Goal: Information Seeking & Learning: Learn about a topic

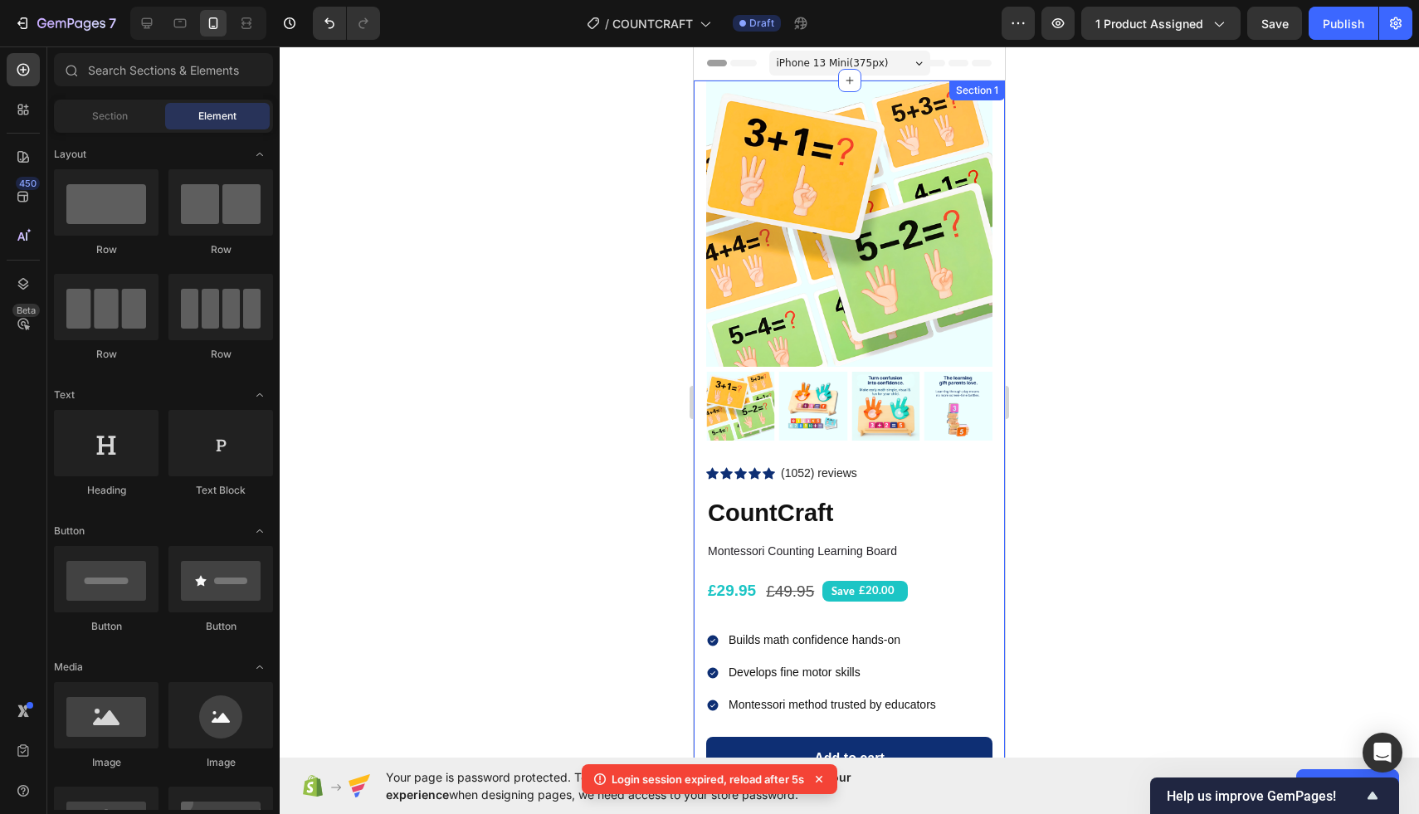
scroll to position [352, 0]
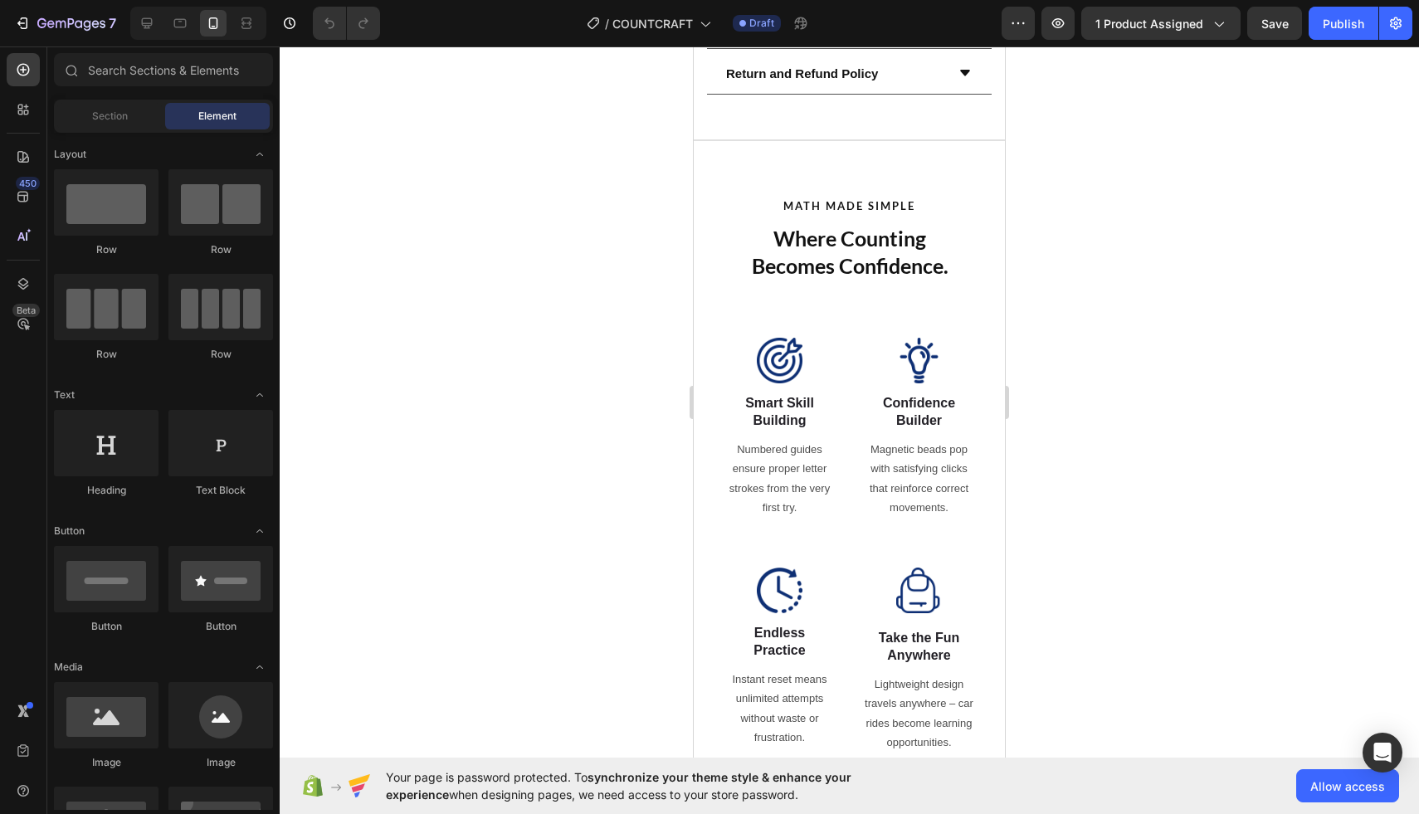
scroll to position [969, 0]
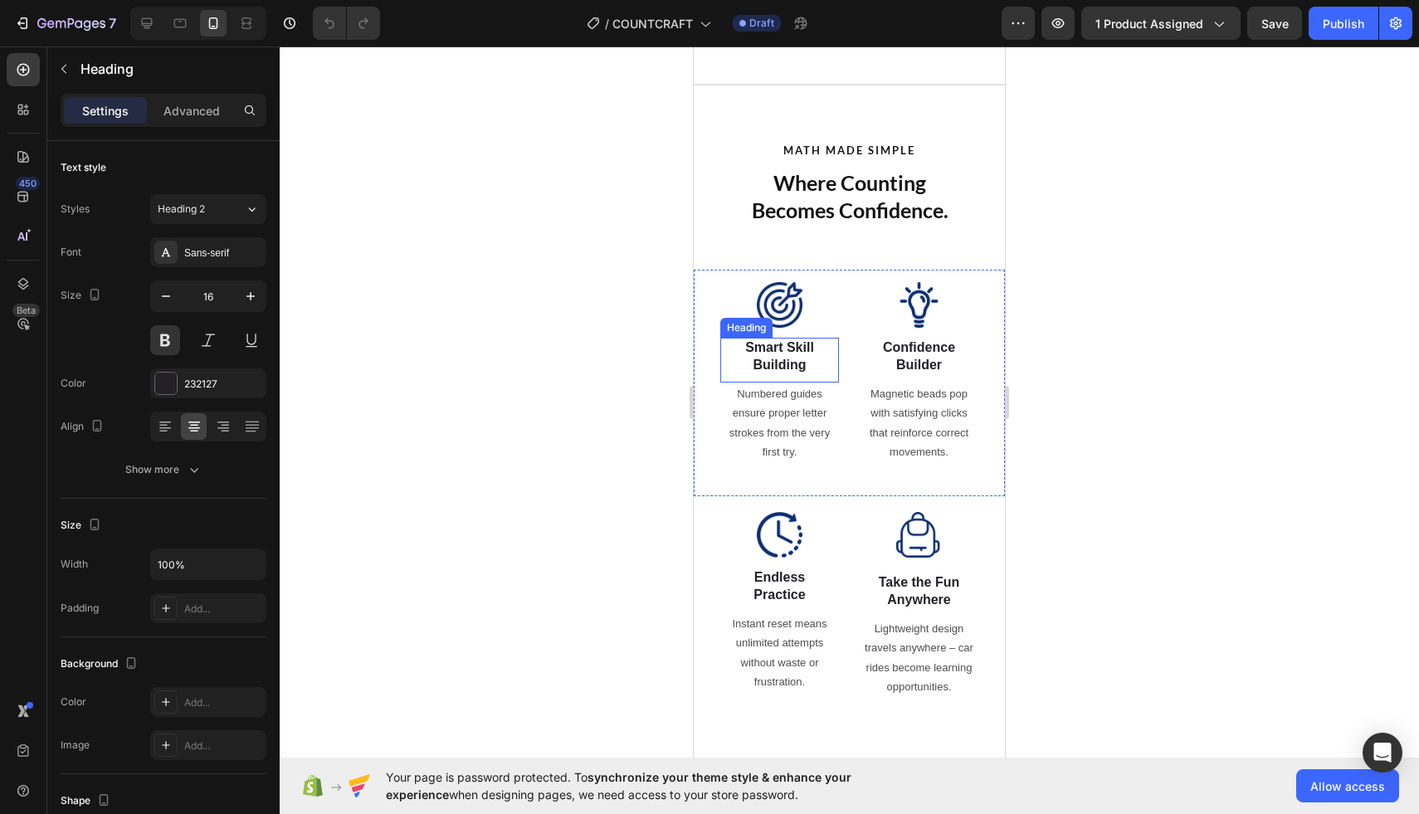
click at [776, 372] on strong "Smart Skill Building" at bounding box center [779, 356] width 69 height 32
click at [913, 376] on h2 "Confidence Builder" at bounding box center [918, 357] width 77 height 38
click at [782, 454] on p "Numbered guides ensure proper letter strokes from the very first try." at bounding box center [779, 423] width 107 height 78
click at [777, 456] on p "Numbered guides ensure proper letter strokes from the very first try." at bounding box center [779, 423] width 107 height 78
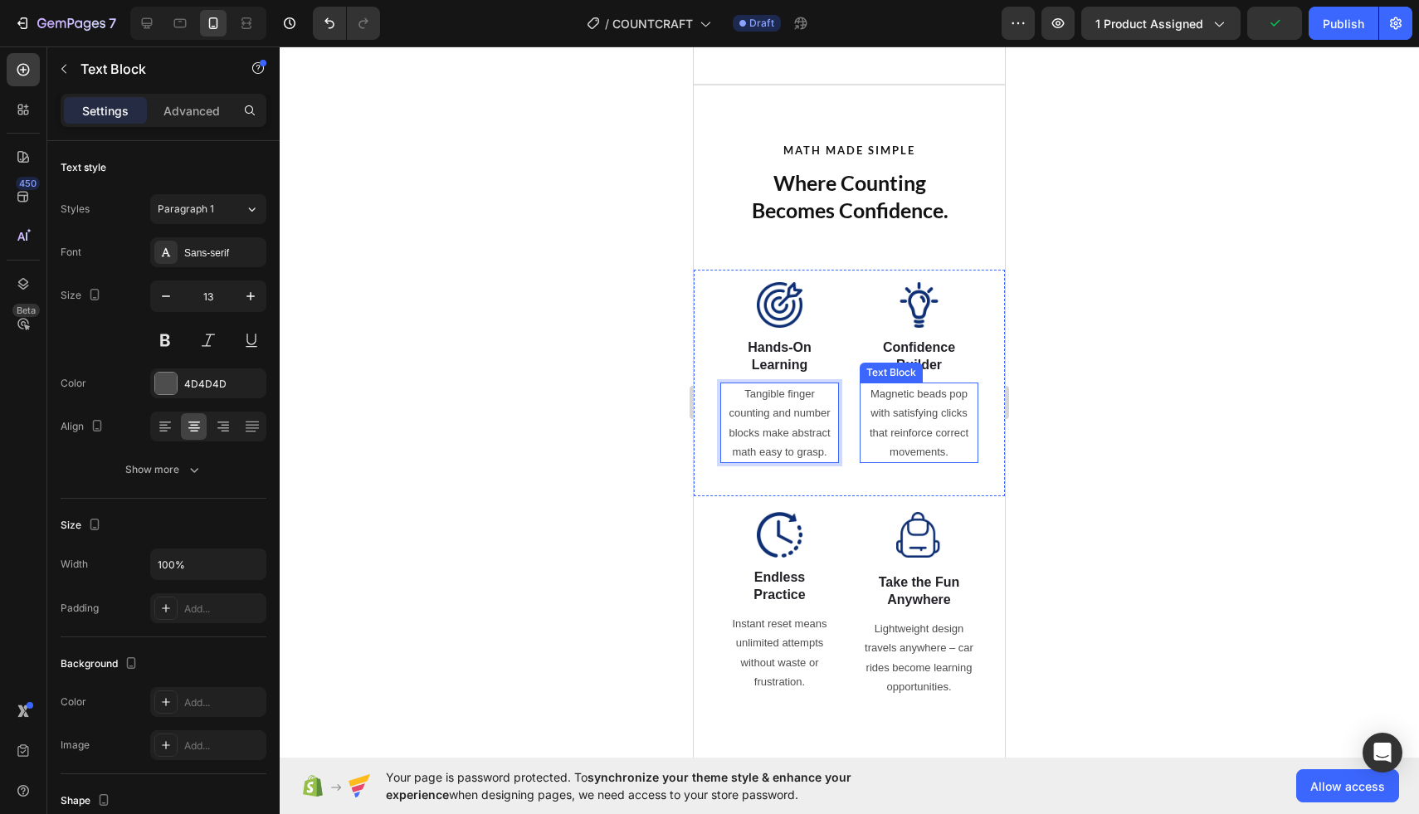
click at [910, 446] on p "Magnetic beads pop with satisfying clicks that reinforce correct movements." at bounding box center [918, 423] width 115 height 78
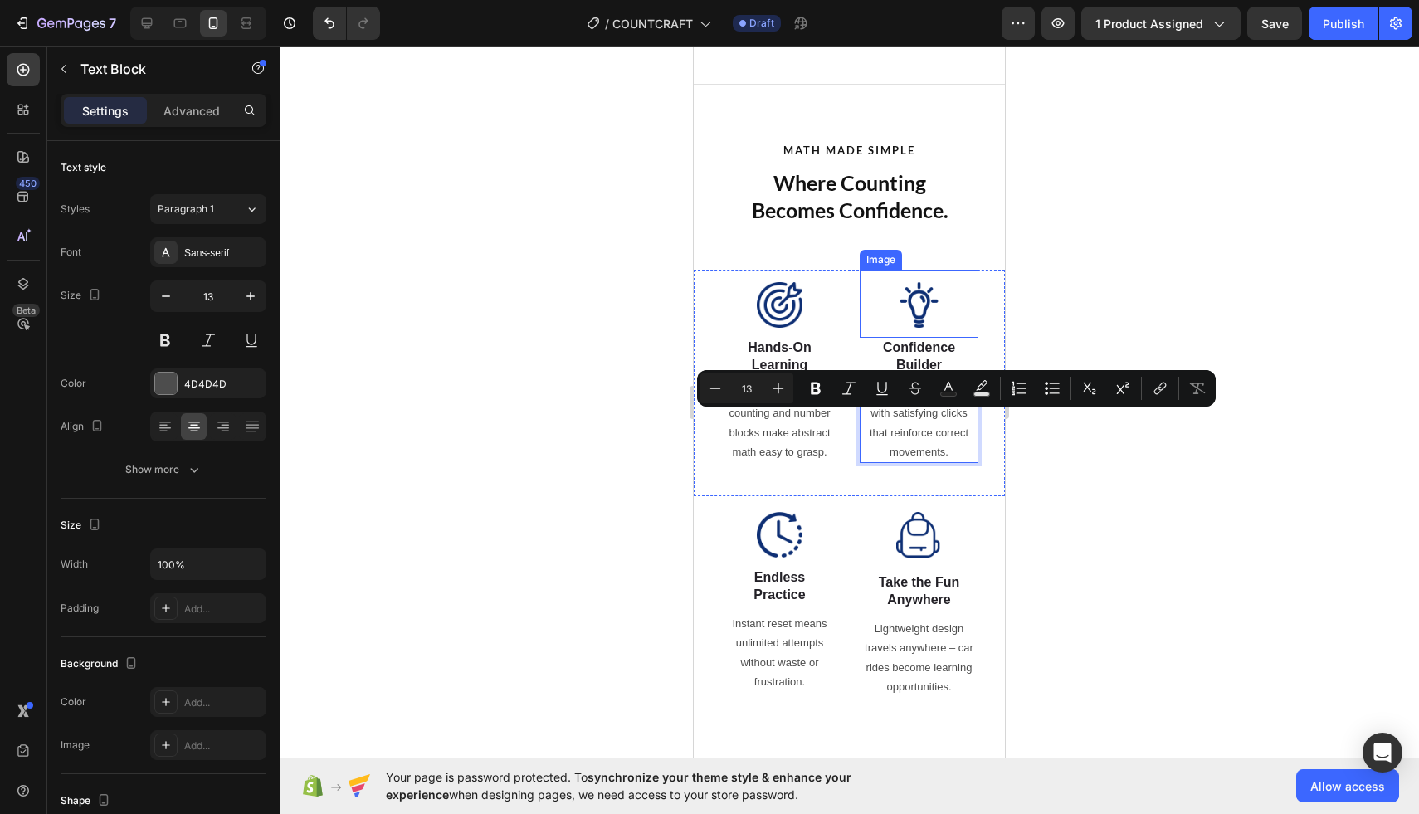
click at [916, 328] on img at bounding box center [919, 305] width 46 height 46
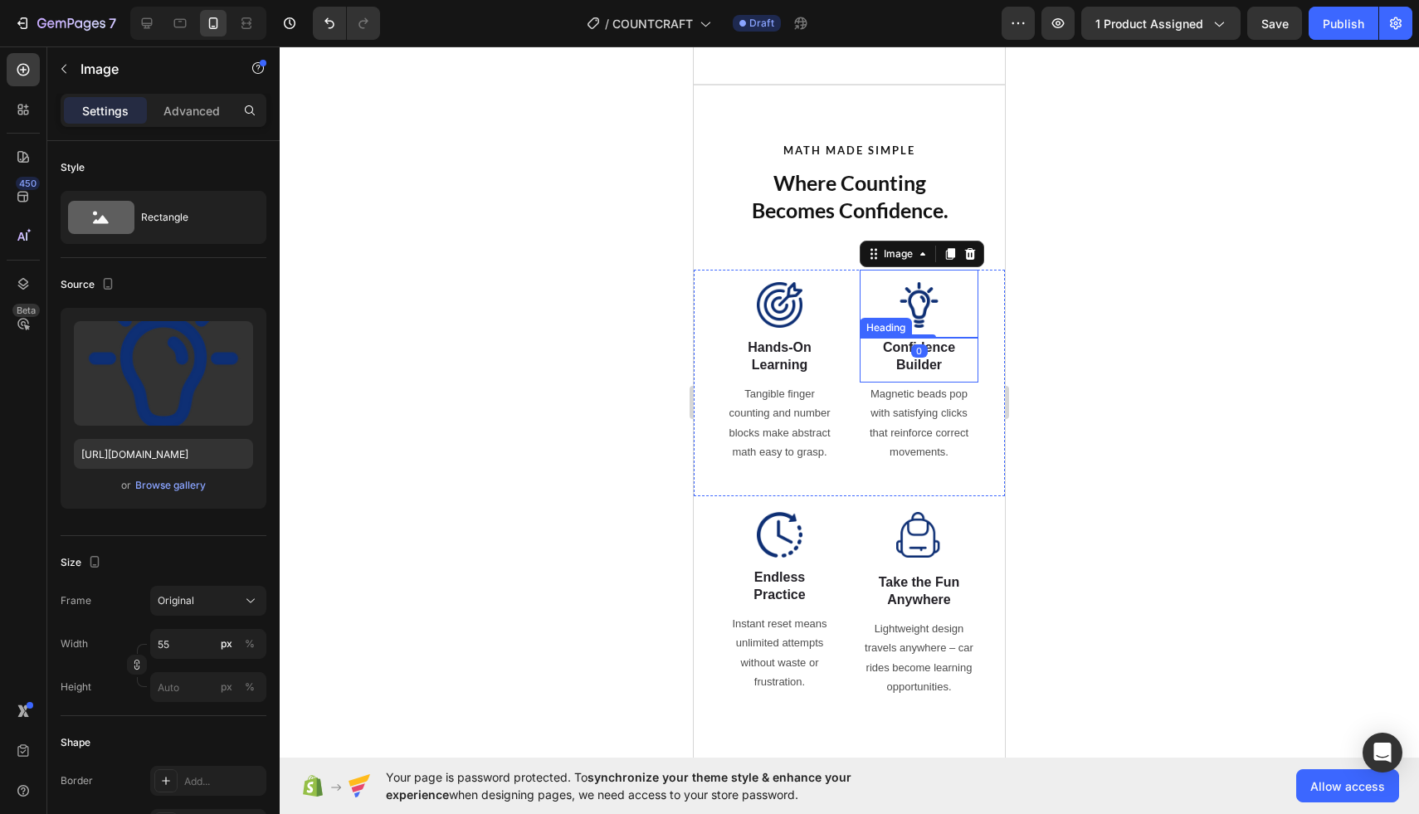
click at [899, 376] on h2 "Confidence Builder" at bounding box center [918, 357] width 77 height 38
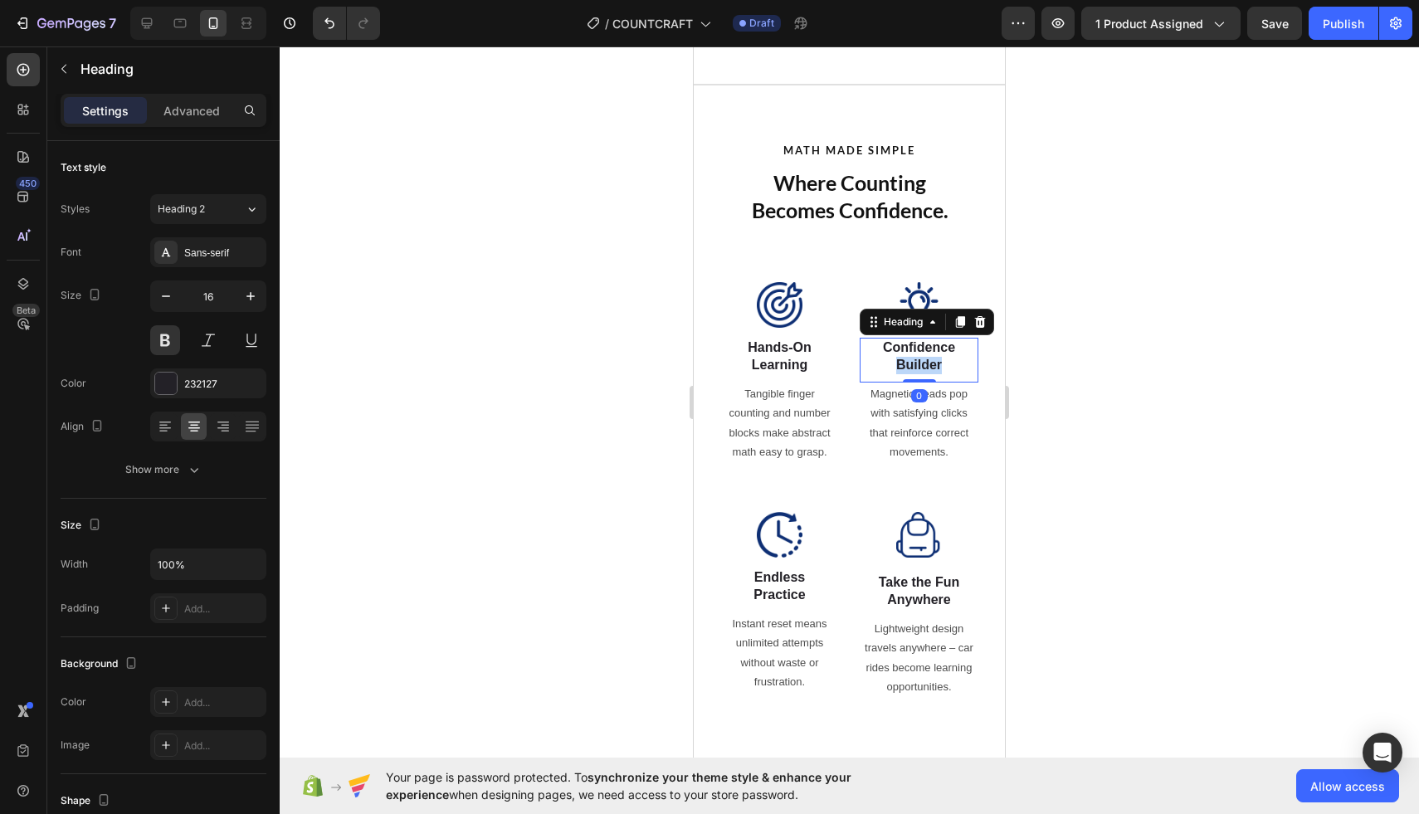
click at [899, 376] on h2 "Confidence Builder" at bounding box center [918, 357] width 77 height 38
click at [766, 602] on strong "Endless Practice" at bounding box center [778, 586] width 51 height 32
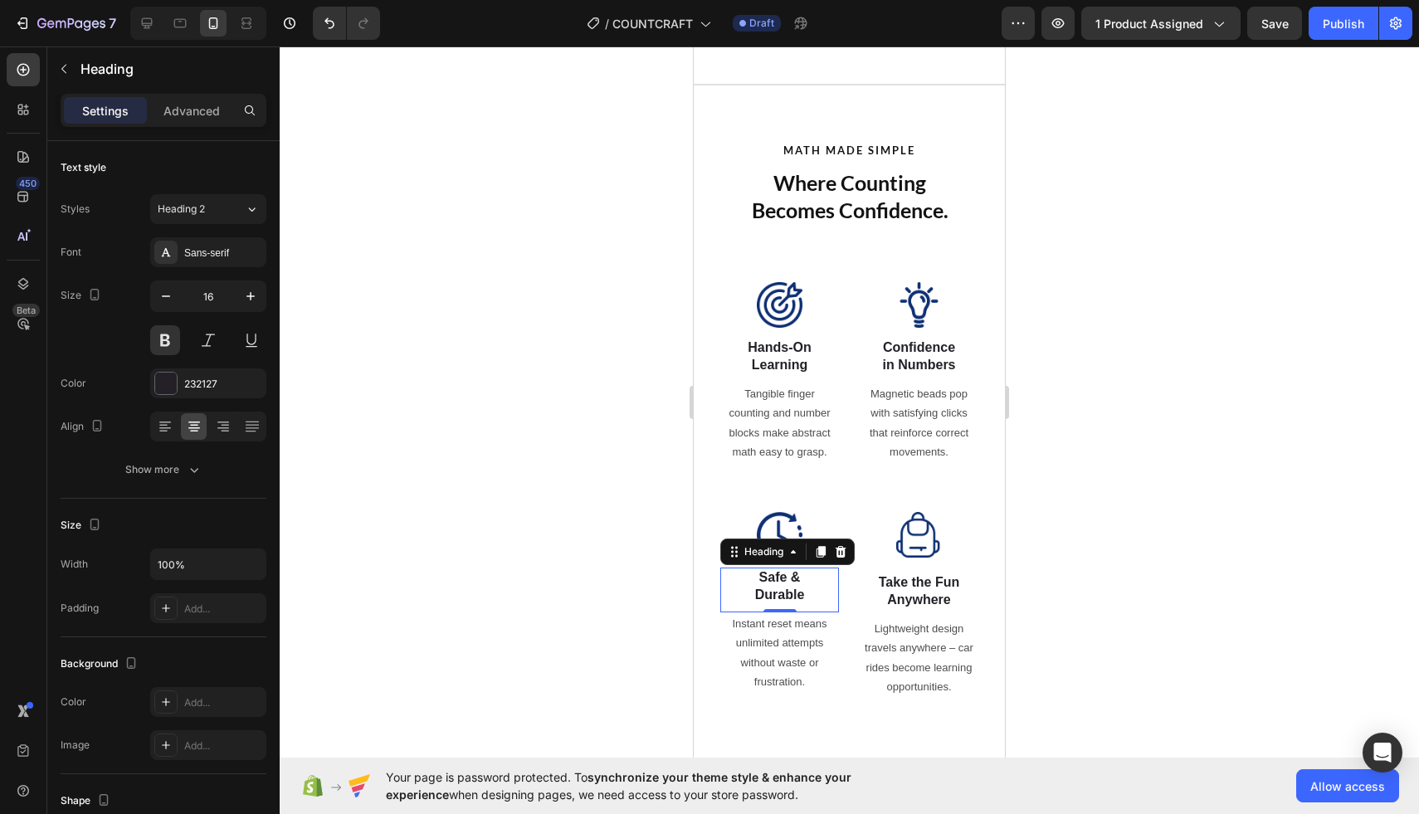
drag, startPoint x: 27, startPoint y: 539, endPoint x: 626, endPoint y: 525, distance: 598.4
click at [626, 525] on div at bounding box center [849, 430] width 1139 height 768
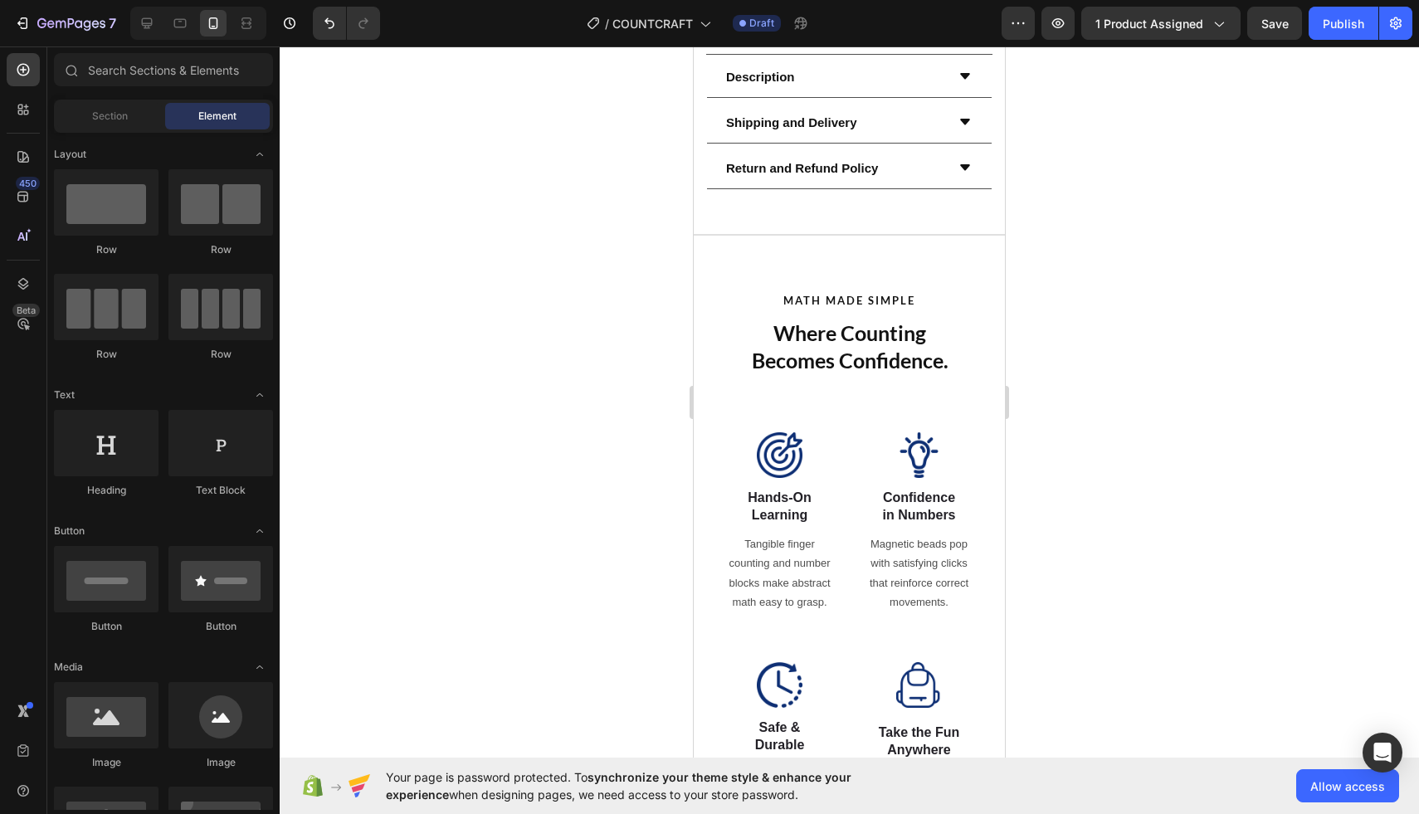
click at [625, 379] on div at bounding box center [849, 430] width 1139 height 768
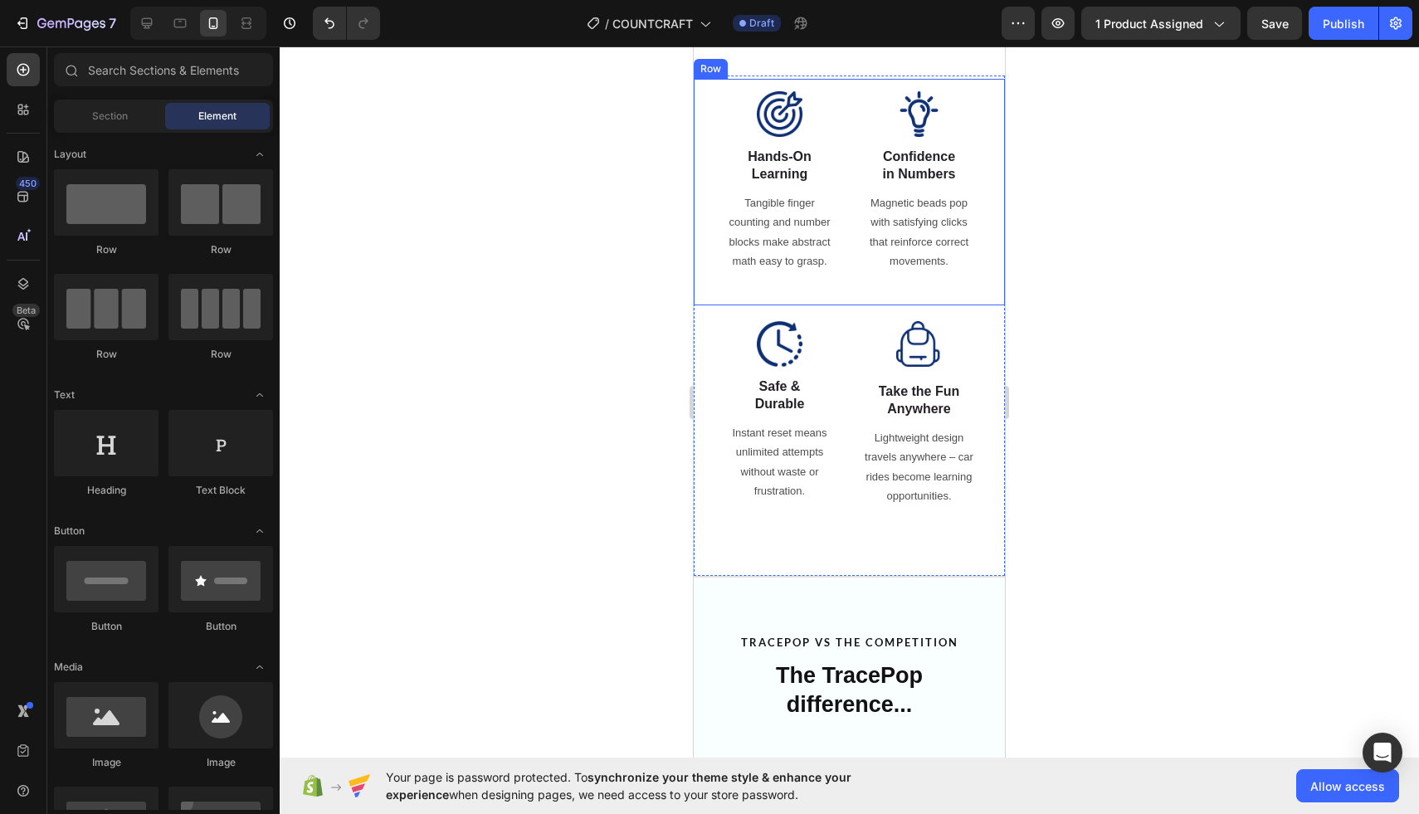
scroll to position [1206, 0]
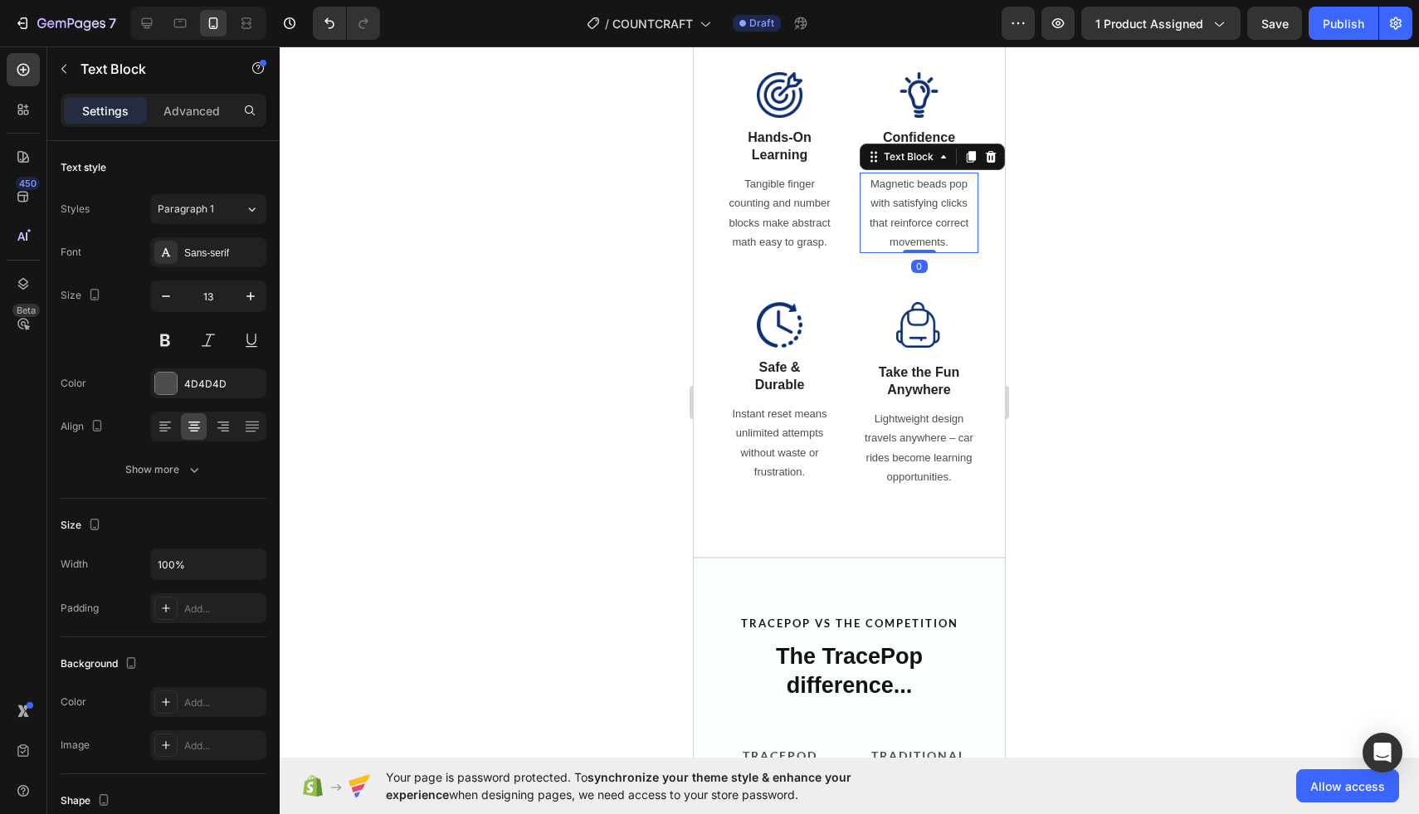
click at [938, 217] on p "Magnetic beads pop with satisfying clicks that reinforce correct movements." at bounding box center [918, 213] width 115 height 78
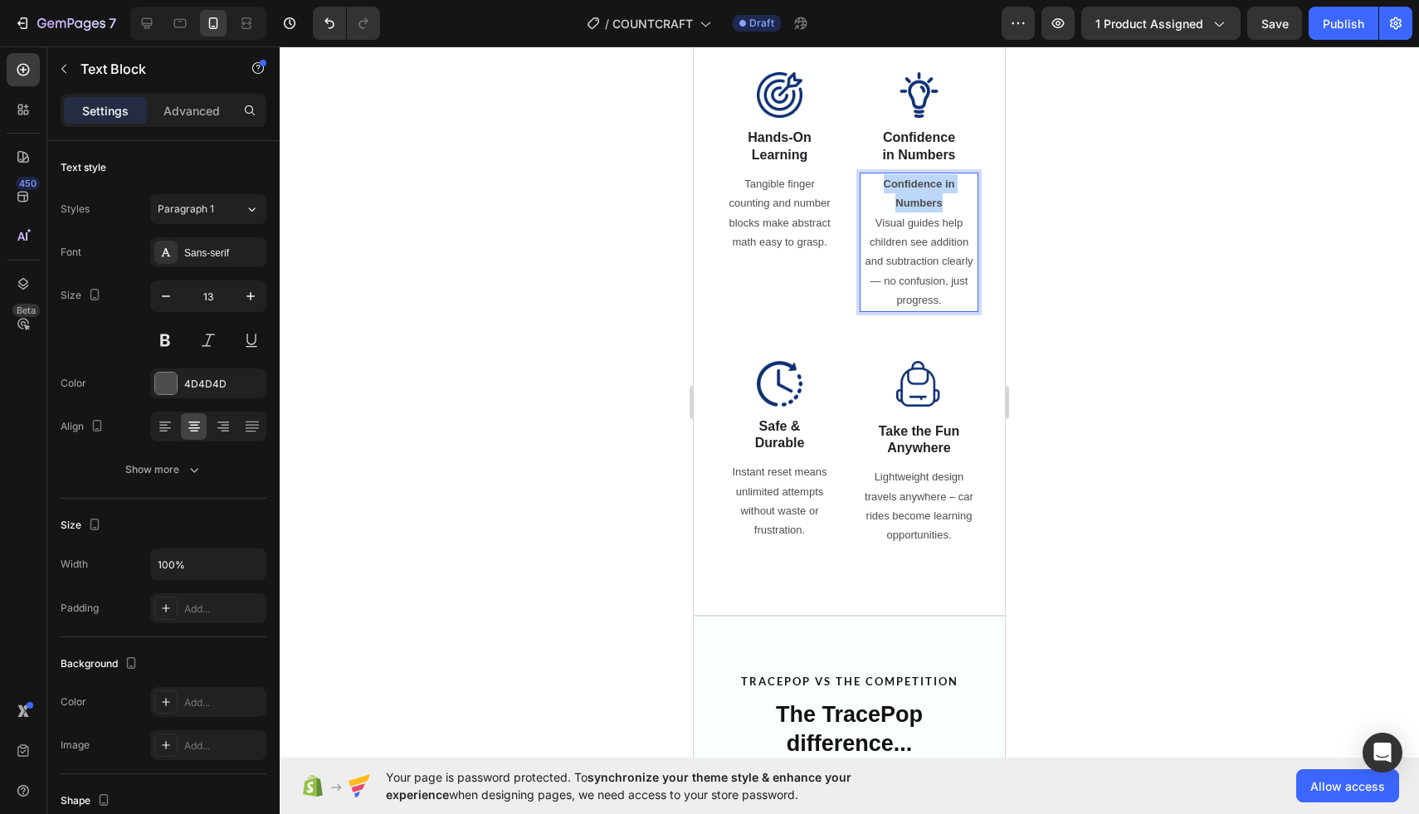
drag, startPoint x: 948, startPoint y: 206, endPoint x: 865, endPoint y: 173, distance: 88.6
click at [865, 173] on div "Confidence in Numbers Visual guides help children see addition and subtraction …" at bounding box center [919, 242] width 119 height 139
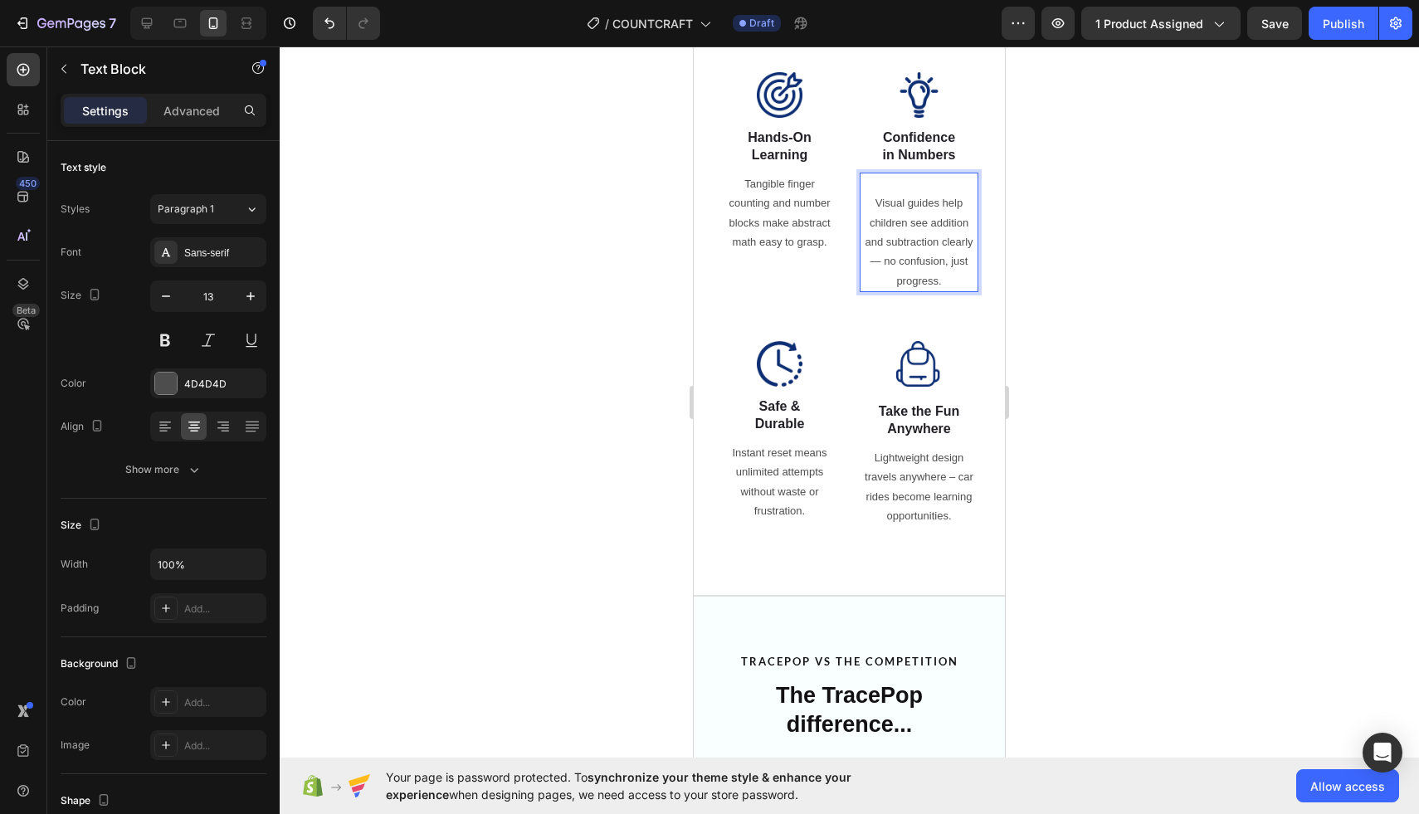
click at [879, 202] on p "⁠⁠⁠⁠⁠⁠⁠ Visual guides help children see addition and subtraction clearly — no c…" at bounding box center [918, 232] width 115 height 116
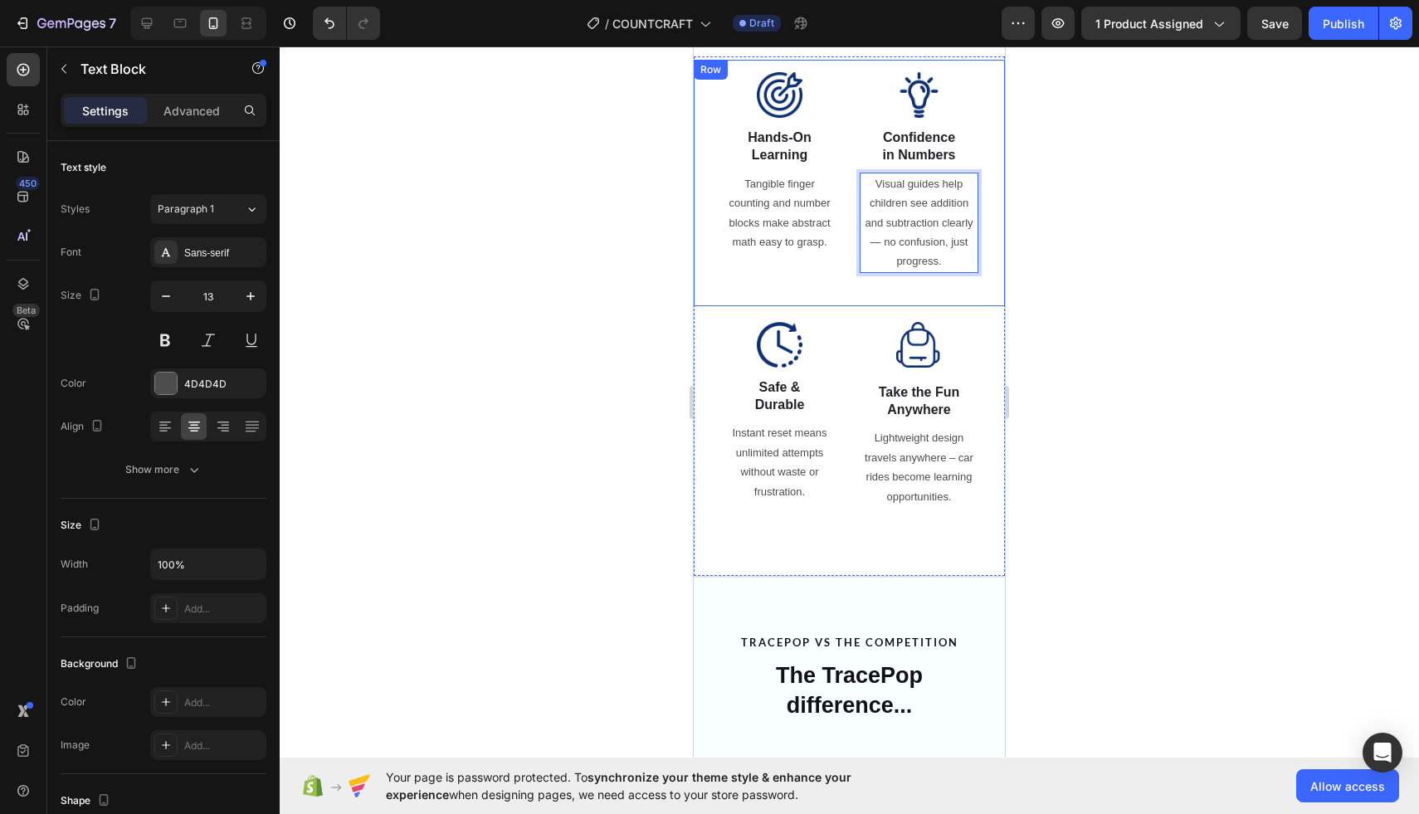
click at [604, 235] on div at bounding box center [849, 430] width 1139 height 768
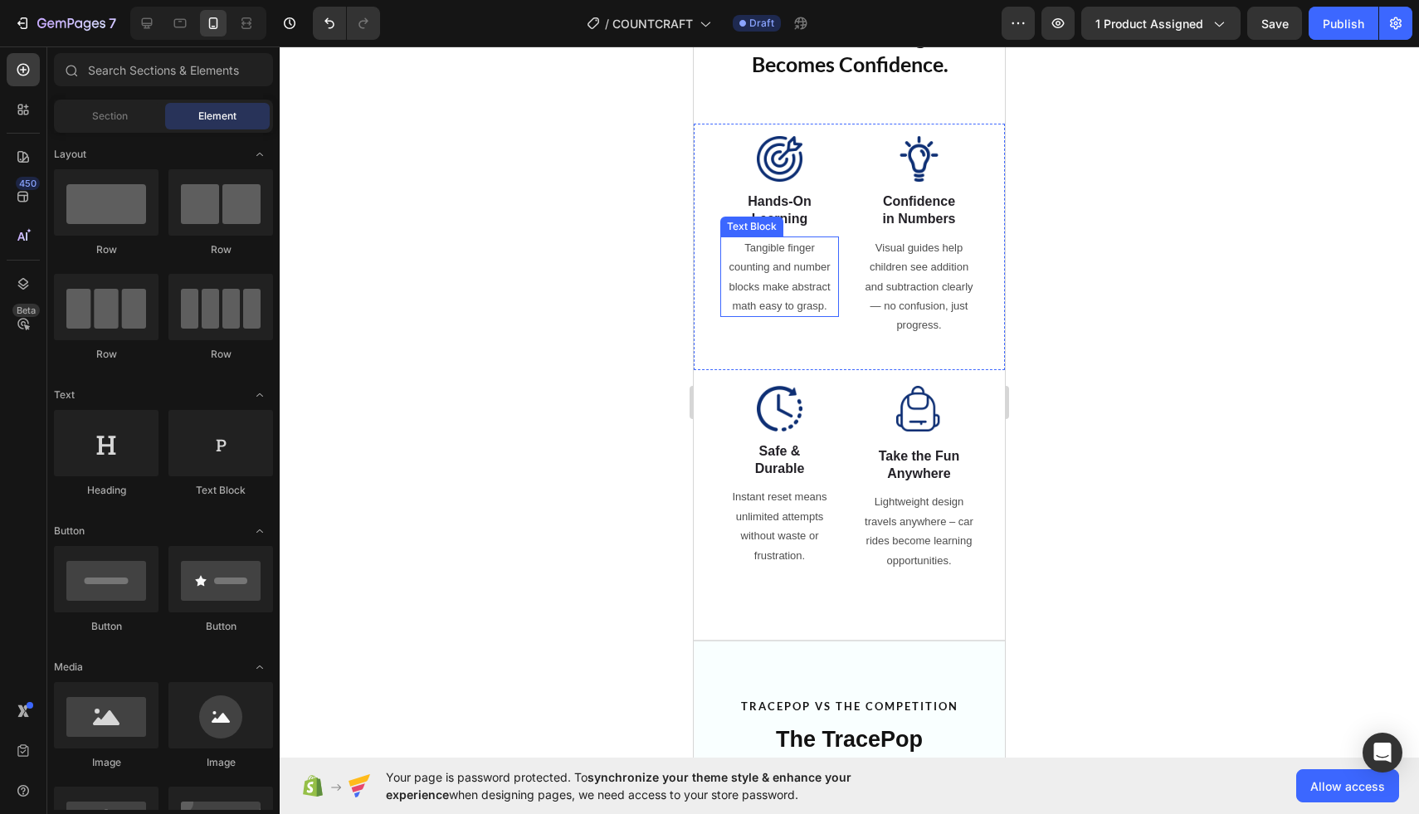
scroll to position [1127, 0]
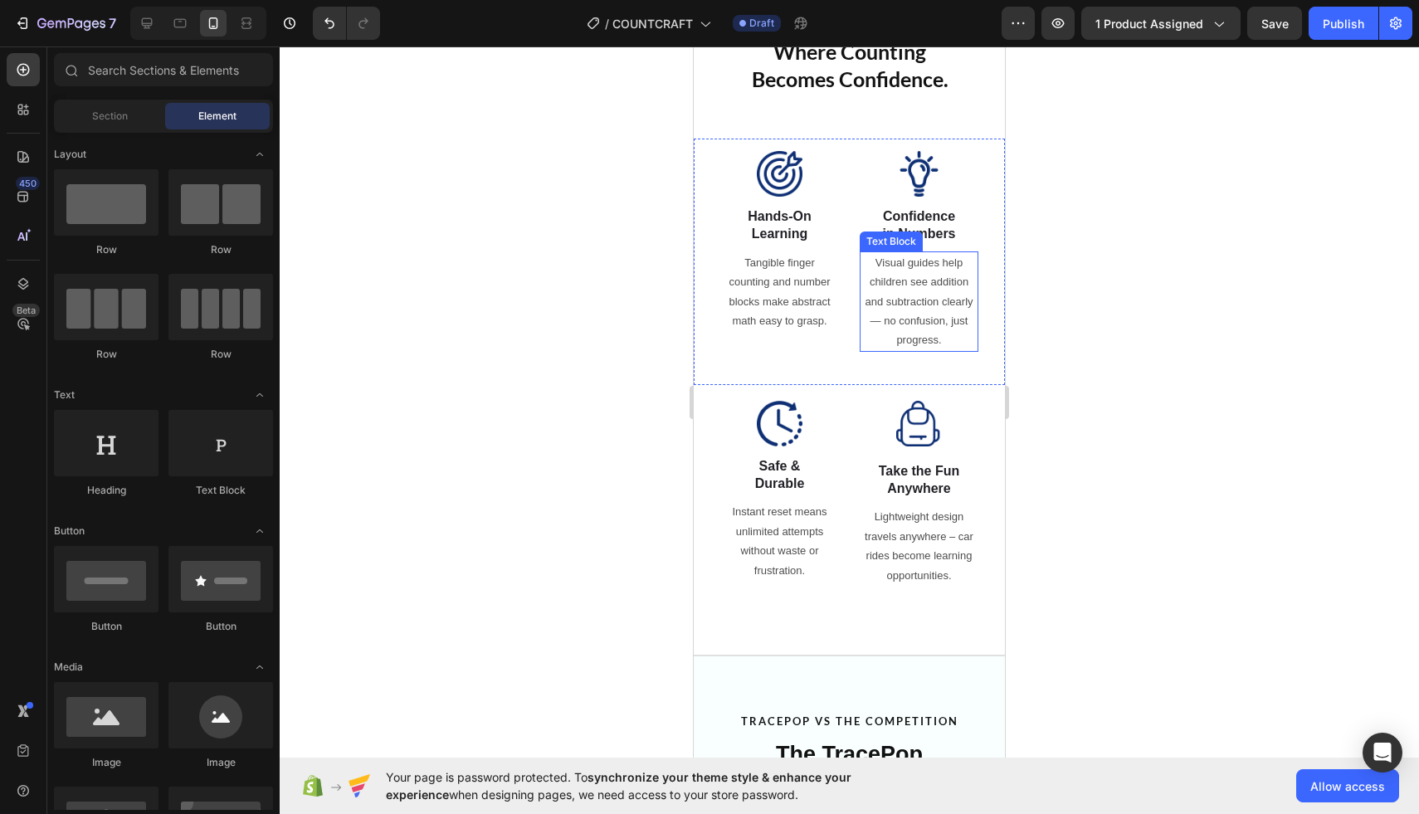
click at [911, 322] on p "Visual guides help children see addition and subtraction clearly — no confusion…" at bounding box center [918, 301] width 115 height 97
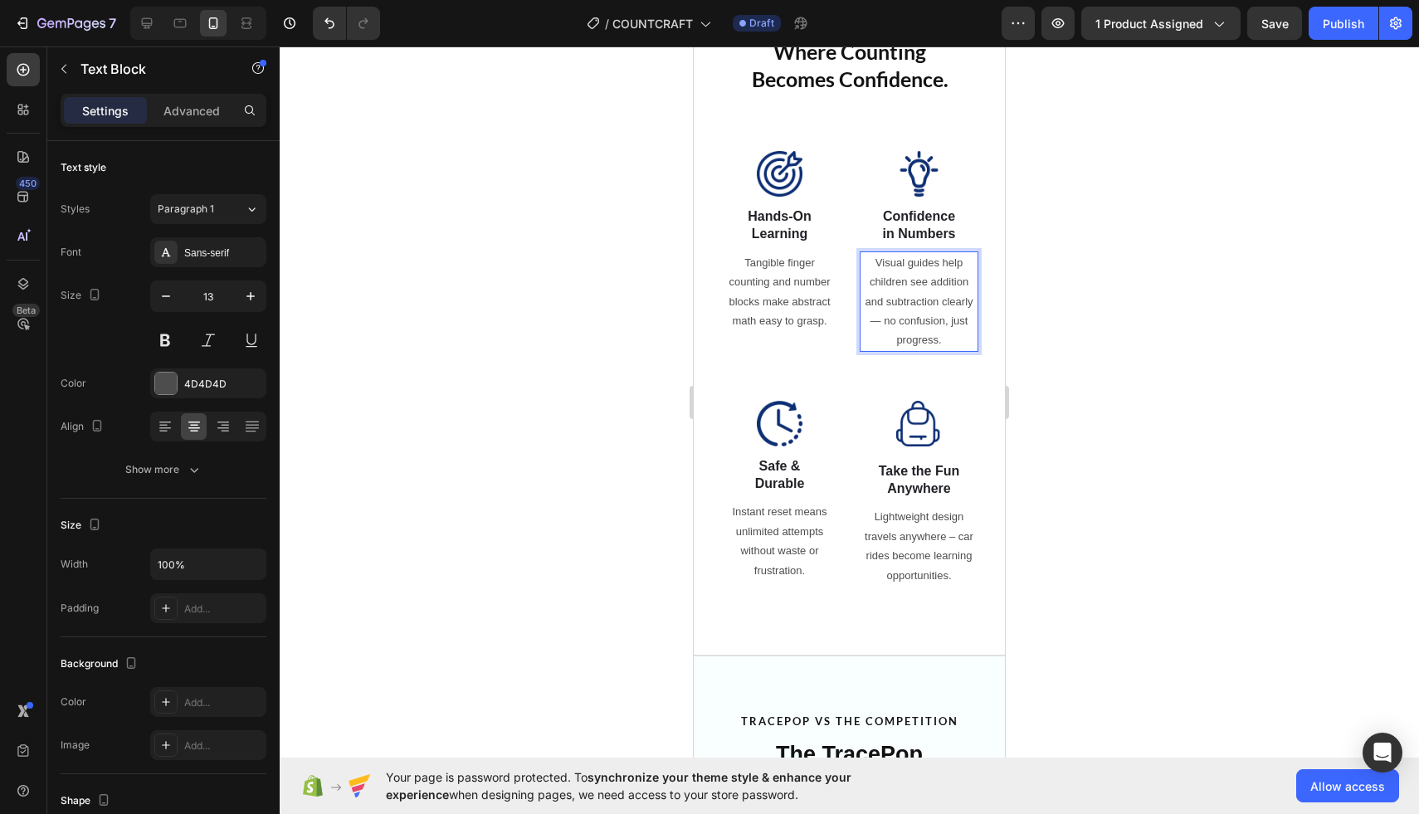
click at [884, 322] on p "Visual guides help children see addition and subtraction clearly — no confusion…" at bounding box center [918, 301] width 115 height 97
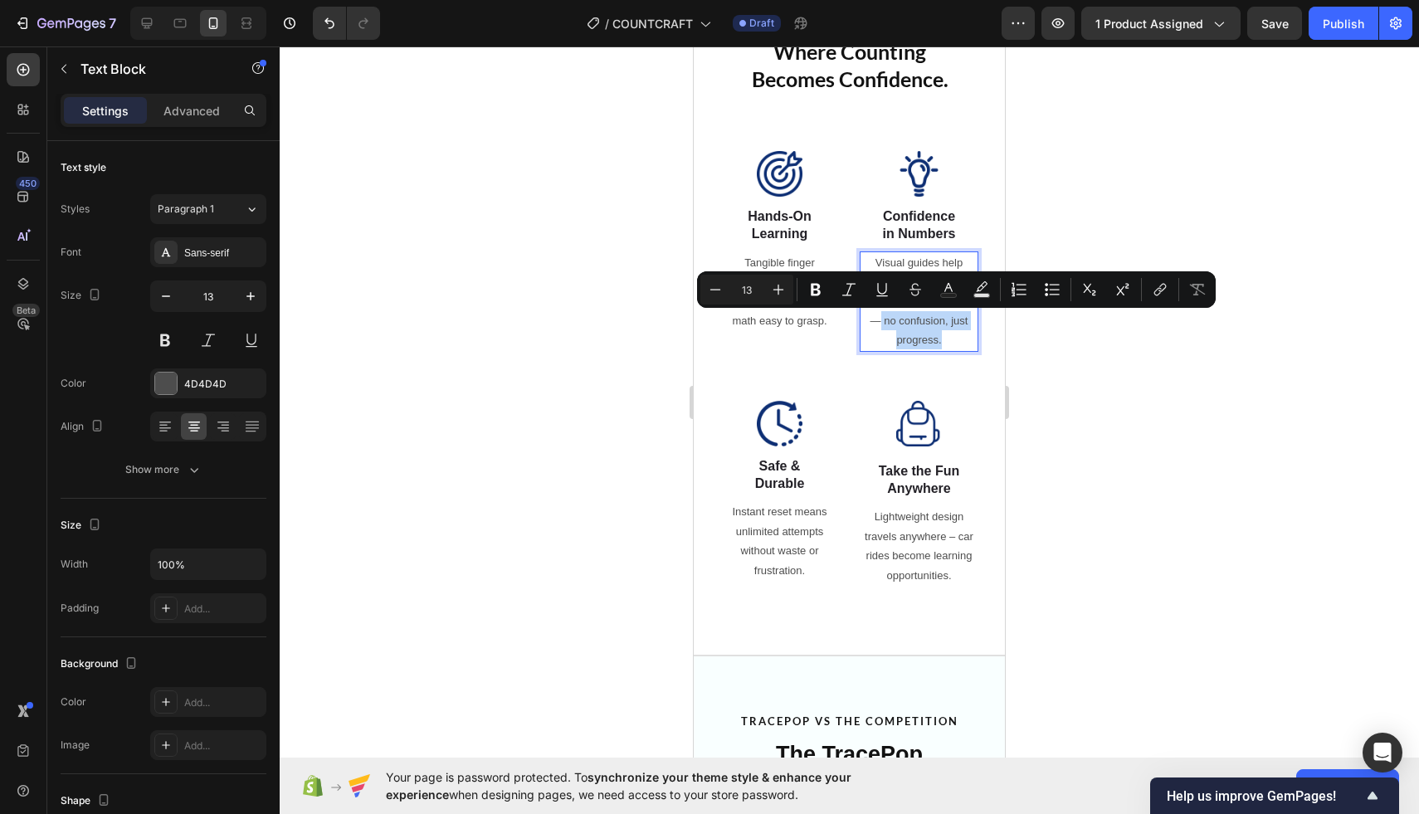
drag, startPoint x: 880, startPoint y: 321, endPoint x: 946, endPoint y: 344, distance: 70.1
click at [947, 344] on p "Visual guides help children see addition and subtraction clearly — no confusion…" at bounding box center [918, 301] width 115 height 97
click at [946, 344] on p "Visual guides help children see addition and subtraction clearly — no confusion…" at bounding box center [918, 301] width 115 height 97
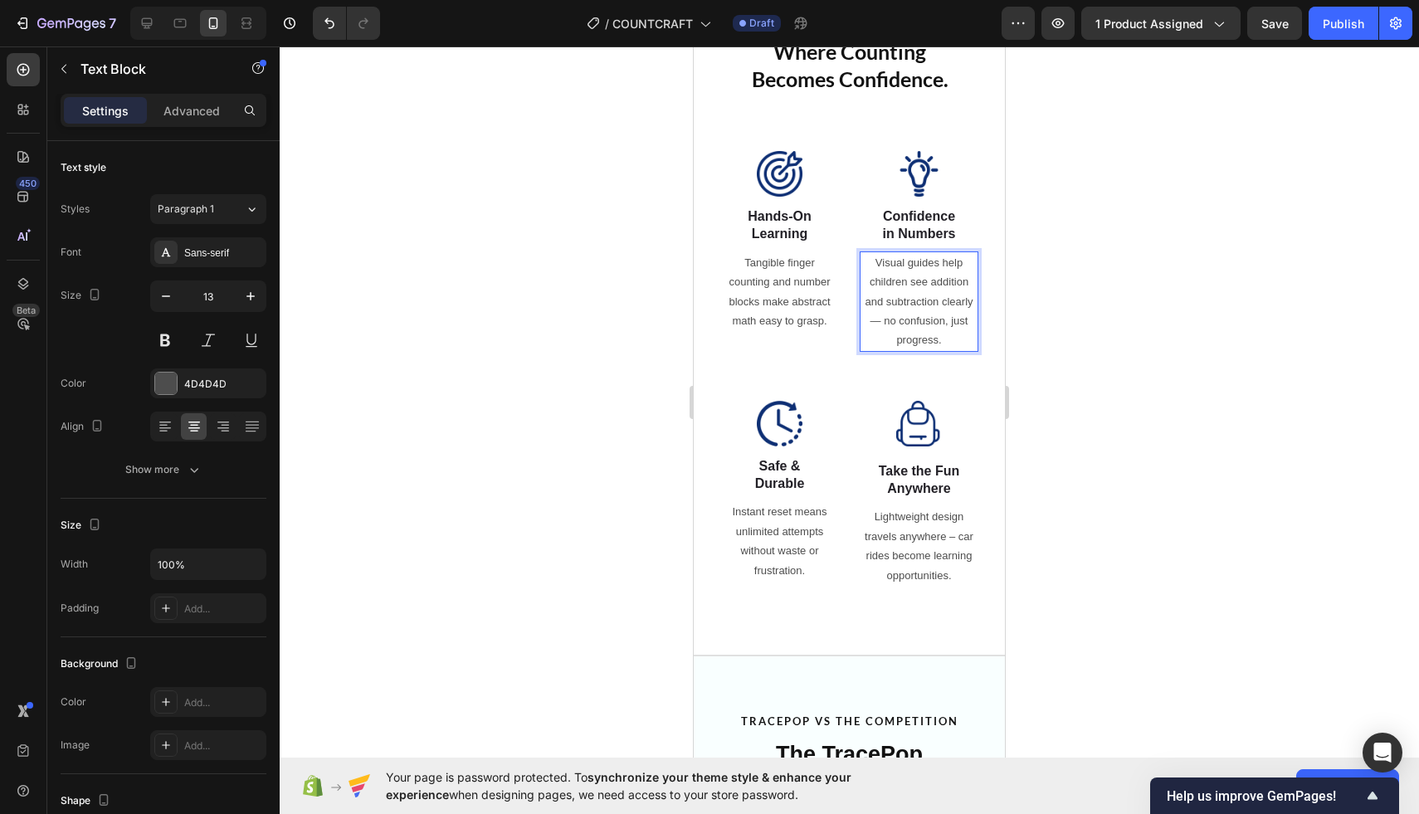
click at [883, 322] on p "Visual guides help children see addition and subtraction clearly — no confusion…" at bounding box center [918, 301] width 115 height 97
drag, startPoint x: 944, startPoint y: 321, endPoint x: 955, endPoint y: 343, distance: 24.1
click at [955, 343] on p "Visual guides help children see addition and subtraction clearly — no confusion…" at bounding box center [918, 301] width 115 height 97
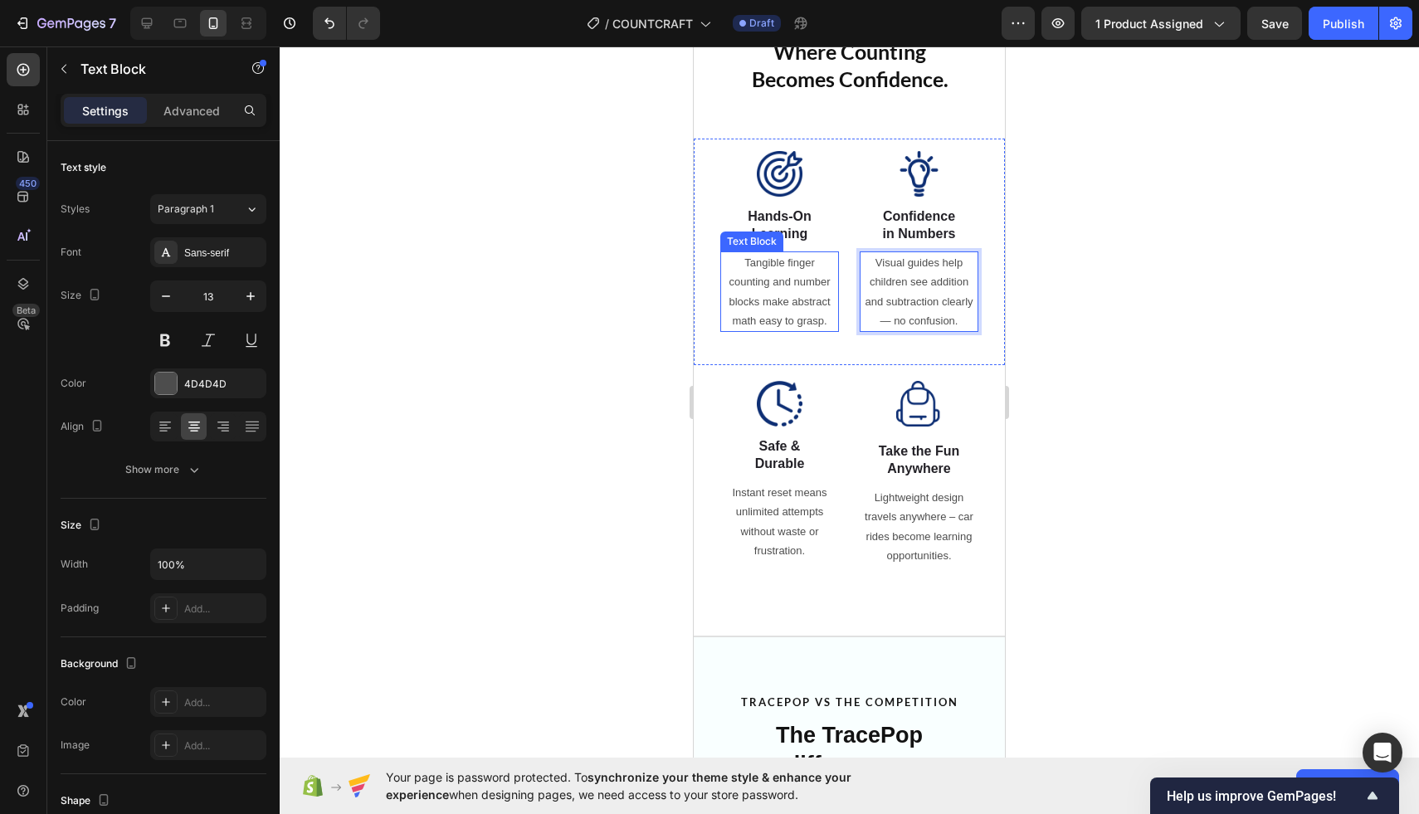
click at [1153, 291] on div at bounding box center [849, 430] width 1139 height 768
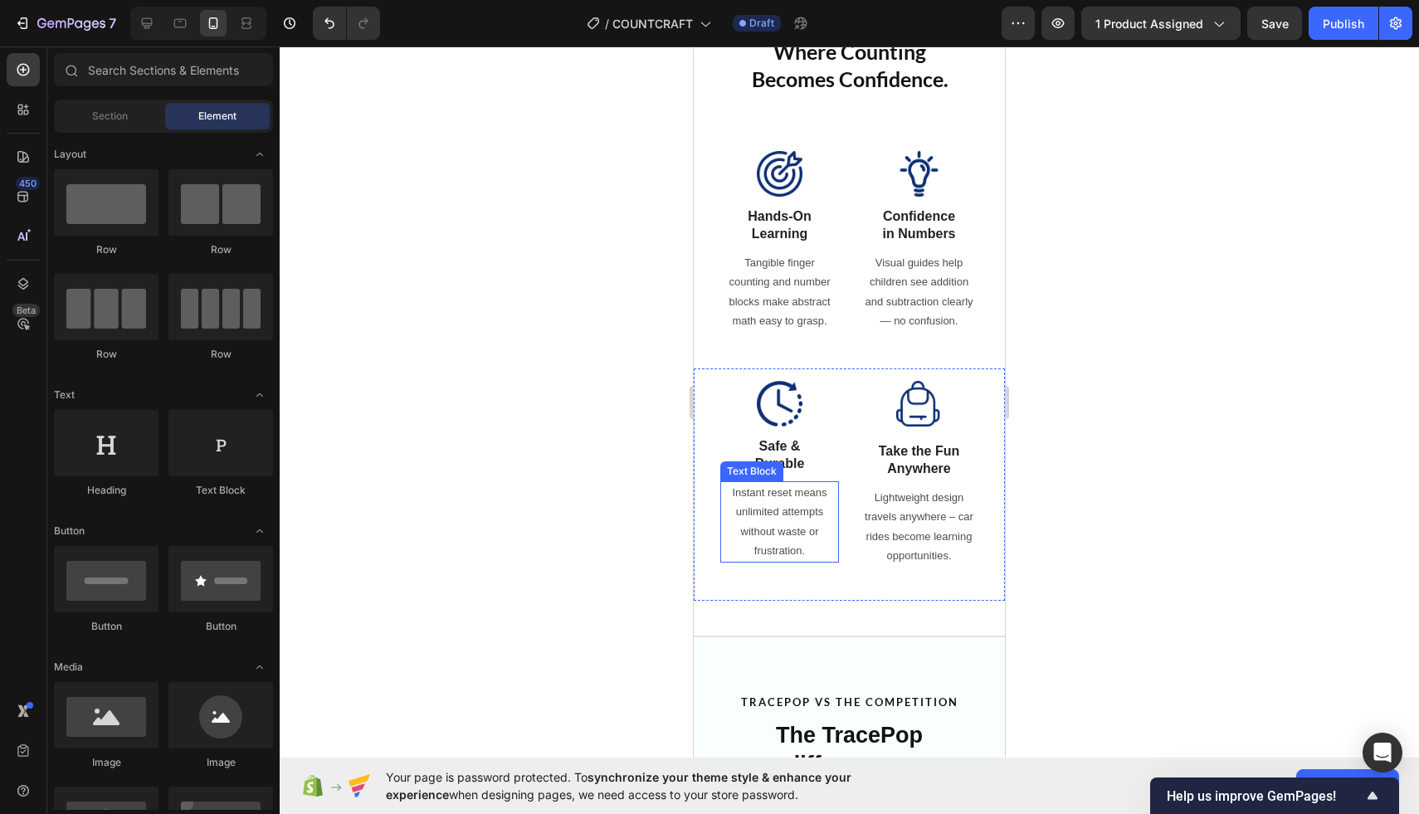
click at [771, 523] on p "Instant reset means unlimited attempts without waste or frustration." at bounding box center [779, 522] width 115 height 78
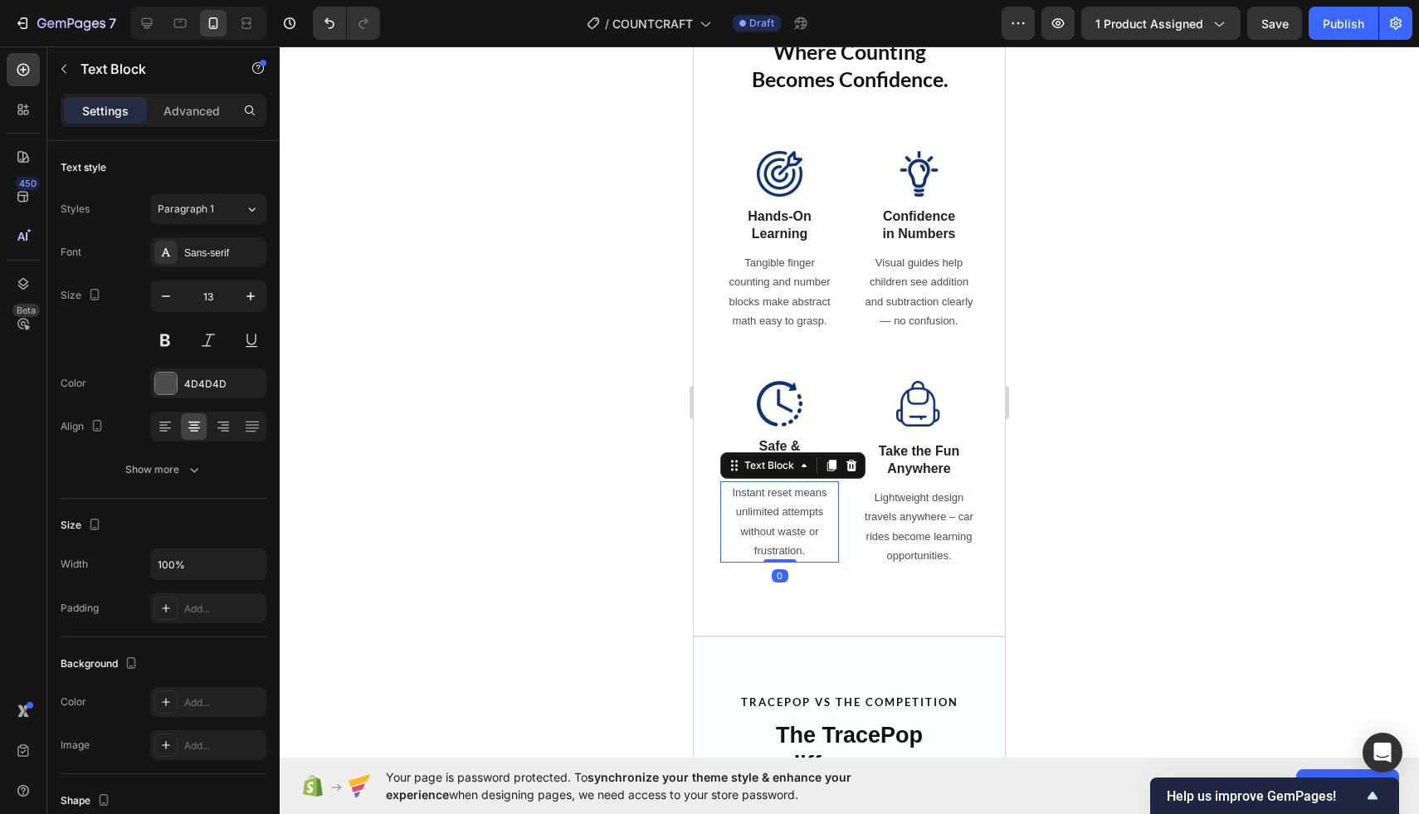
click at [771, 523] on p "Instant reset means unlimited attempts without waste or frustration." at bounding box center [779, 522] width 115 height 78
click at [808, 534] on p "Smooth basswood and non-toxic paint ensure worry-free play that lasts." at bounding box center [779, 522] width 115 height 78
drag, startPoint x: 807, startPoint y: 533, endPoint x: 831, endPoint y: 560, distance: 36.5
click at [831, 560] on div "Smooth basswood and non-toxic paint ensure worry-free play that lasts." at bounding box center [779, 521] width 119 height 81
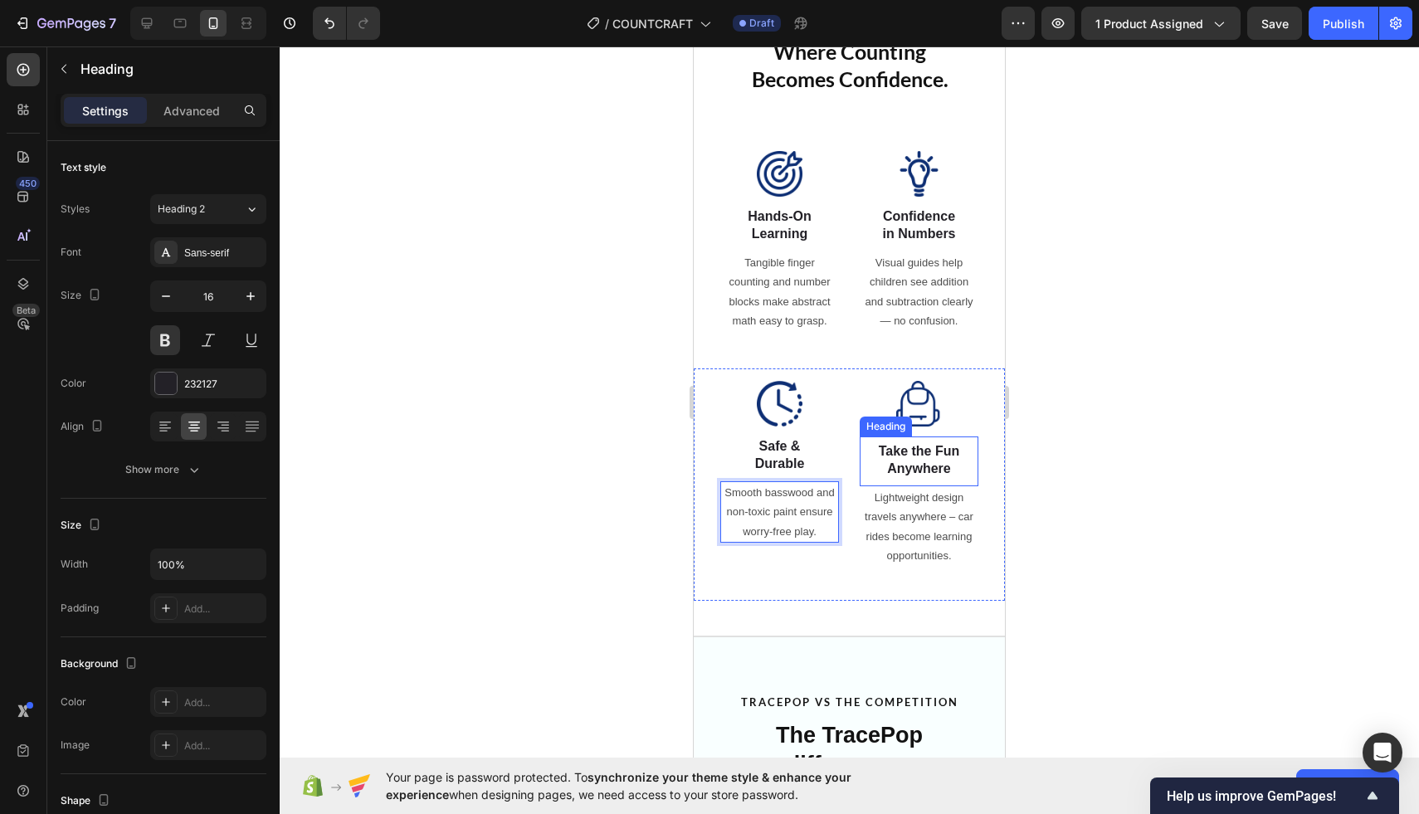
click at [923, 467] on strong "Take the Fun Anywhere" at bounding box center [919, 460] width 81 height 32
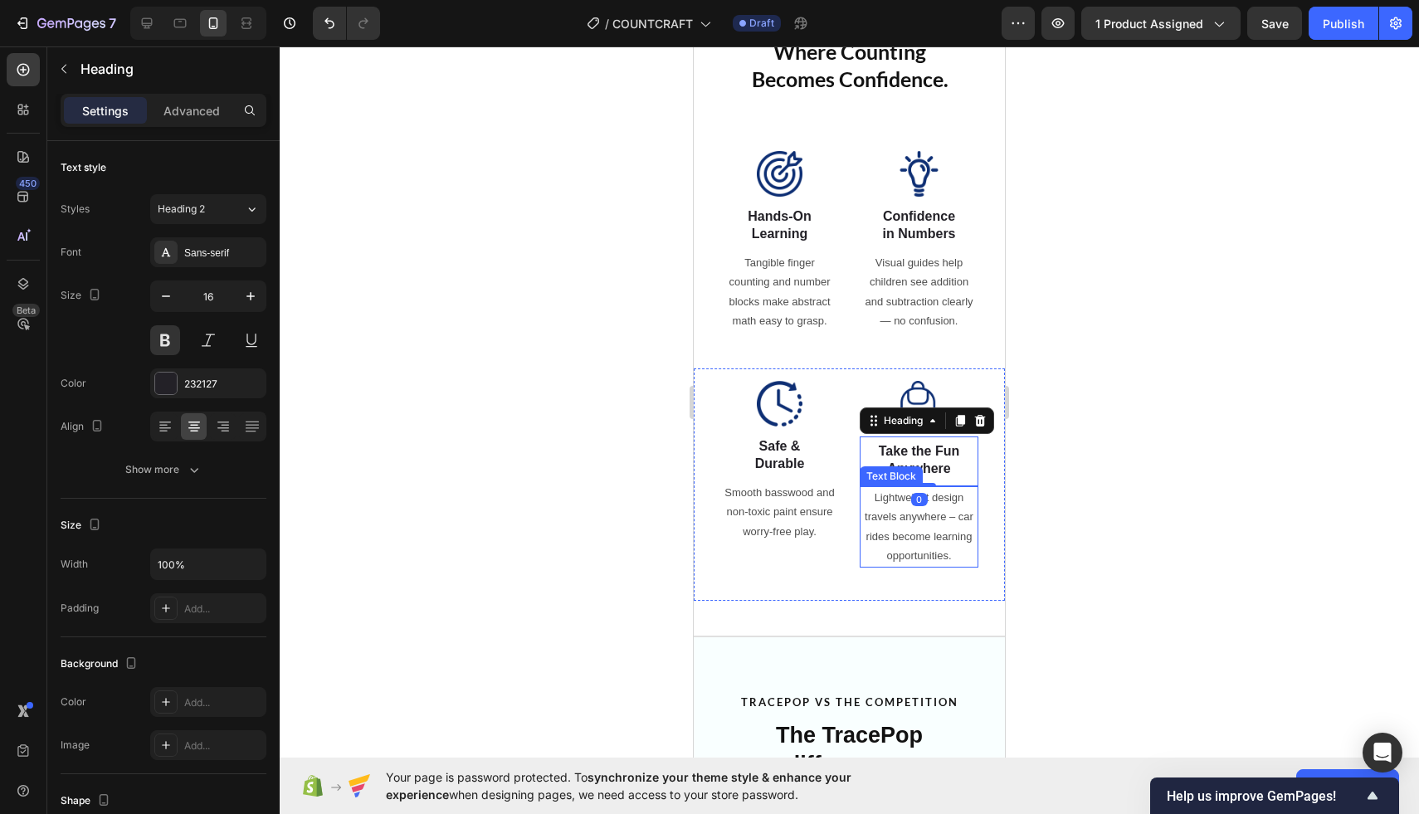
click at [948, 514] on p "Lightweight design travels anywhere – car rides become learning opportunities." at bounding box center [918, 527] width 115 height 78
click at [904, 445] on strong "Take the Fun Anywhere" at bounding box center [919, 460] width 81 height 32
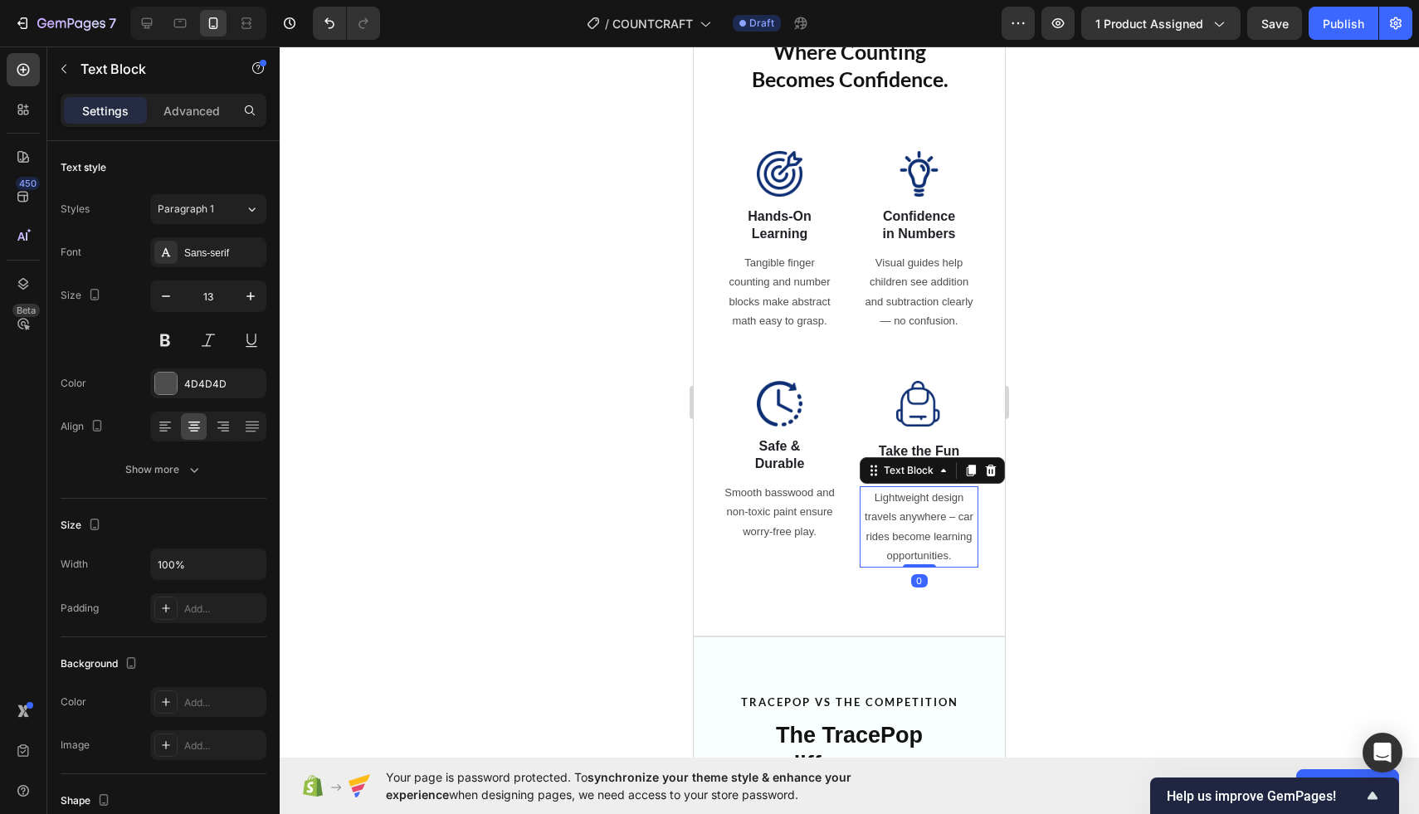
click at [893, 511] on p "Lightweight design travels anywhere – car rides become learning opportunities." at bounding box center [918, 527] width 115 height 78
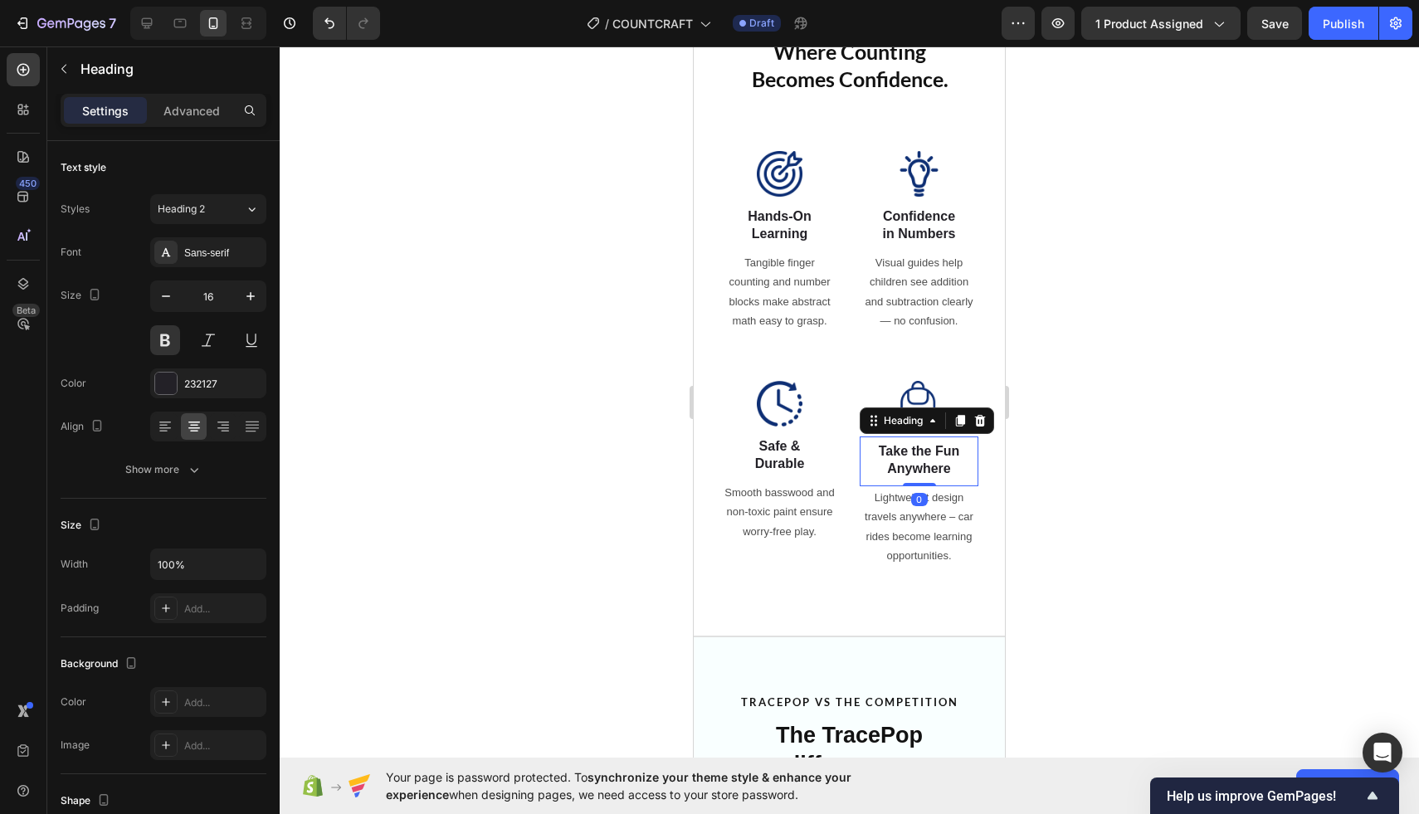
click at [900, 448] on strong "Take the Fun Anywhere" at bounding box center [919, 460] width 81 height 32
click at [927, 534] on p "Lightweight design travels anywhere – car rides become learning opportunities." at bounding box center [918, 527] width 115 height 78
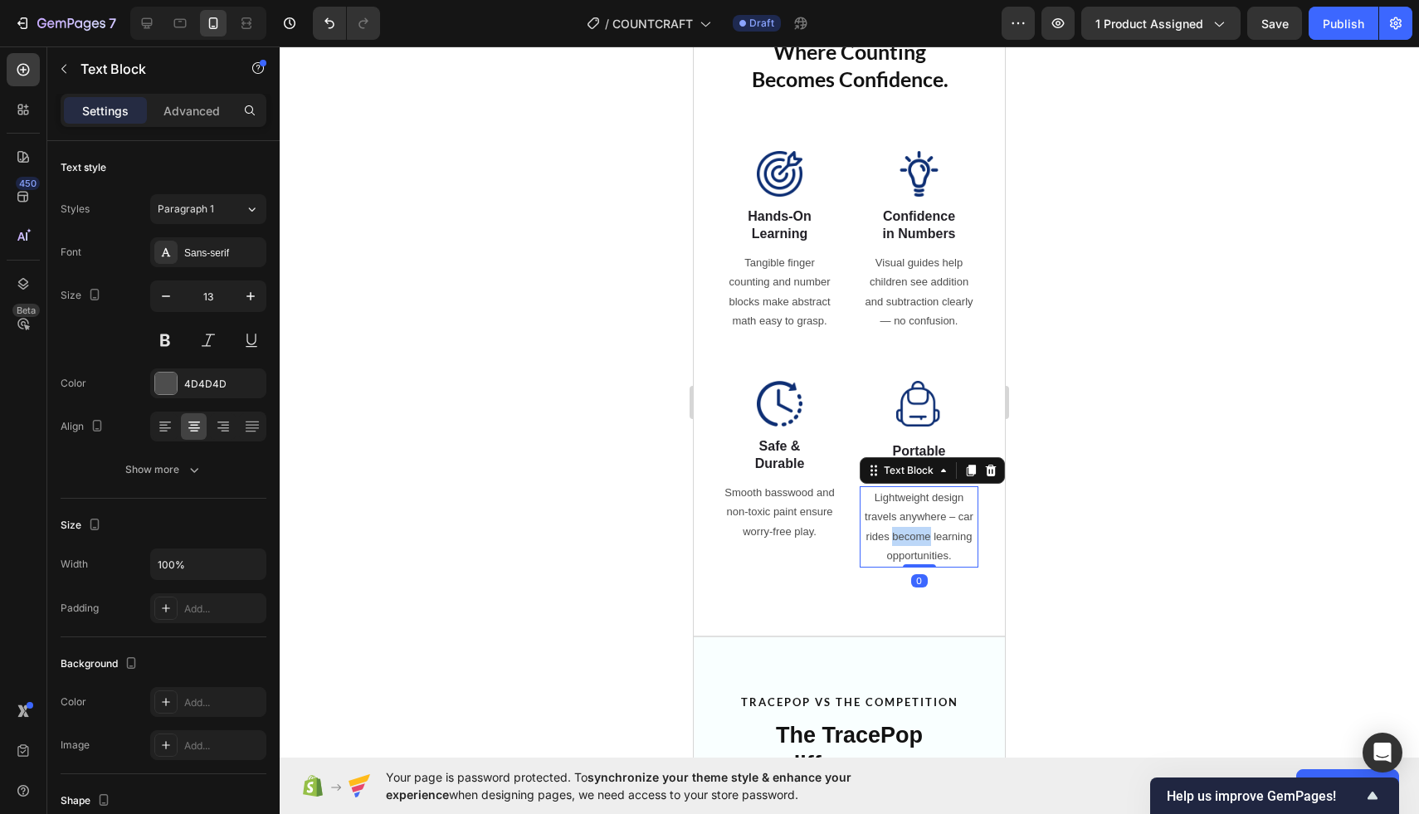
click at [927, 534] on p "Lightweight design travels anywhere – car rides become learning opportunities." at bounding box center [918, 527] width 115 height 78
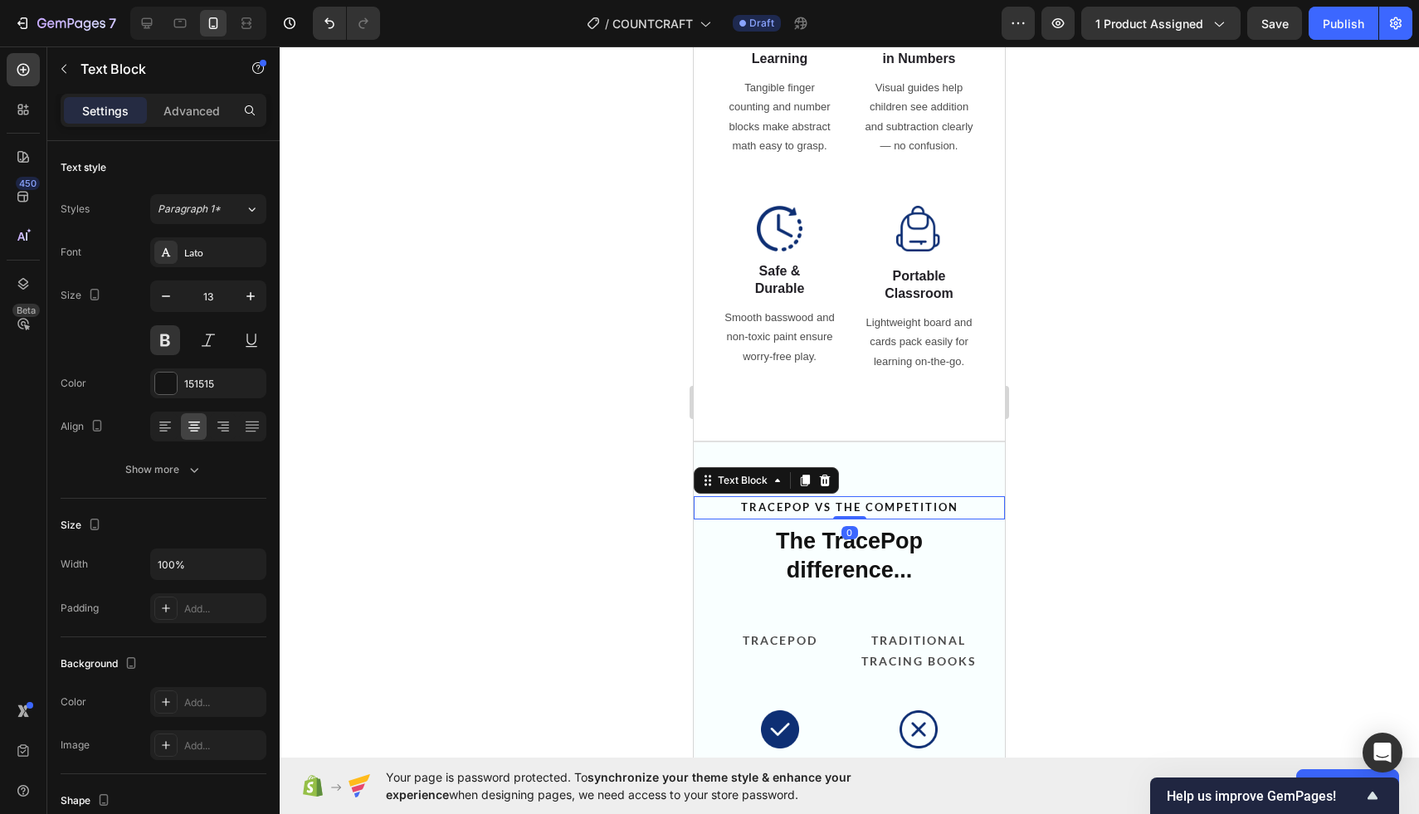
click at [884, 514] on p "TRACEPOP VS THE COMPETITION" at bounding box center [849, 507] width 308 height 19
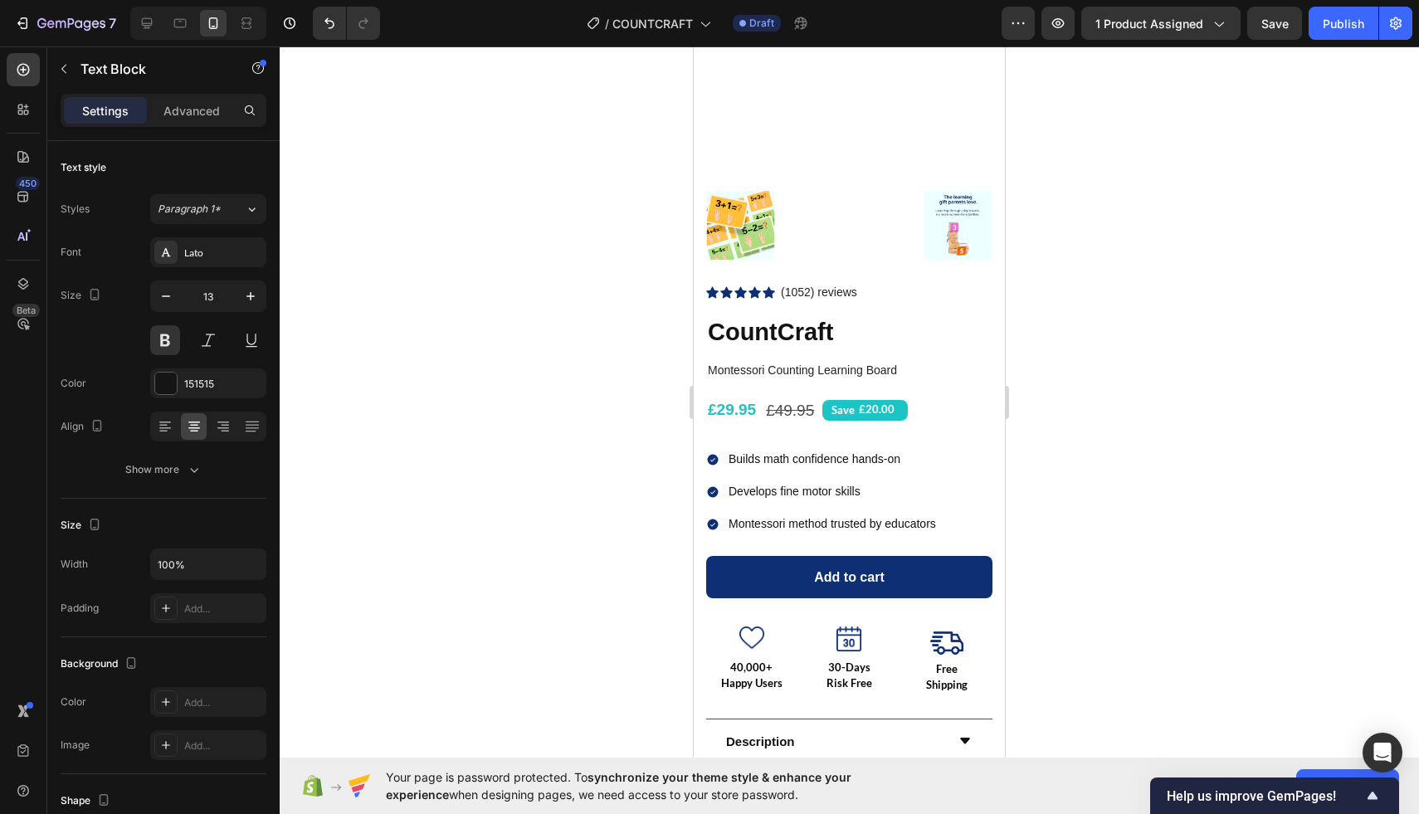
scroll to position [0, 0]
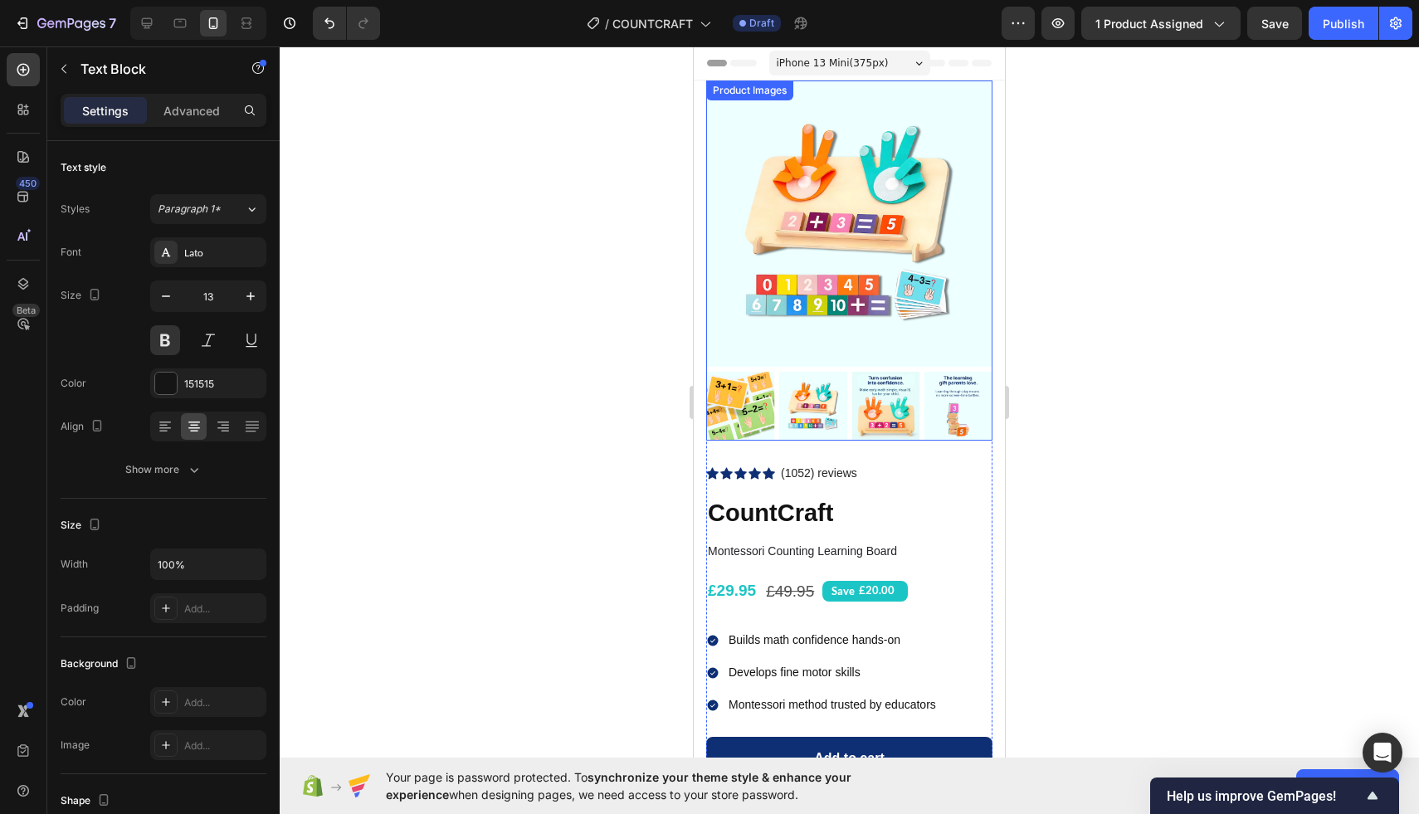
click at [926, 408] on img at bounding box center [958, 406] width 69 height 69
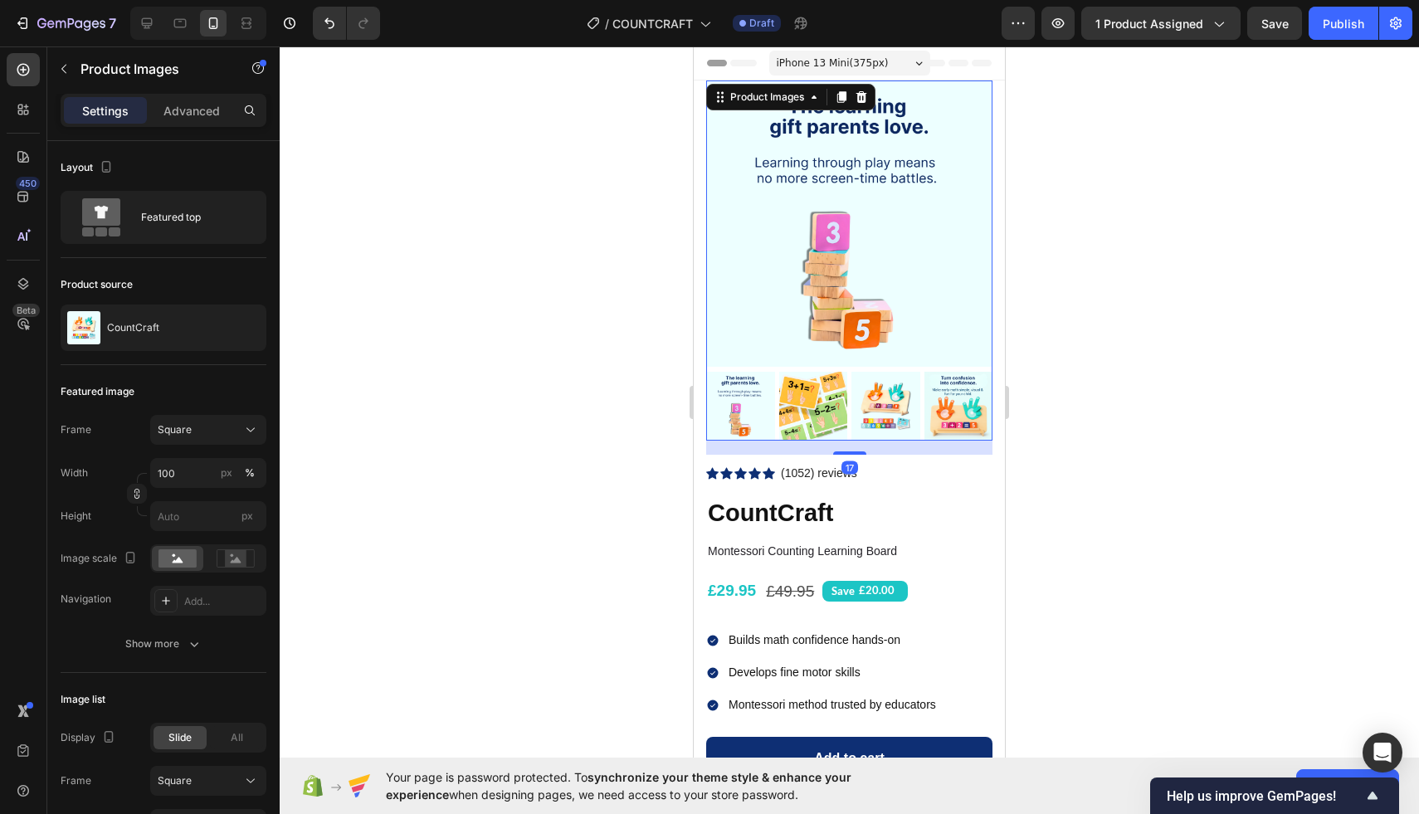
click at [1059, 272] on div at bounding box center [849, 430] width 1139 height 768
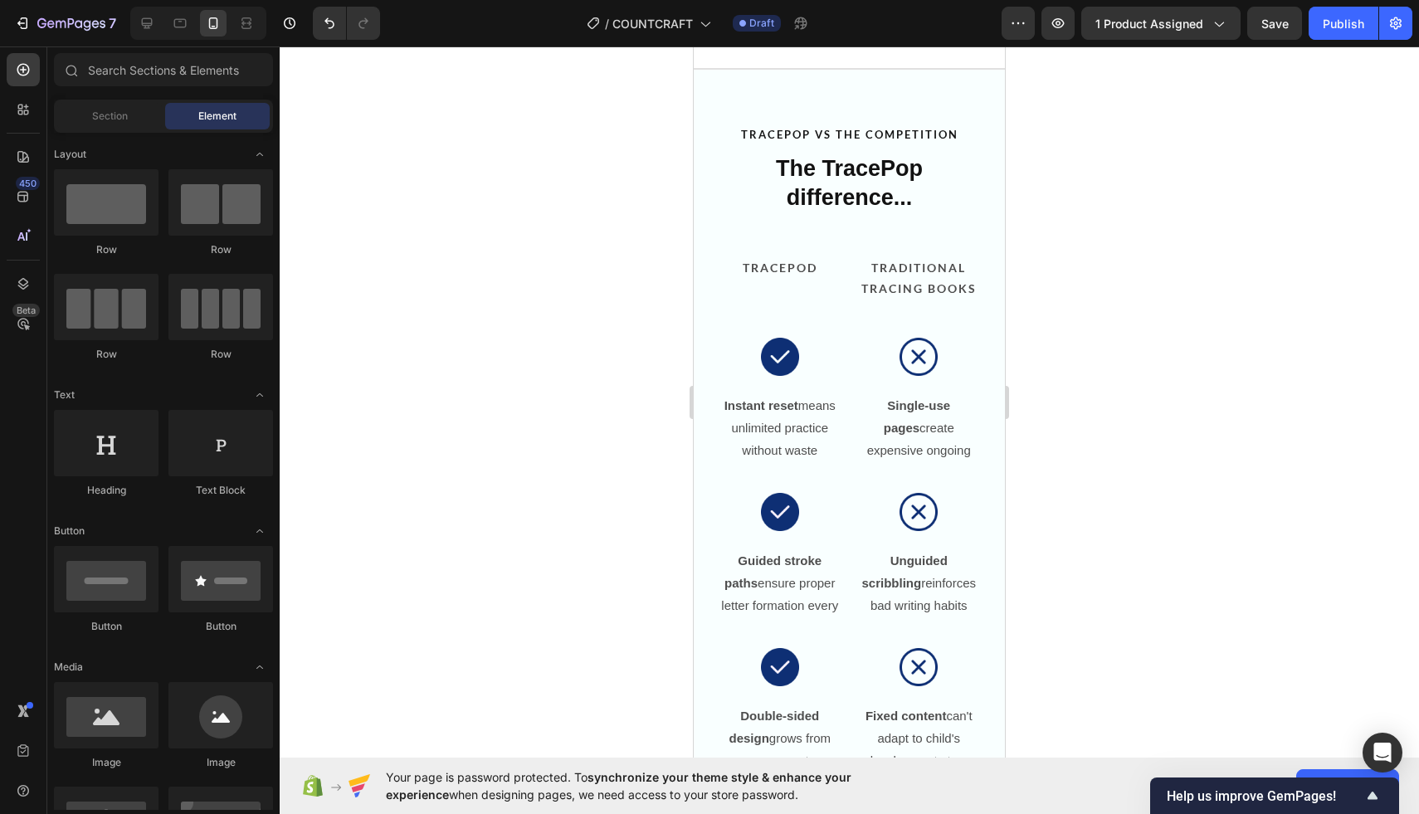
scroll to position [1677, 0]
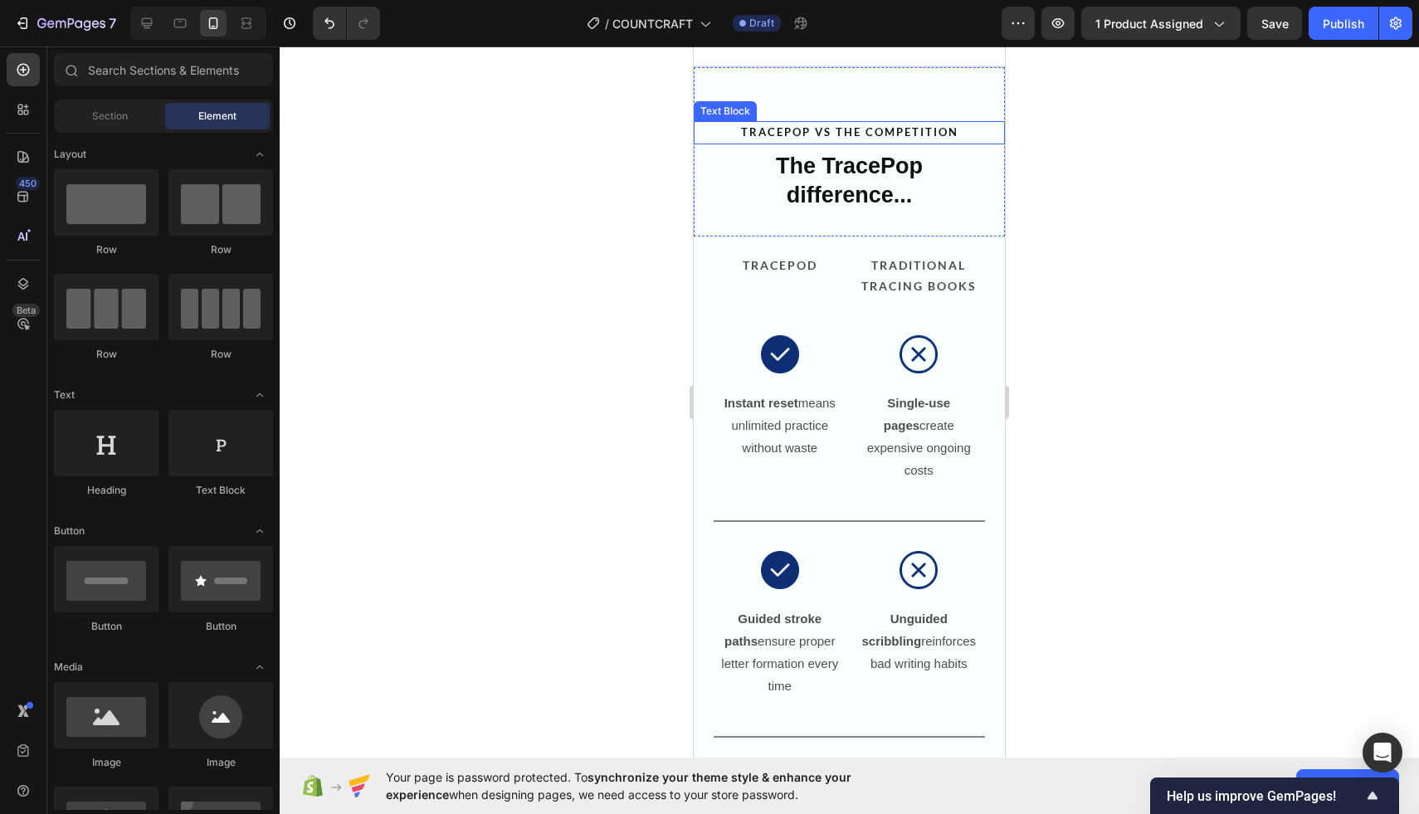
click at [872, 132] on strong "TRACEPOP VS THE COMPETITION" at bounding box center [849, 131] width 217 height 13
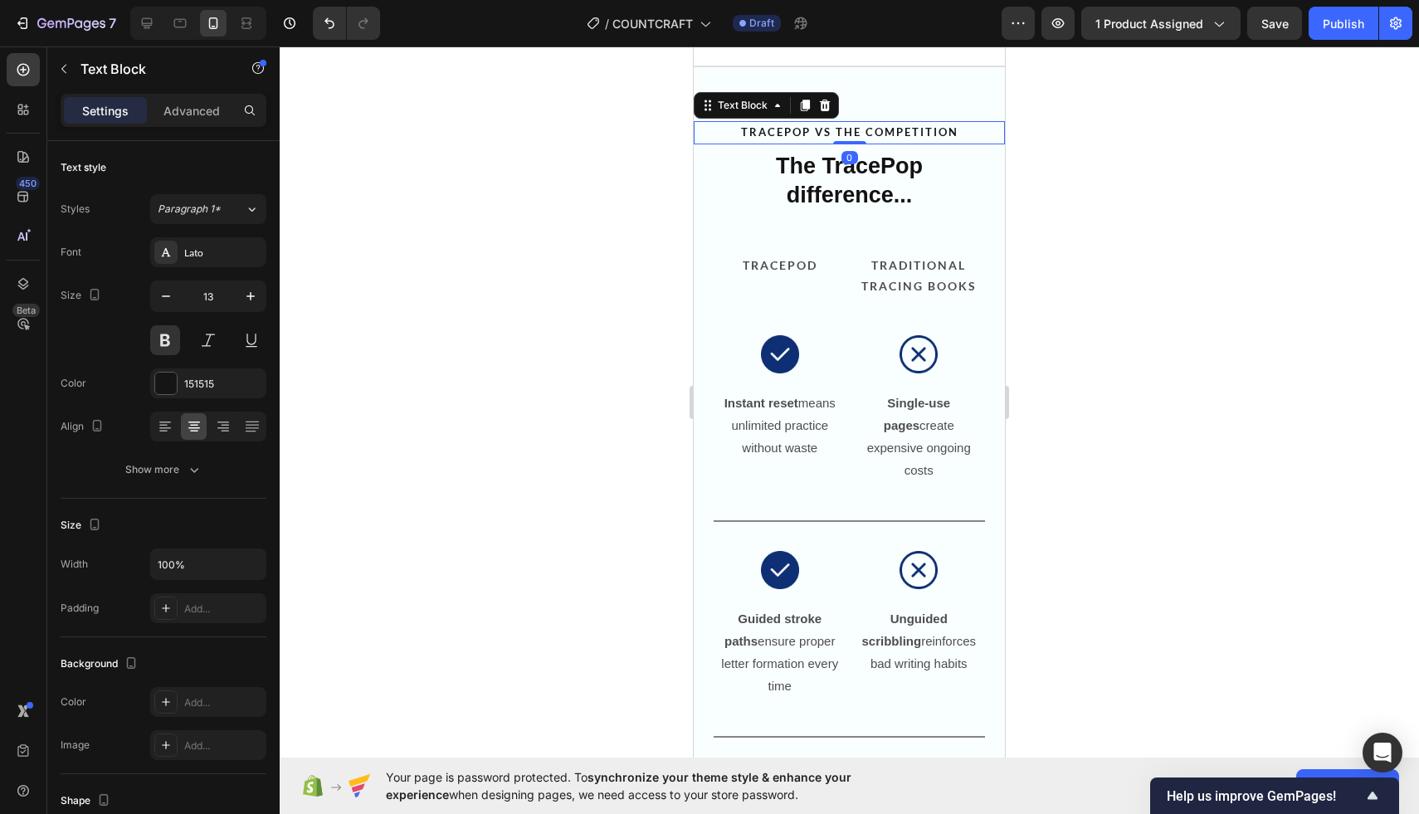
click at [811, 128] on strong "TRACEPOP VS THE COMPETITION" at bounding box center [849, 131] width 217 height 13
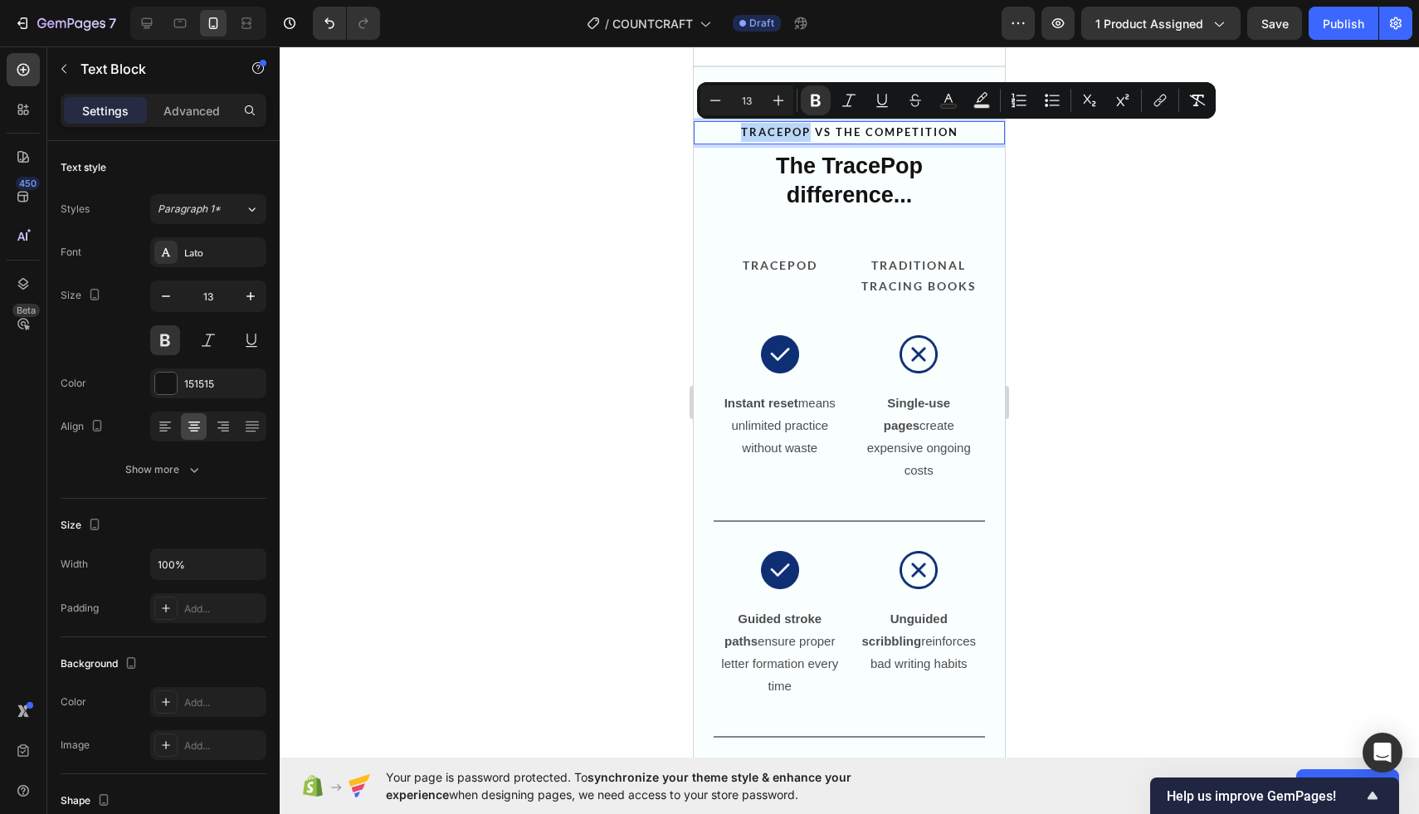
drag, startPoint x: 807, startPoint y: 132, endPoint x: 708, endPoint y: 132, distance: 98.7
click at [708, 132] on p "TRACEPOP VS THE COMPETITION" at bounding box center [849, 132] width 308 height 19
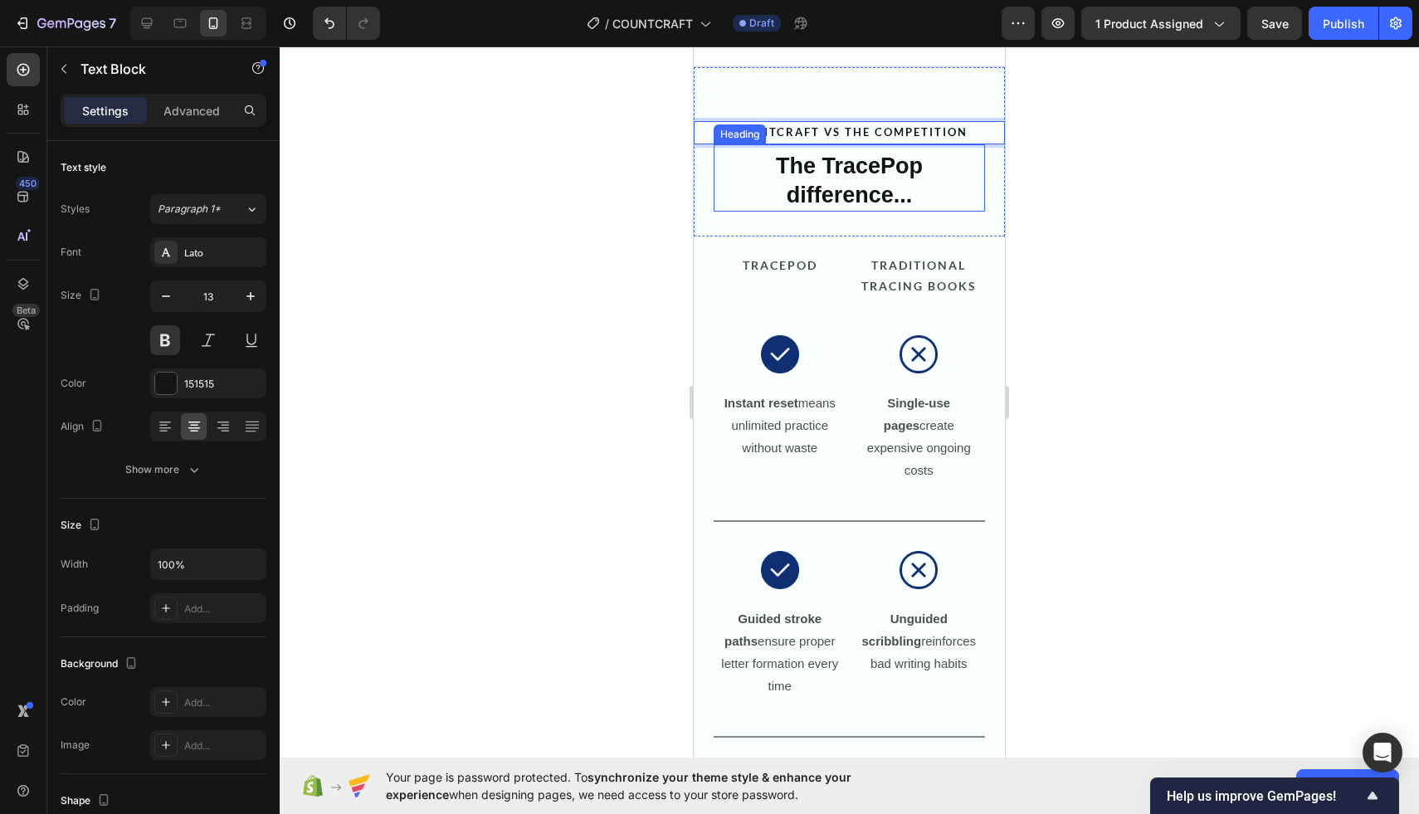
click at [835, 187] on h2 "The TracePop difference..." at bounding box center [849, 180] width 238 height 61
click at [836, 171] on h2 "The TracePop difference..." at bounding box center [849, 180] width 238 height 61
drag, startPoint x: 823, startPoint y: 169, endPoint x: 909, endPoint y: 169, distance: 86.3
click at [909, 169] on p "The TracePop difference..." at bounding box center [849, 181] width 235 height 58
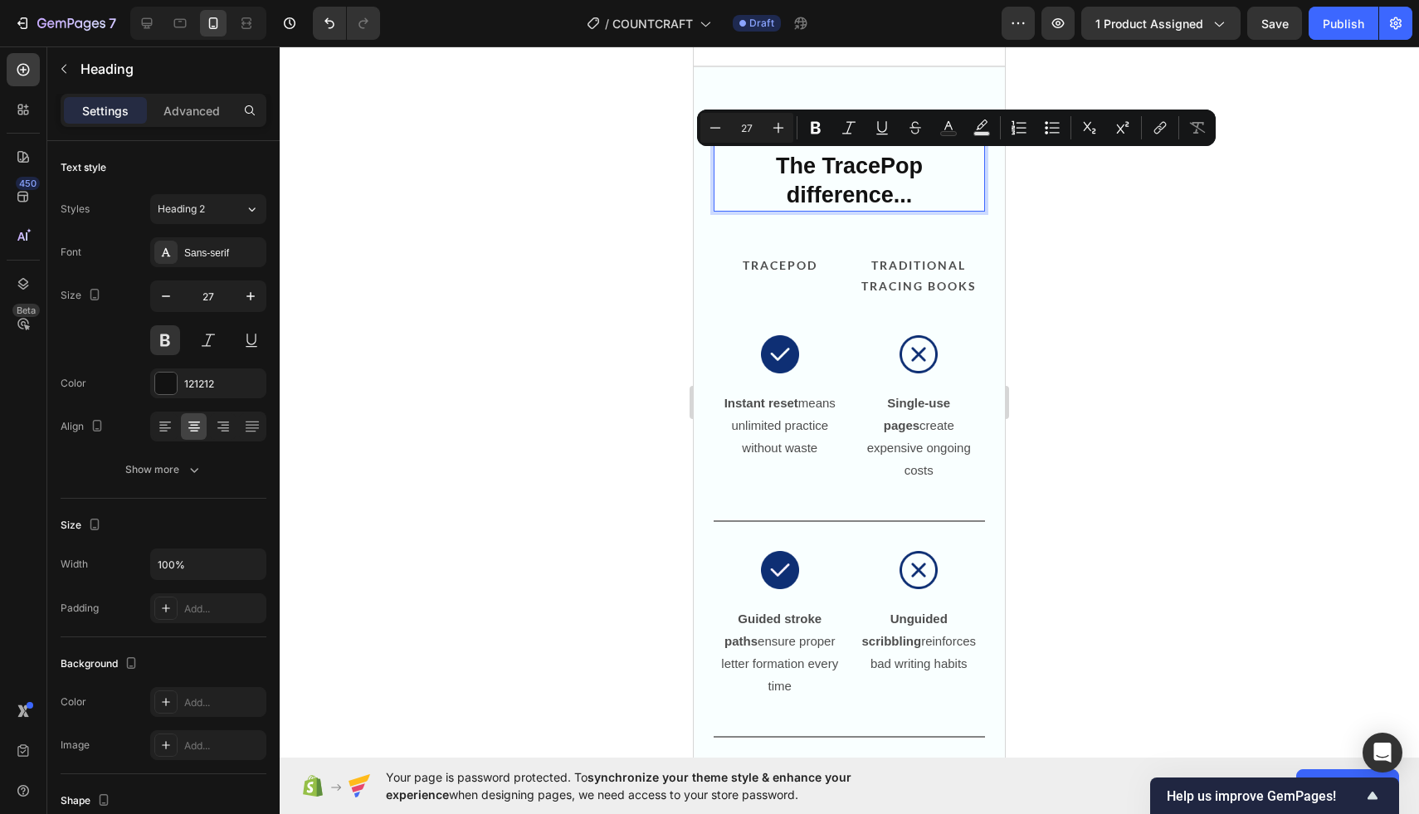
click at [916, 169] on p "The TracePop difference..." at bounding box center [849, 181] width 235 height 58
drag, startPoint x: 920, startPoint y: 169, endPoint x: 826, endPoint y: 168, distance: 94.6
click at [826, 168] on p "The TracePop difference..." at bounding box center [849, 181] width 235 height 58
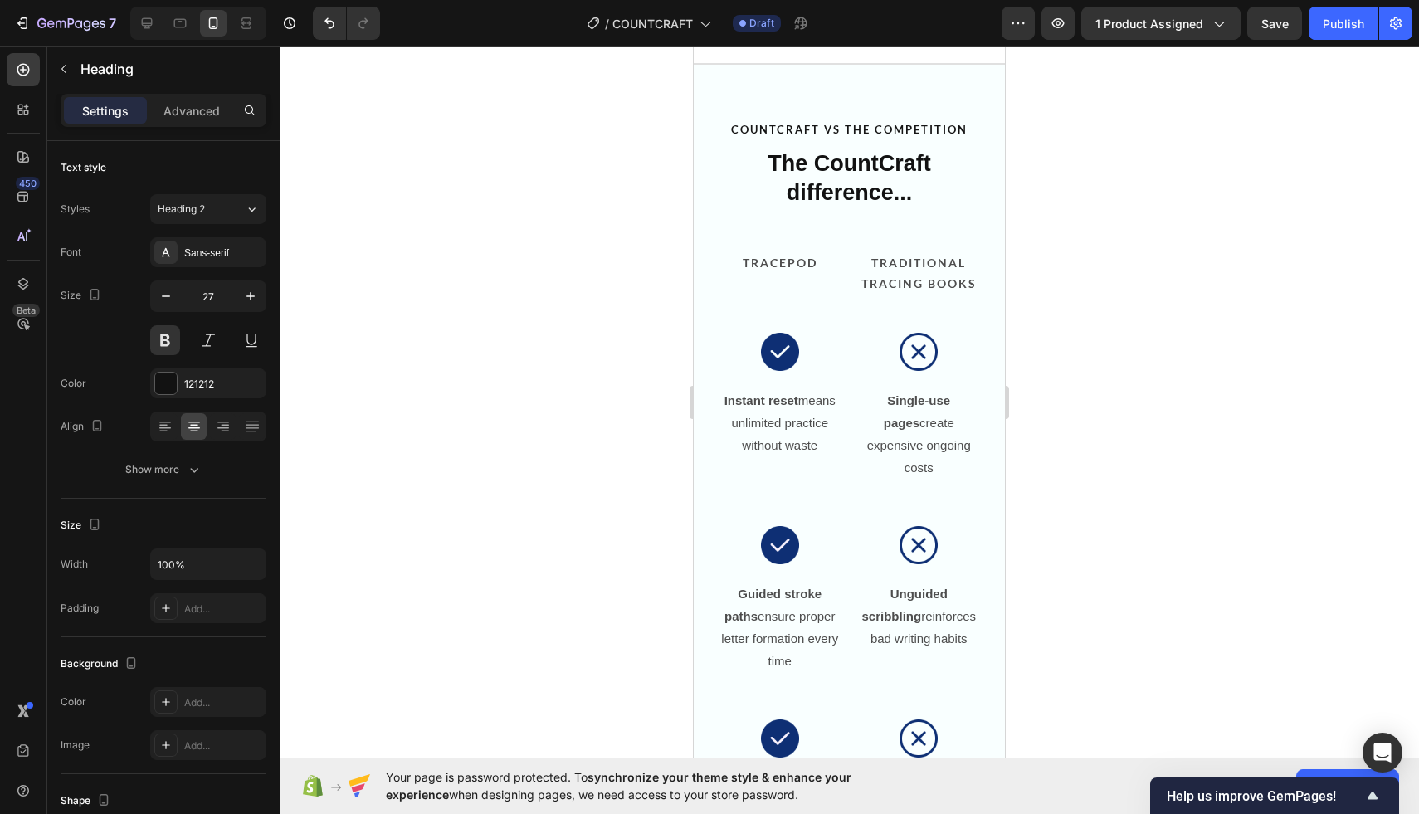
scroll to position [1654, 0]
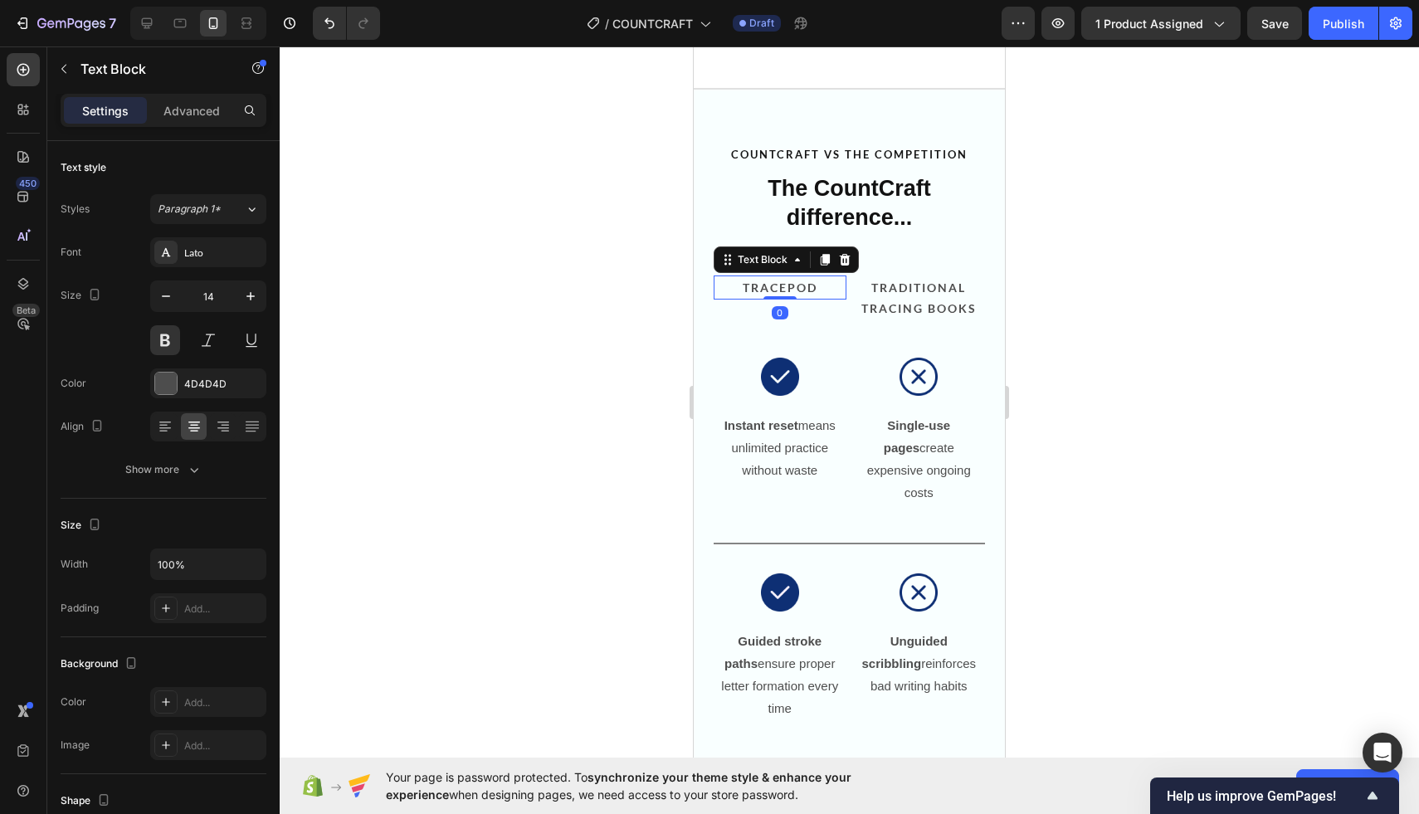
click at [784, 282] on p "TRACEPOD" at bounding box center [779, 287] width 129 height 21
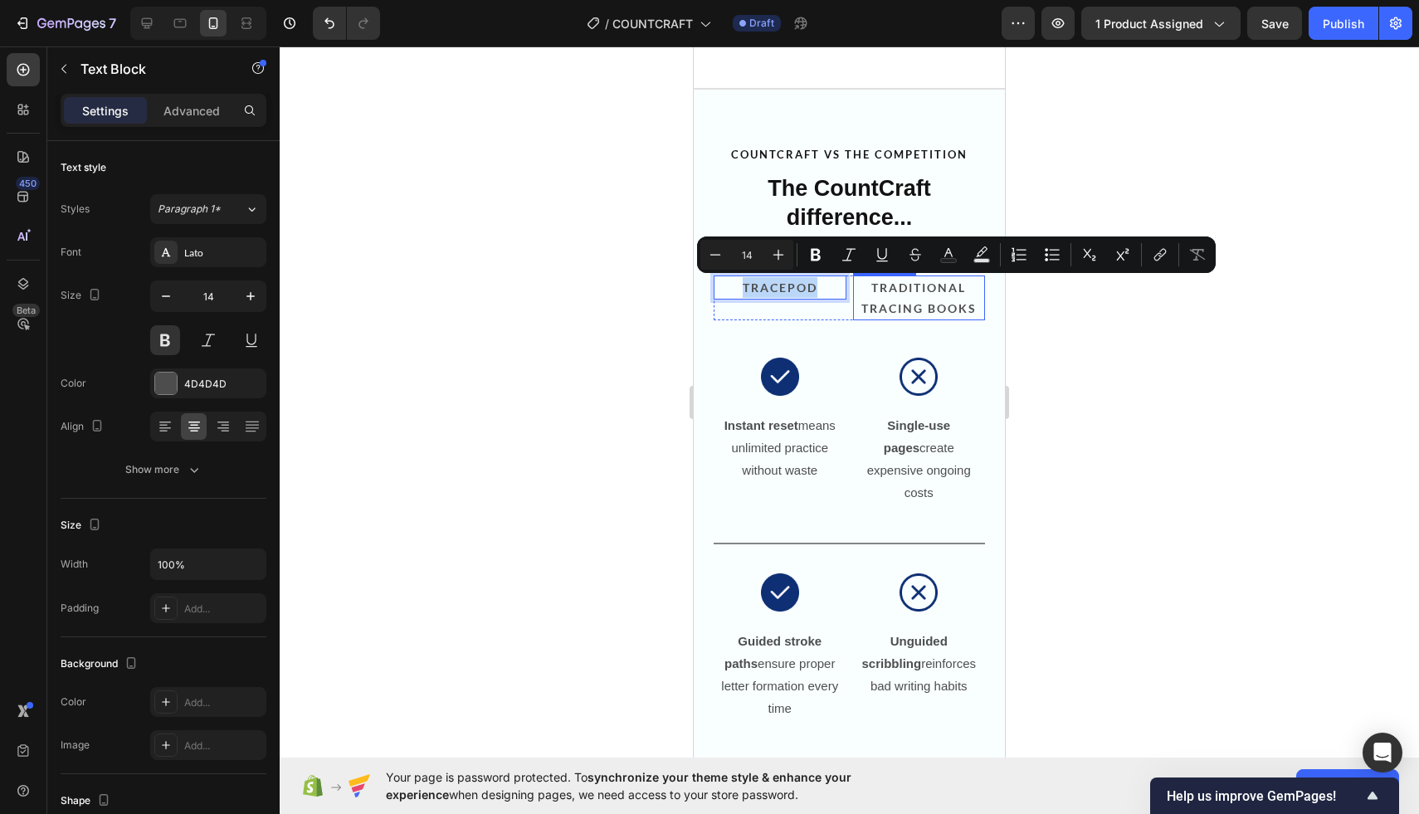
click at [919, 300] on p "TRADITIONAL TRACING BOOKS" at bounding box center [919, 297] width 129 height 41
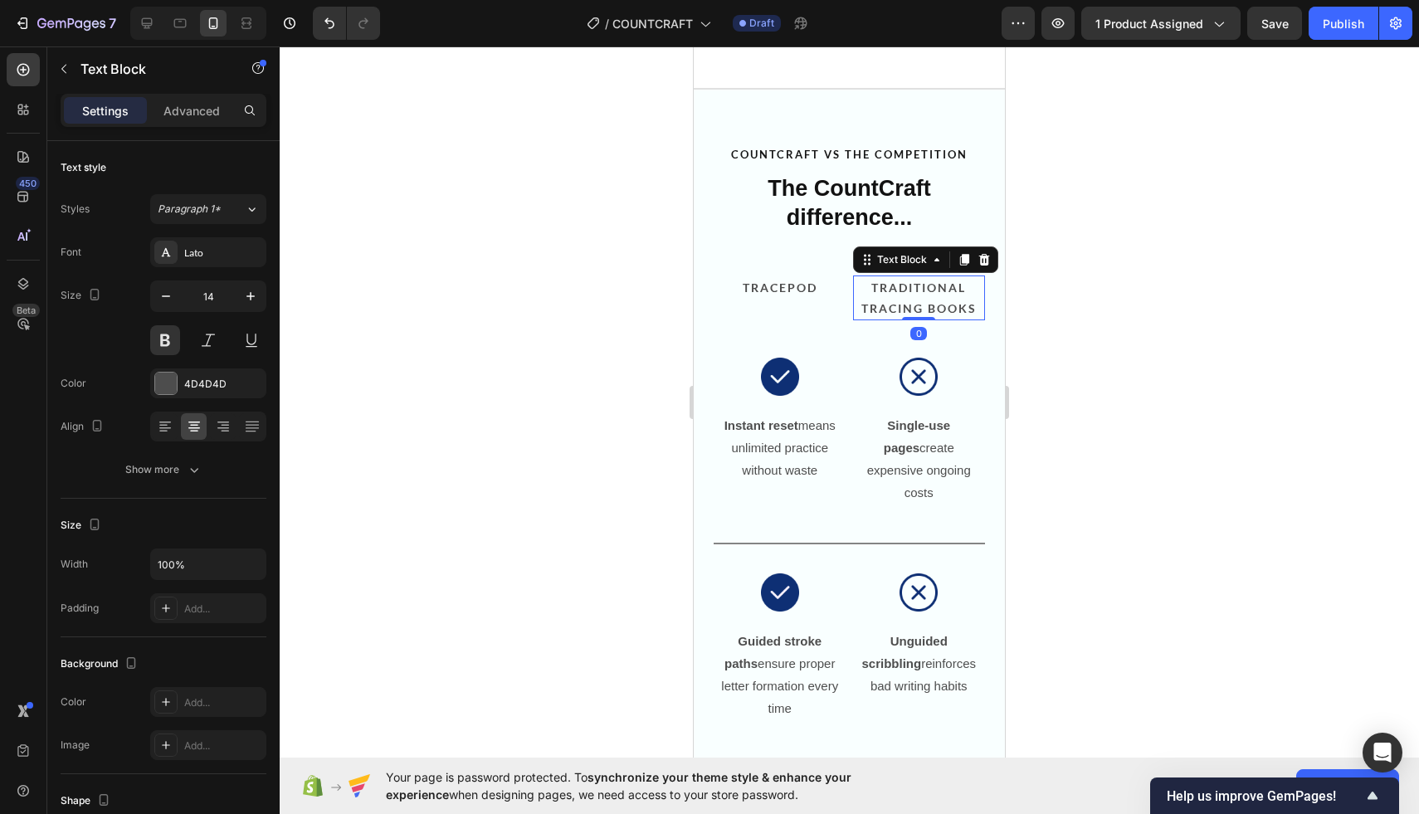
click at [919, 300] on p "TRADITIONAL TRACING BOOKS" at bounding box center [919, 297] width 129 height 41
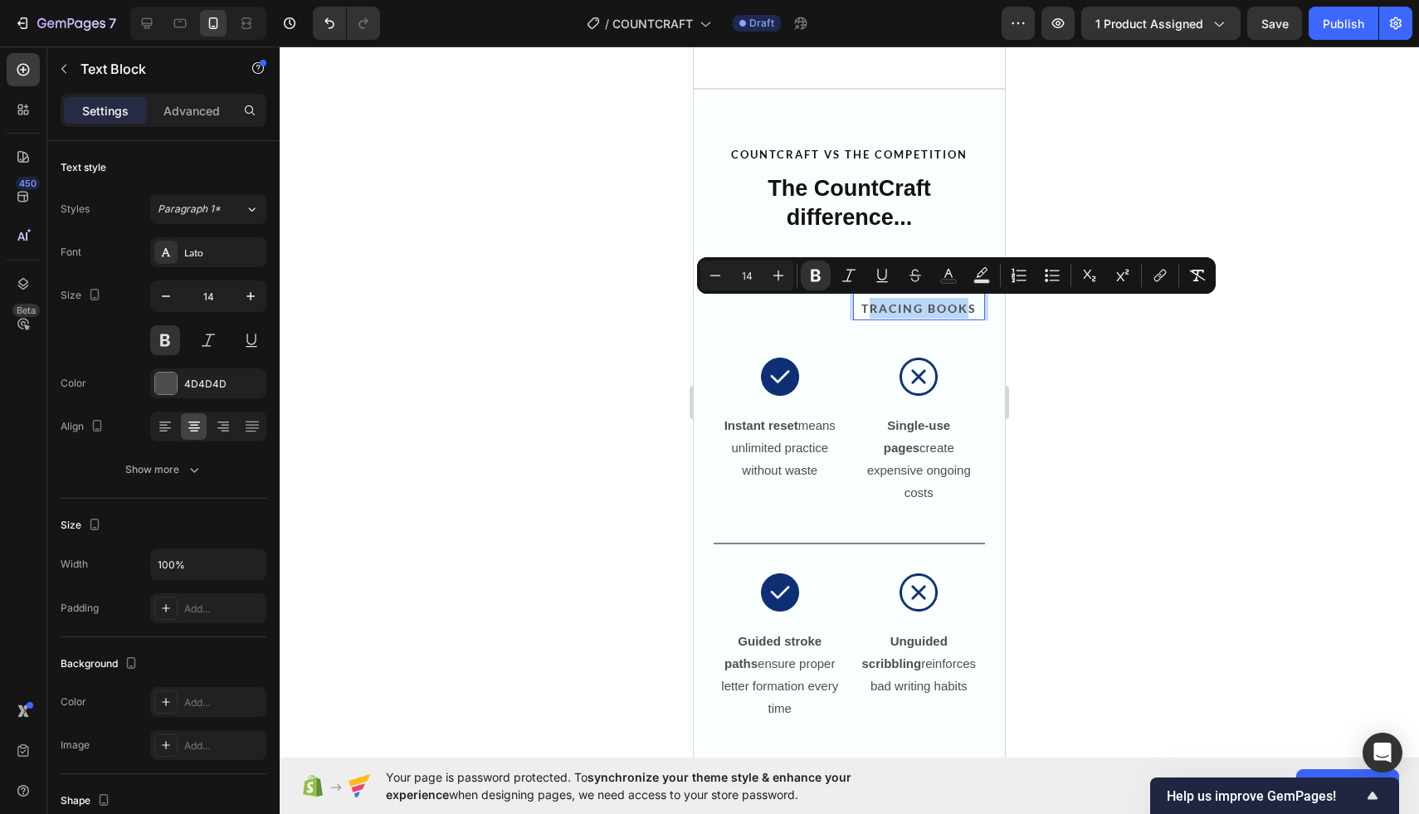
drag, startPoint x: 865, startPoint y: 305, endPoint x: 971, endPoint y: 305, distance: 105.4
click at [971, 305] on strong "TRADITIONAL TRACING BOOKS" at bounding box center [918, 297] width 115 height 35
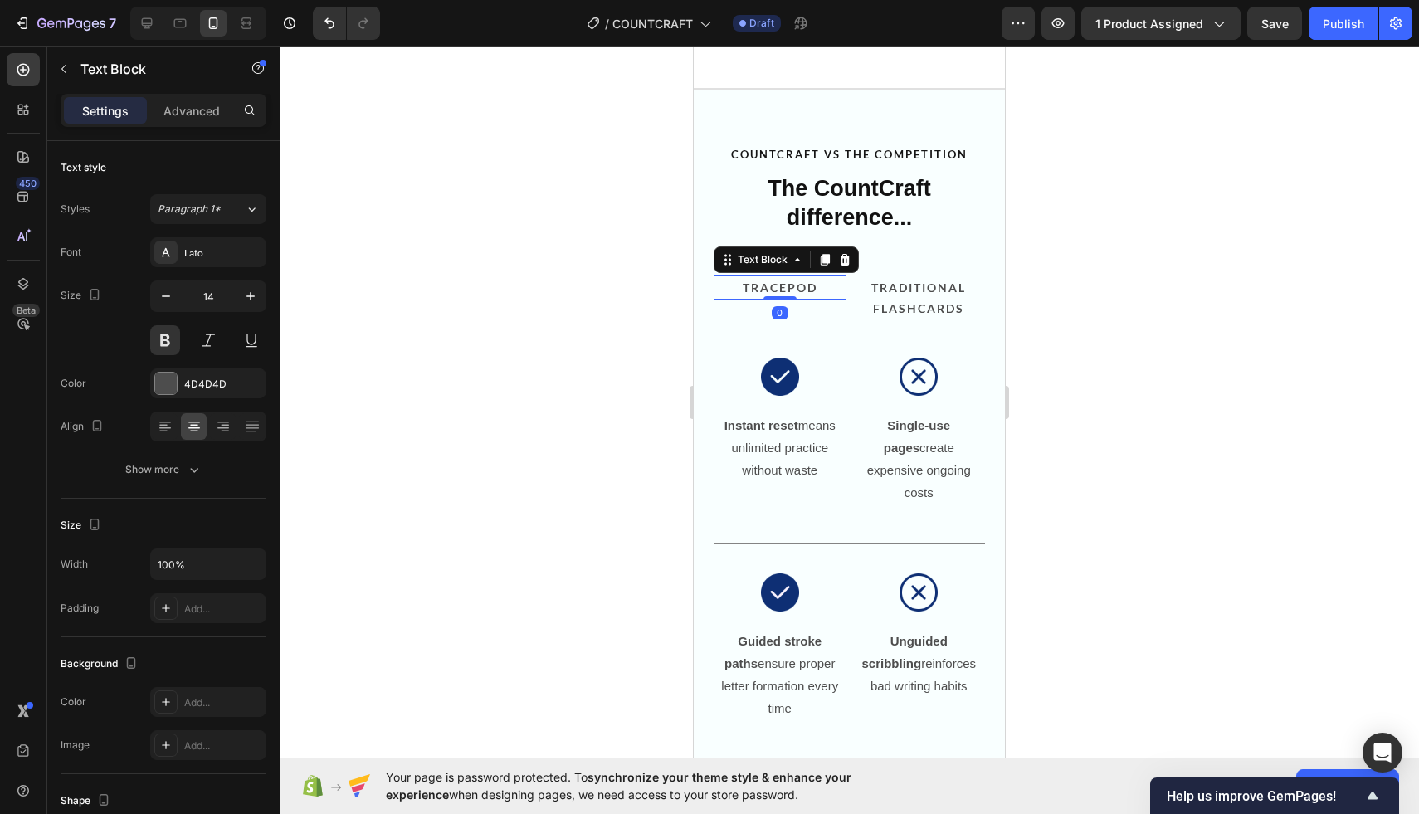
click at [829, 295] on p "TRACEPOD" at bounding box center [779, 287] width 129 height 21
click at [618, 296] on div at bounding box center [849, 430] width 1139 height 768
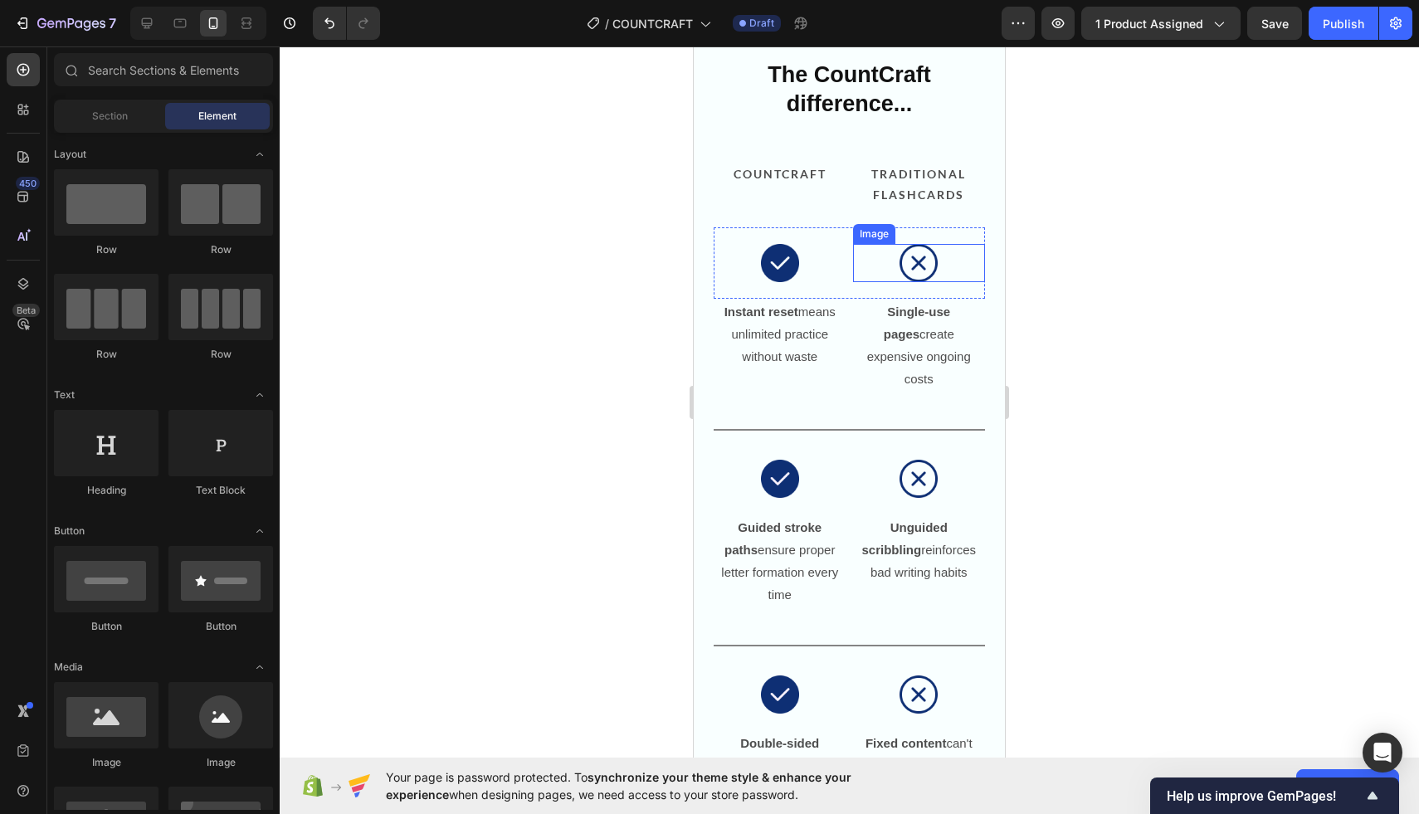
scroll to position [1729, 0]
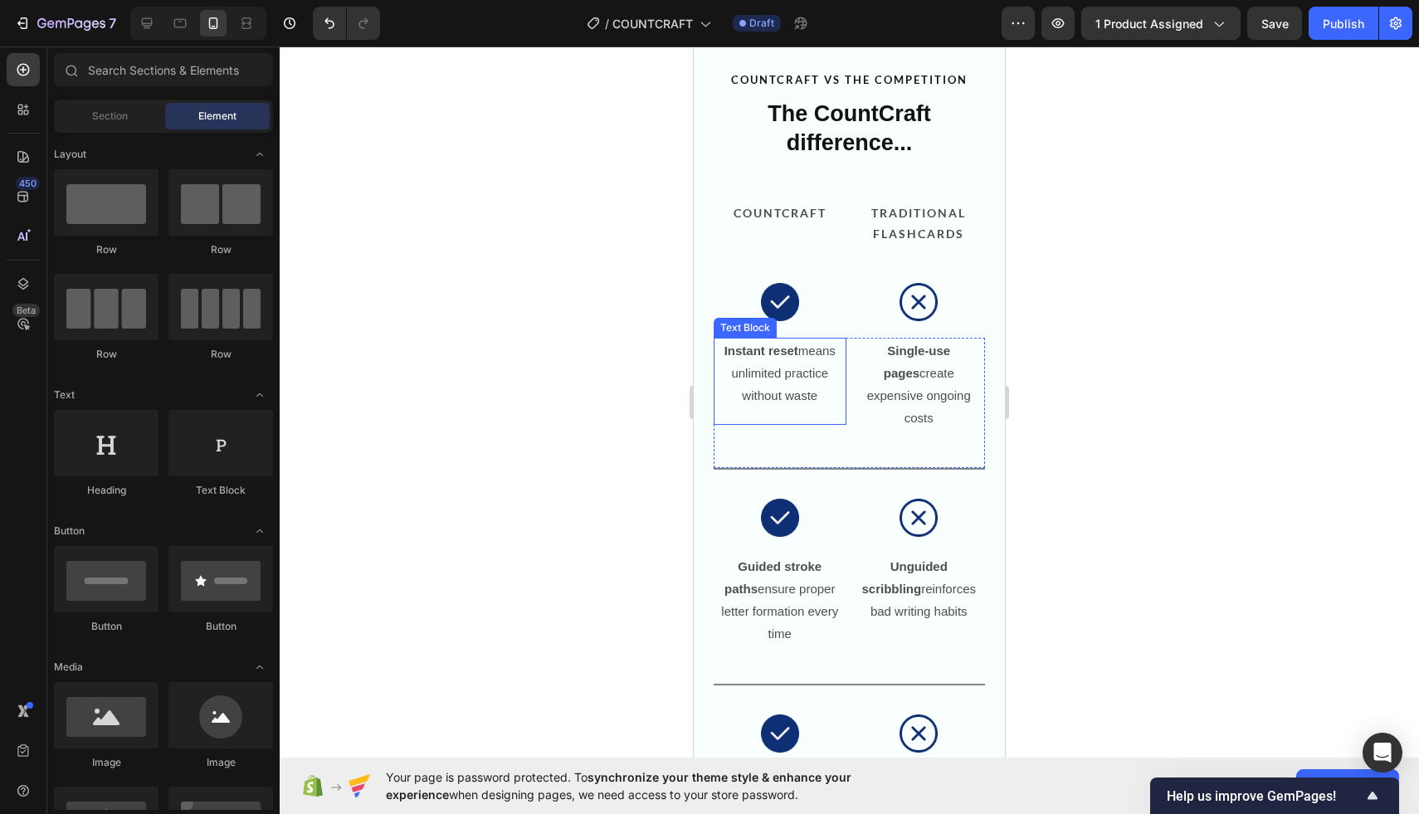
click at [779, 397] on p "Instant reset means unlimited practice without waste" at bounding box center [779, 372] width 121 height 67
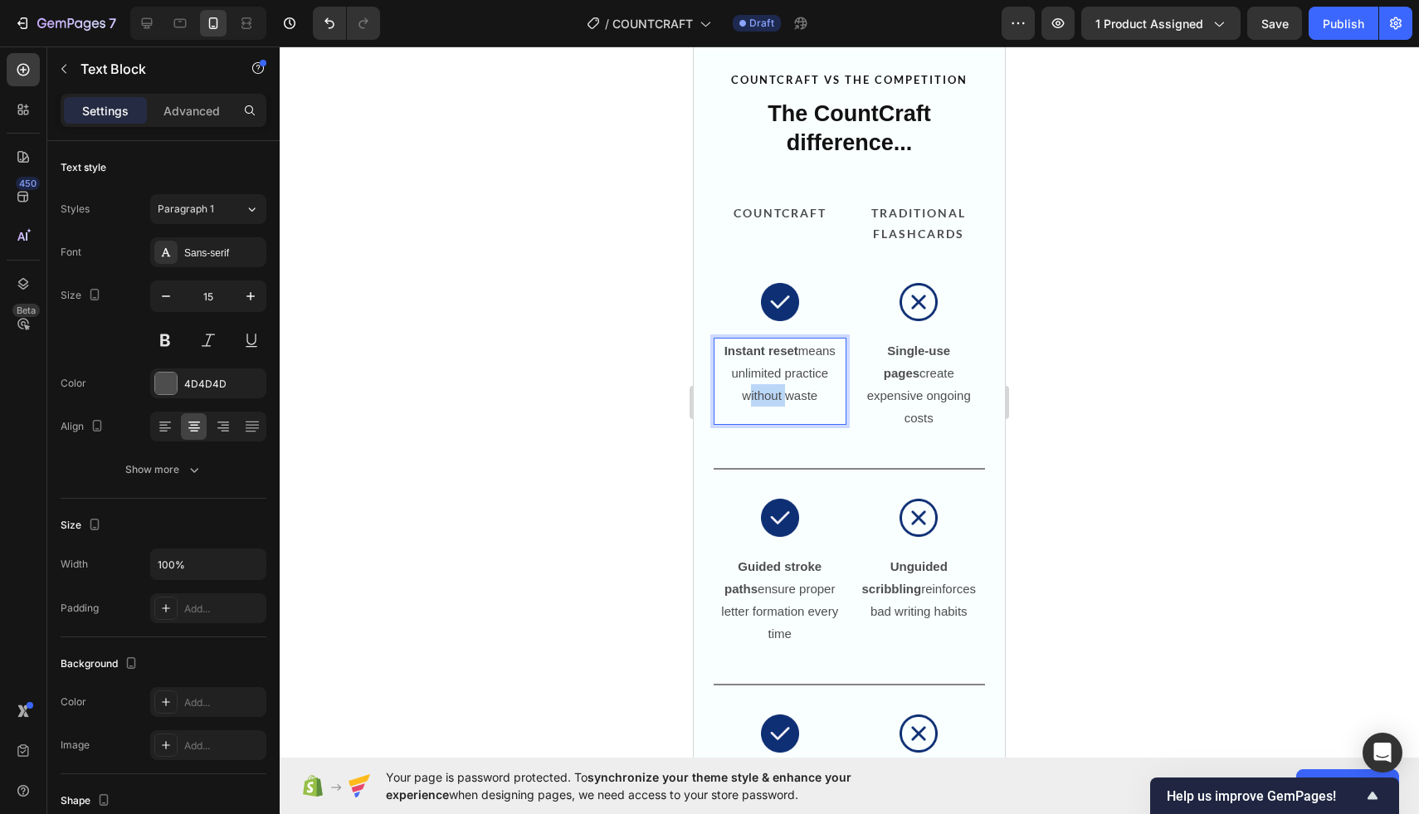
click at [779, 397] on p "Instant reset means unlimited practice without waste" at bounding box center [779, 372] width 121 height 67
drag, startPoint x: 729, startPoint y: 397, endPoint x: 831, endPoint y: 395, distance: 102.9
click at [831, 395] on p "Hands-on counting makes numbers tangible and clear" at bounding box center [779, 384] width 121 height 90
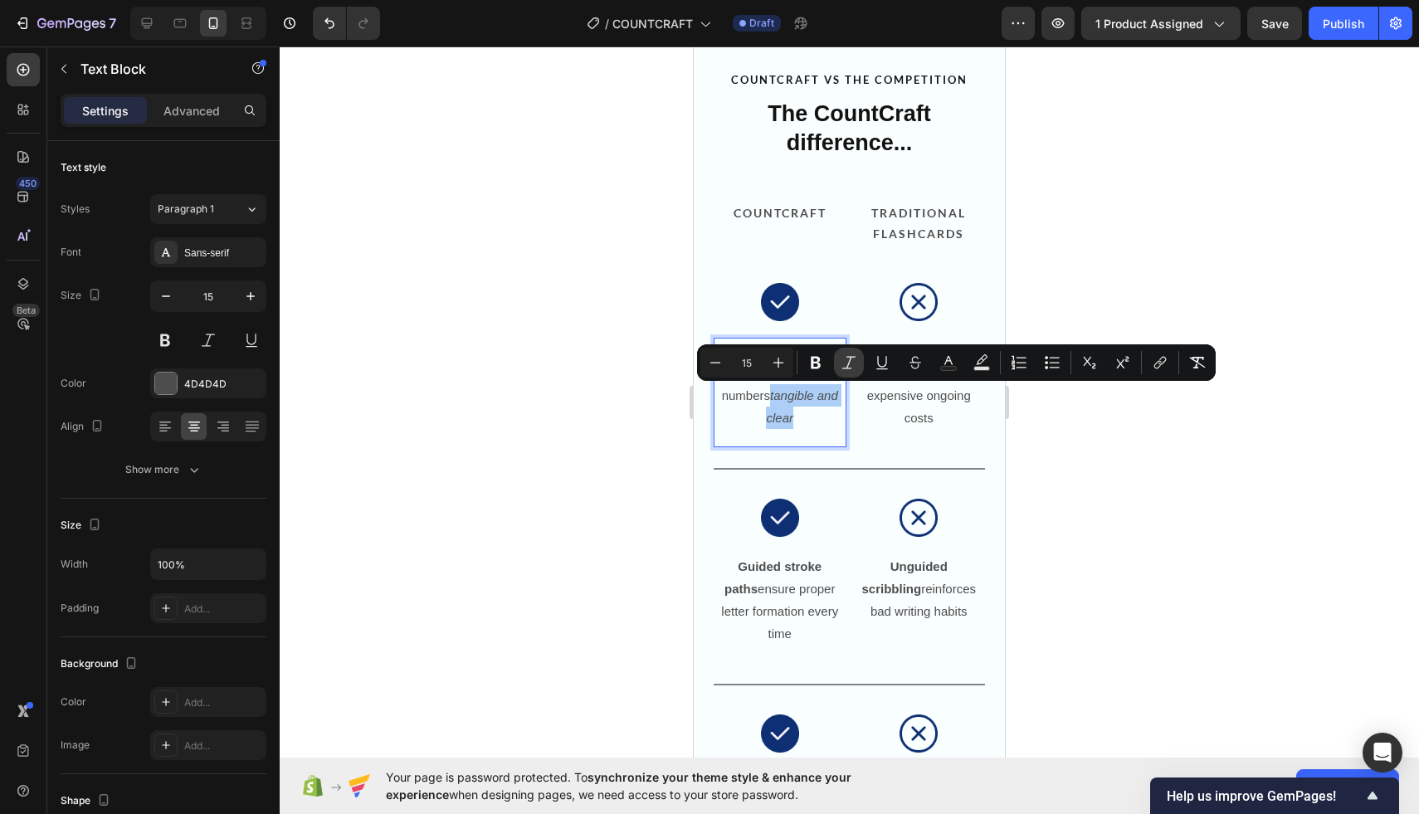
click at [846, 363] on icon "Editor contextual toolbar" at bounding box center [849, 362] width 17 height 17
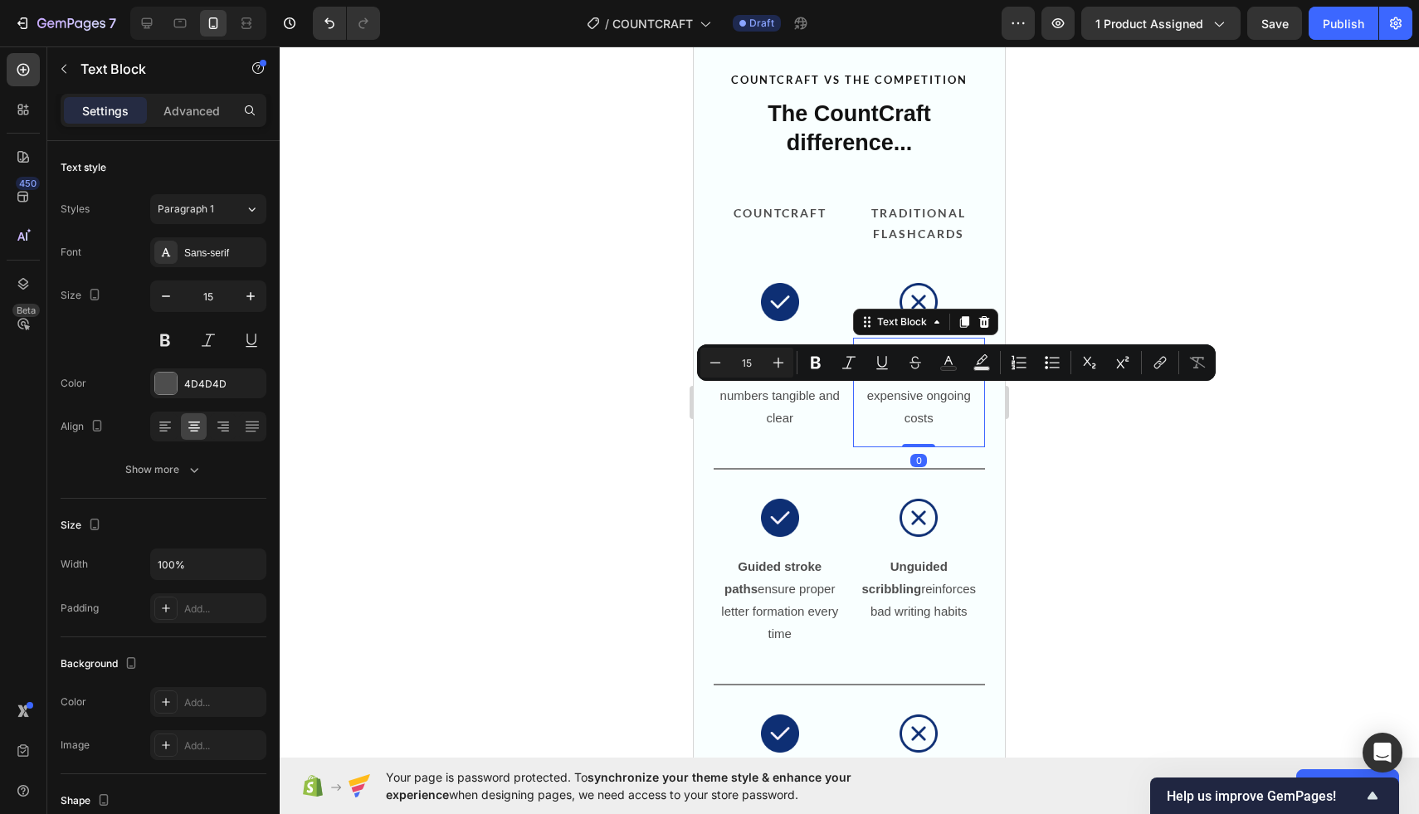
click at [929, 410] on div "Single-use pages create expensive ongoing costs Text Block 0" at bounding box center [919, 393] width 133 height 110
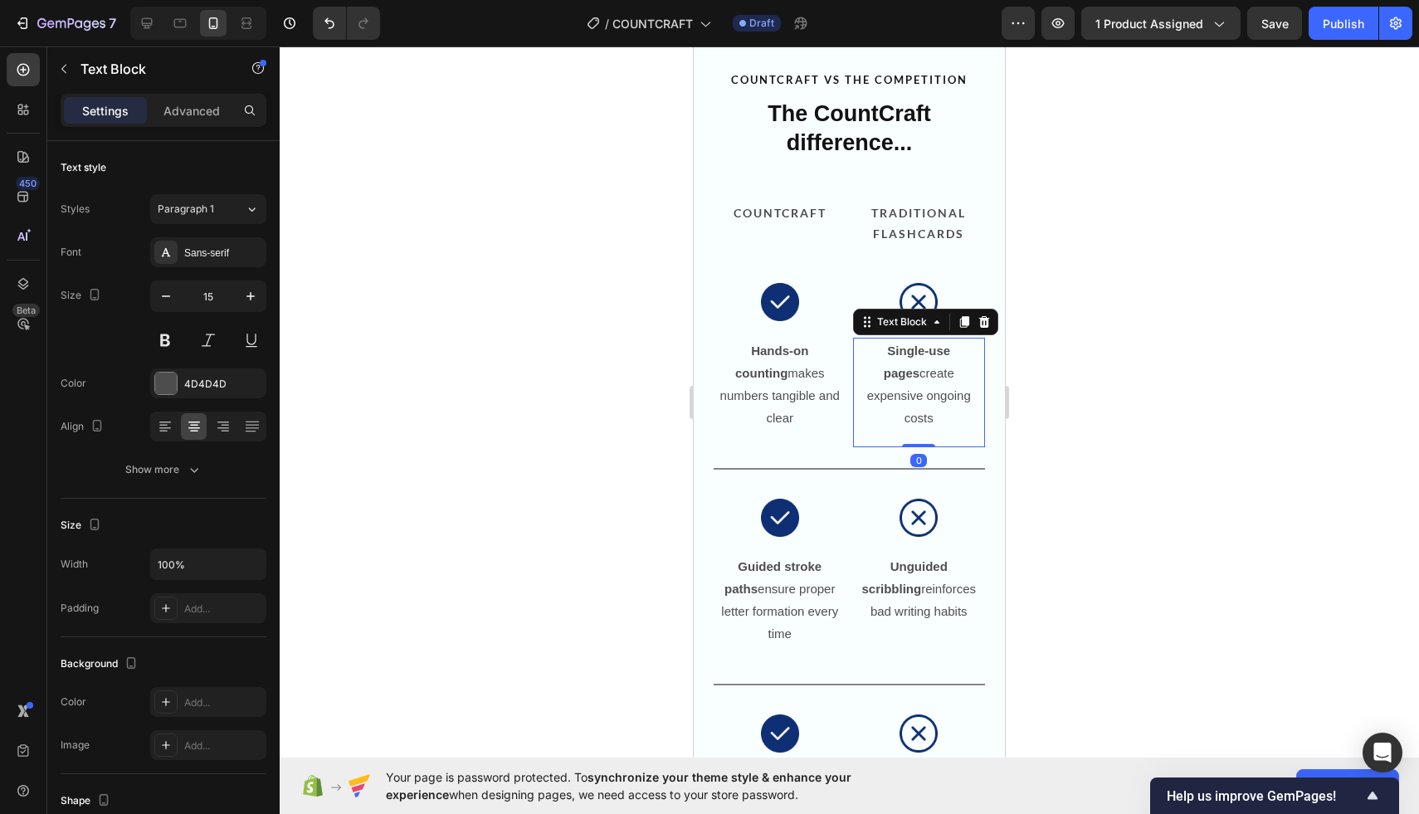
click at [929, 410] on div "Single-use pages create expensive ongoing costs Text Block 0" at bounding box center [919, 393] width 133 height 110
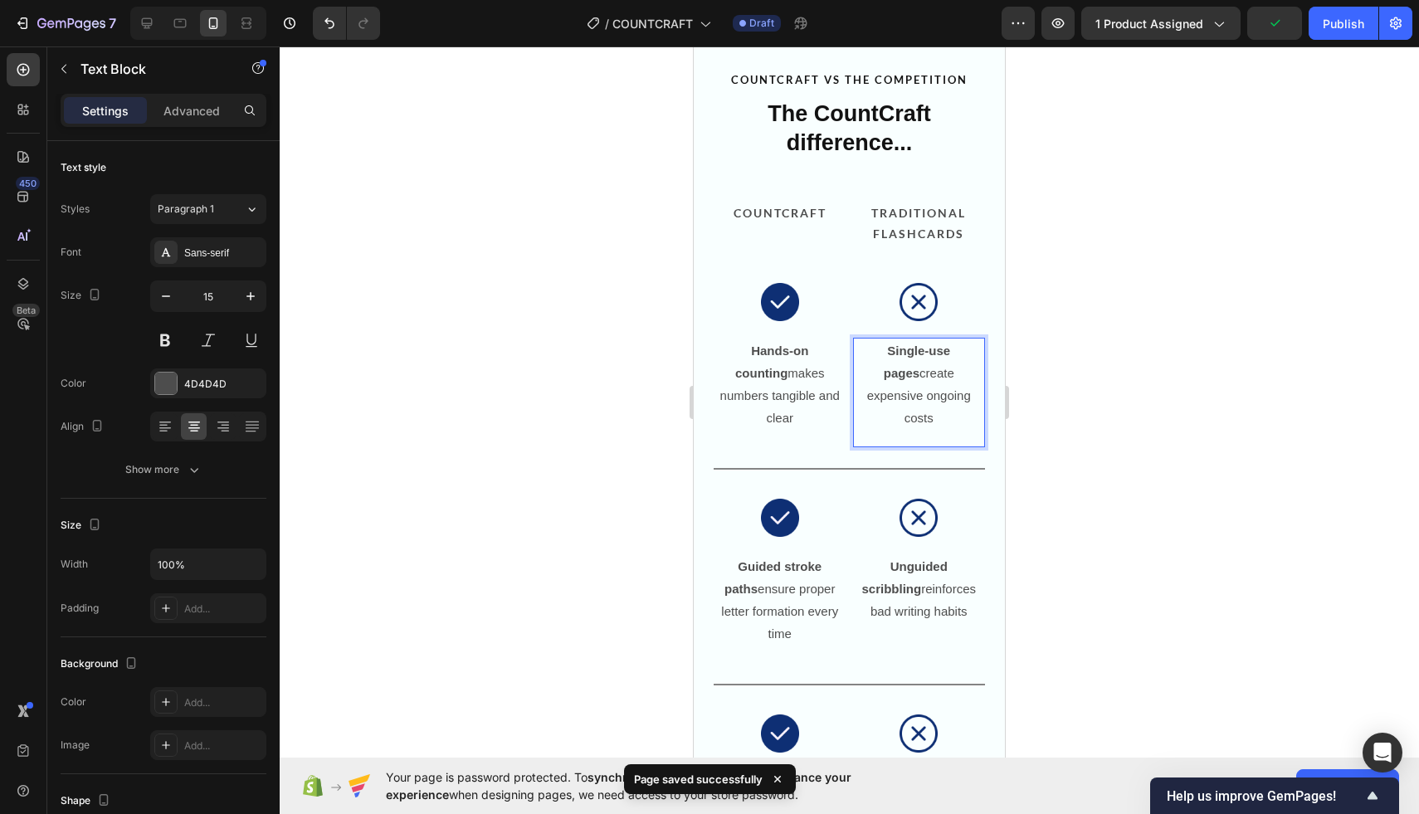
click at [918, 389] on p "Single-use pages create expensive ongoing costs" at bounding box center [919, 384] width 121 height 90
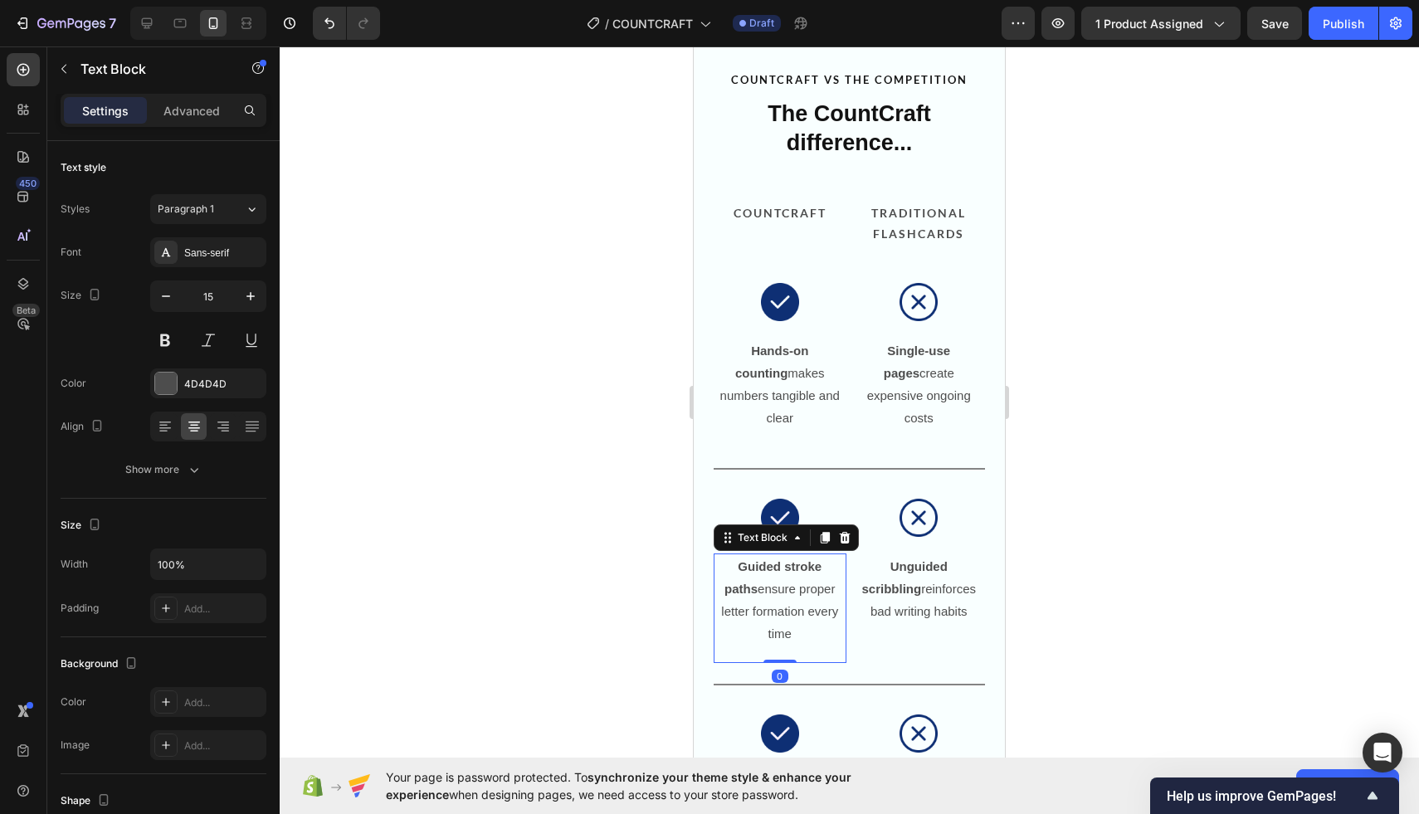
click at [770, 590] on p "Guided stroke paths ensure proper letter formation every time" at bounding box center [779, 600] width 121 height 90
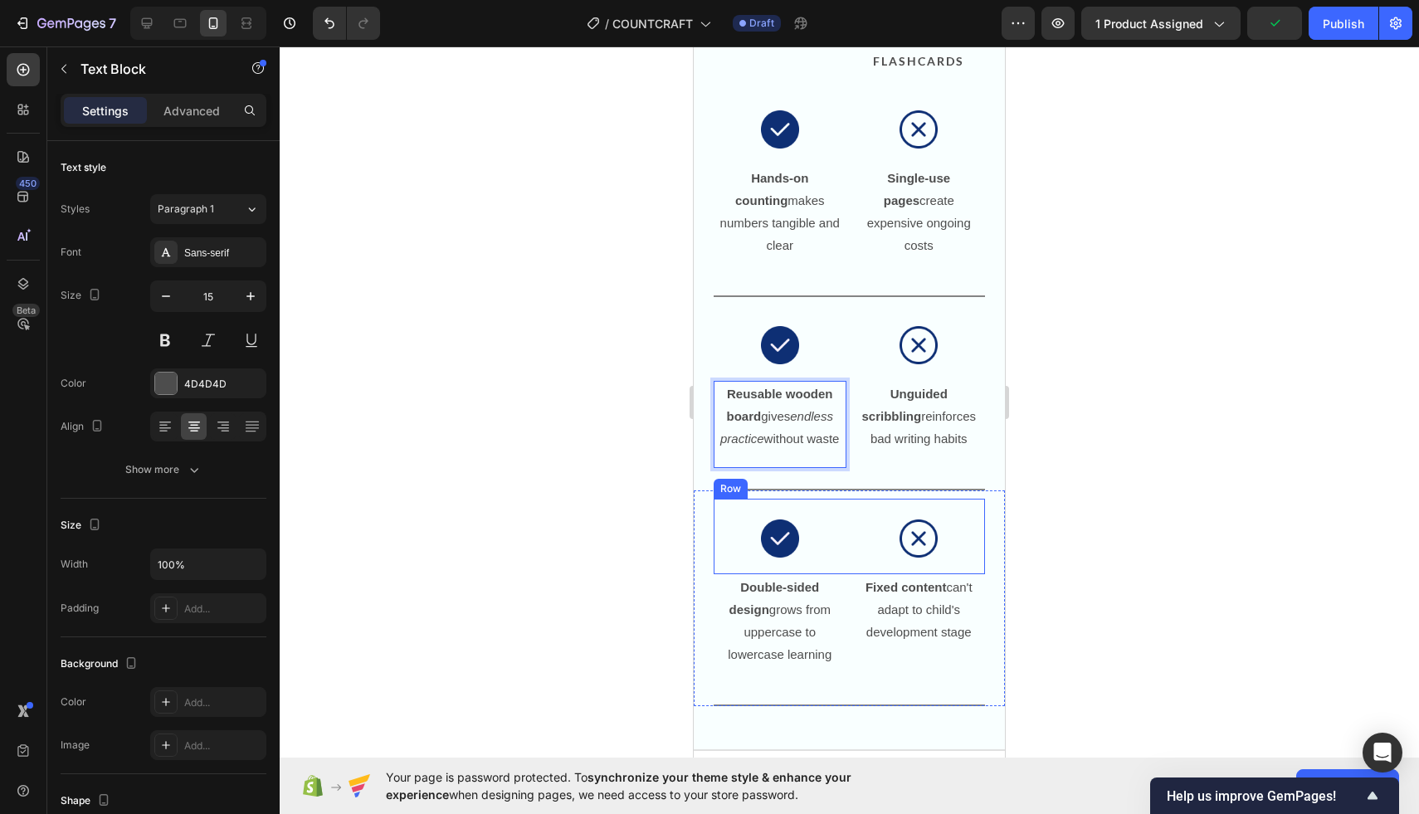
scroll to position [1958, 0]
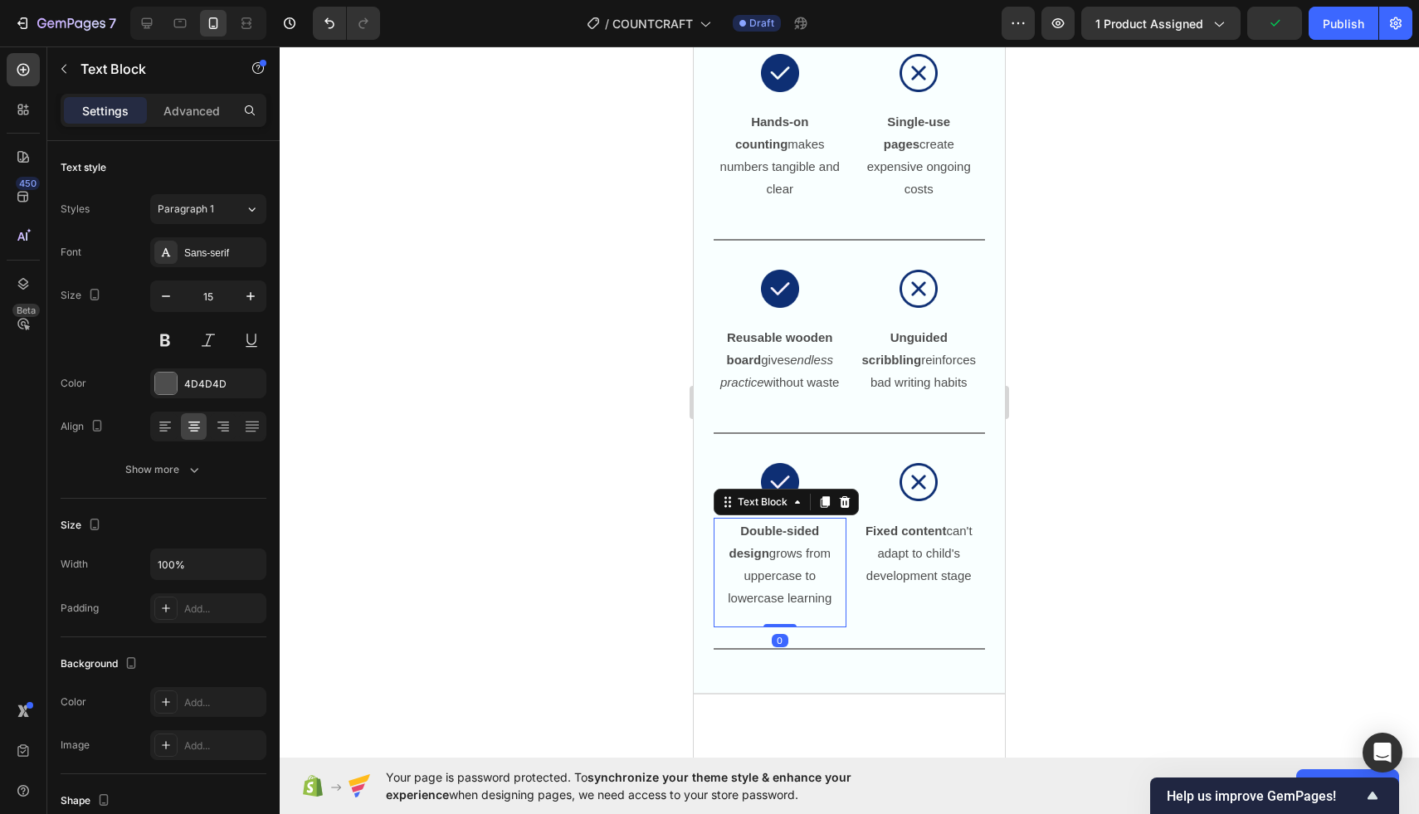
click at [757, 566] on p "Double-sided design grows from uppercase to lowercase learning" at bounding box center [779, 564] width 121 height 90
click at [606, 477] on div at bounding box center [849, 430] width 1139 height 768
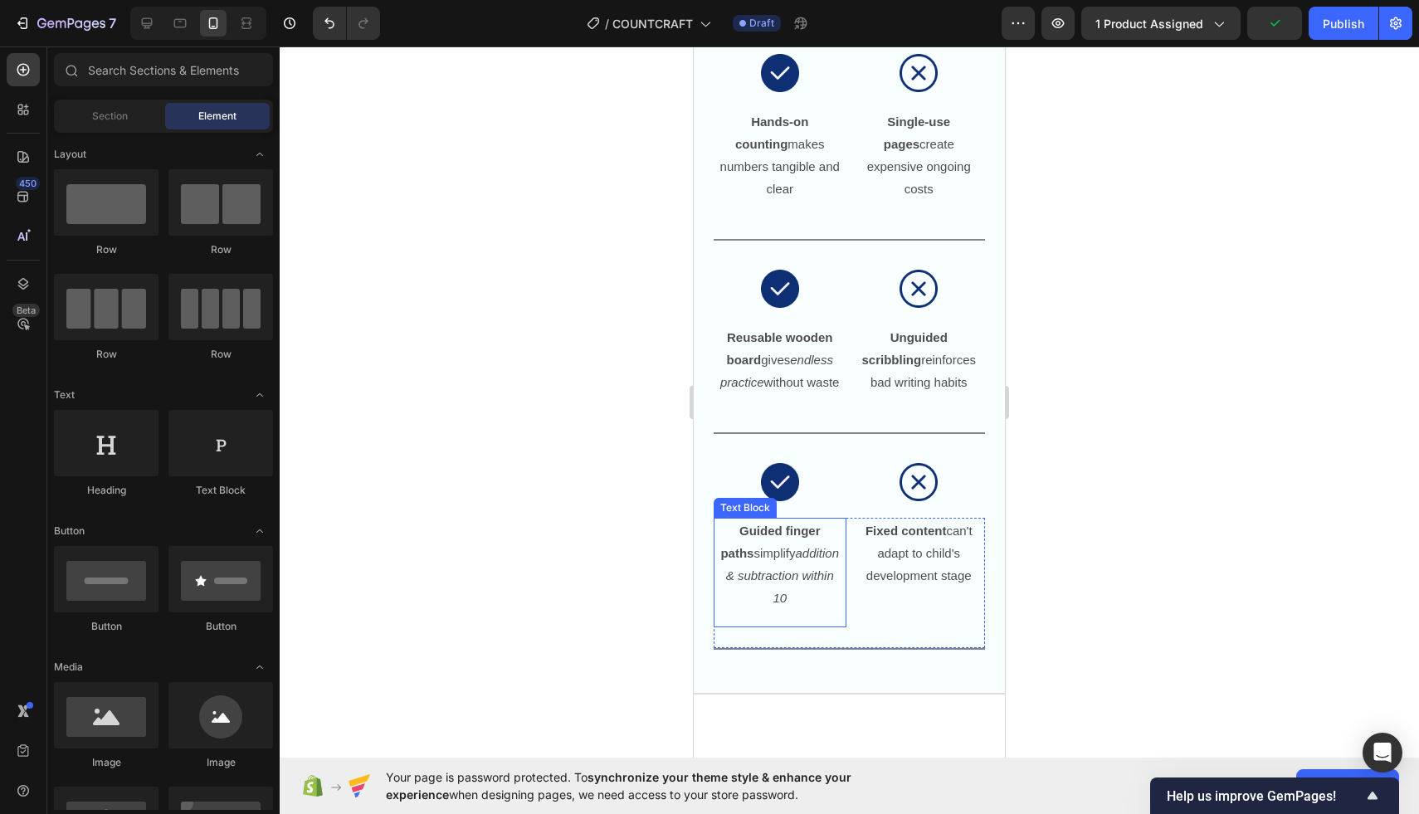
click at [785, 552] on icon "addition & subtraction within 10" at bounding box center [782, 575] width 113 height 59
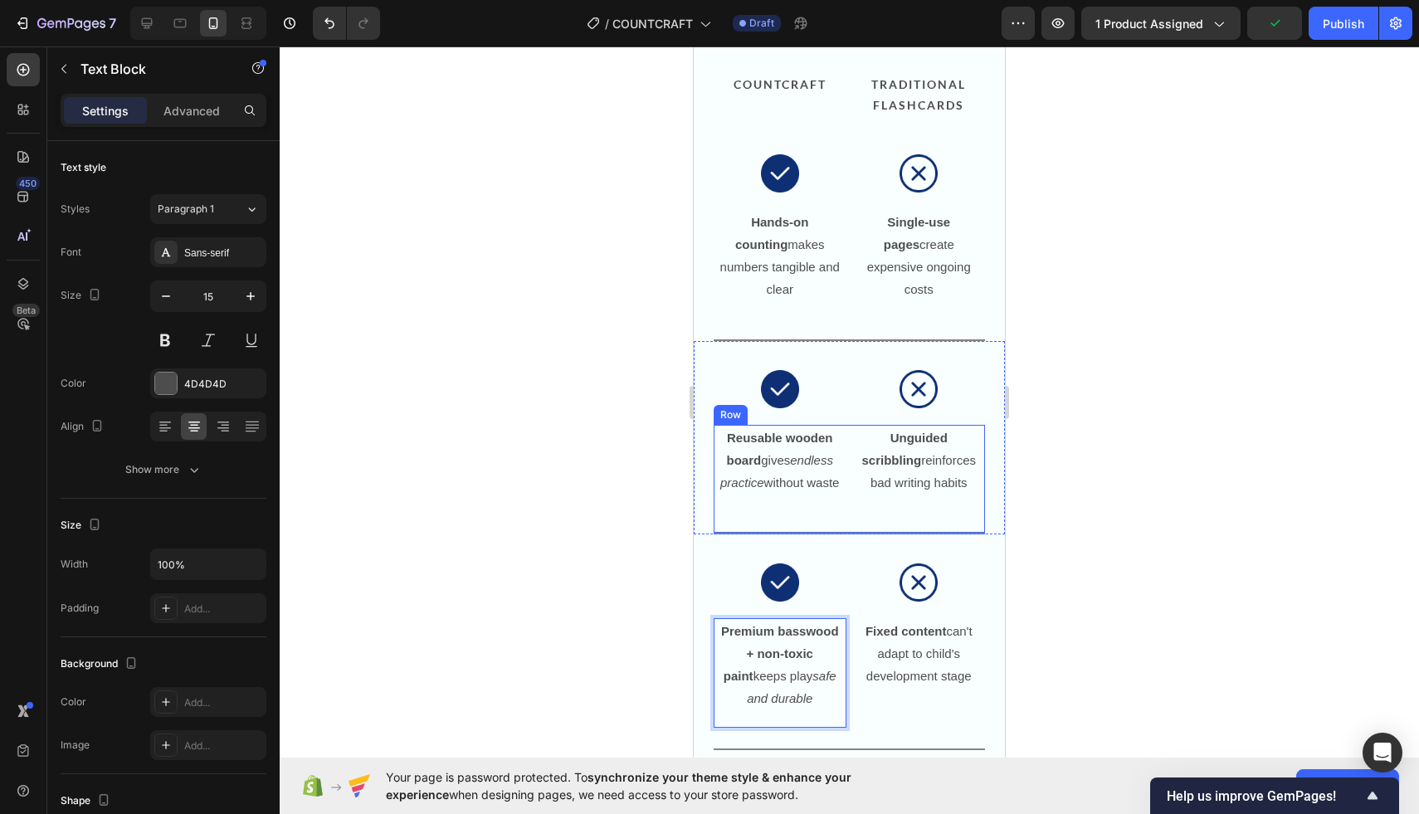
scroll to position [1849, 0]
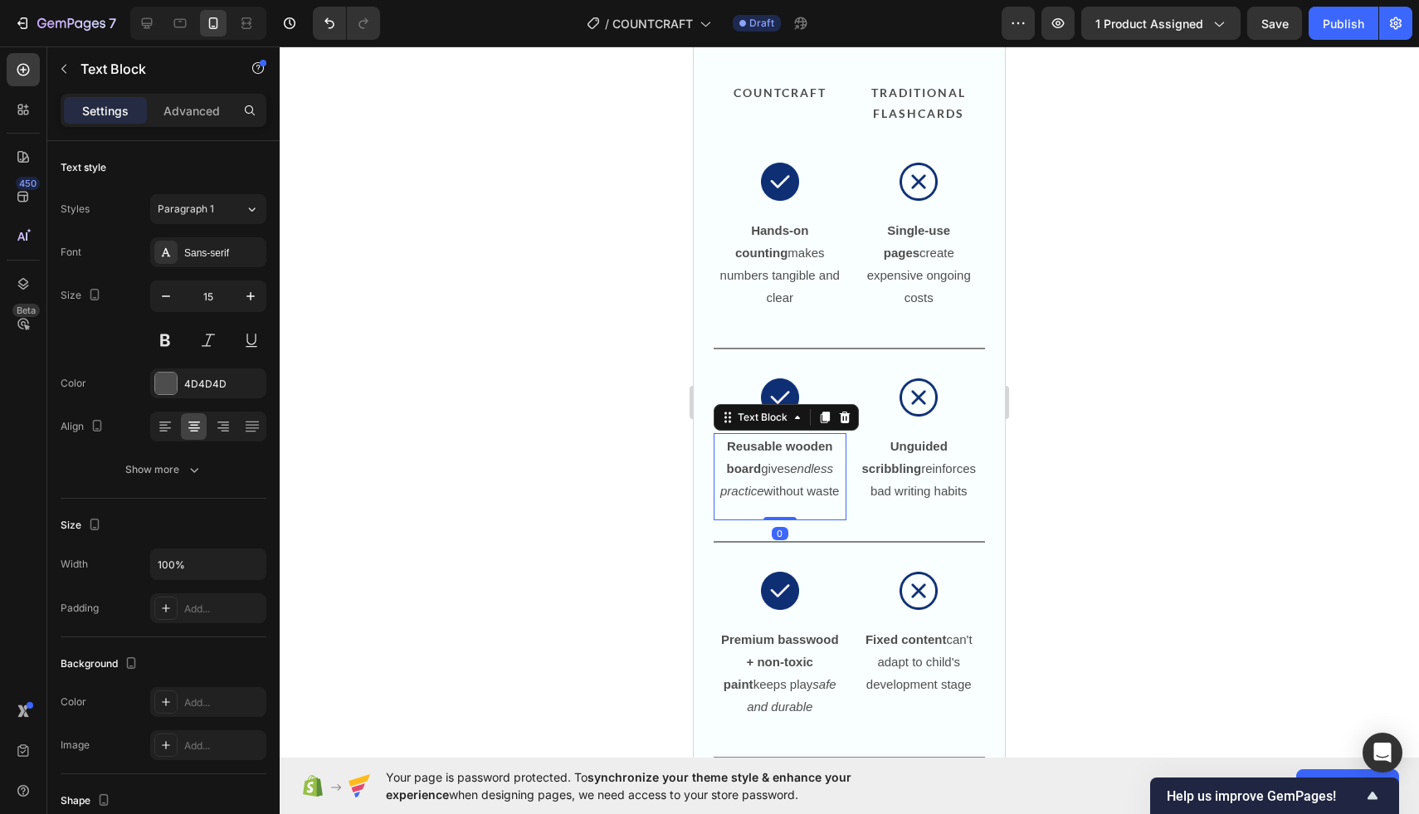
click at [792, 471] on p "Reusable wooden board gives endless practice without waste" at bounding box center [779, 468] width 121 height 67
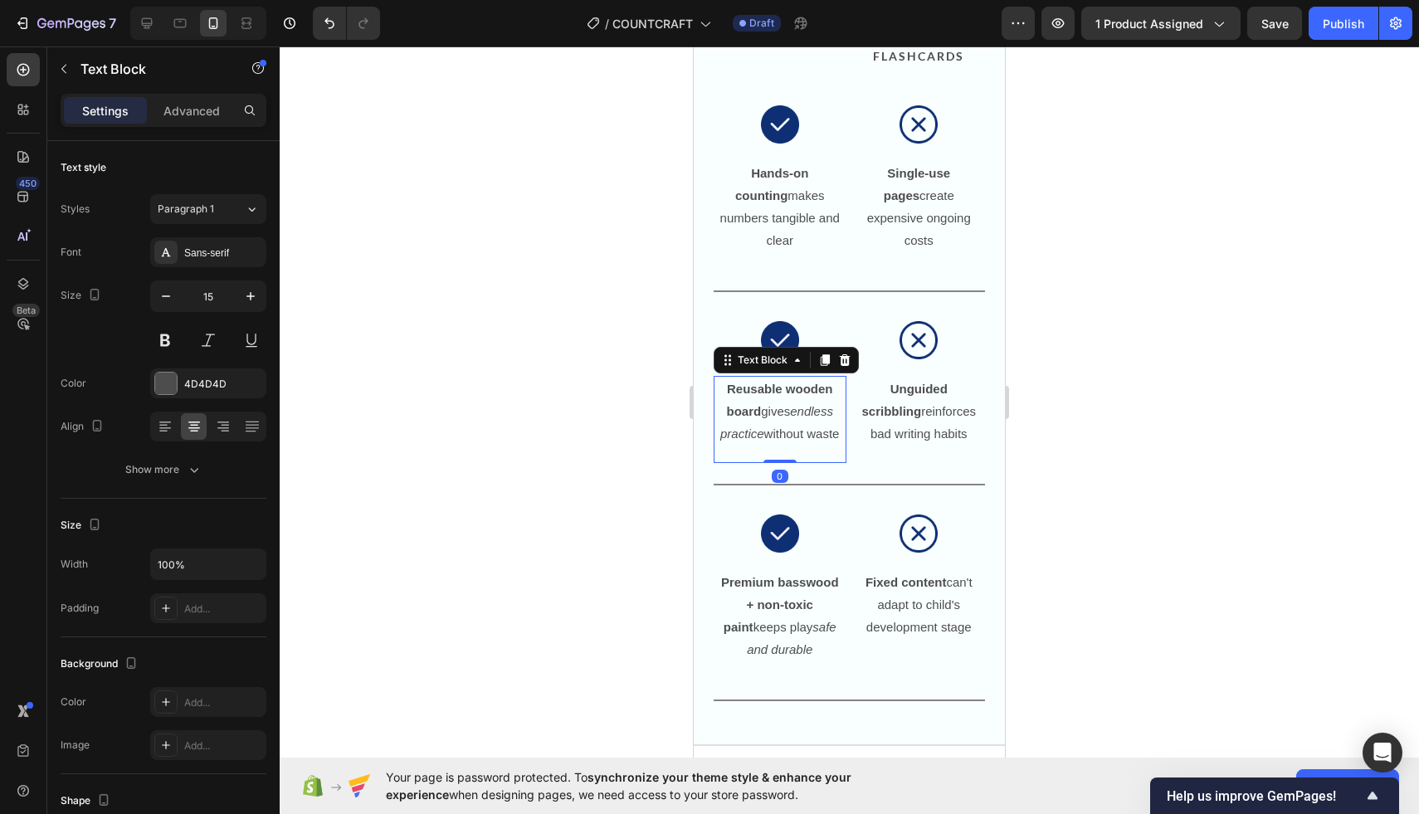
scroll to position [1913, 0]
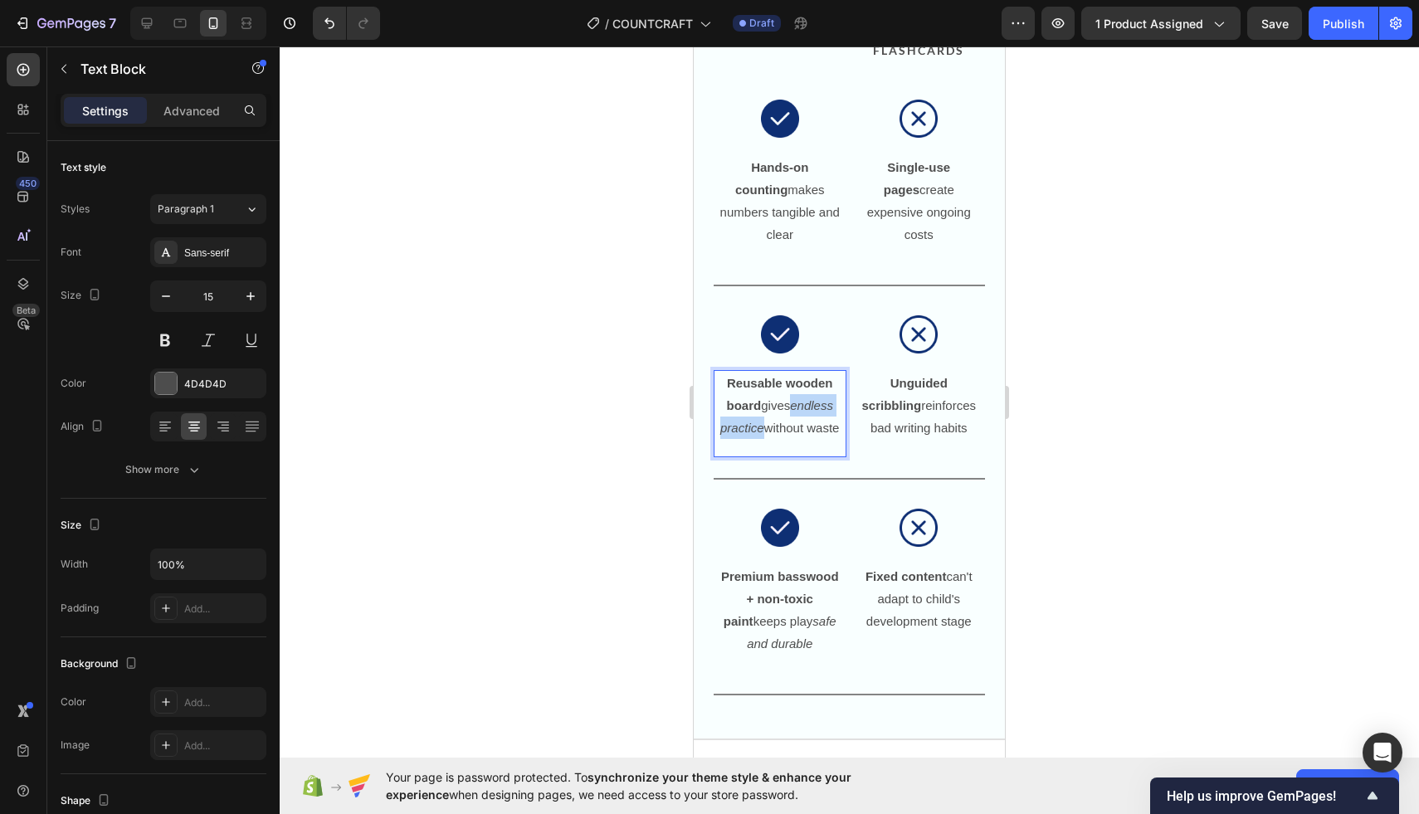
drag, startPoint x: 794, startPoint y: 388, endPoint x: 779, endPoint y: 406, distance: 22.9
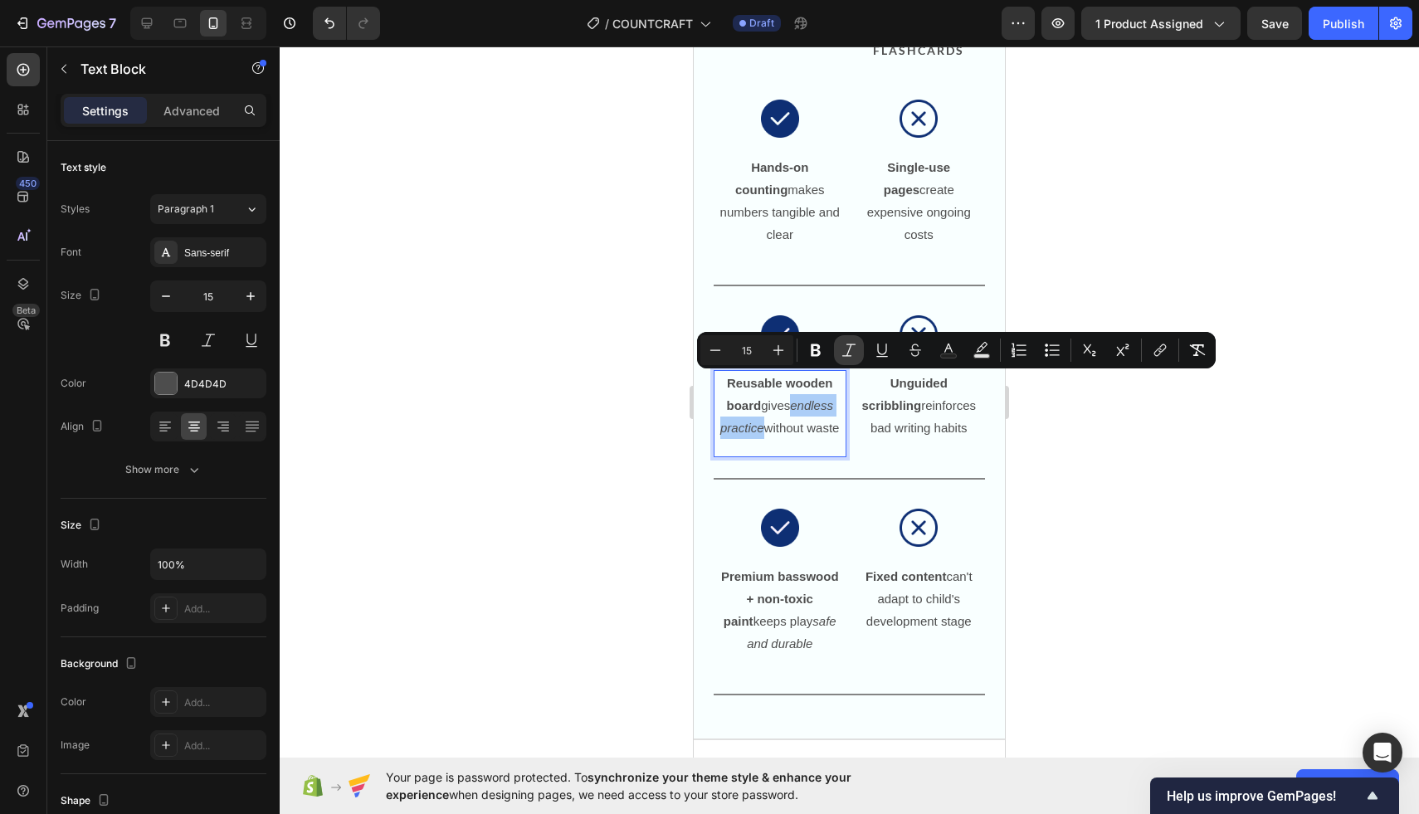
click at [860, 344] on button "Italic" at bounding box center [849, 350] width 30 height 30
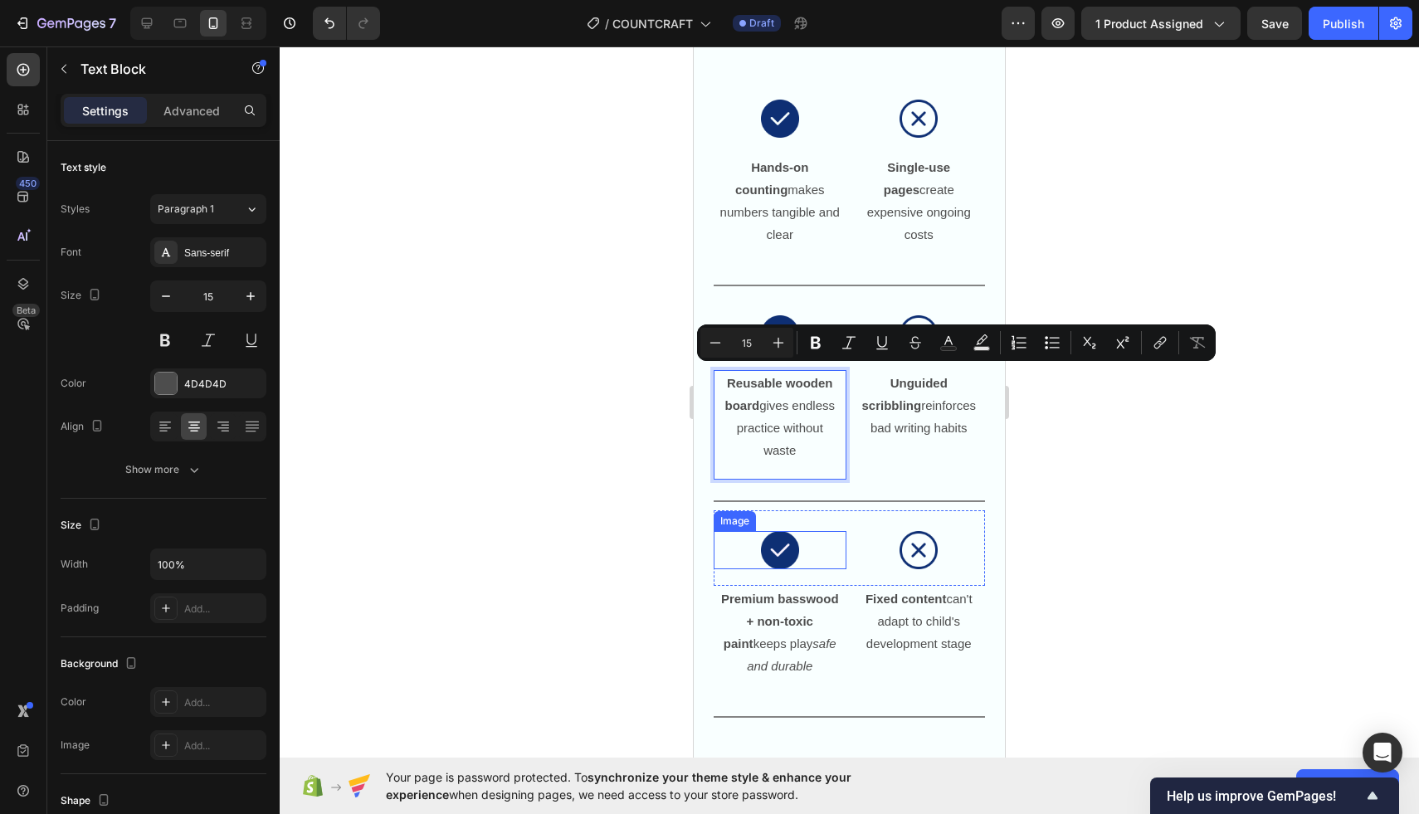
scroll to position [1943, 0]
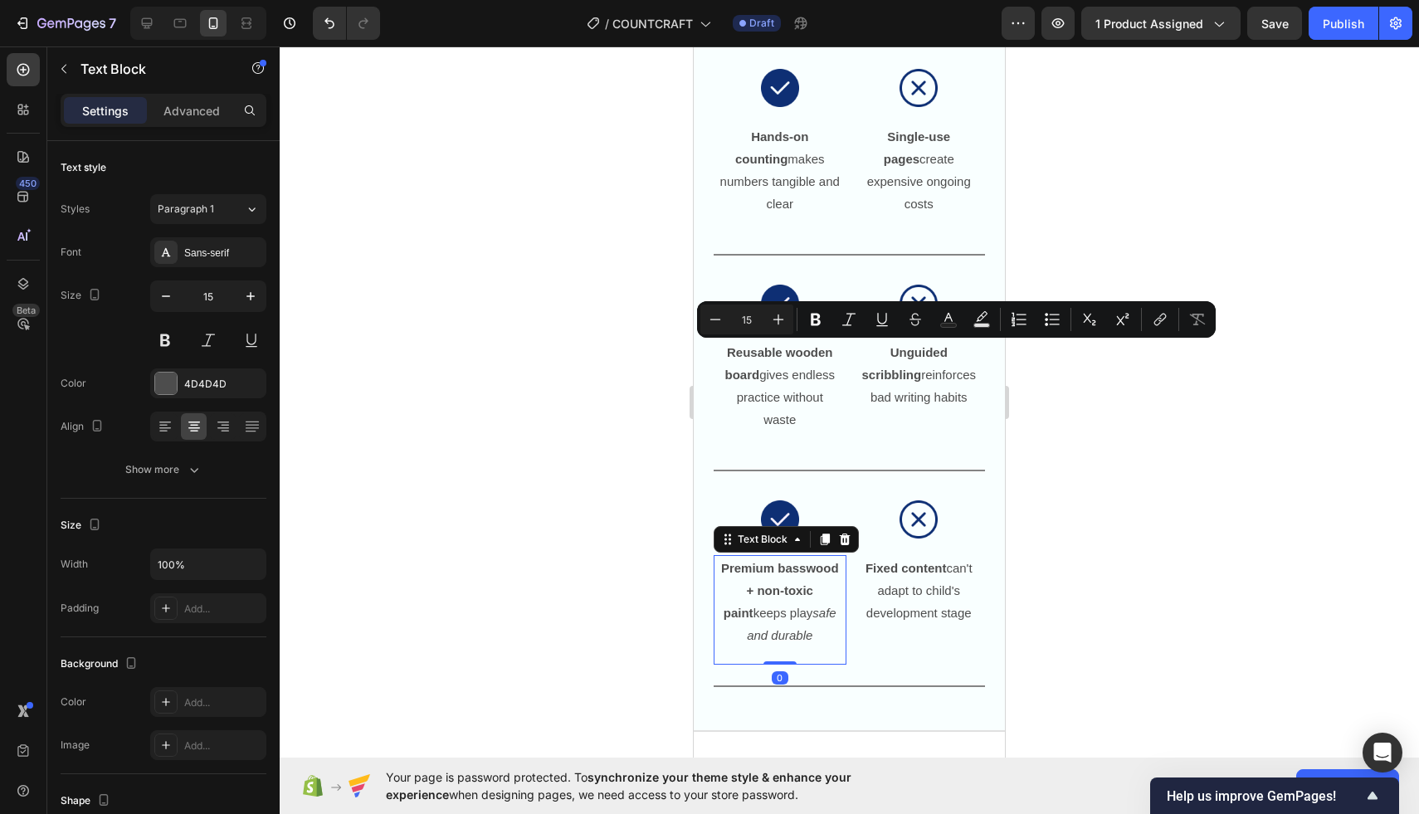
click at [778, 561] on strong "Premium basswood + non-toxic paint" at bounding box center [780, 590] width 118 height 59
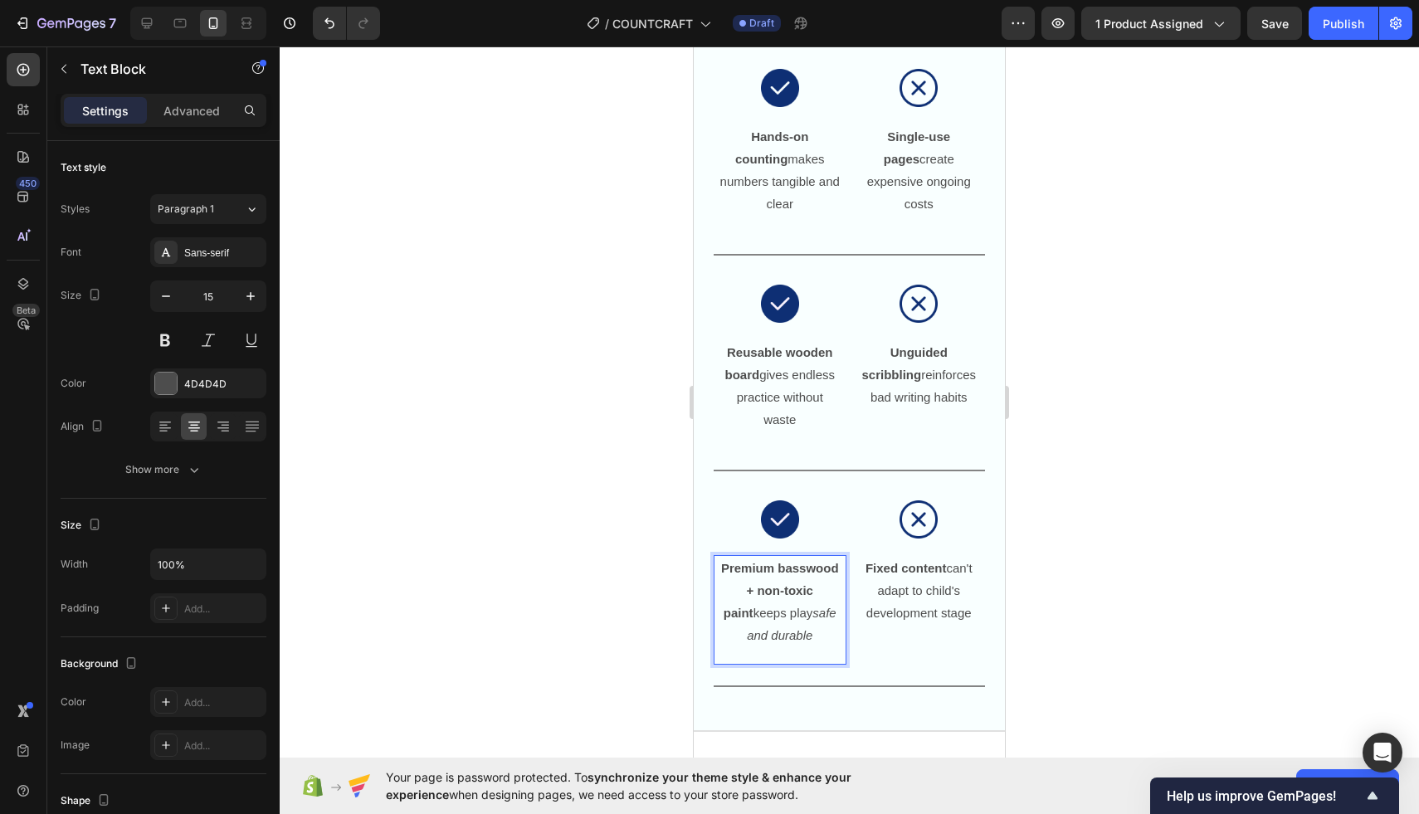
click at [792, 606] on icon "safe and durable" at bounding box center [792, 624] width 90 height 37
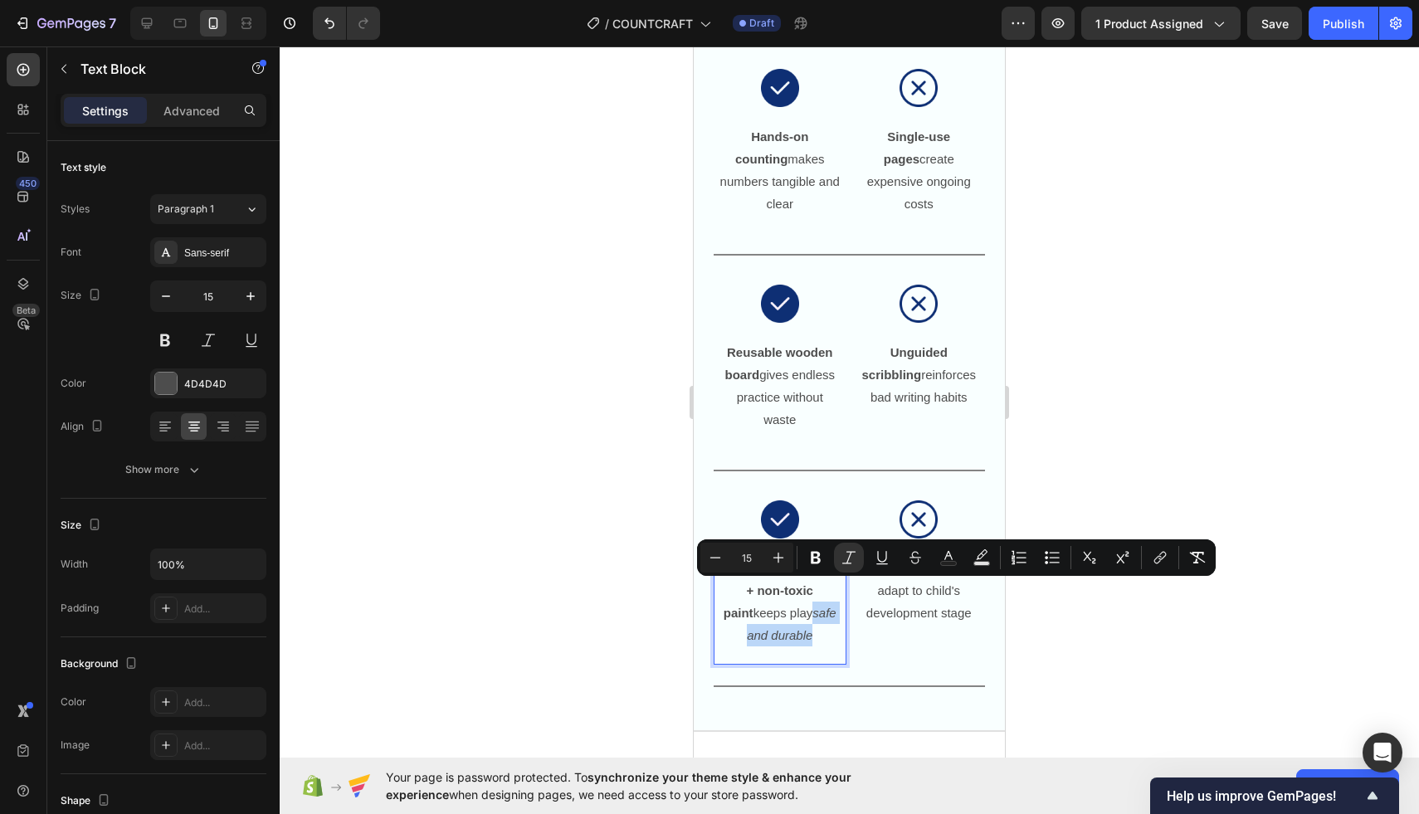
drag, startPoint x: 789, startPoint y: 589, endPoint x: 813, endPoint y: 619, distance: 38.4
click at [813, 619] on p "Premium basswood + non-toxic paint keeps play safe and durable" at bounding box center [779, 602] width 121 height 90
click at [843, 558] on icon "Editor contextual toolbar" at bounding box center [849, 557] width 17 height 17
click at [767, 606] on p "Premium basswood + non-toxic paint keeps play safe and durable" at bounding box center [779, 602] width 121 height 90
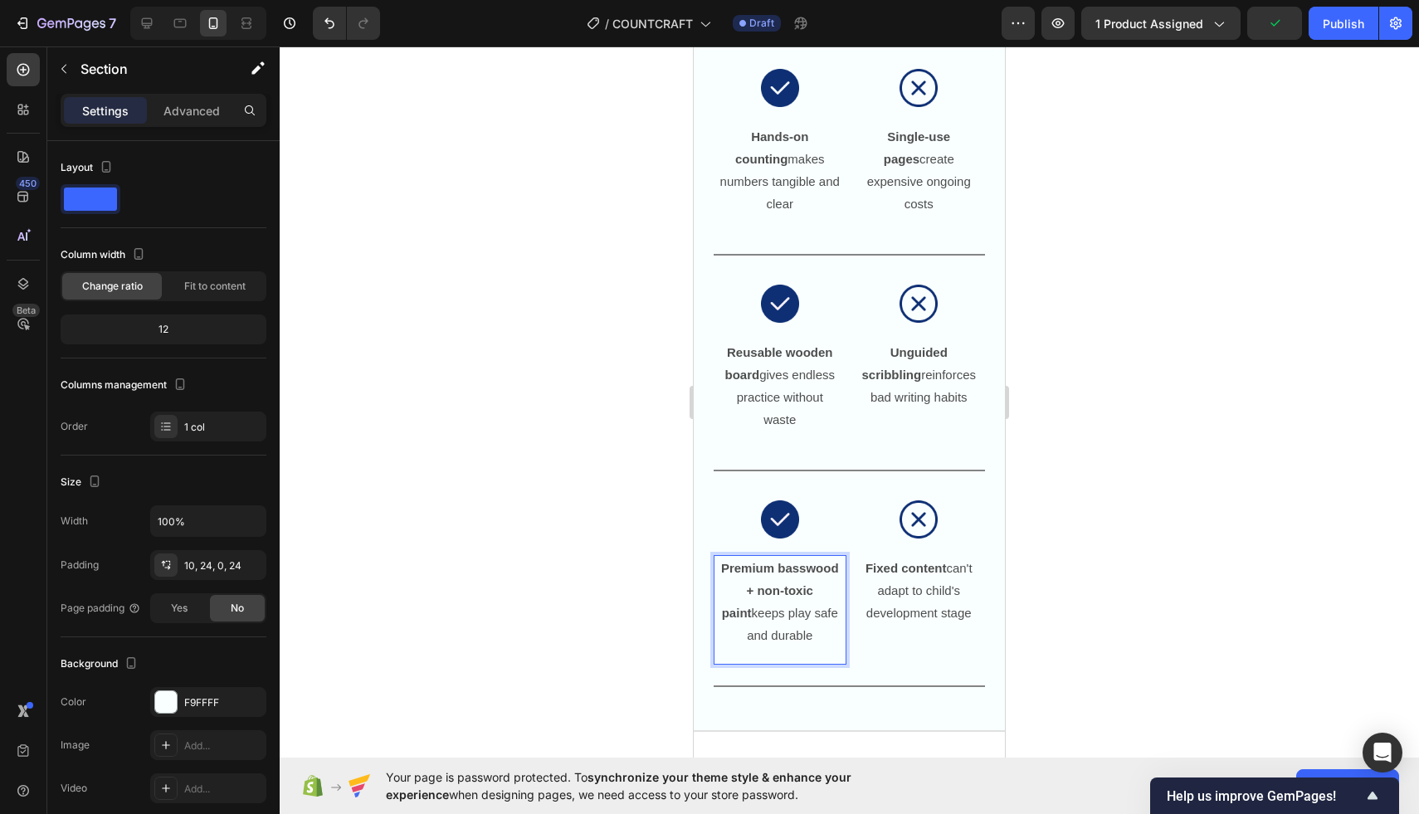
click at [785, 471] on div "Image Image Row Premium basswood + non-toxic paint keeps play safe and durable …" at bounding box center [849, 579] width 311 height 216
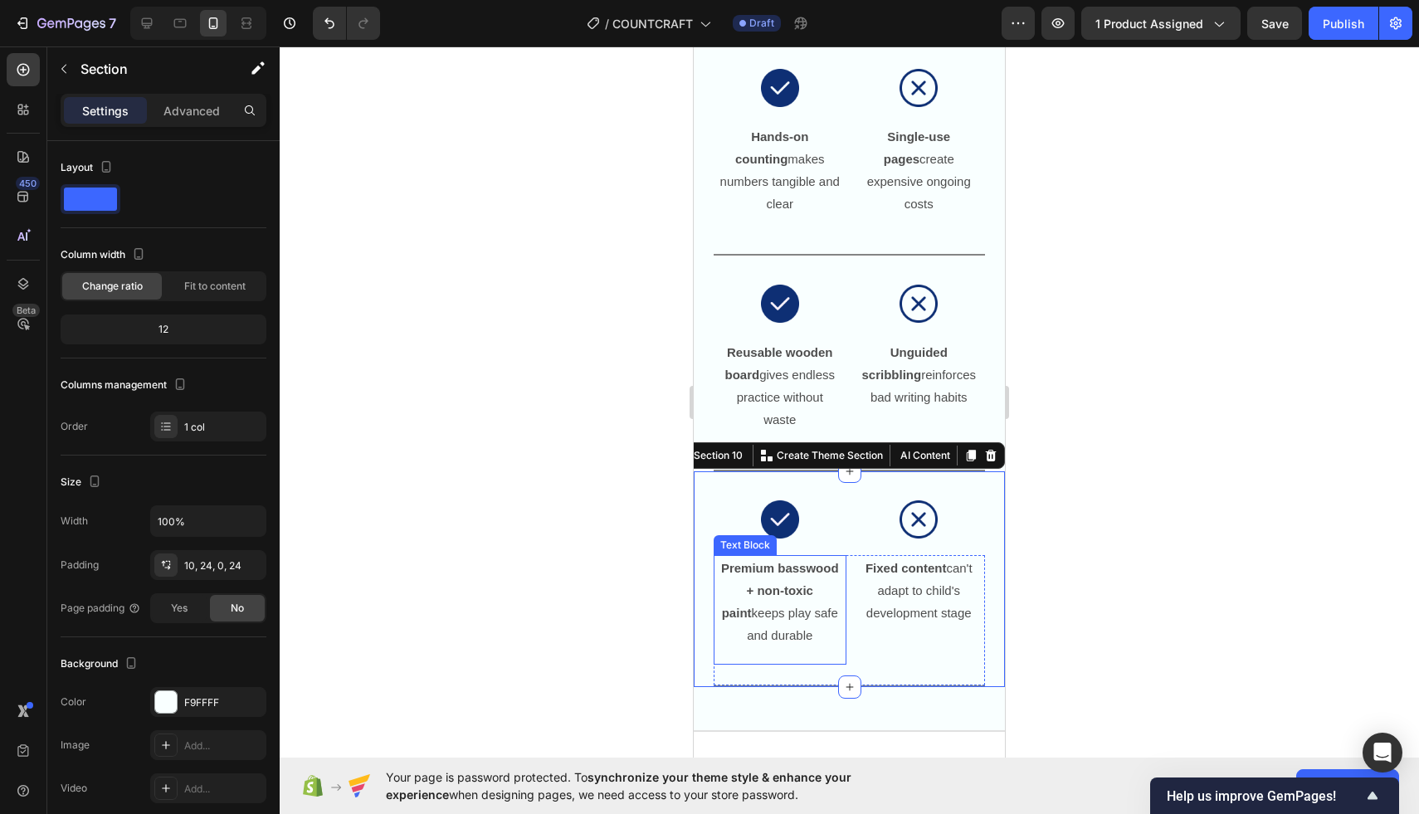
click at [745, 565] on strong "Premium basswood + non-toxic paint" at bounding box center [780, 590] width 118 height 59
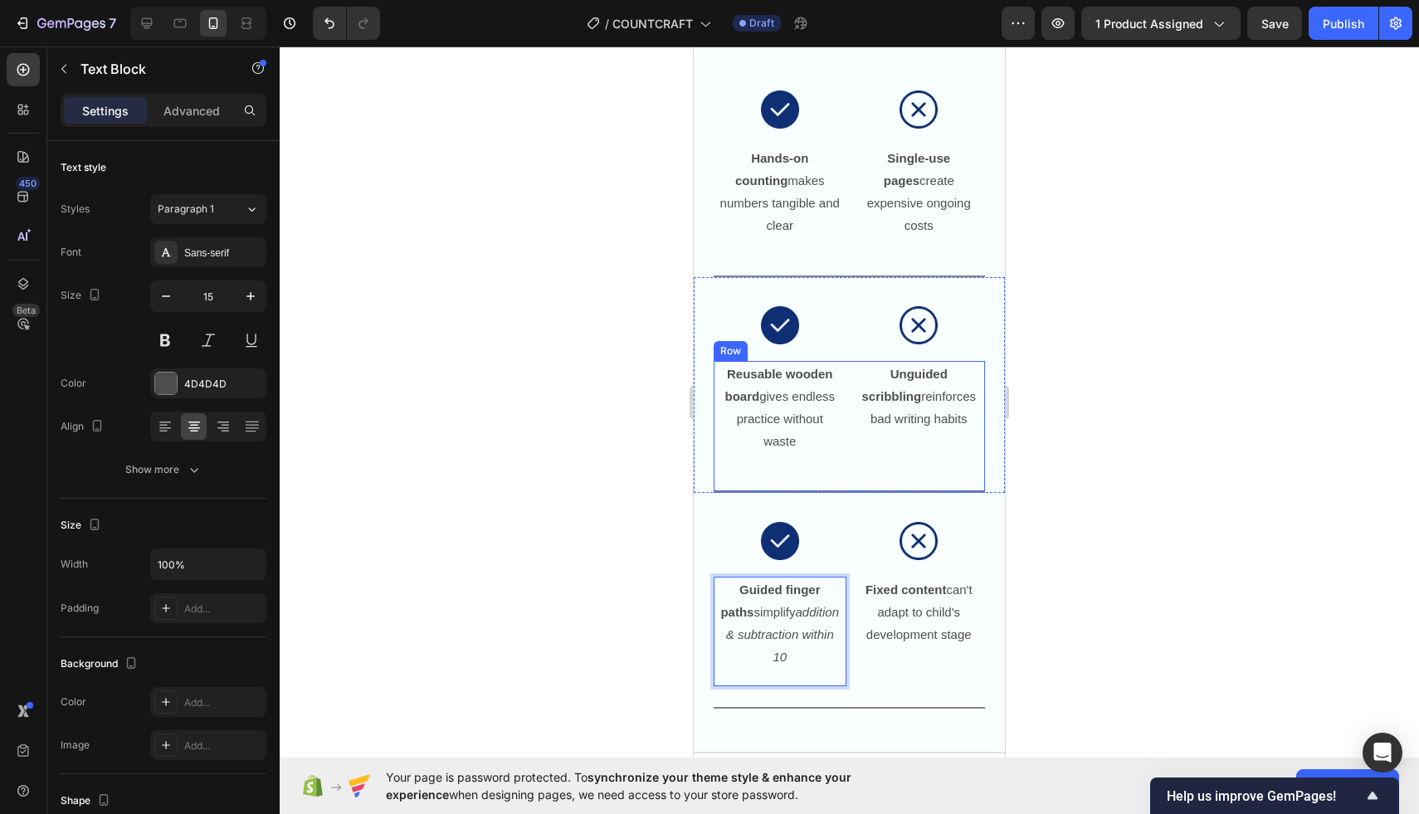
scroll to position [1947, 0]
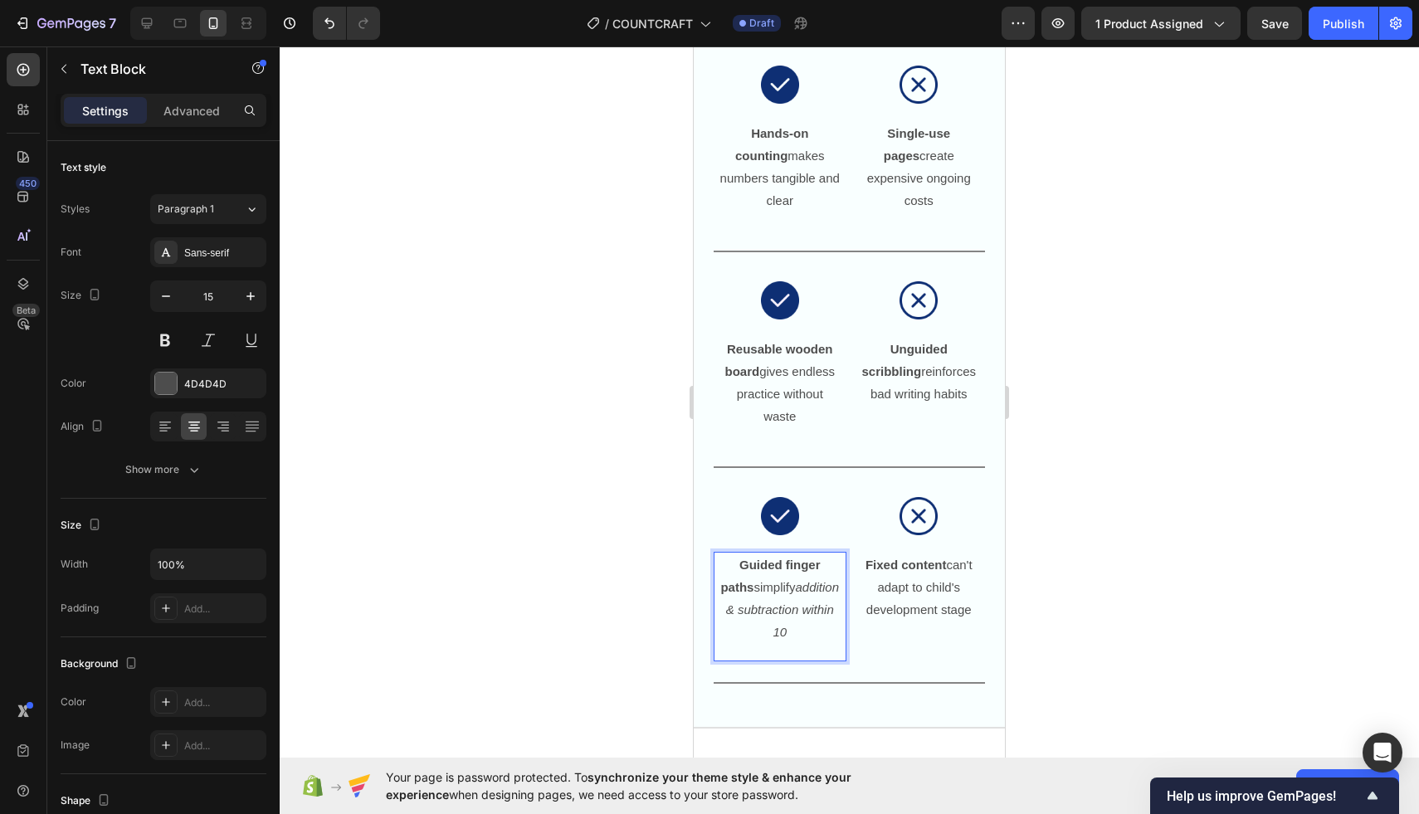
click at [600, 431] on div at bounding box center [849, 430] width 1139 height 768
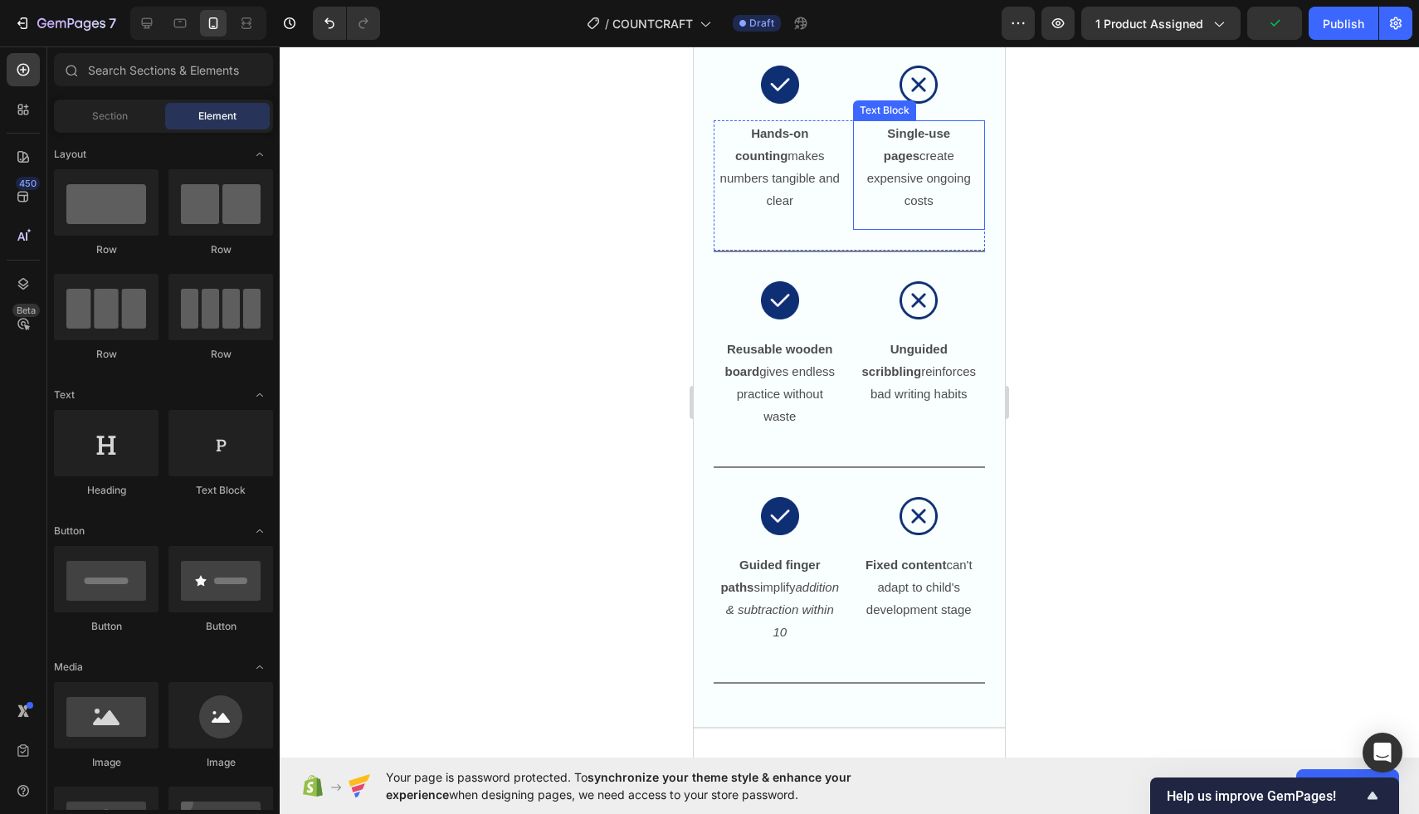
click at [946, 168] on p "Single-use pages create expensive ongoing costs" at bounding box center [919, 167] width 121 height 90
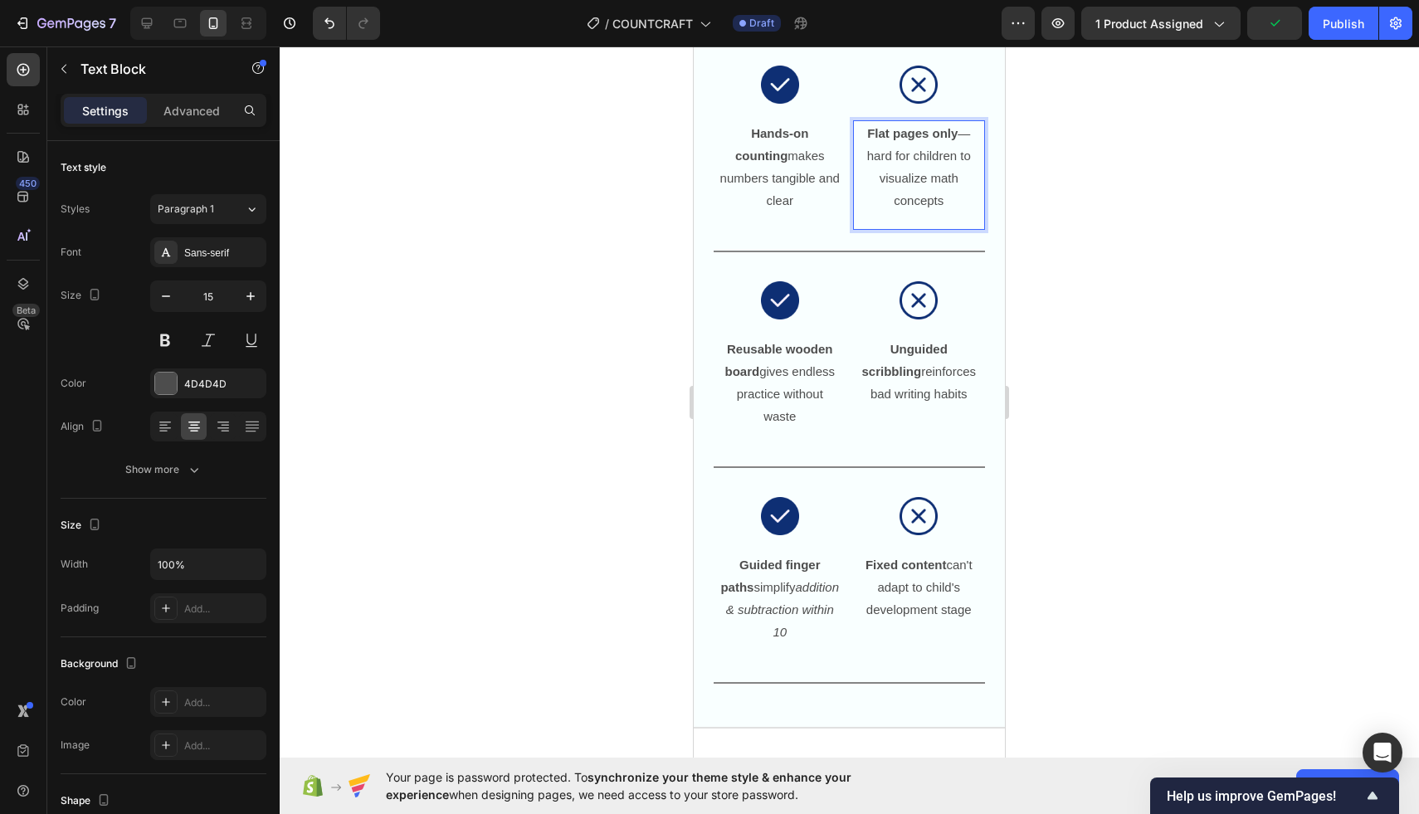
click at [1026, 178] on div at bounding box center [849, 430] width 1139 height 768
click at [899, 375] on p "Unguided scribbling reinforces bad writing habits" at bounding box center [919, 371] width 121 height 67
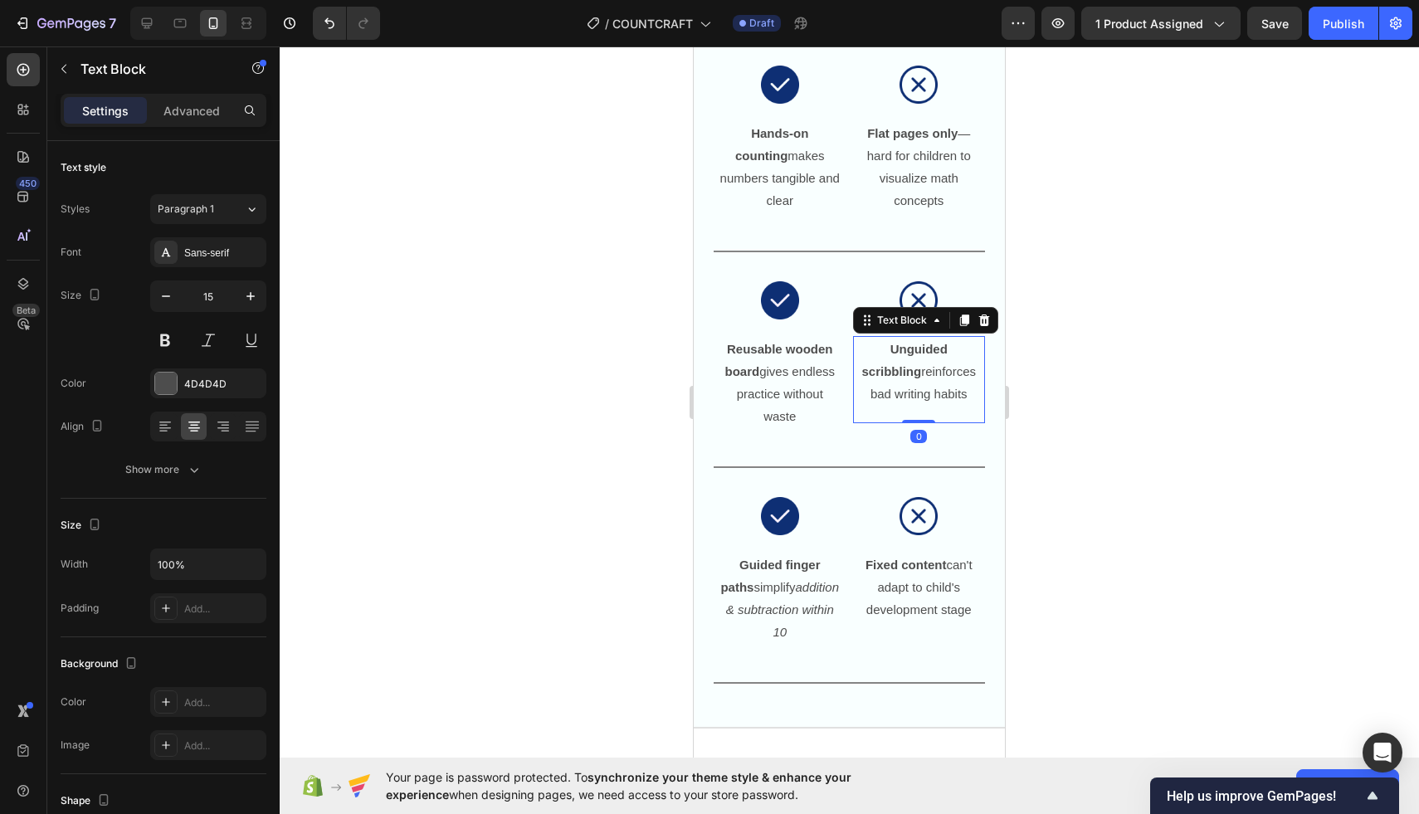
click at [899, 375] on p "Unguided scribbling reinforces bad writing habits" at bounding box center [919, 371] width 121 height 67
click at [1099, 299] on div at bounding box center [849, 430] width 1139 height 768
click at [893, 348] on strong "Single-use paper" at bounding box center [905, 360] width 91 height 37
click at [1076, 416] on div at bounding box center [849, 430] width 1139 height 768
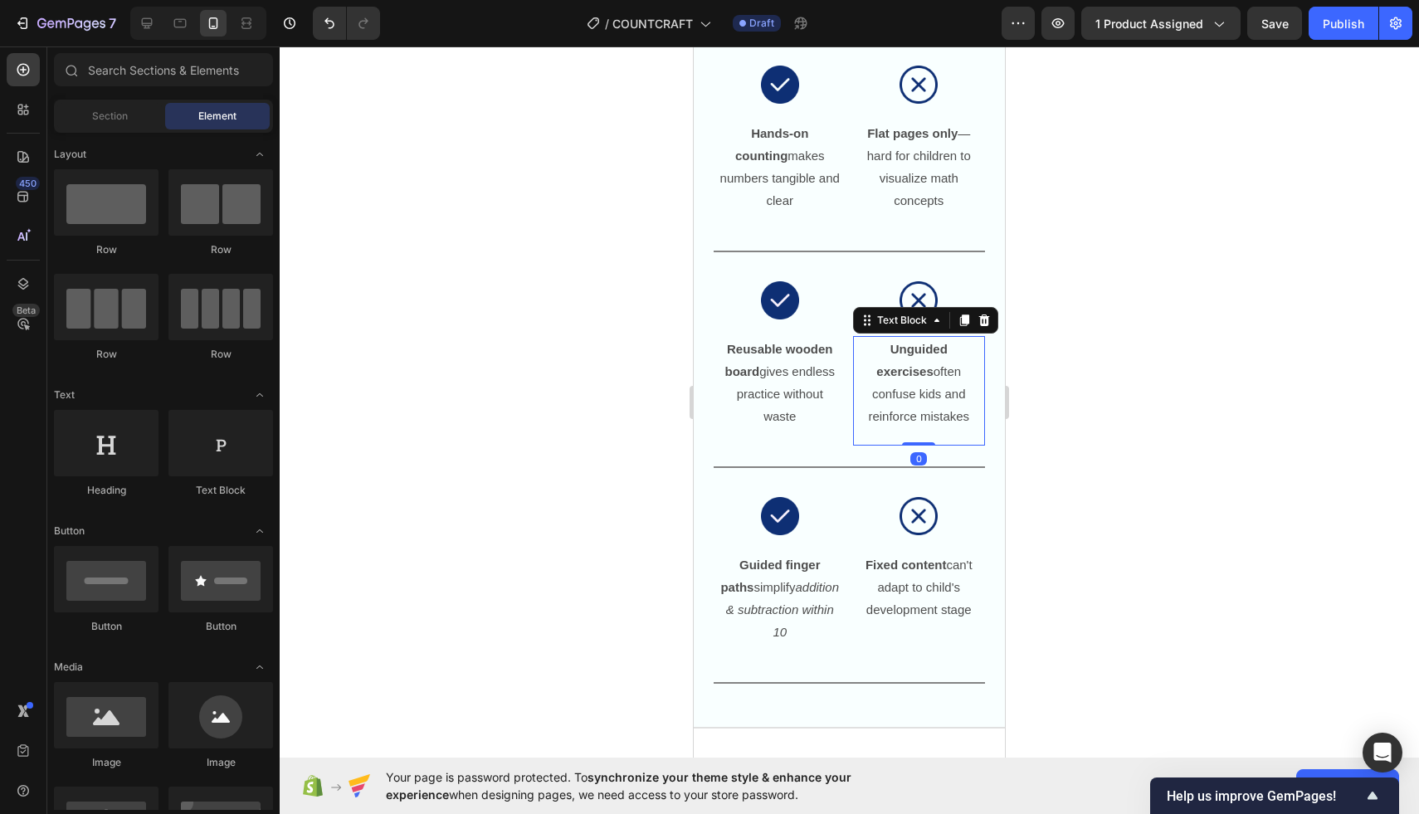
click at [927, 383] on p "Unguided exercises often confuse kids and reinforce mistakes" at bounding box center [919, 383] width 121 height 90
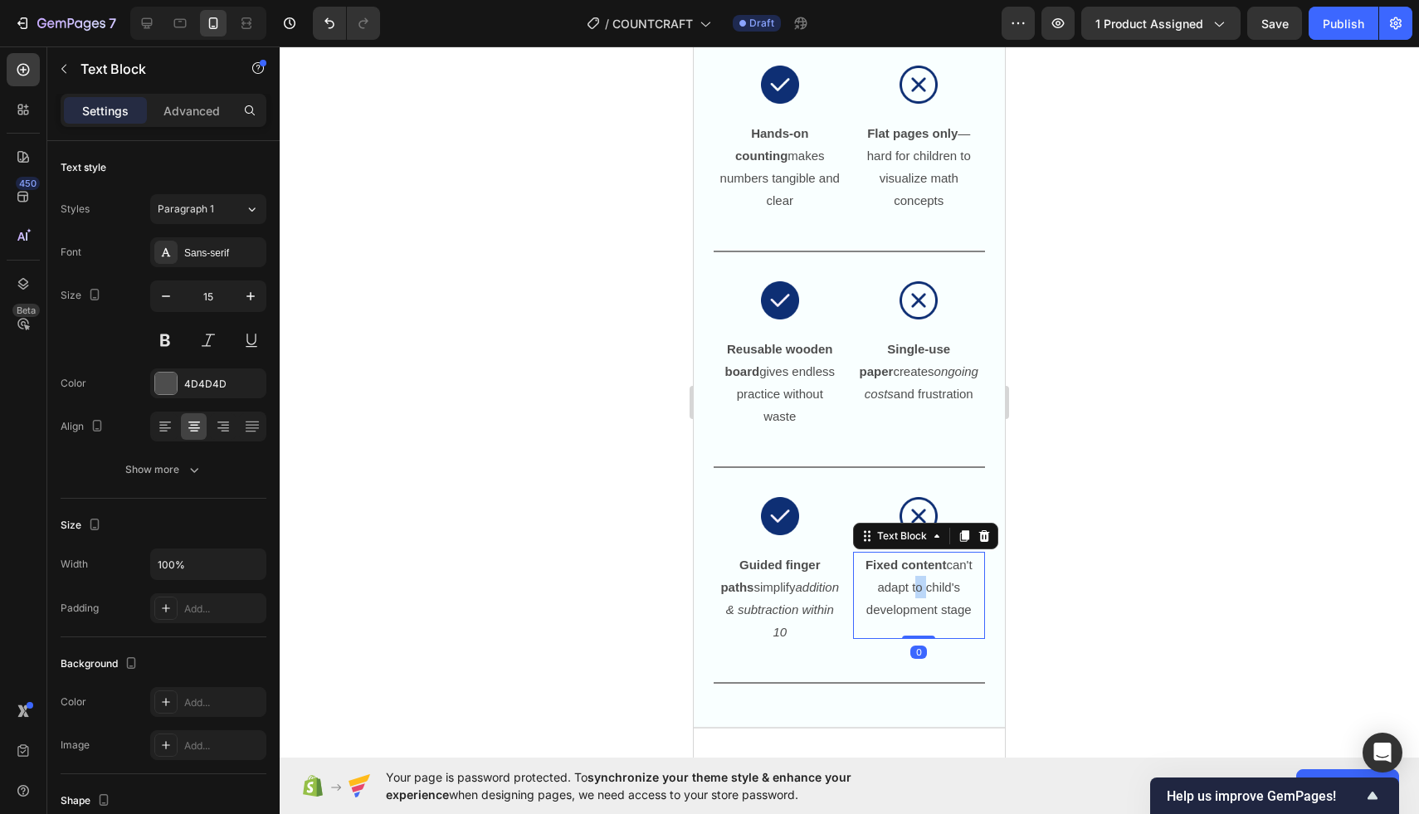
click at [912, 597] on p "Fixed content can't adapt to child's development stage" at bounding box center [919, 586] width 121 height 67
click at [1156, 554] on div at bounding box center [849, 430] width 1139 height 768
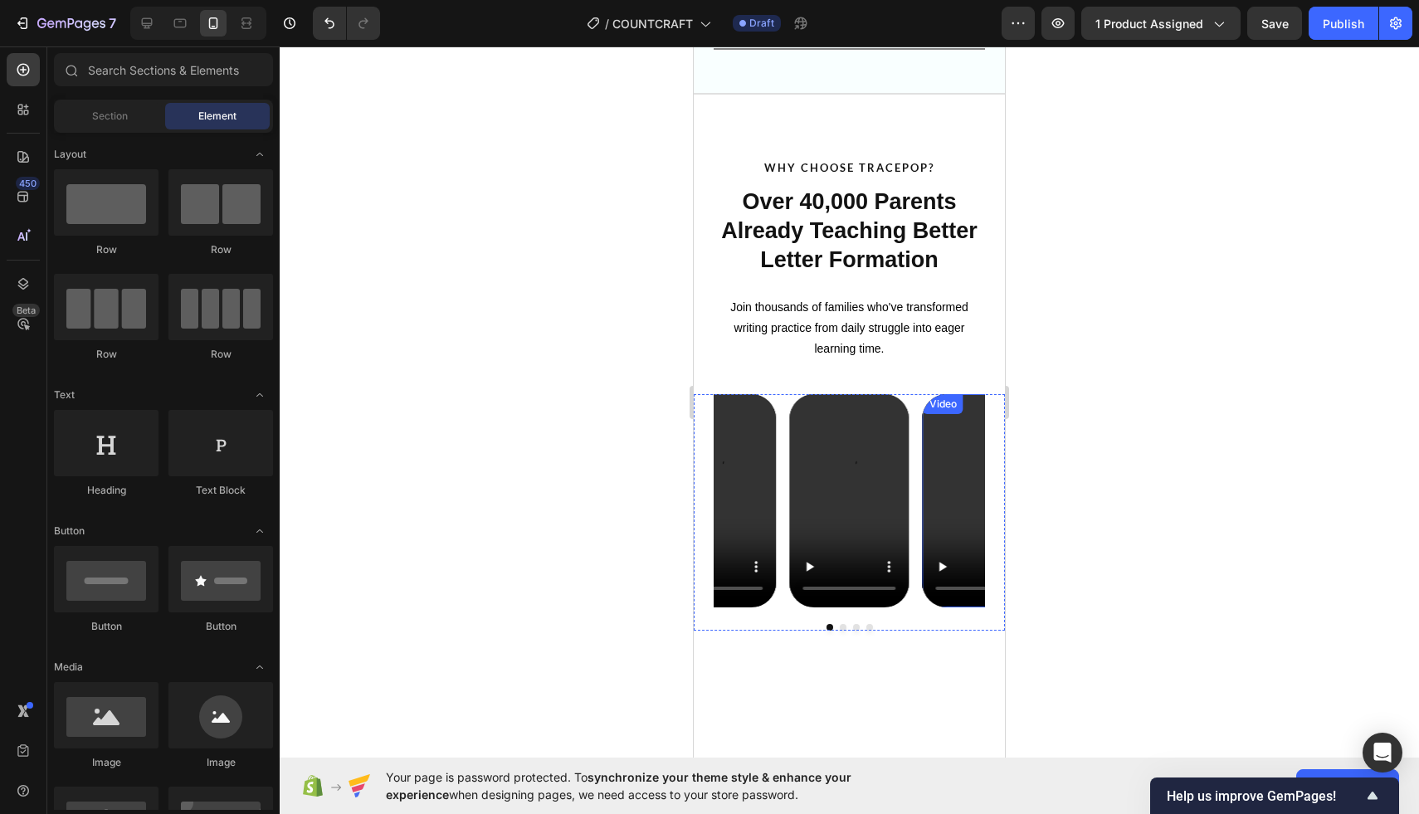
scroll to position [2473, 0]
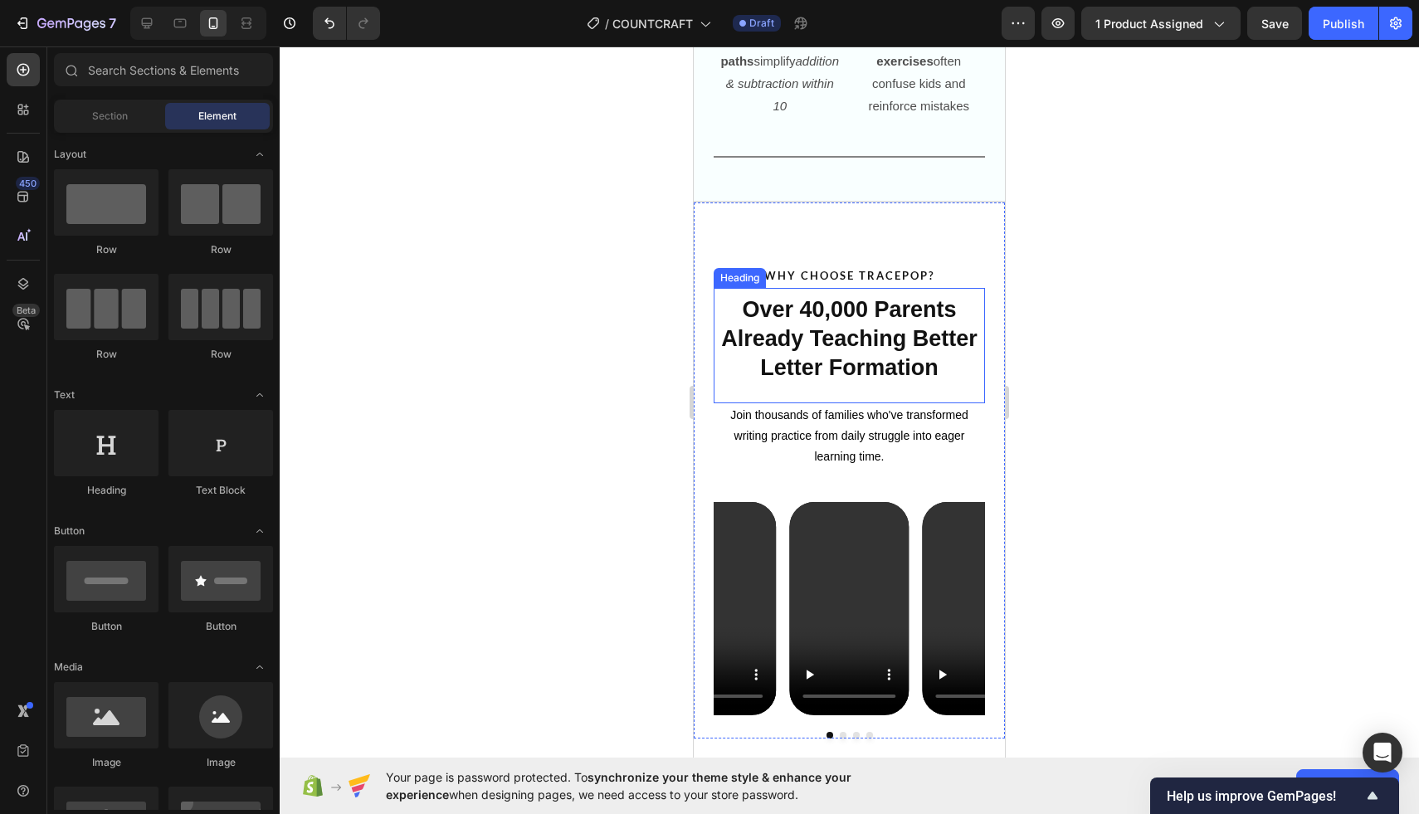
click at [792, 338] on strong "Over 40,000 Parents Already Teaching Better Letter Formation" at bounding box center [849, 338] width 256 height 83
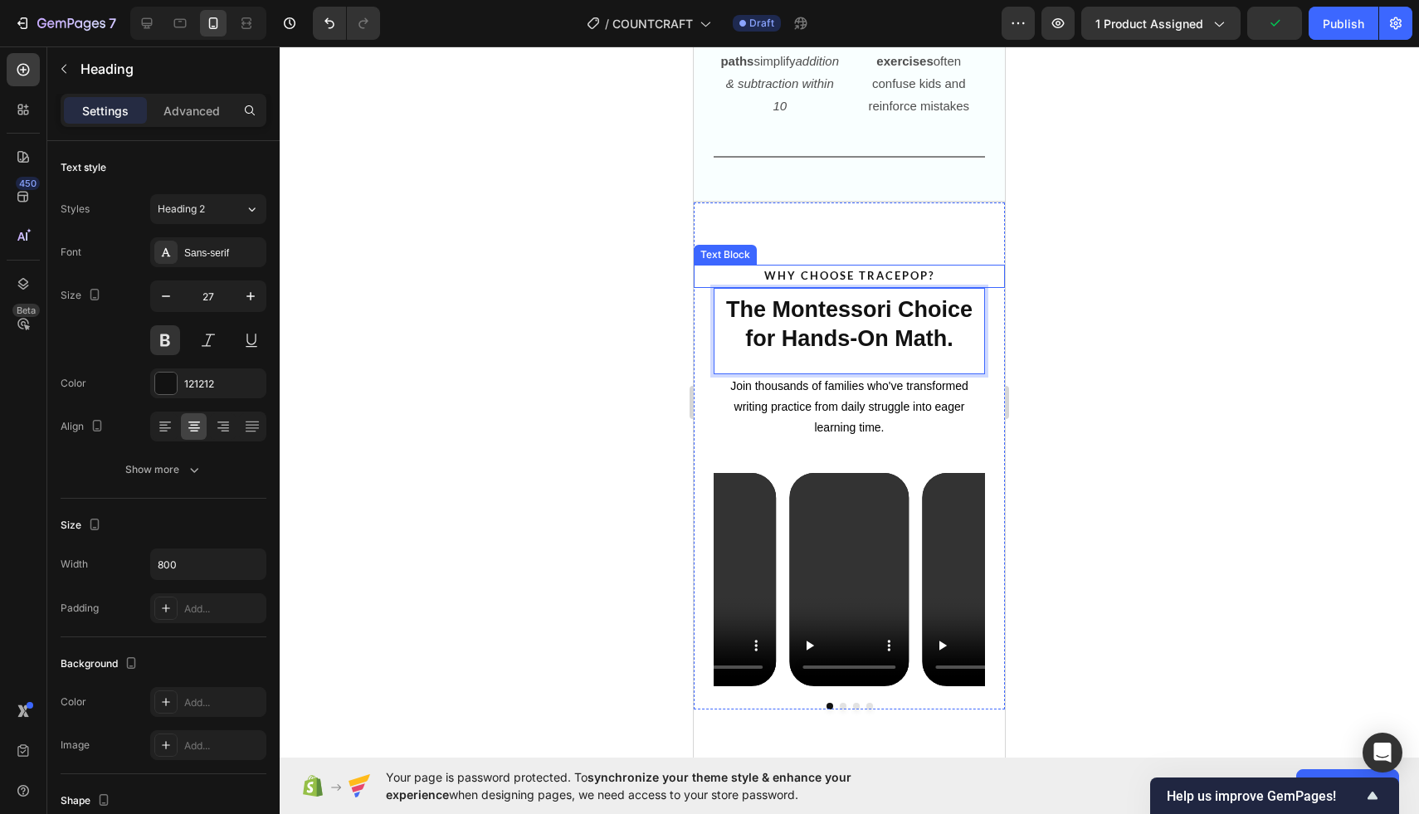
click at [826, 270] on strong "WHY CHOOSE TRACEPOP?" at bounding box center [849, 275] width 170 height 13
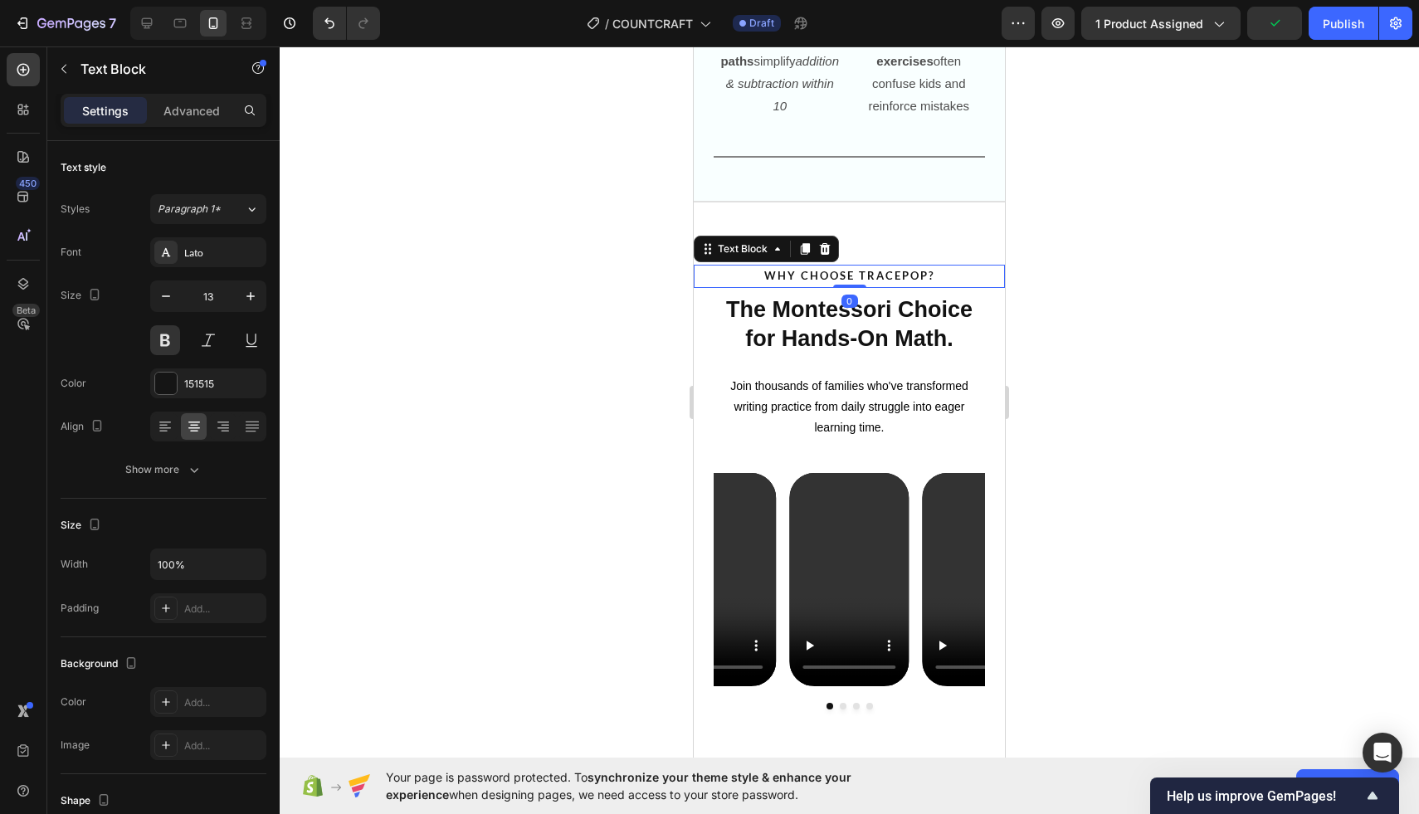
click at [826, 270] on strong "WHY CHOOSE TRACEPOP?" at bounding box center [849, 275] width 170 height 13
click at [610, 258] on div at bounding box center [849, 430] width 1139 height 768
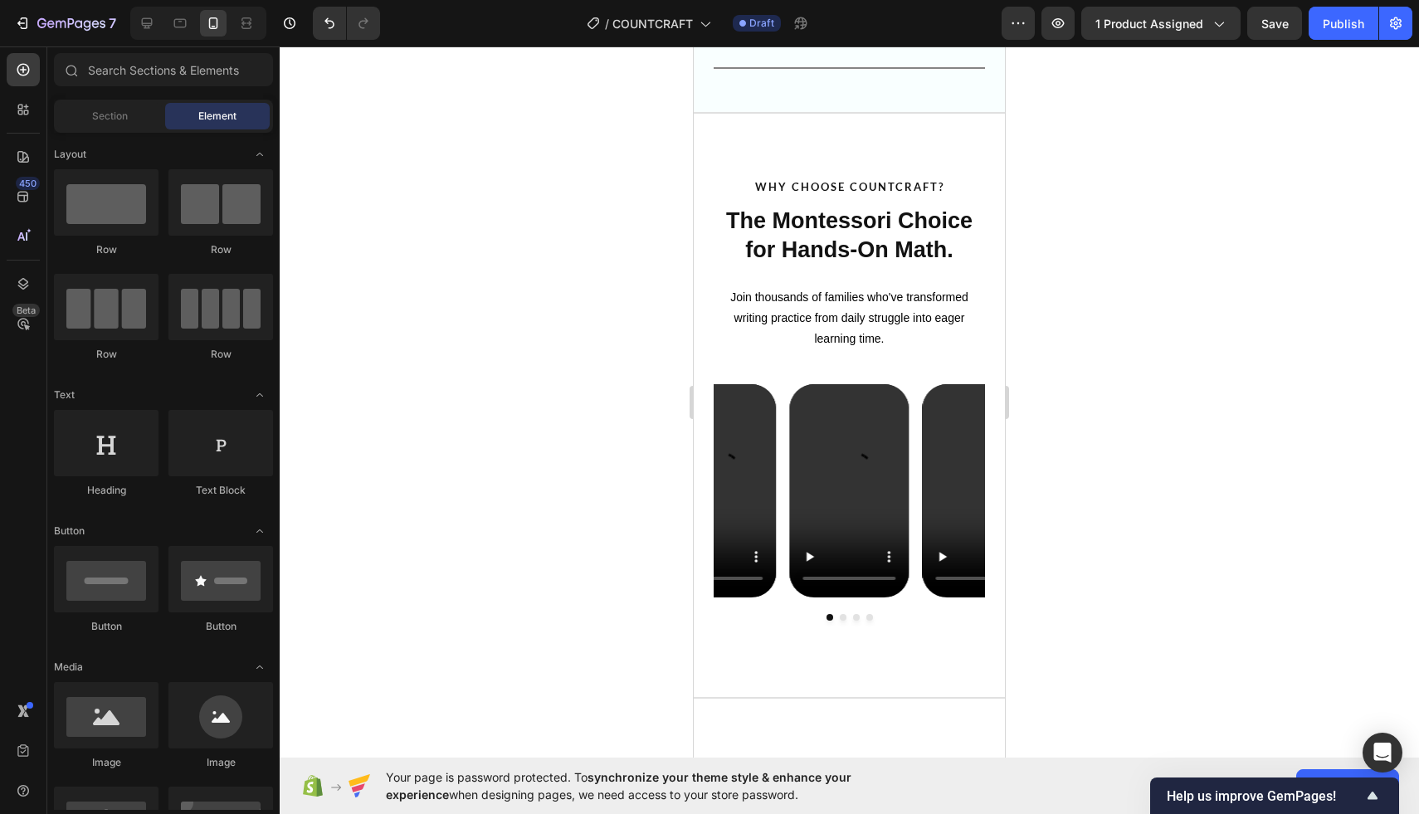
scroll to position [2578, 0]
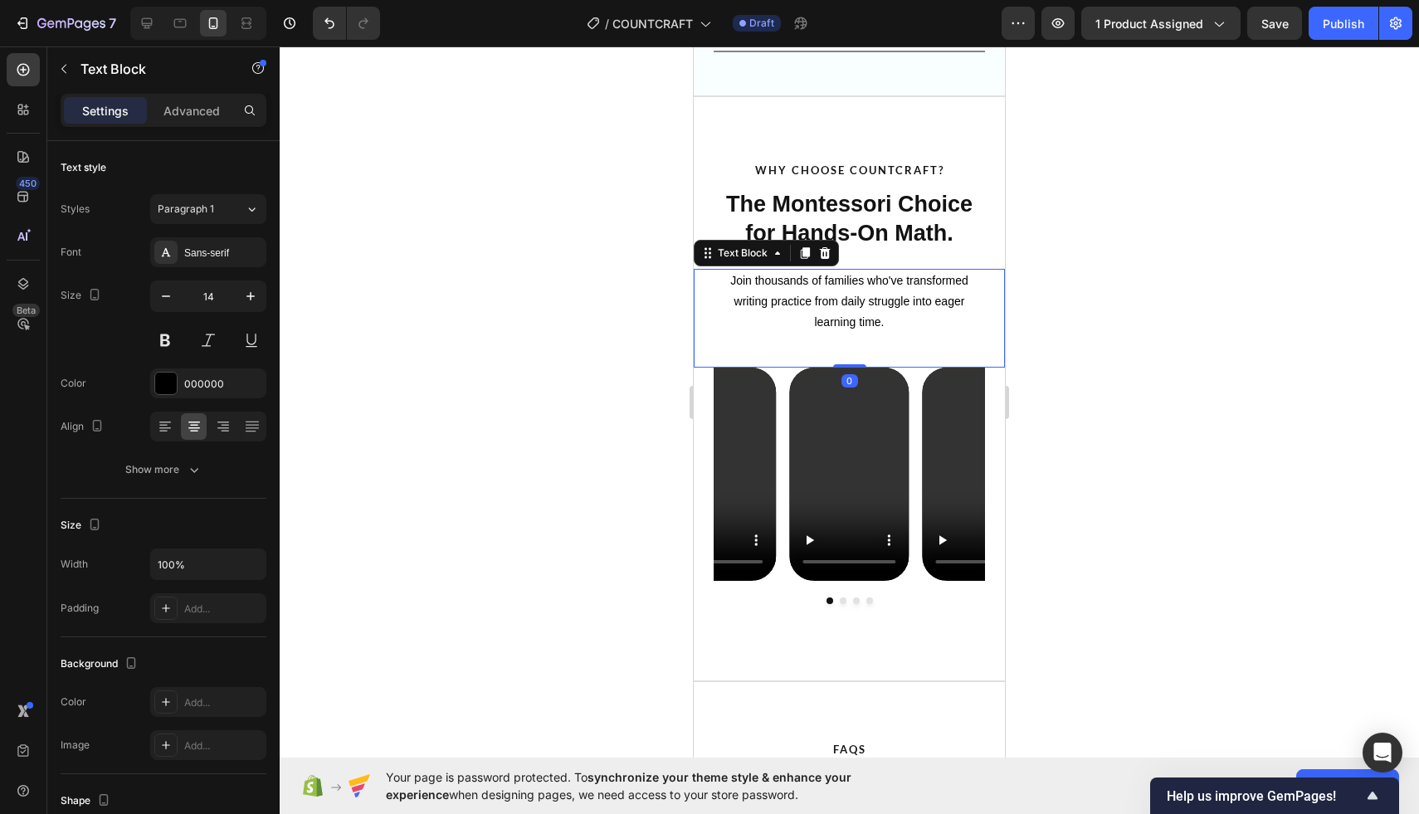
click at [811, 310] on p "Join thousands of families who've transformed writing practice from daily strug…" at bounding box center [849, 301] width 255 height 63
click at [805, 305] on p "Join thousands of families who've transformed writing practice from daily strug…" at bounding box center [849, 301] width 255 height 63
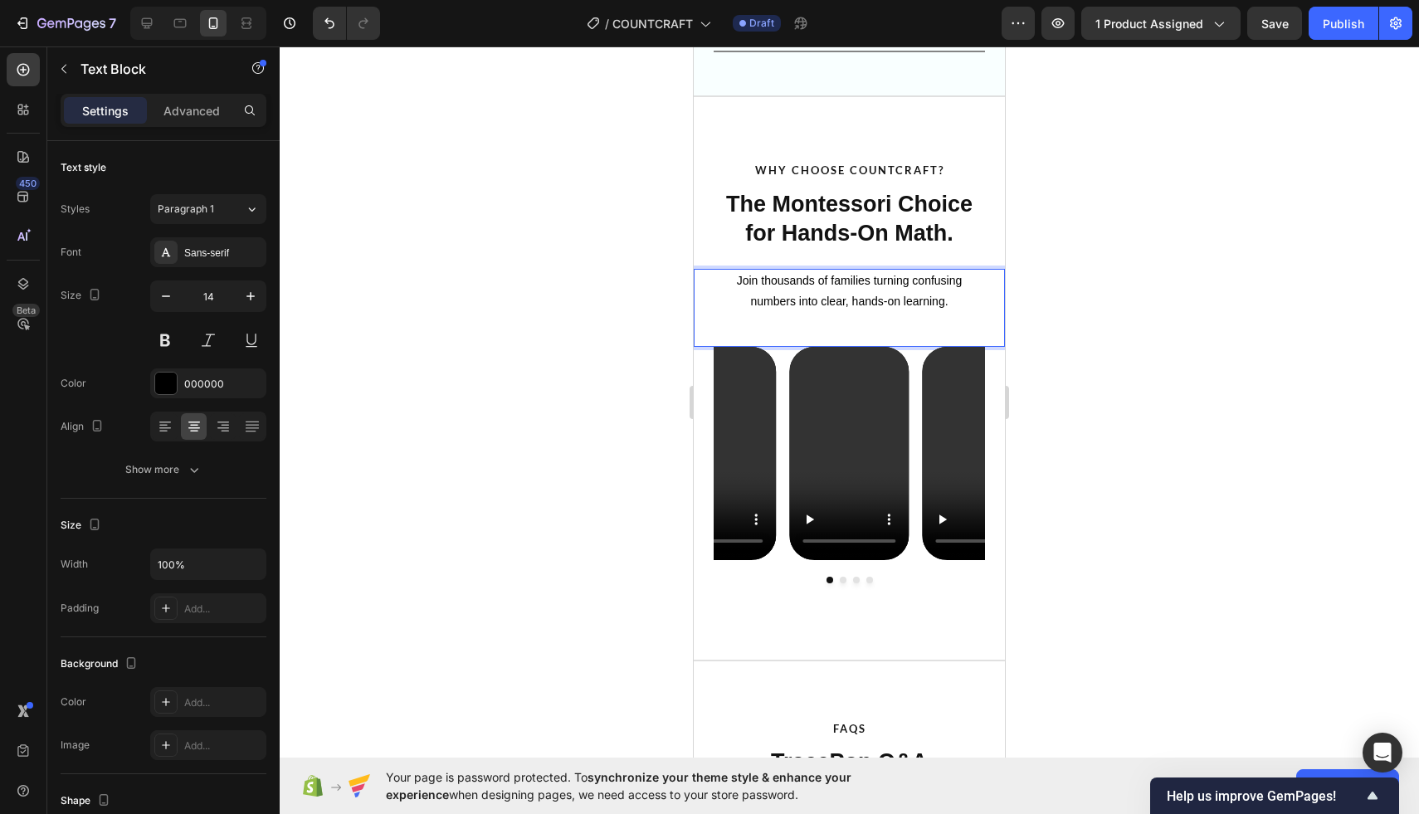
click at [547, 305] on div at bounding box center [849, 430] width 1139 height 768
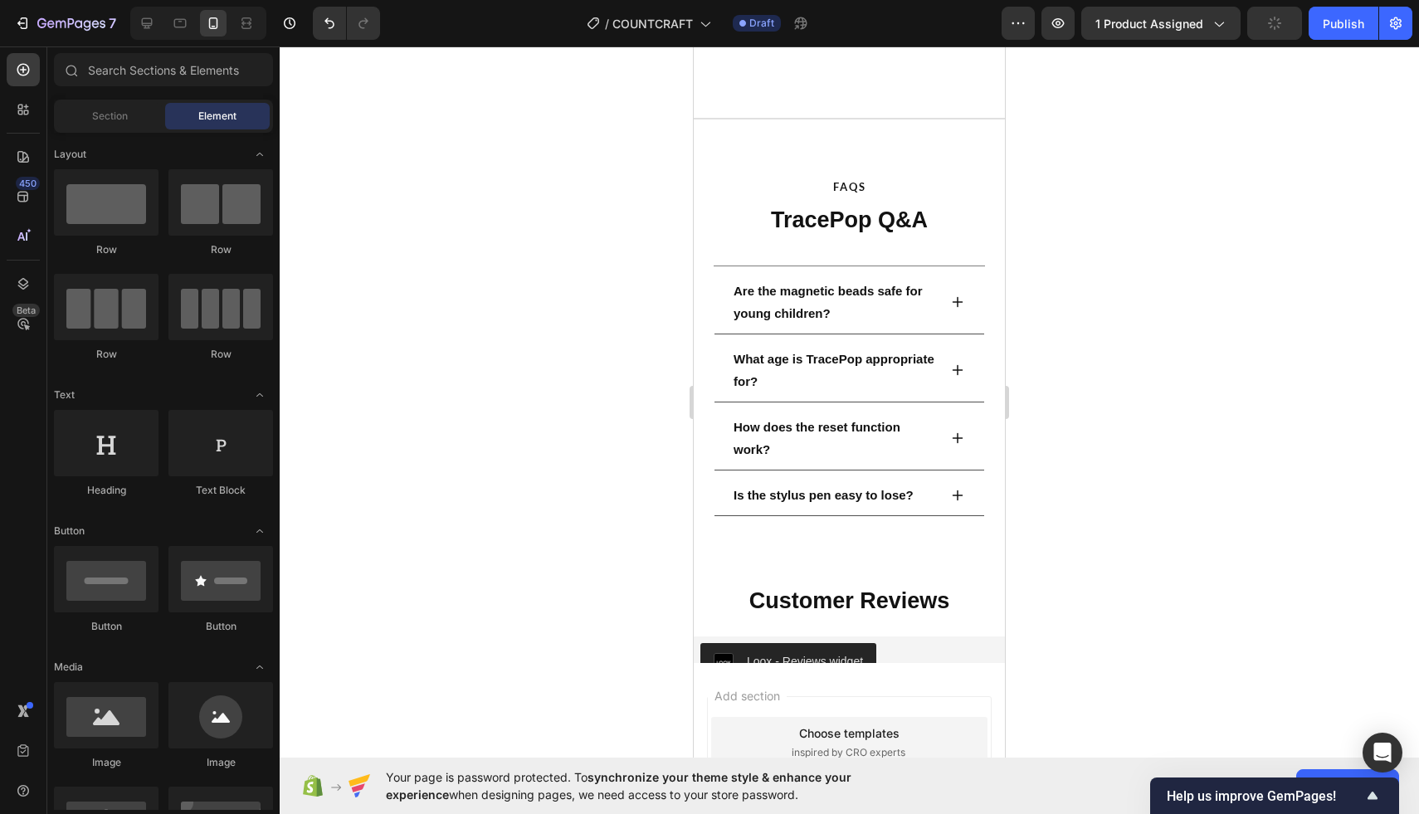
scroll to position [3141, 0]
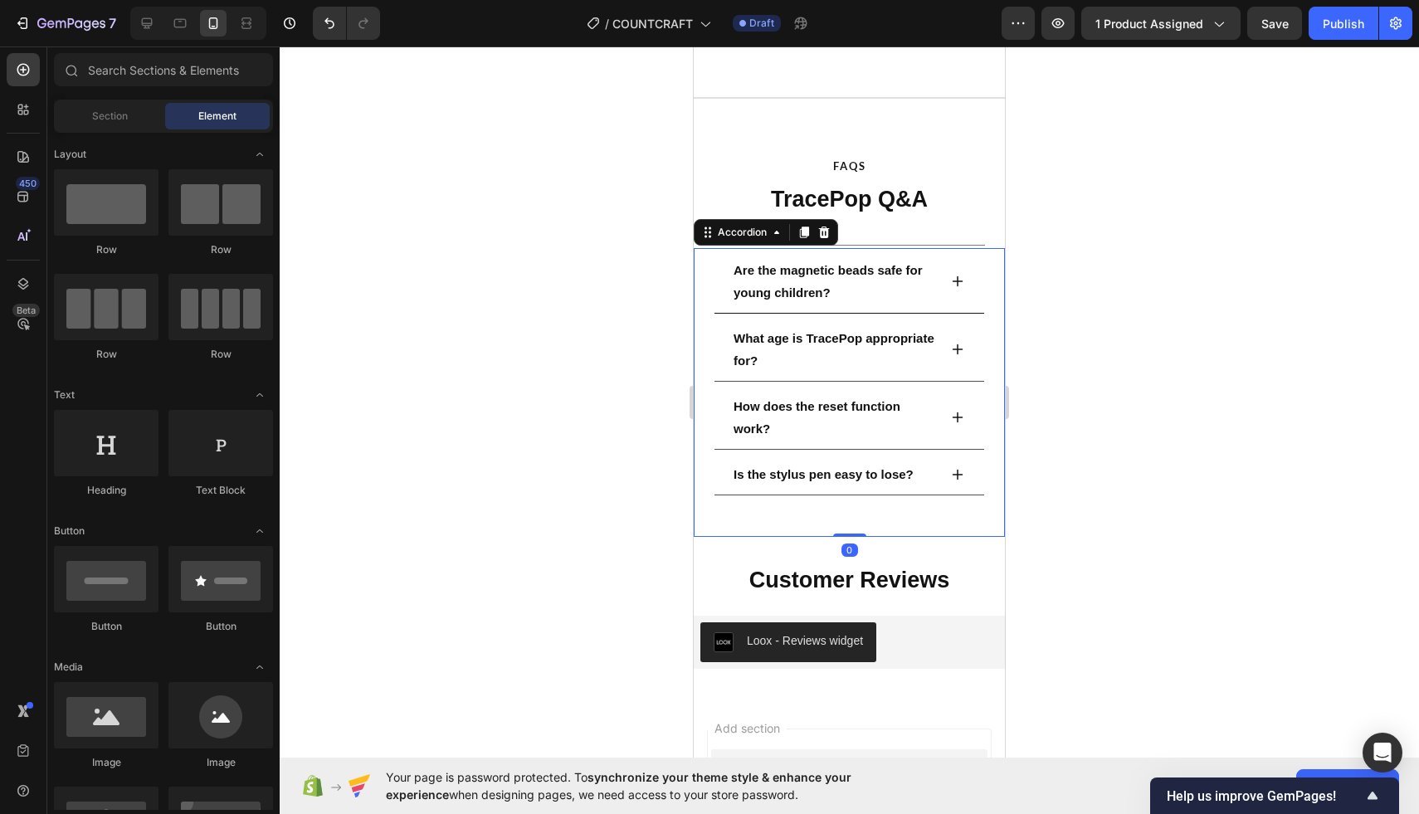
click at [815, 280] on p "Are the magnetic beads safe for young children?" at bounding box center [834, 281] width 202 height 45
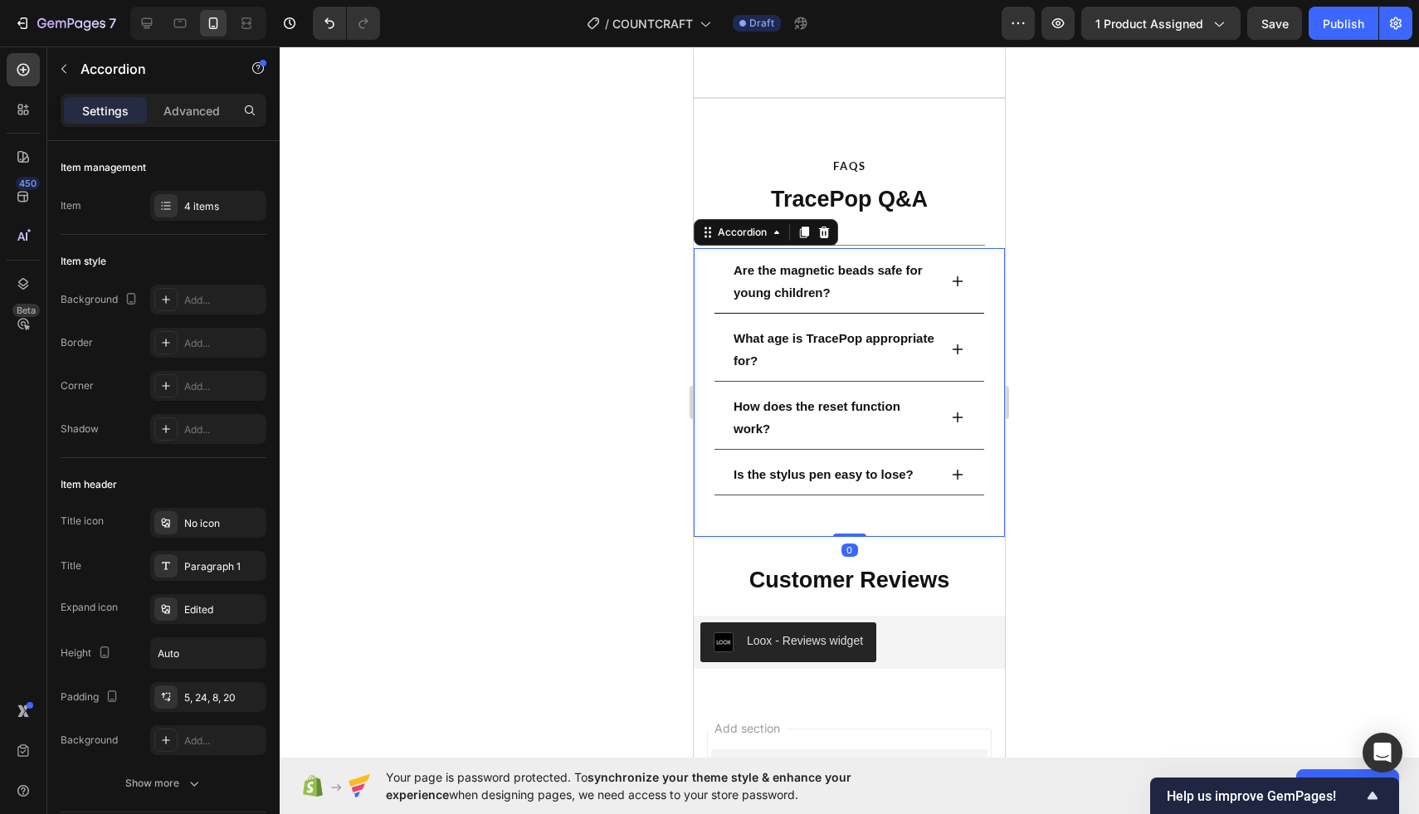
click at [954, 278] on icon at bounding box center [957, 281] width 13 height 13
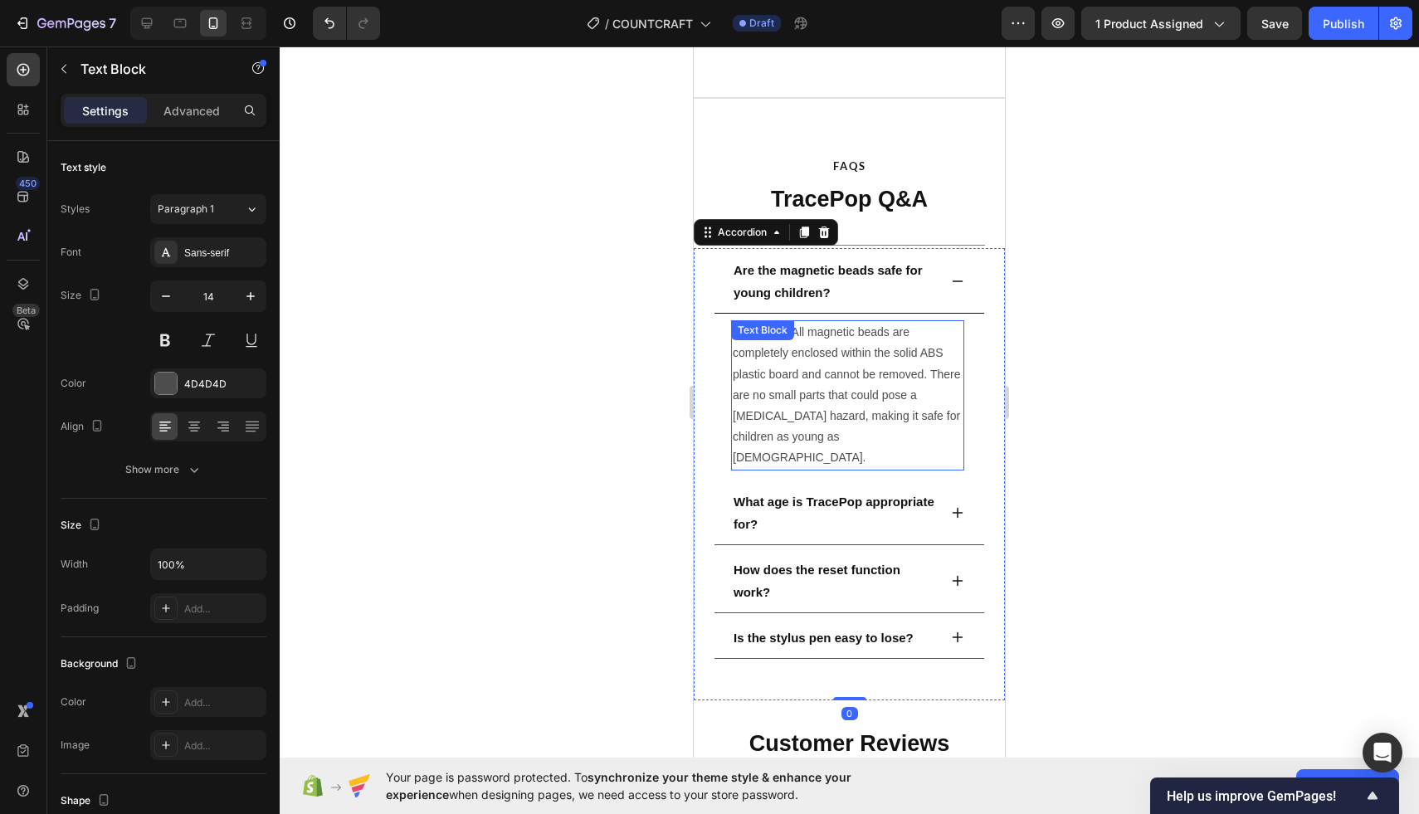
click at [834, 373] on p "Absolutely. All magnetic beads are completely enclosed within the solid ABS pla…" at bounding box center [848, 395] width 230 height 146
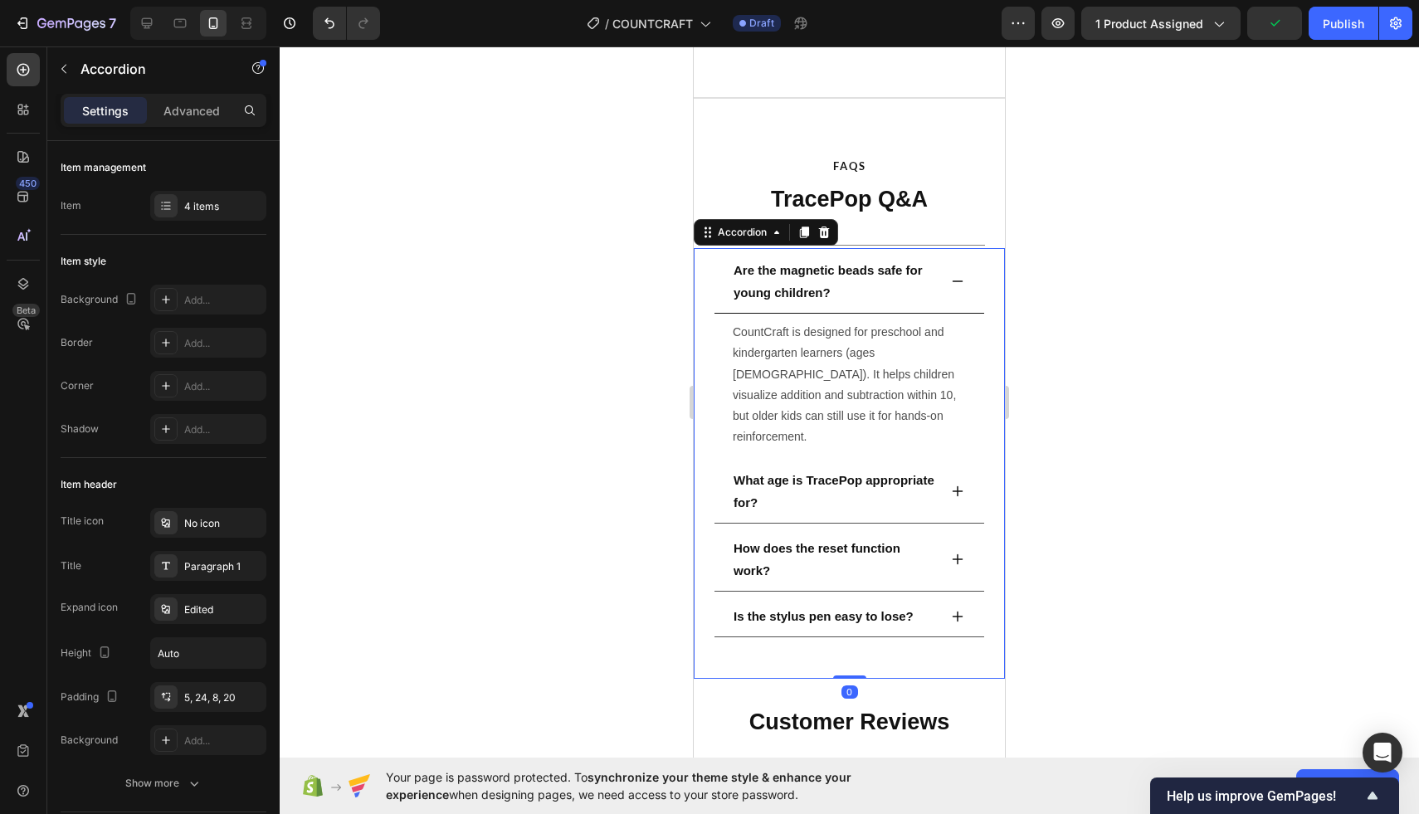
click at [814, 284] on p "Are the magnetic beads safe for young children?" at bounding box center [834, 281] width 202 height 45
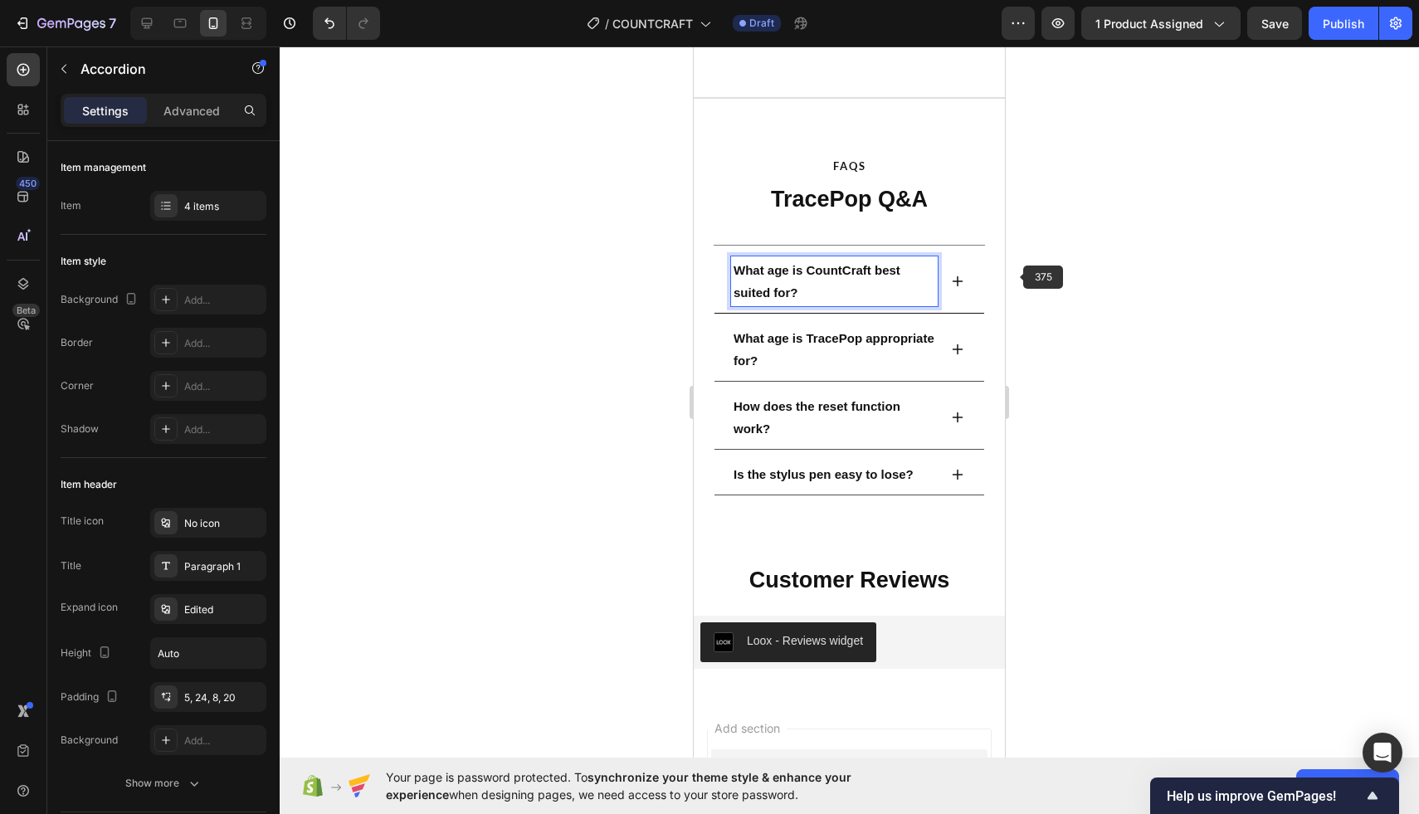
click at [951, 275] on icon at bounding box center [957, 281] width 13 height 13
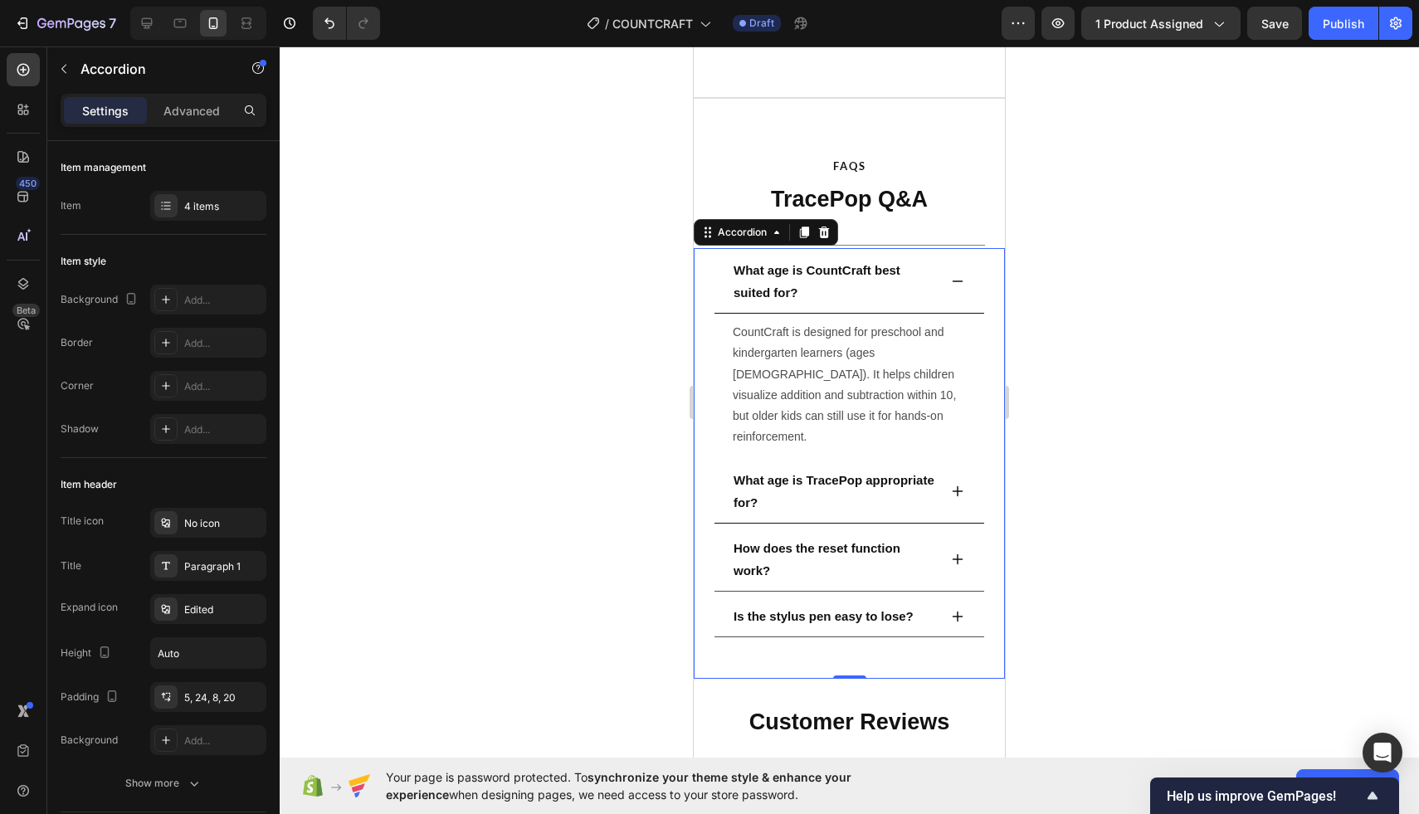
click at [953, 486] on icon at bounding box center [958, 491] width 11 height 11
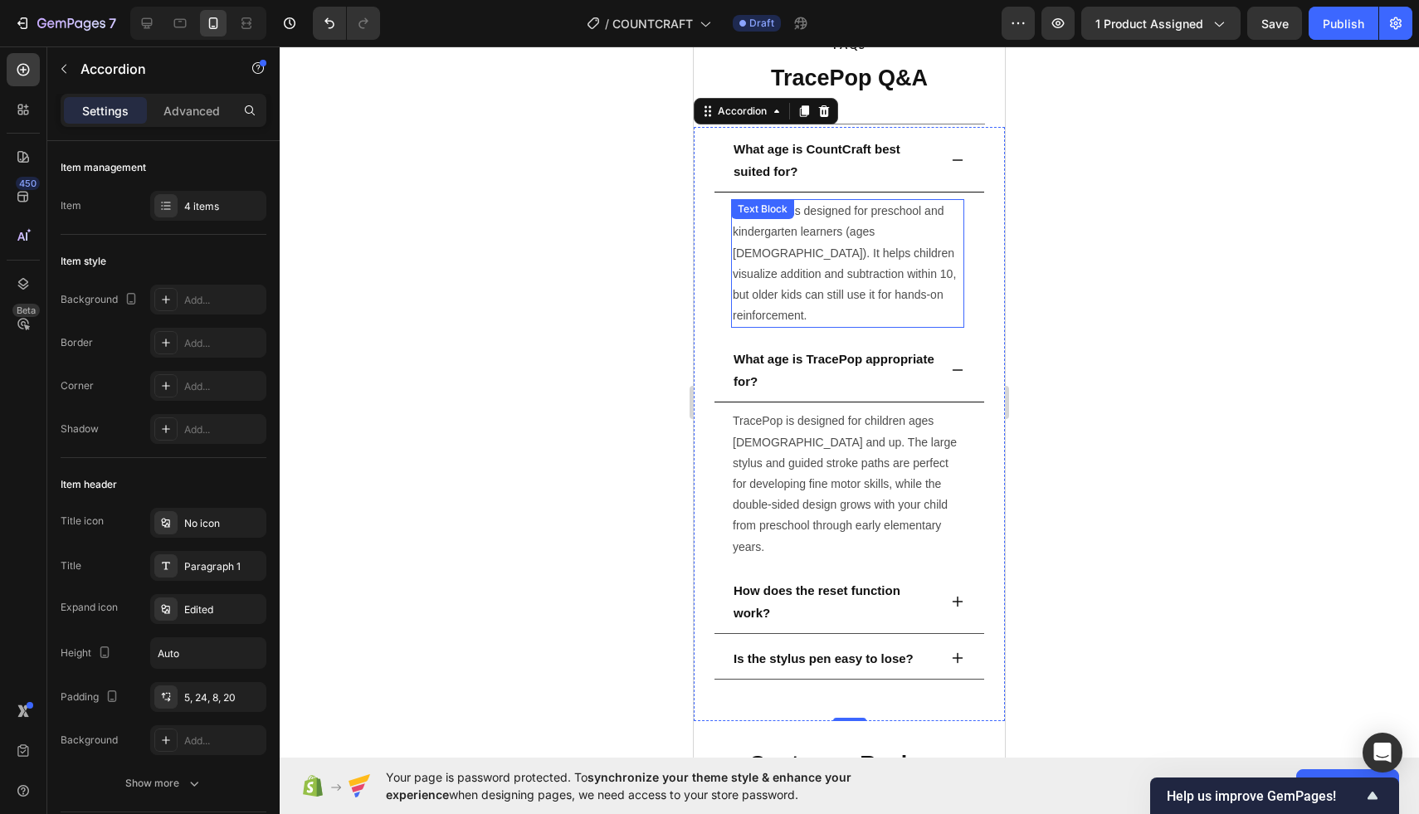
scroll to position [3272, 0]
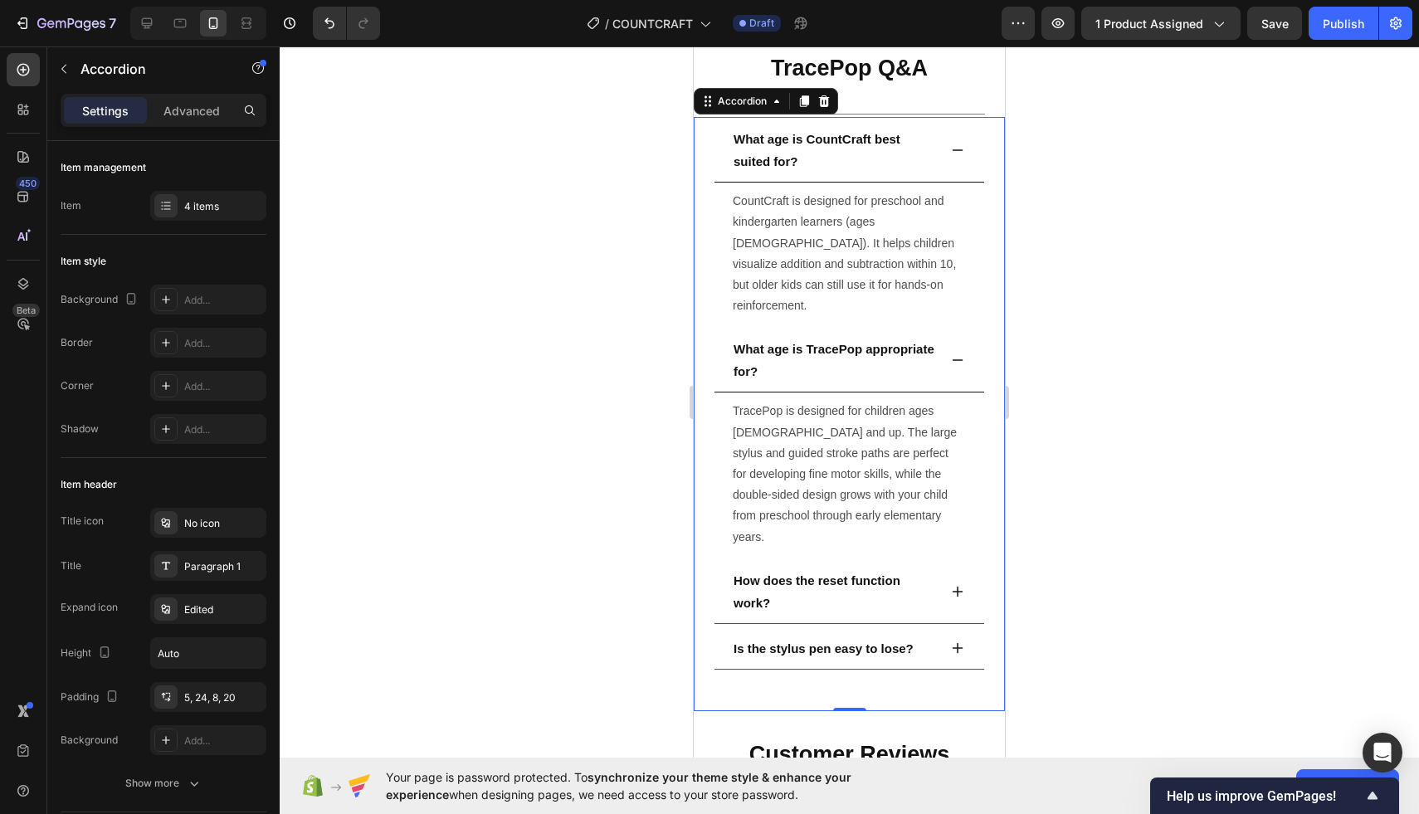
click at [833, 347] on p "What age is TracePop appropriate for?" at bounding box center [834, 360] width 202 height 45
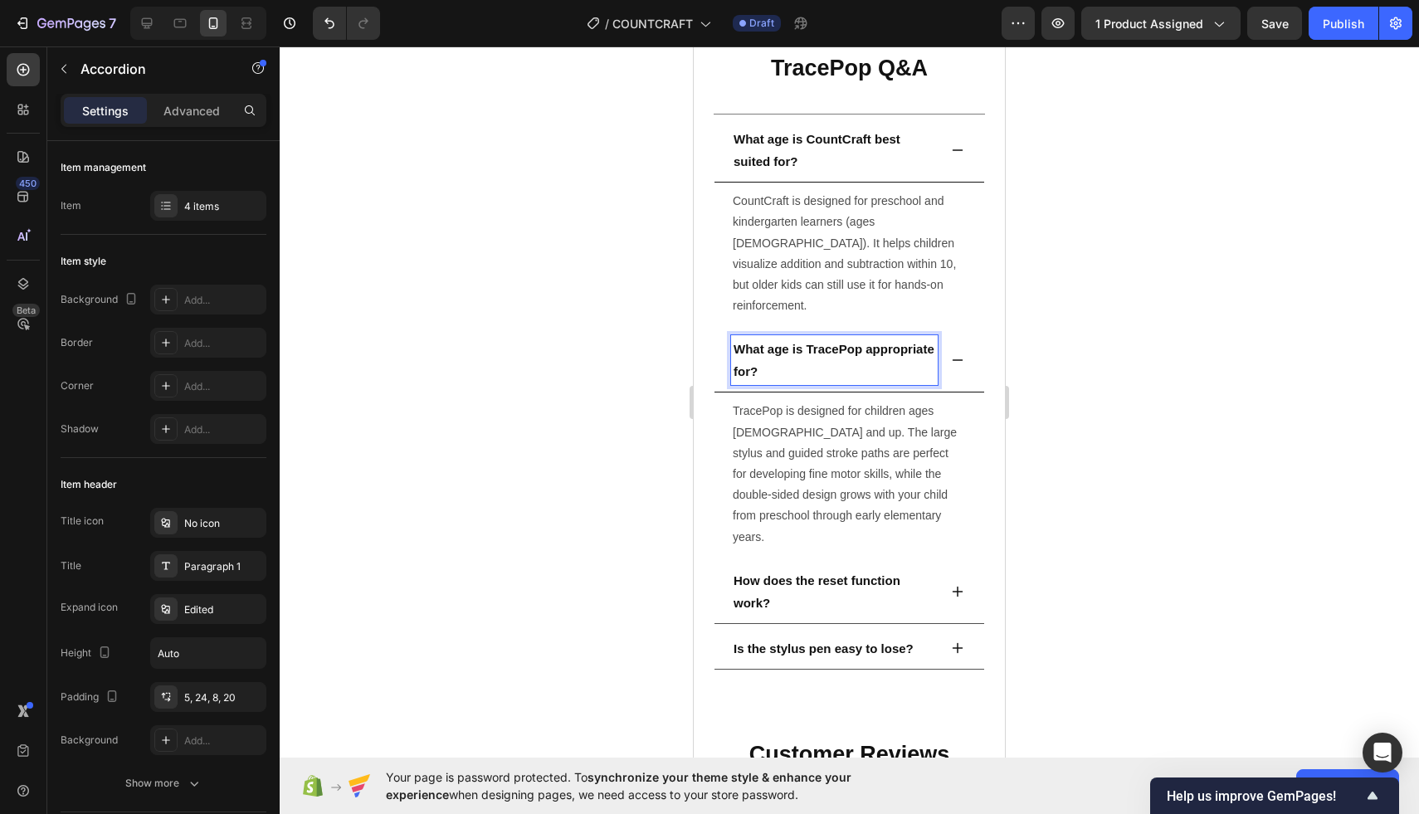
click at [833, 347] on p "What age is TracePop appropriate for?" at bounding box center [834, 360] width 202 height 45
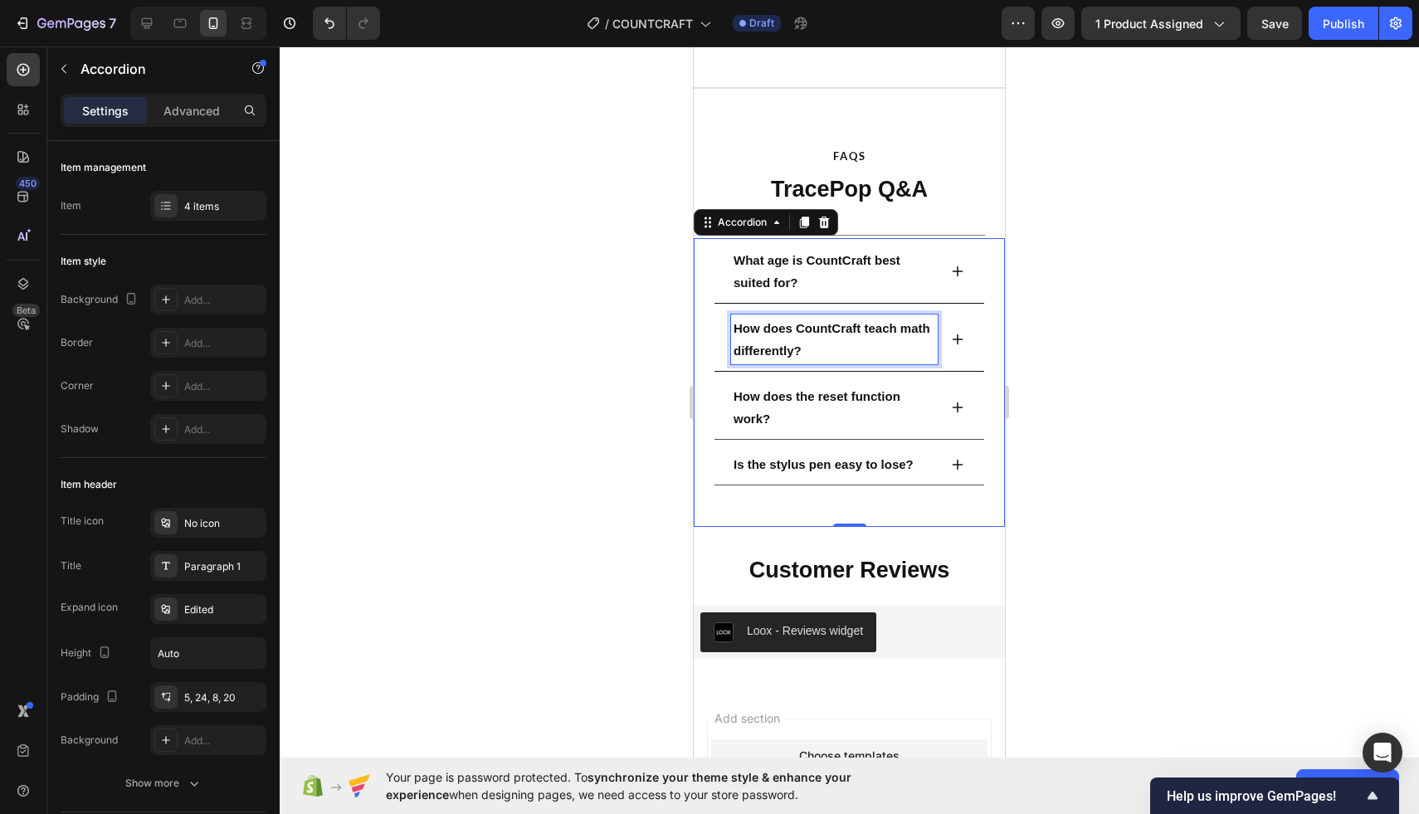
scroll to position [3151, 0]
click at [962, 340] on icon at bounding box center [957, 339] width 13 height 13
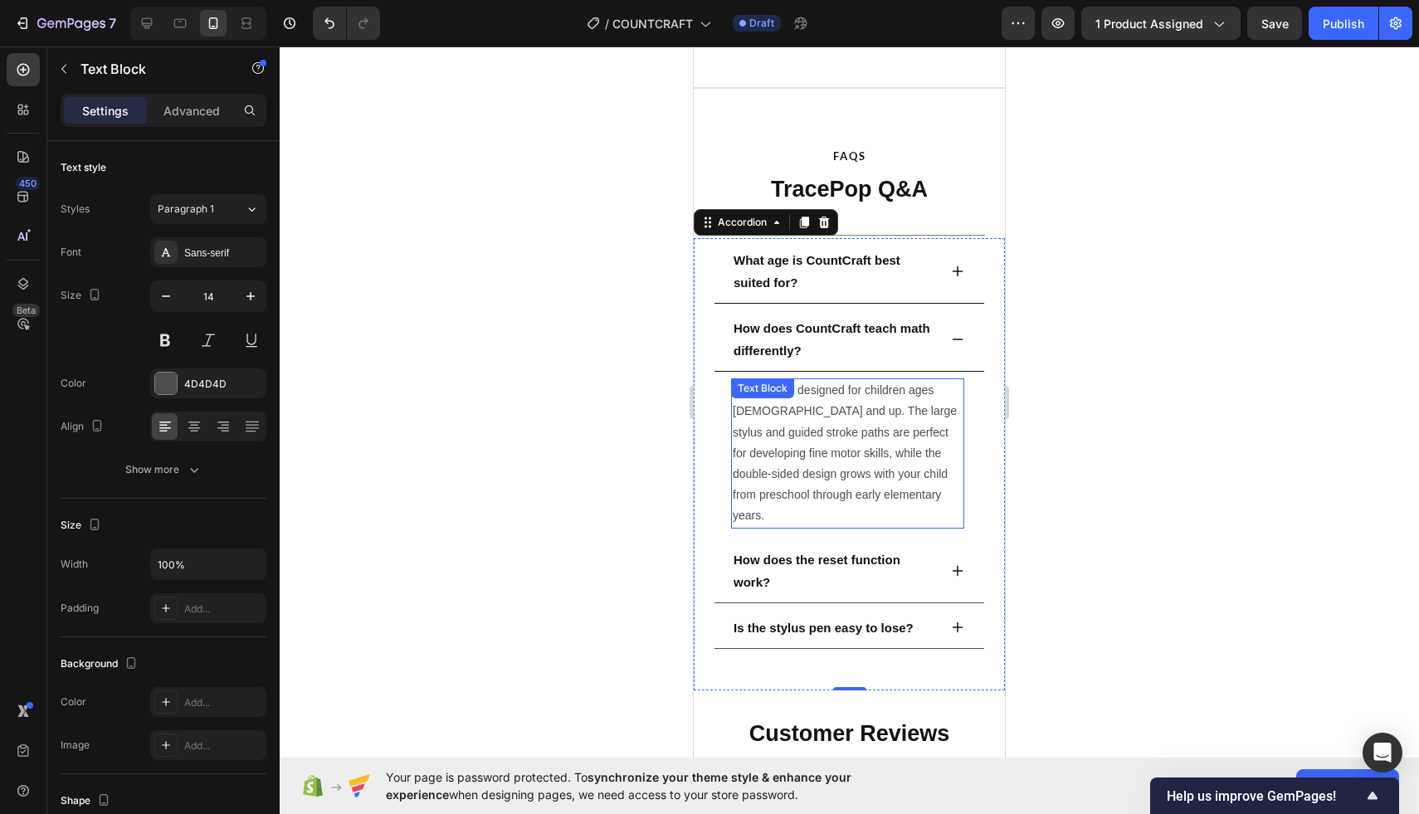
click at [821, 447] on p "TracePop is designed for children ages [DEMOGRAPHIC_DATA] and up. The large sty…" at bounding box center [848, 453] width 230 height 146
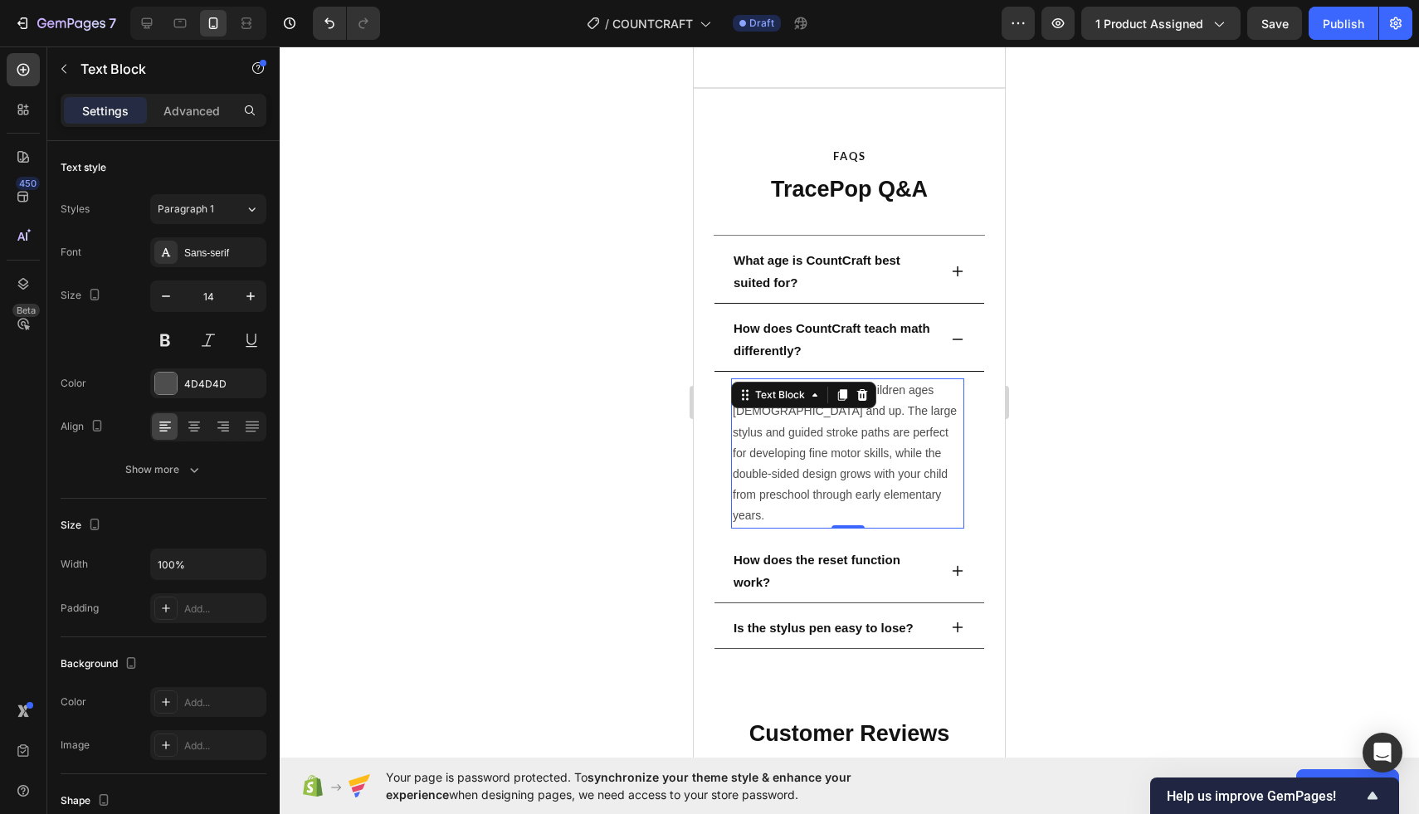
click at [821, 447] on p "TracePop is designed for children ages [DEMOGRAPHIC_DATA] and up. The large sty…" at bounding box center [848, 453] width 230 height 146
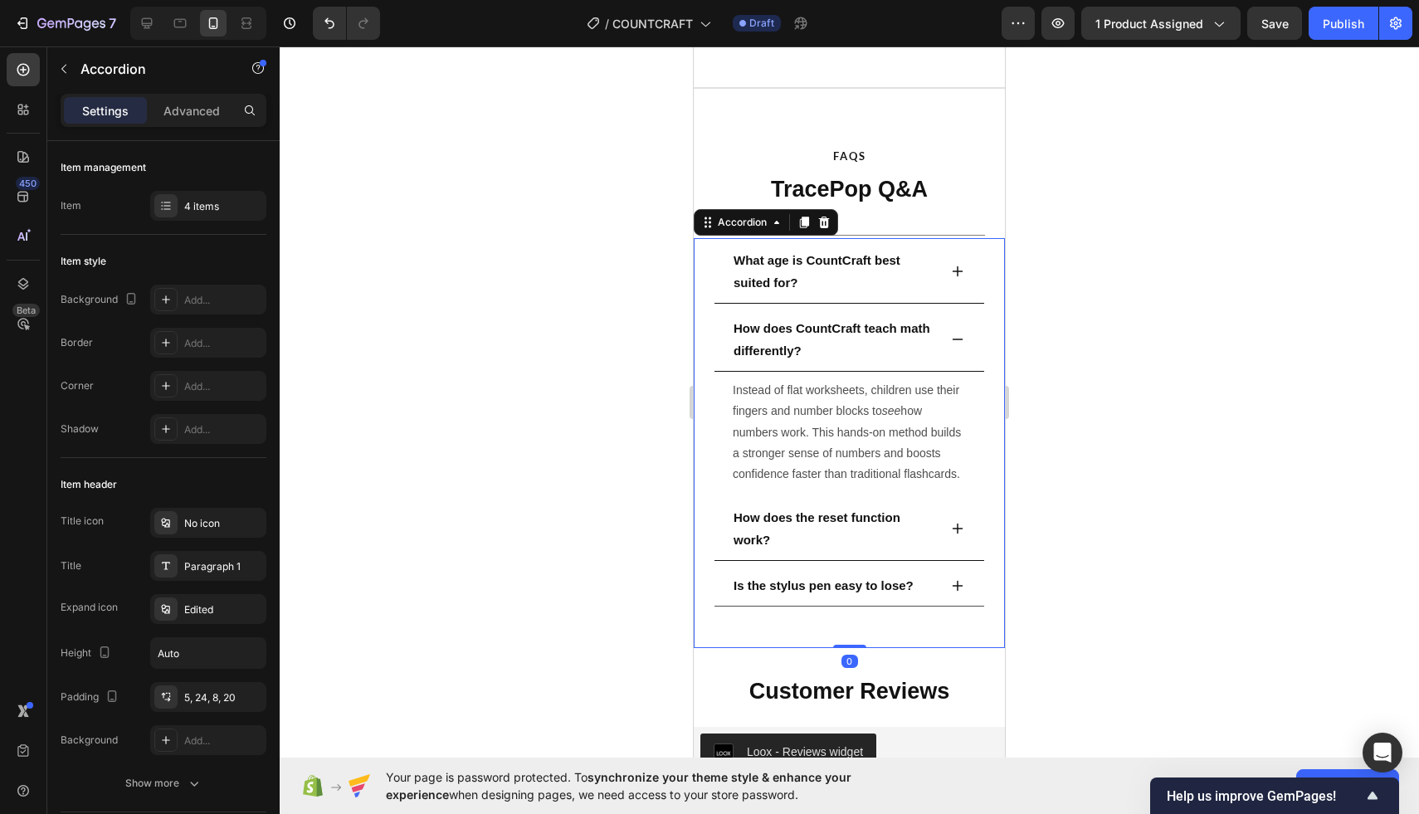
click at [944, 529] on div "How does the reset function work?" at bounding box center [849, 530] width 270 height 61
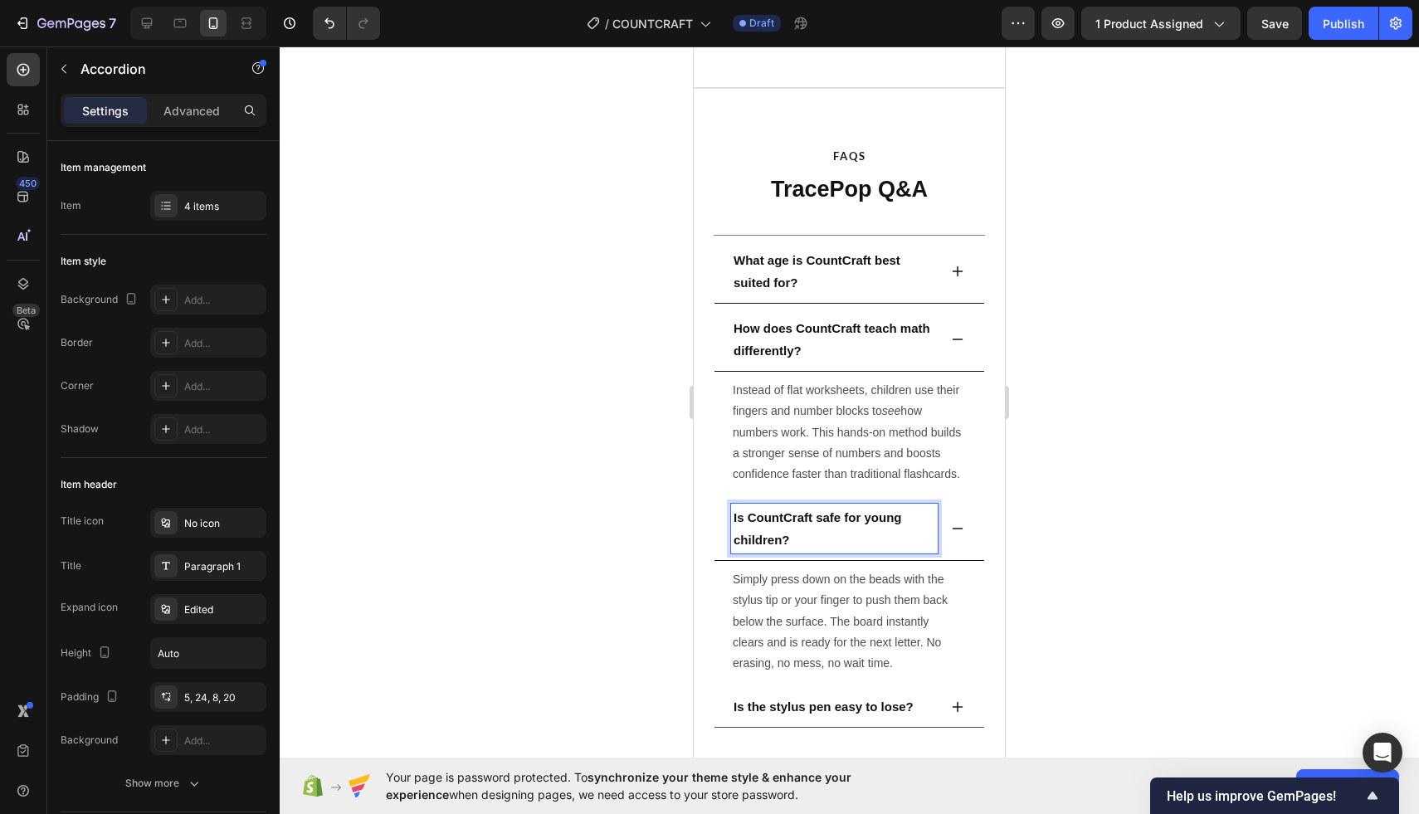
click at [548, 446] on div at bounding box center [849, 430] width 1139 height 768
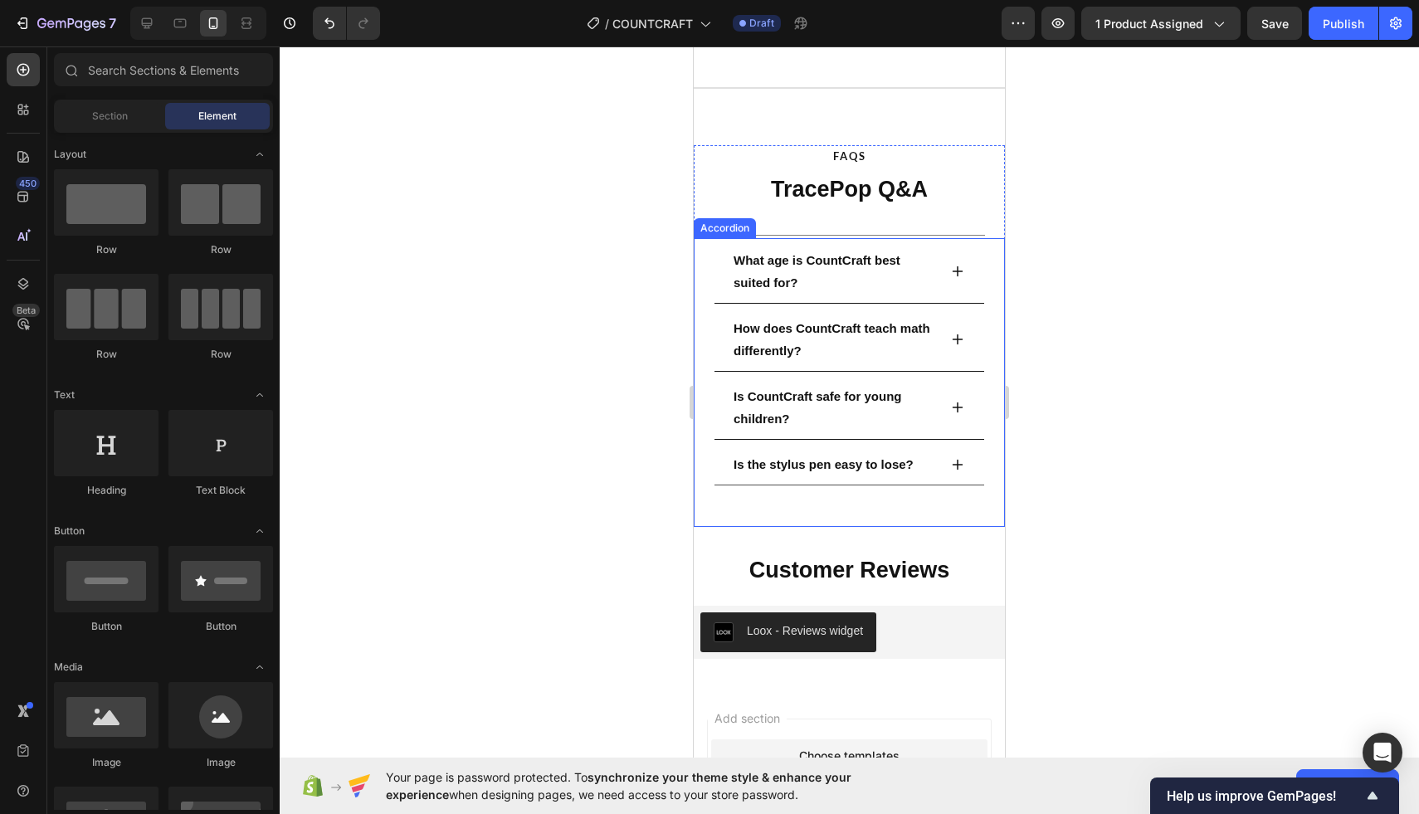
click at [968, 270] on div "What age is CountCraft best suited for?" at bounding box center [849, 272] width 270 height 61
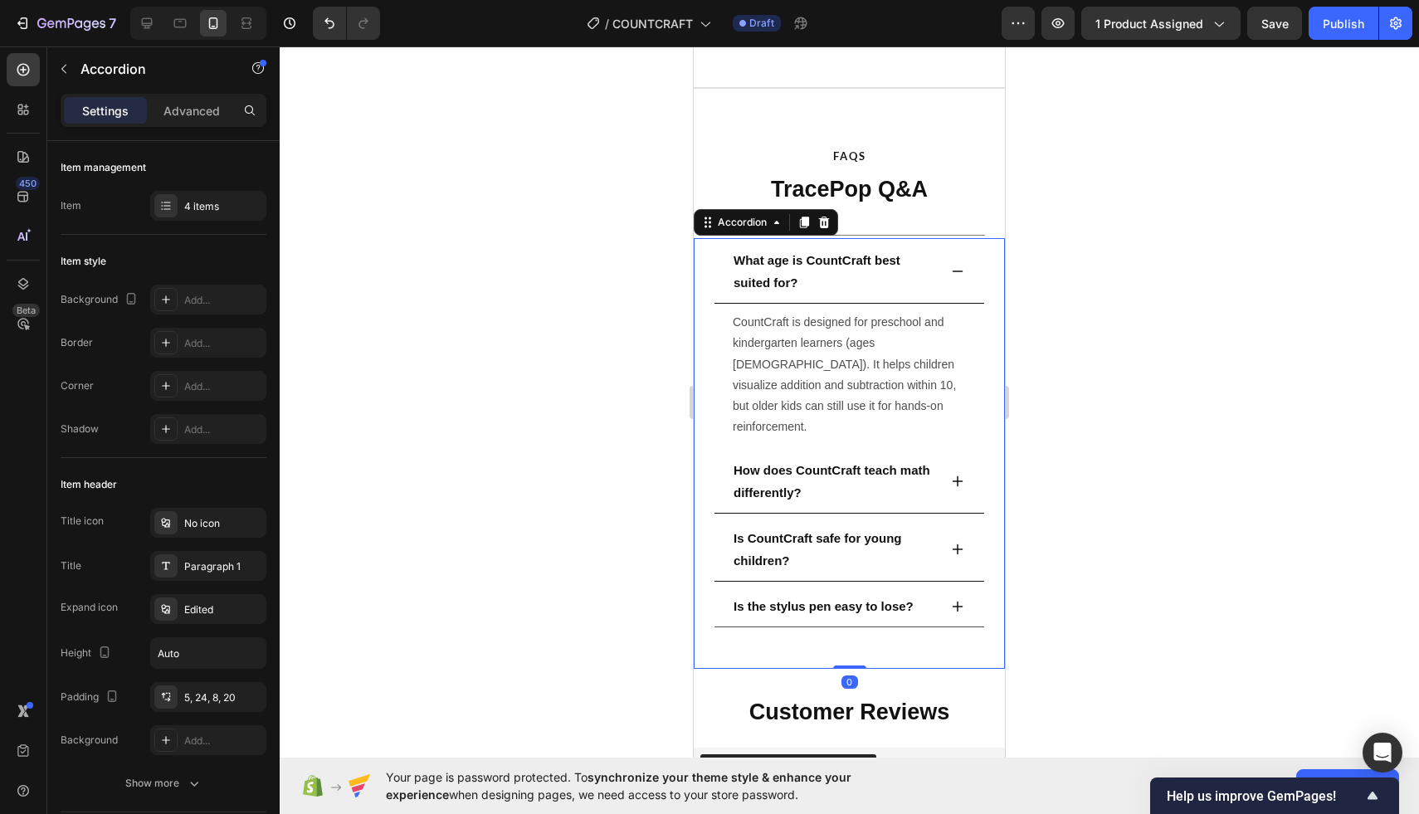
click at [952, 543] on icon at bounding box center [957, 549] width 13 height 13
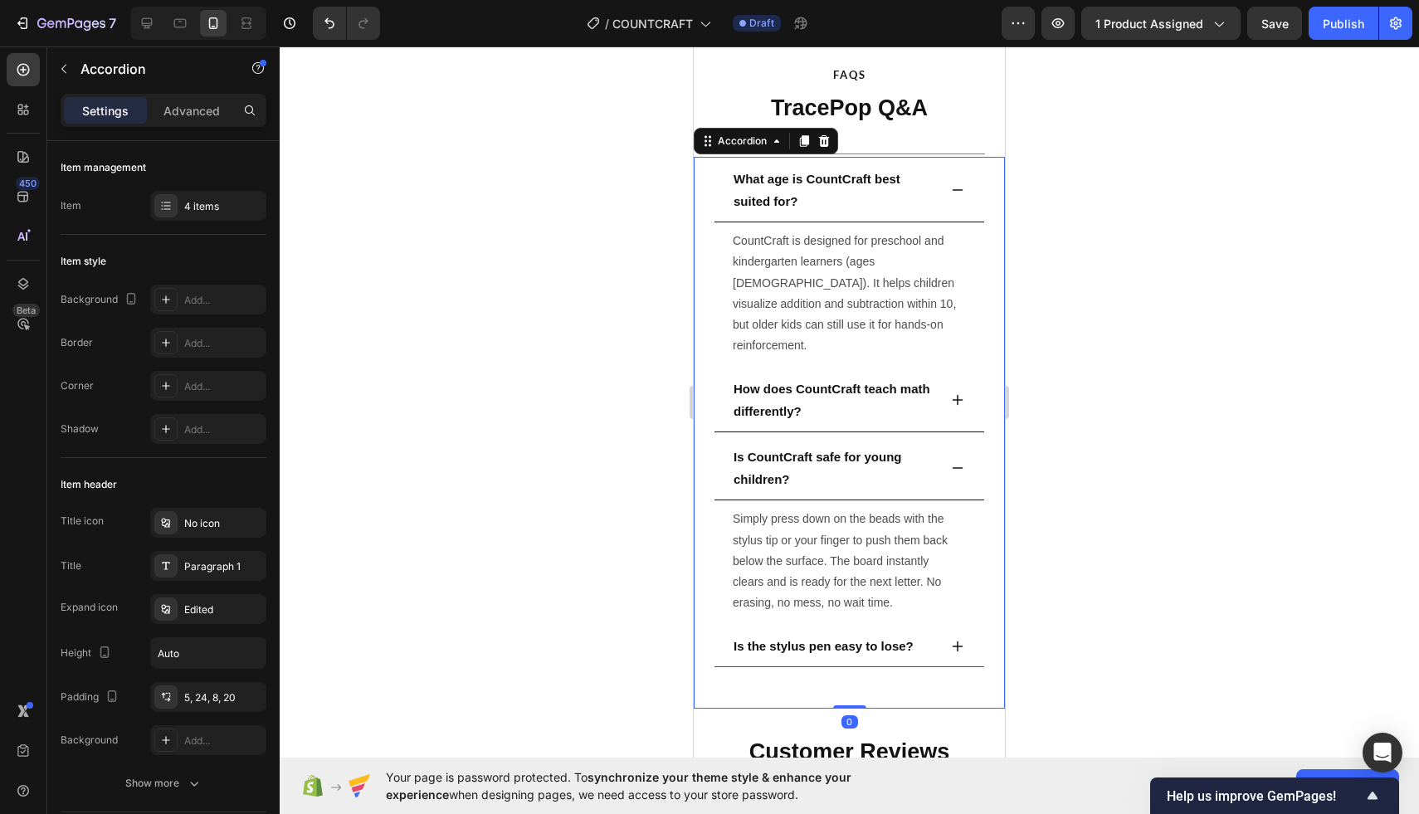
scroll to position [3290, 0]
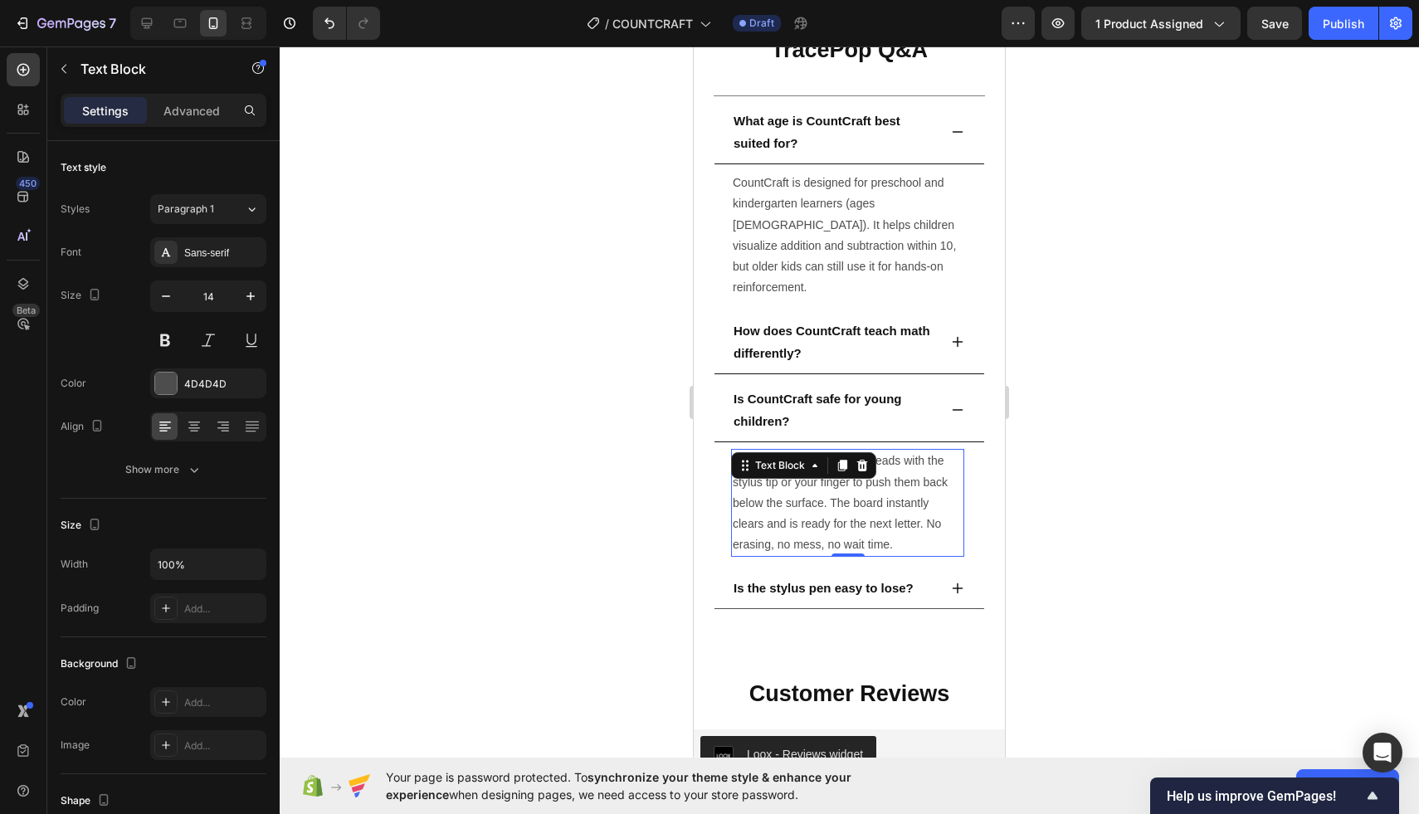
click at [875, 494] on p "Simply press down on the beads with the stylus tip or your finger to push them …" at bounding box center [848, 503] width 230 height 105
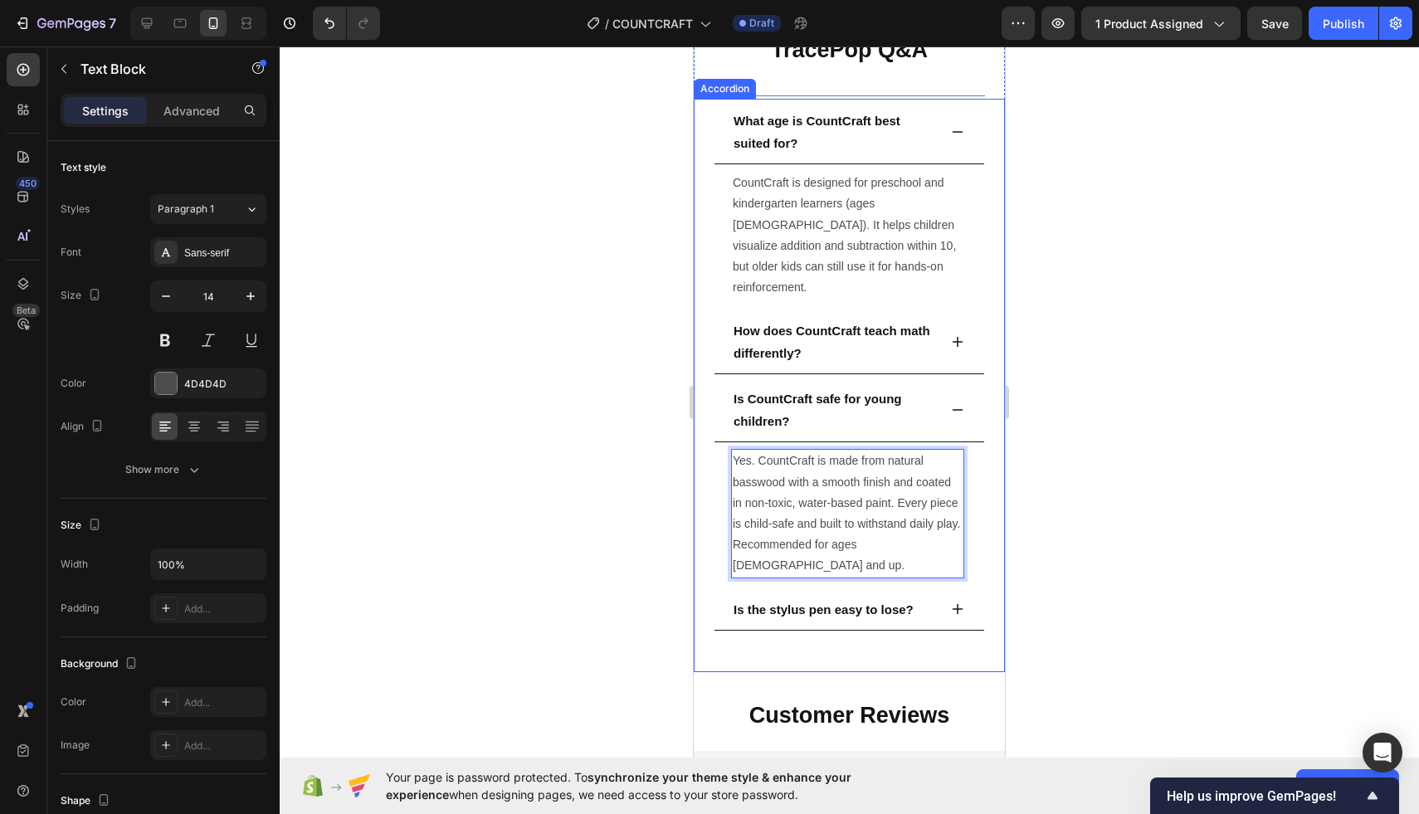
scroll to position [3318, 0]
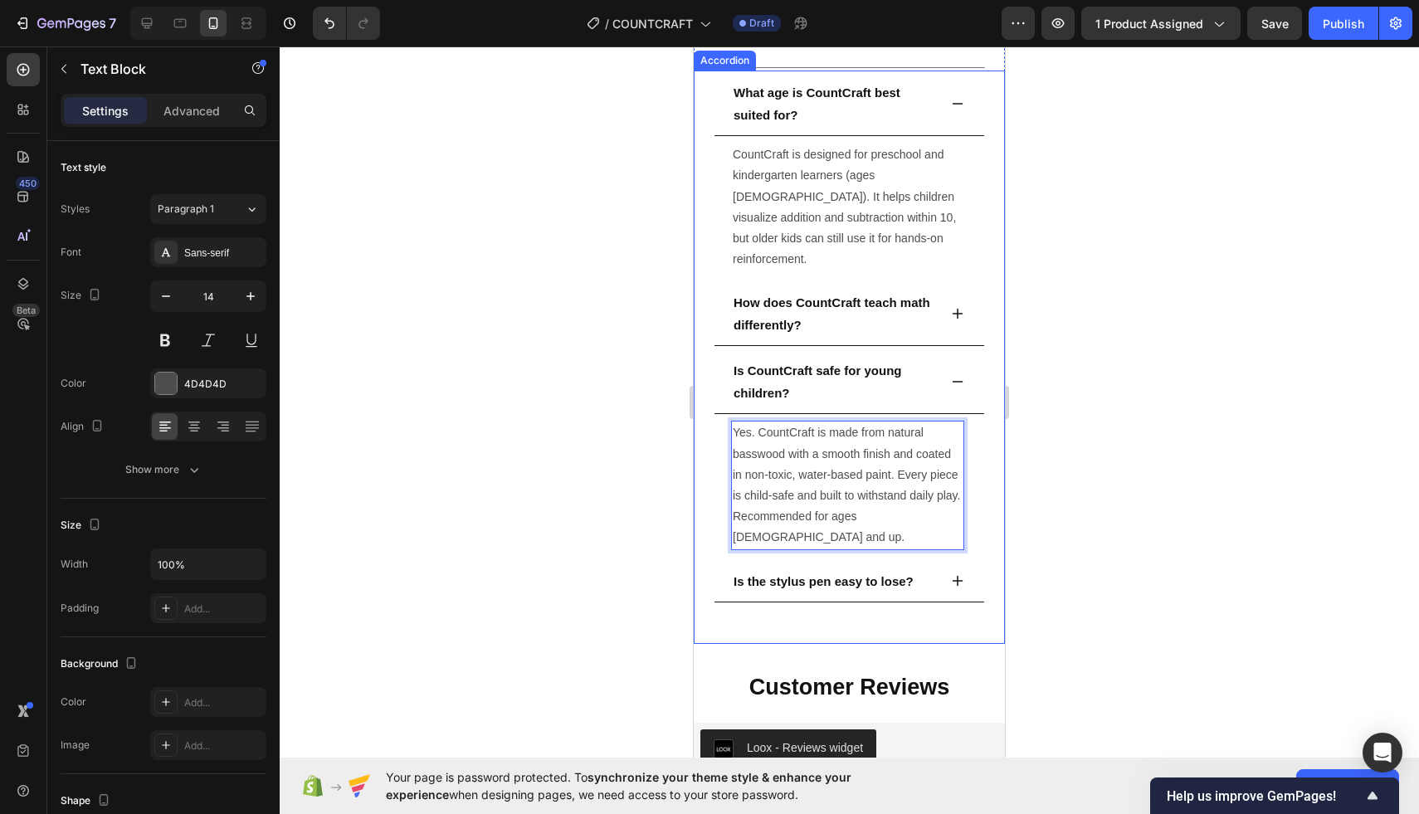
click at [891, 574] on strong "Is the stylus pen easy to lose?" at bounding box center [823, 581] width 180 height 14
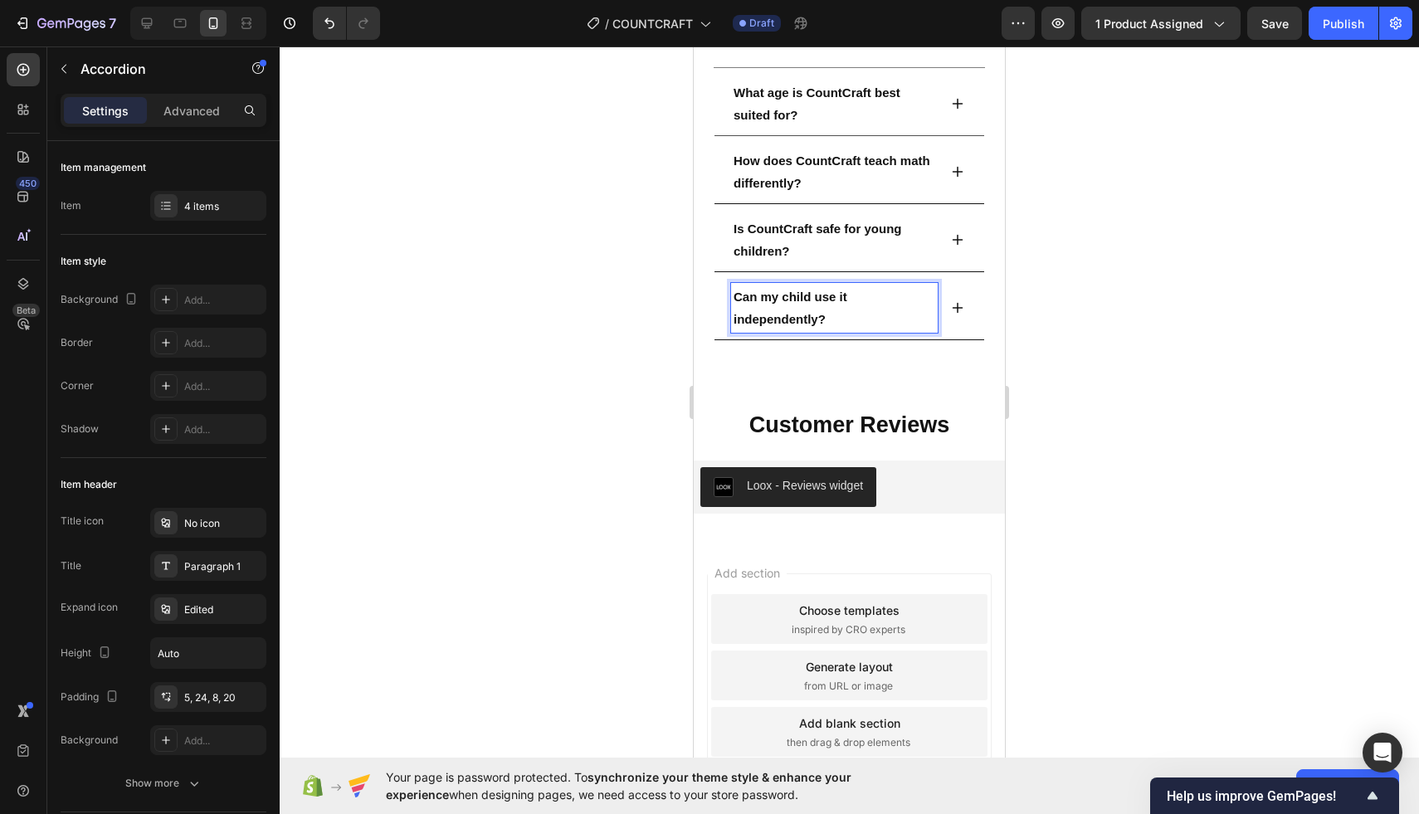
scroll to position [3311, 0]
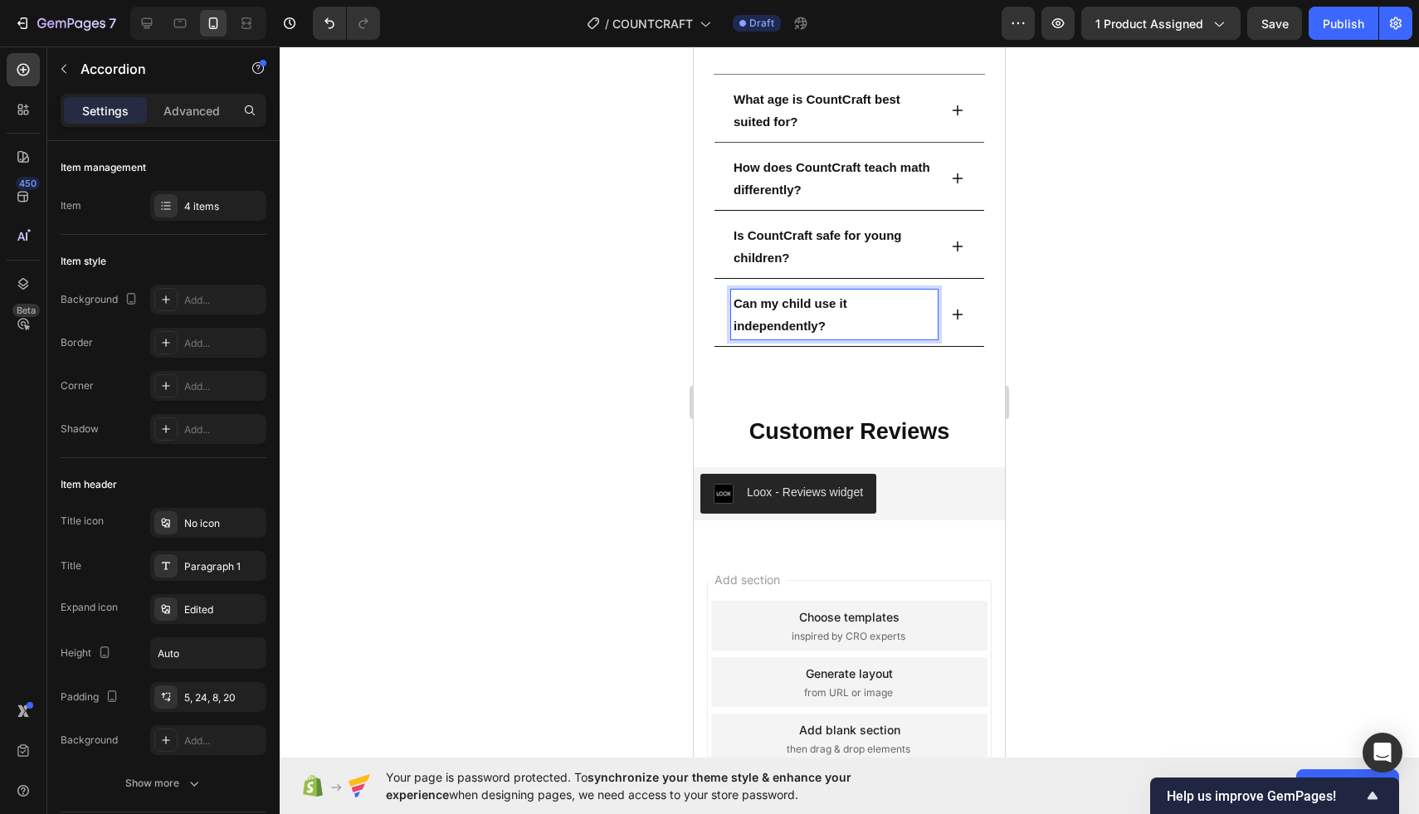
click at [958, 388] on div "What age is CountCraft best suited for? CountCraft is designed for preschool an…" at bounding box center [849, 232] width 311 height 311
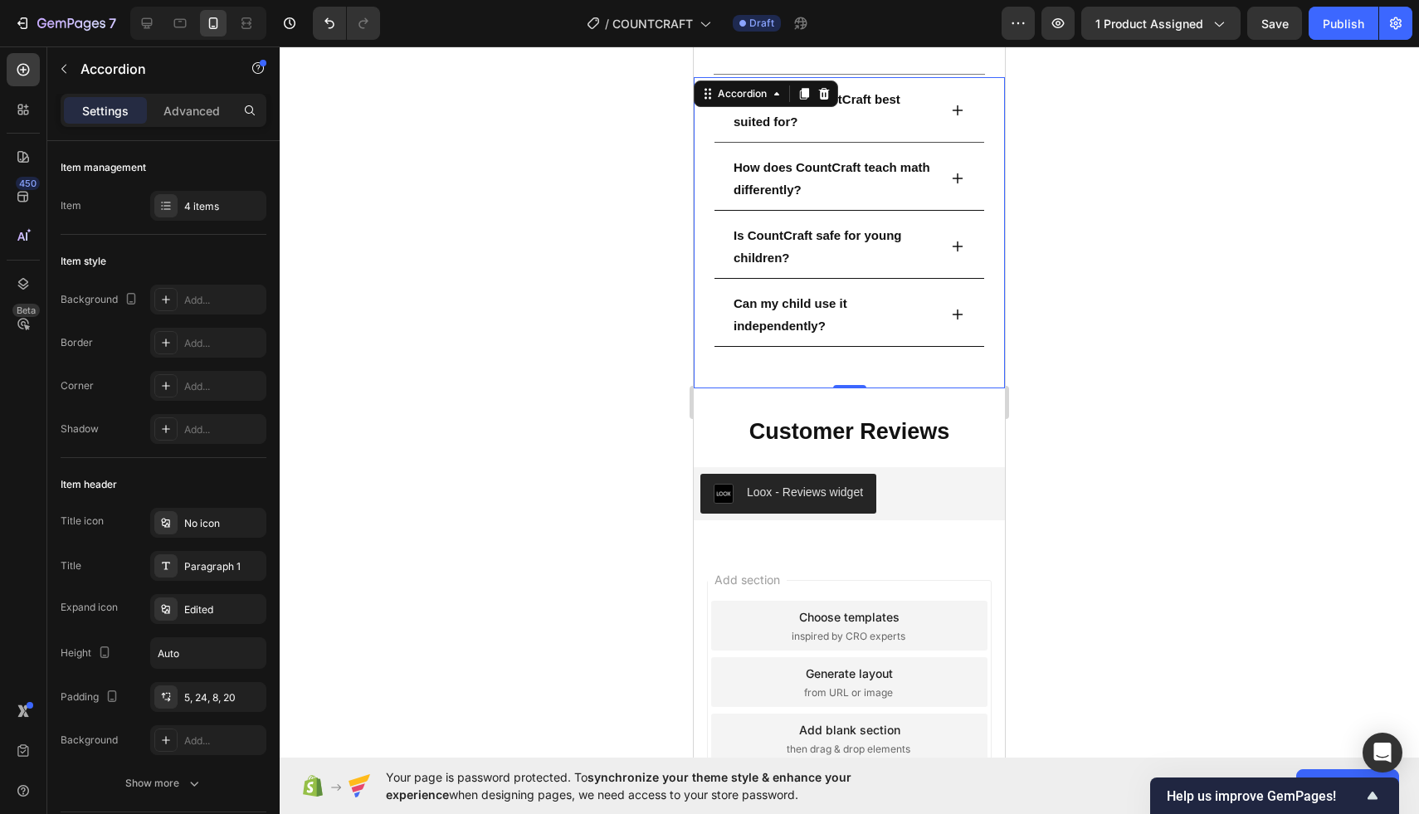
click at [963, 305] on div "Can my child use it independently?" at bounding box center [849, 315] width 270 height 61
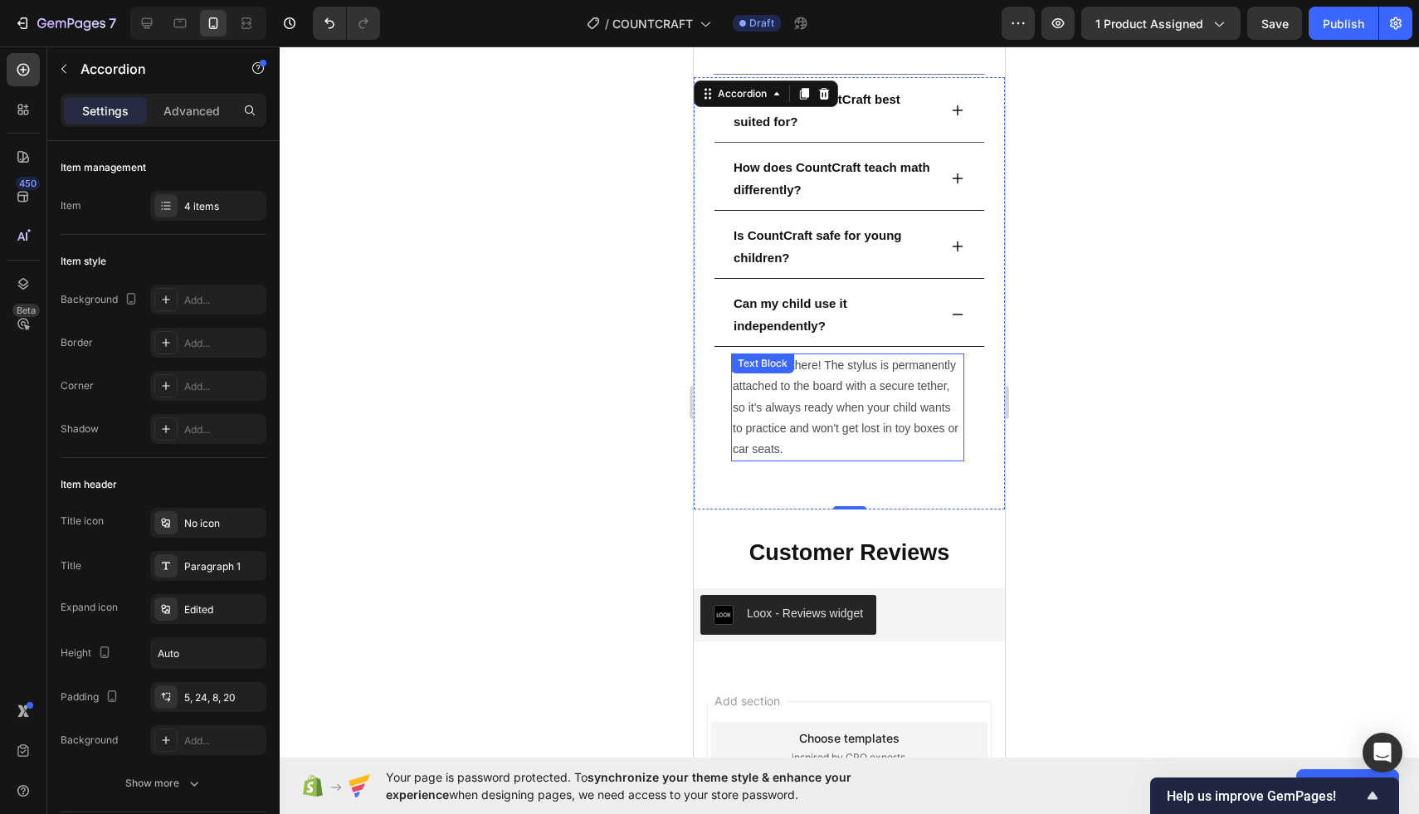
click at [800, 408] on p "No worries there! The stylus is permanently attached to the board with a secure…" at bounding box center [848, 407] width 230 height 105
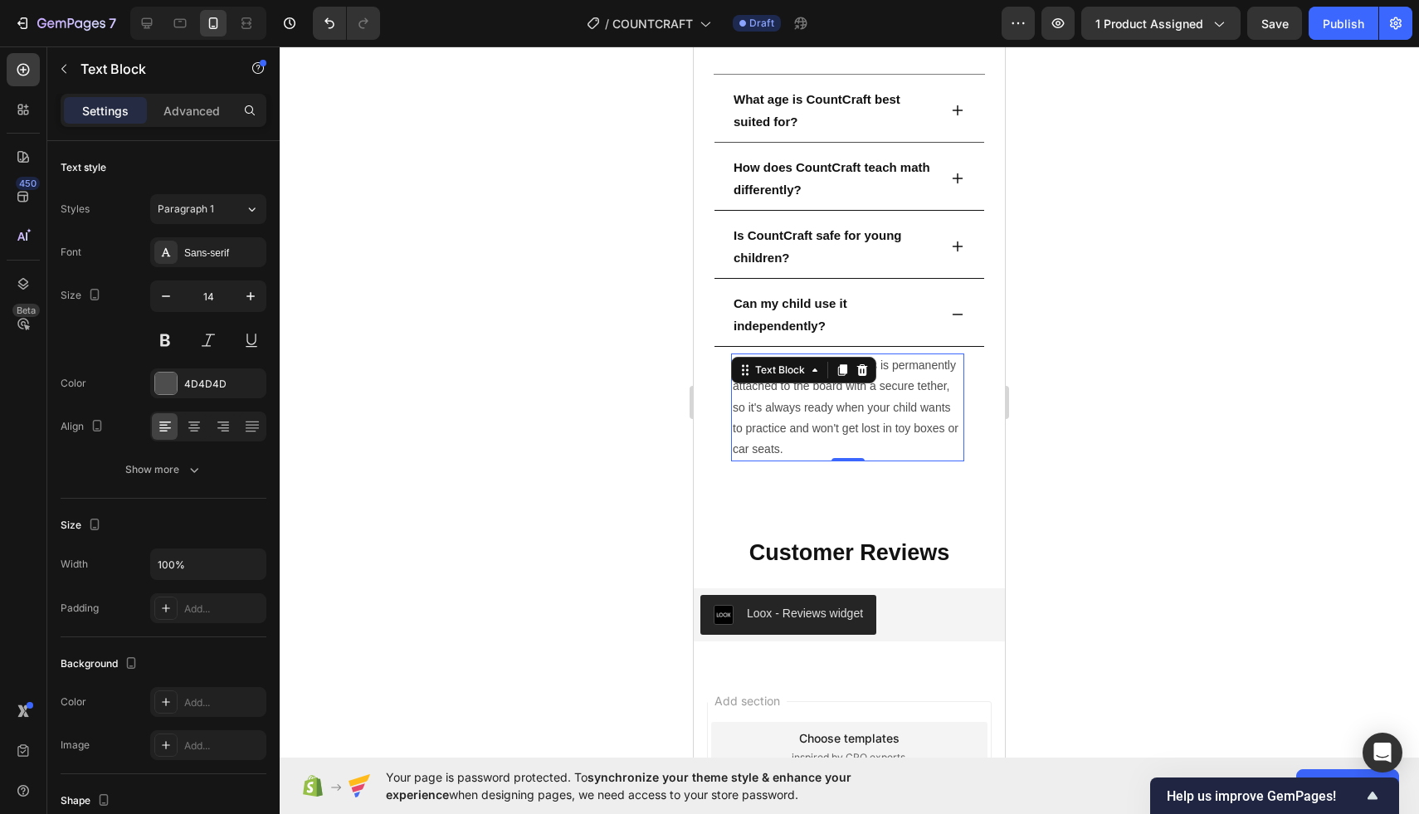
click at [800, 408] on p "No worries there! The stylus is permanently attached to the board with a secure…" at bounding box center [848, 407] width 230 height 105
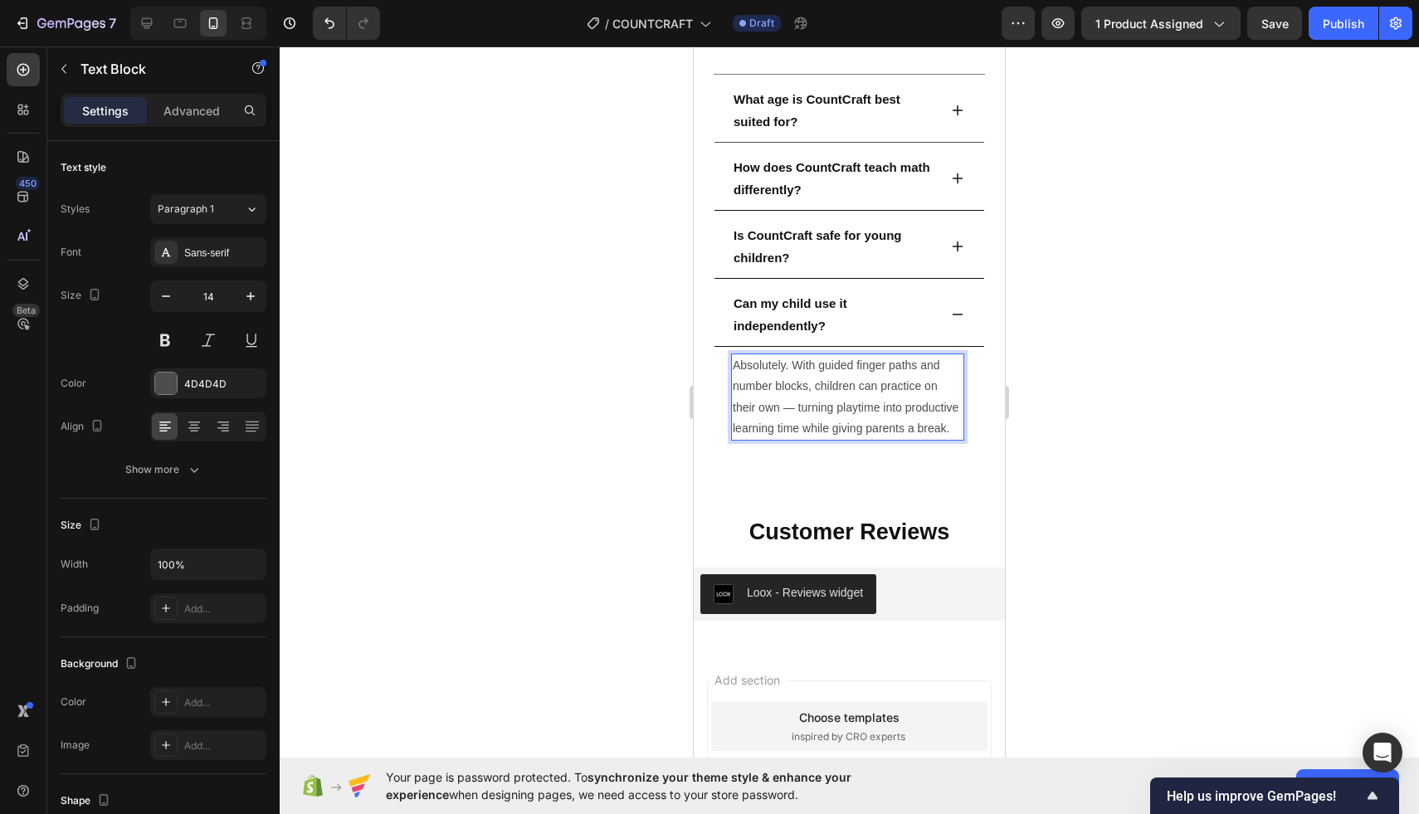
click at [621, 344] on div at bounding box center [849, 430] width 1139 height 768
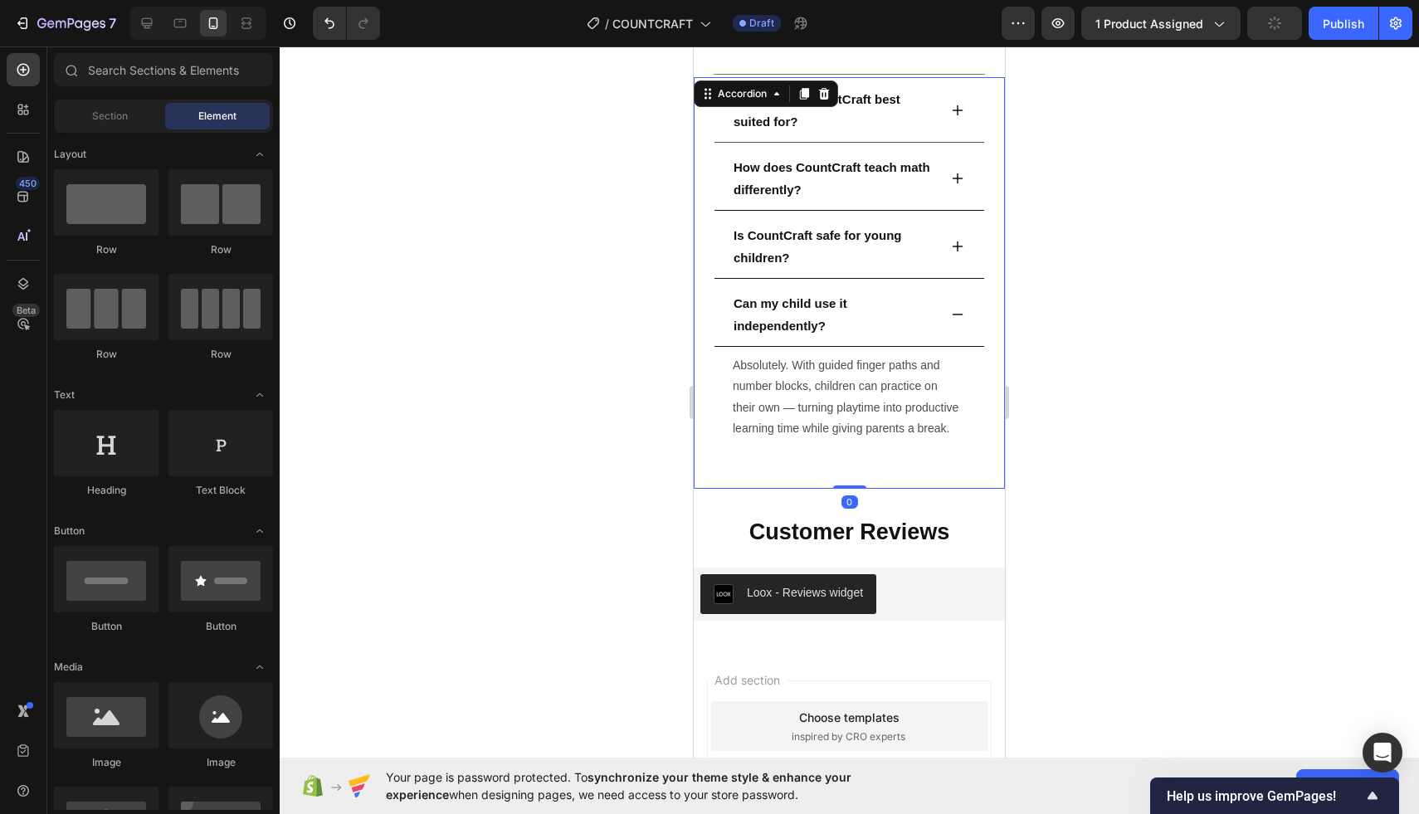
click at [965, 316] on div "Can my child use it independently?" at bounding box center [849, 315] width 270 height 61
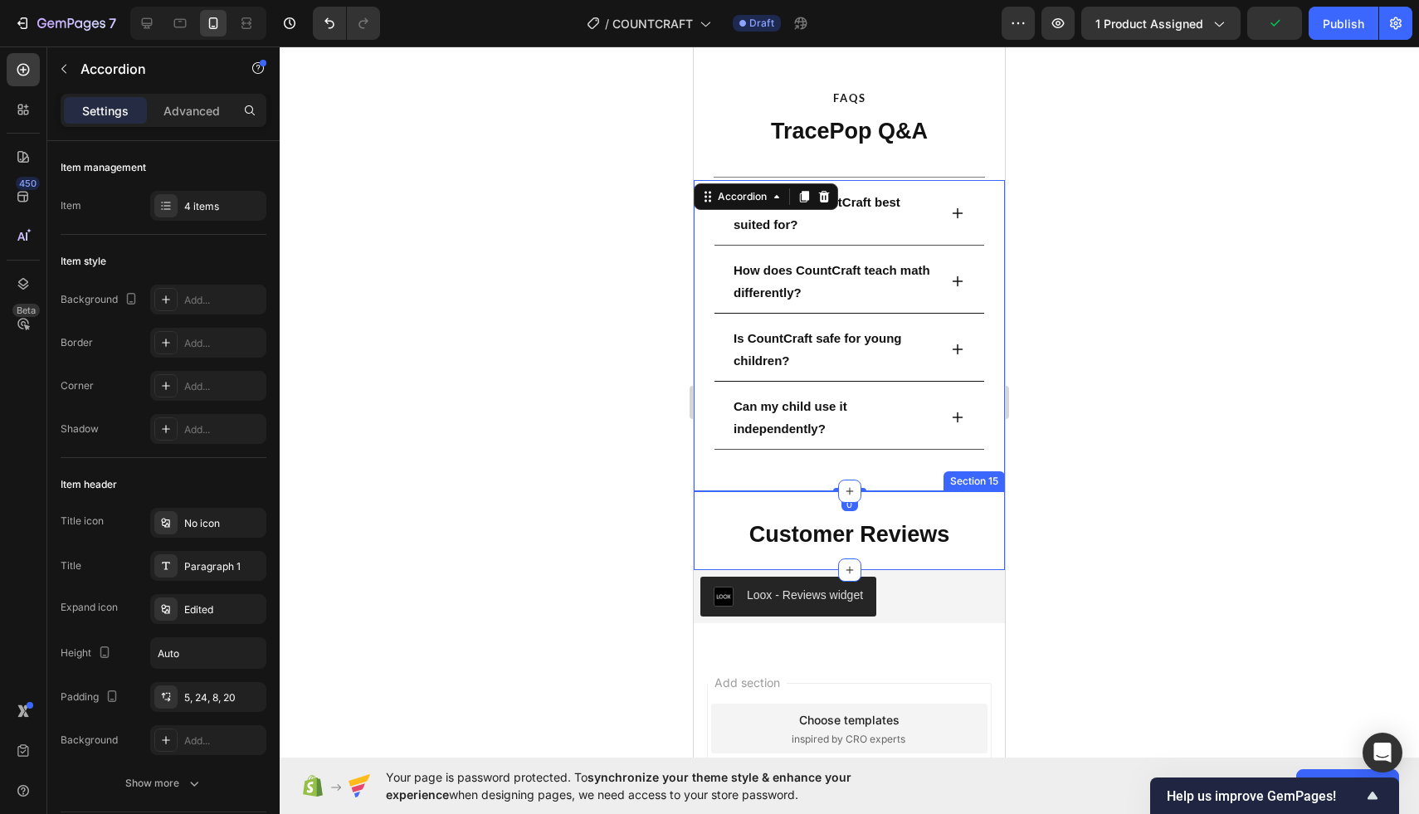
scroll to position [3197, 0]
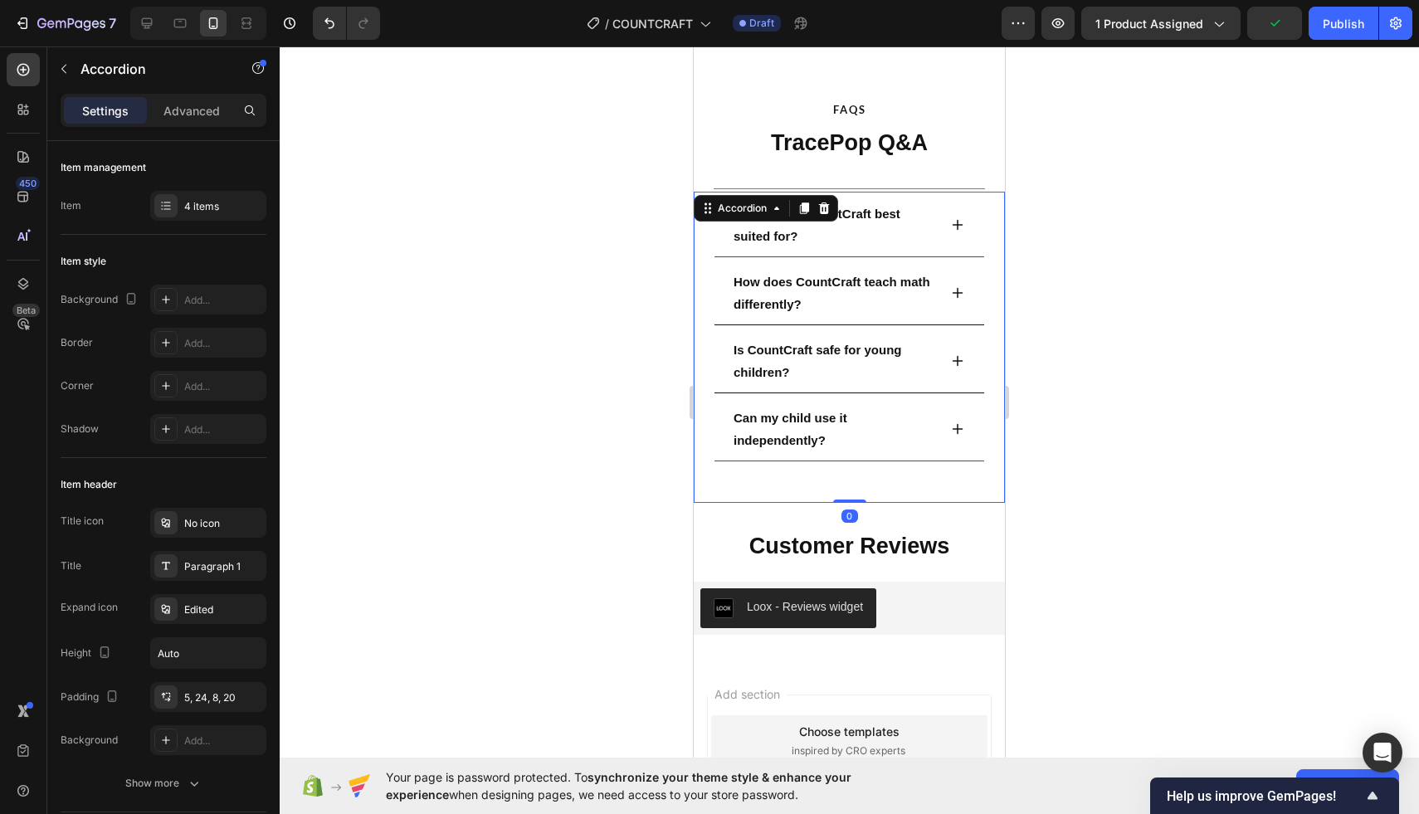
click at [1040, 139] on div at bounding box center [849, 430] width 1139 height 768
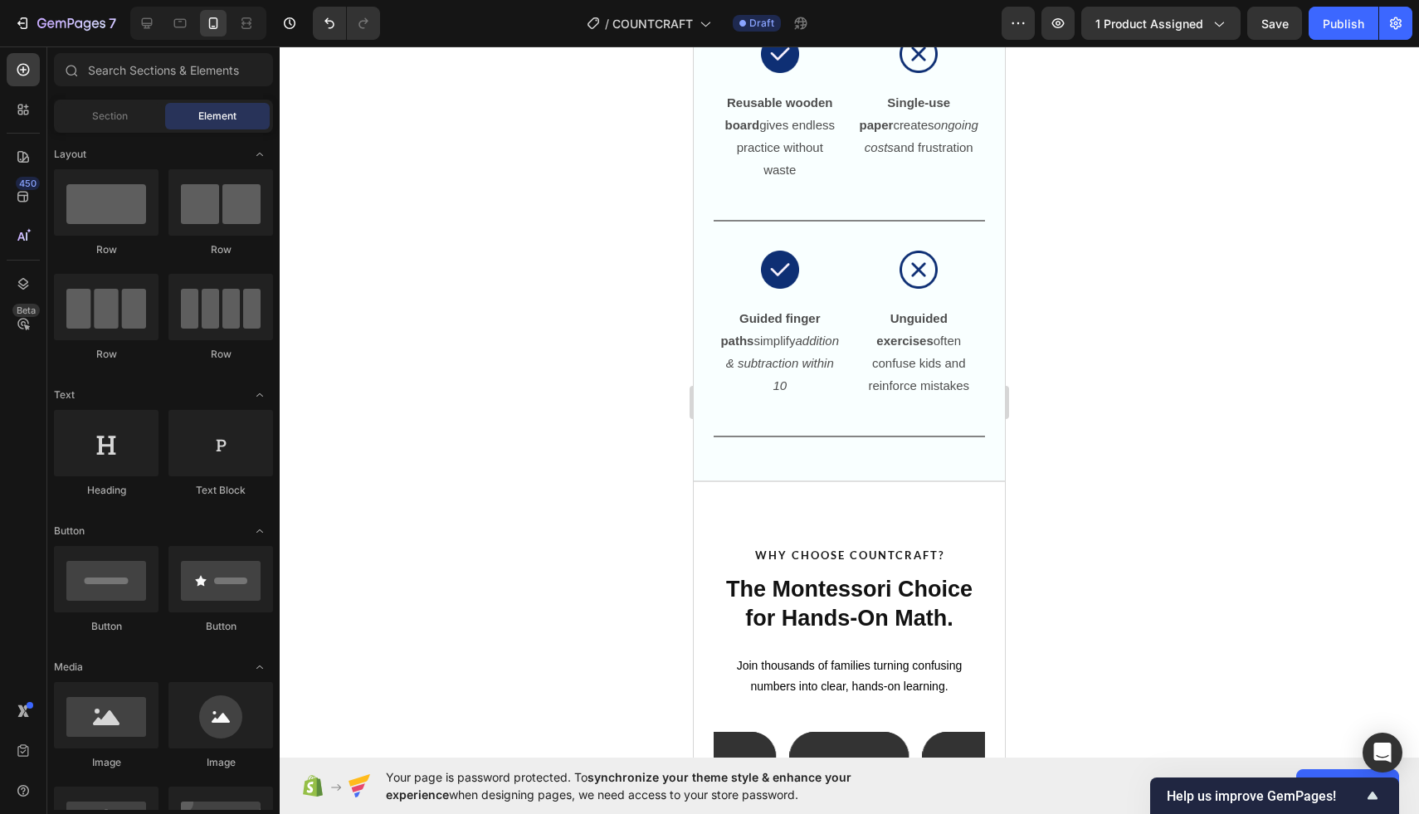
scroll to position [2017, 0]
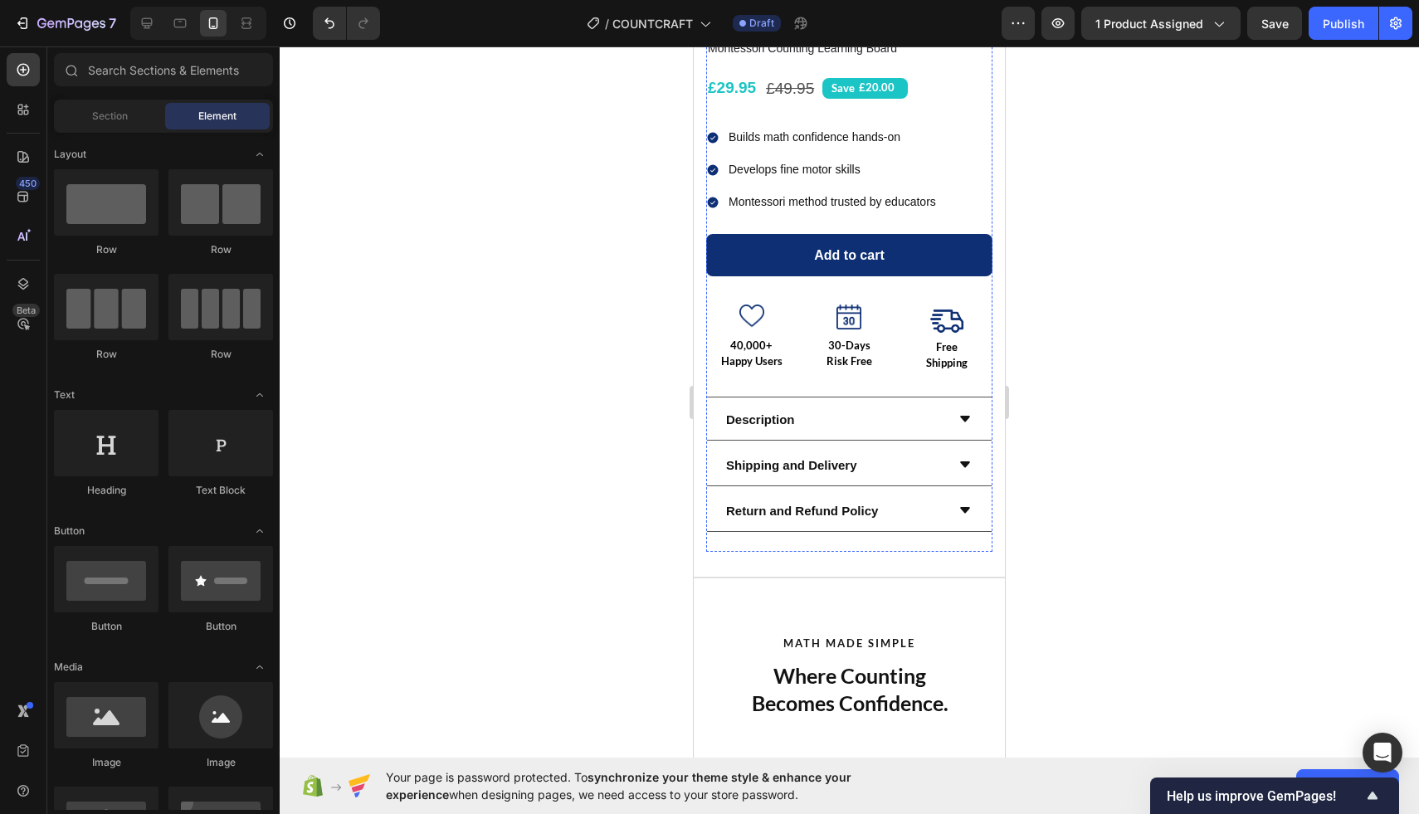
scroll to position [501, 0]
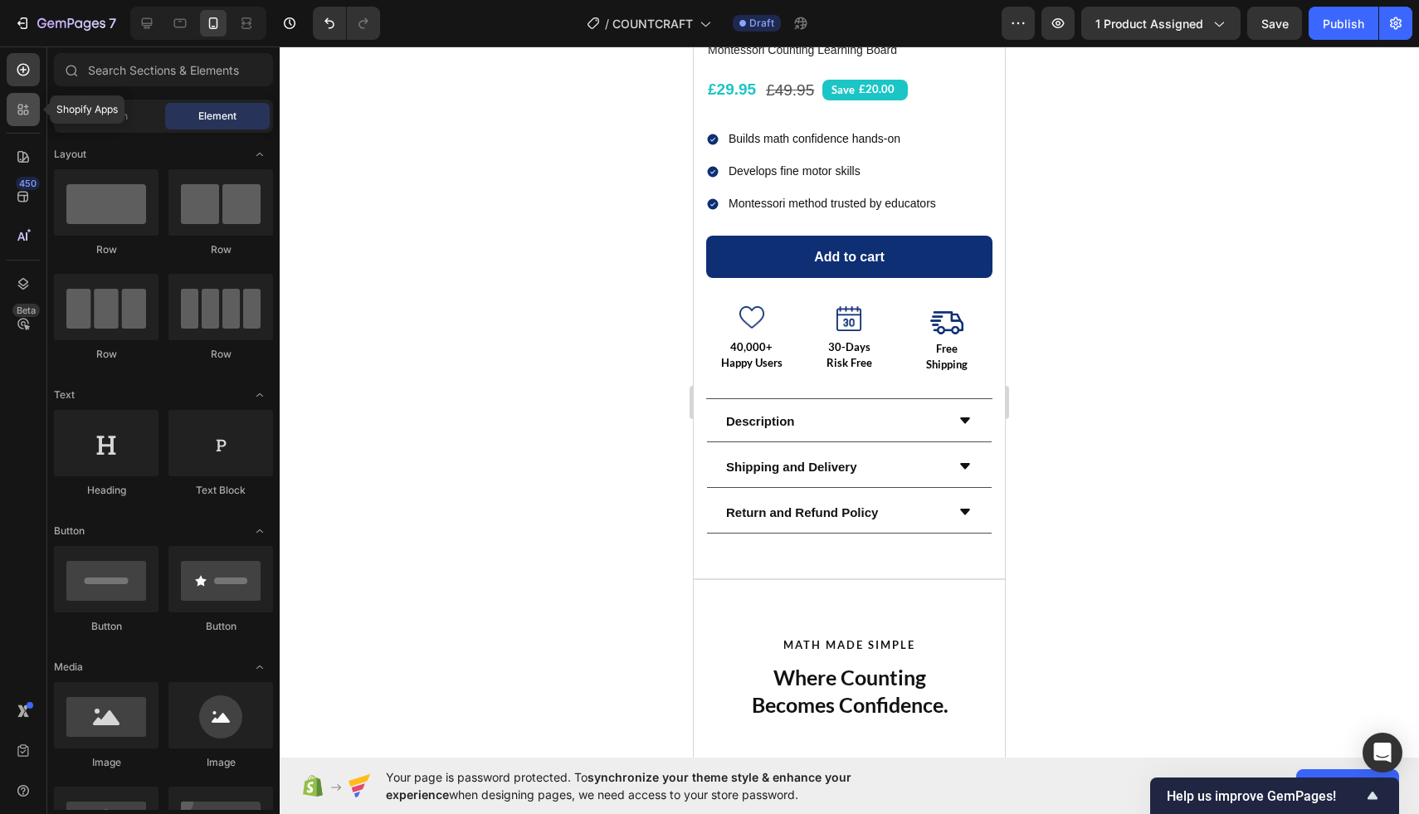
click at [27, 106] on icon at bounding box center [26, 107] width 5 height 5
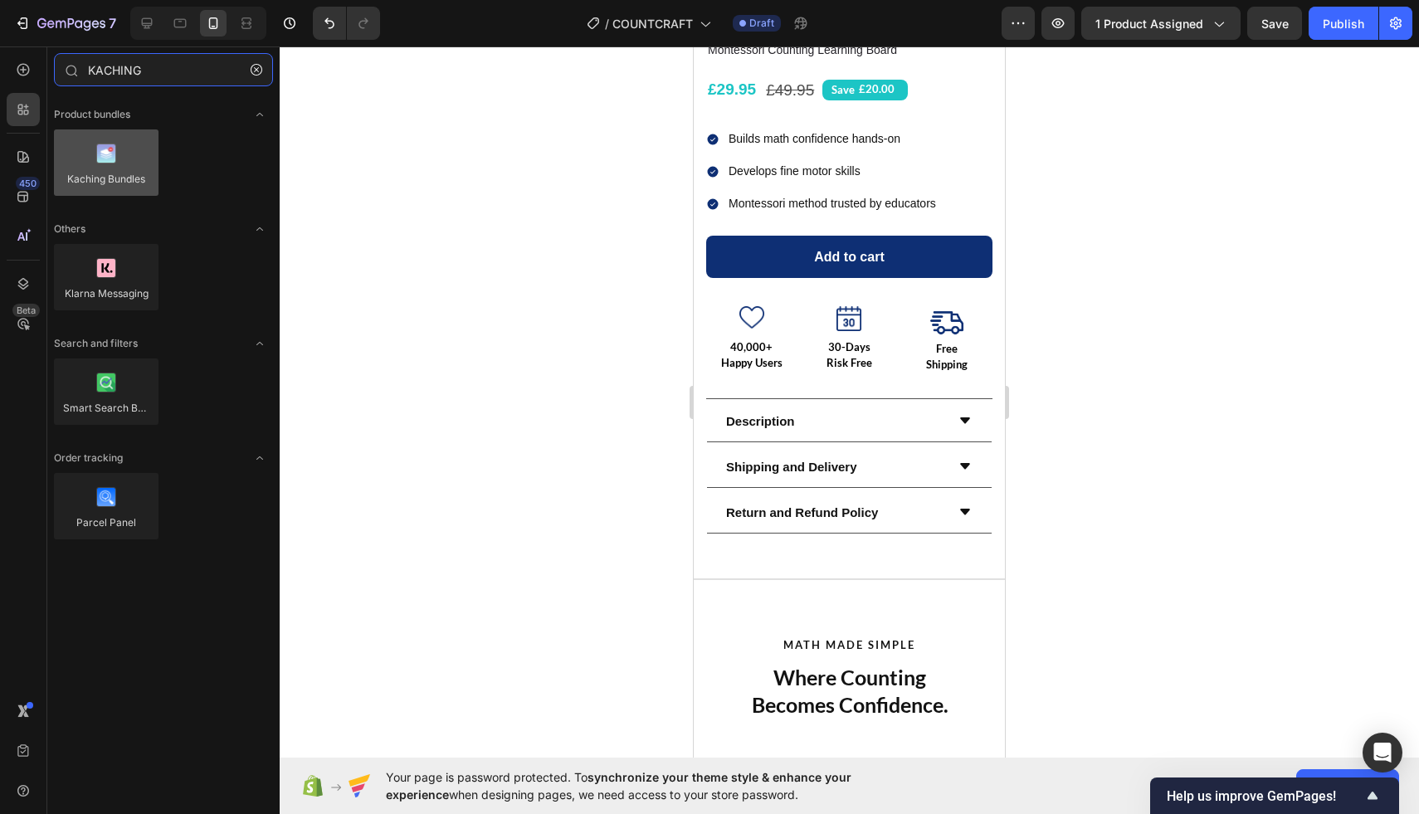
type input "KACHING"
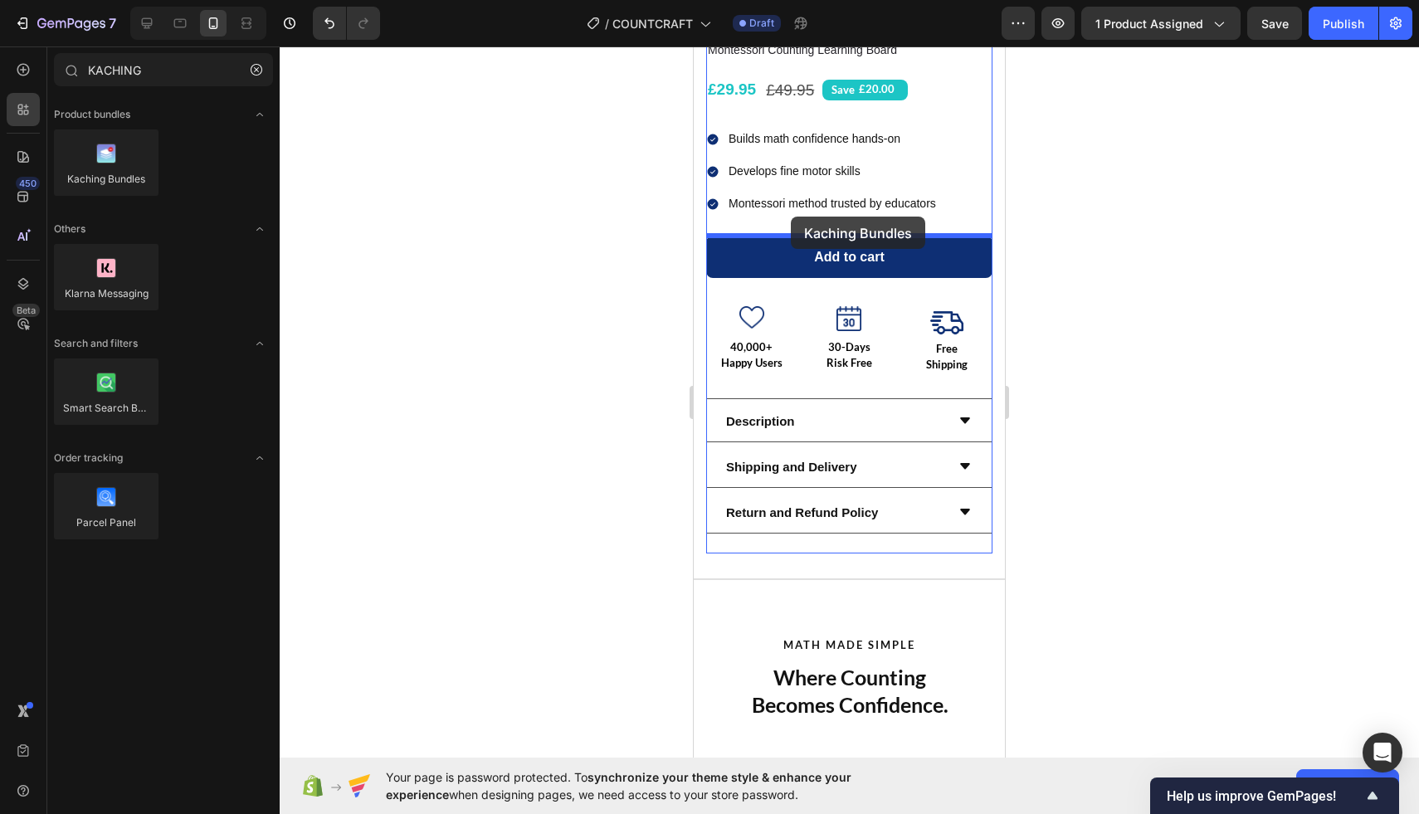
drag, startPoint x: 789, startPoint y: 197, endPoint x: 791, endPoint y: 217, distance: 20.0
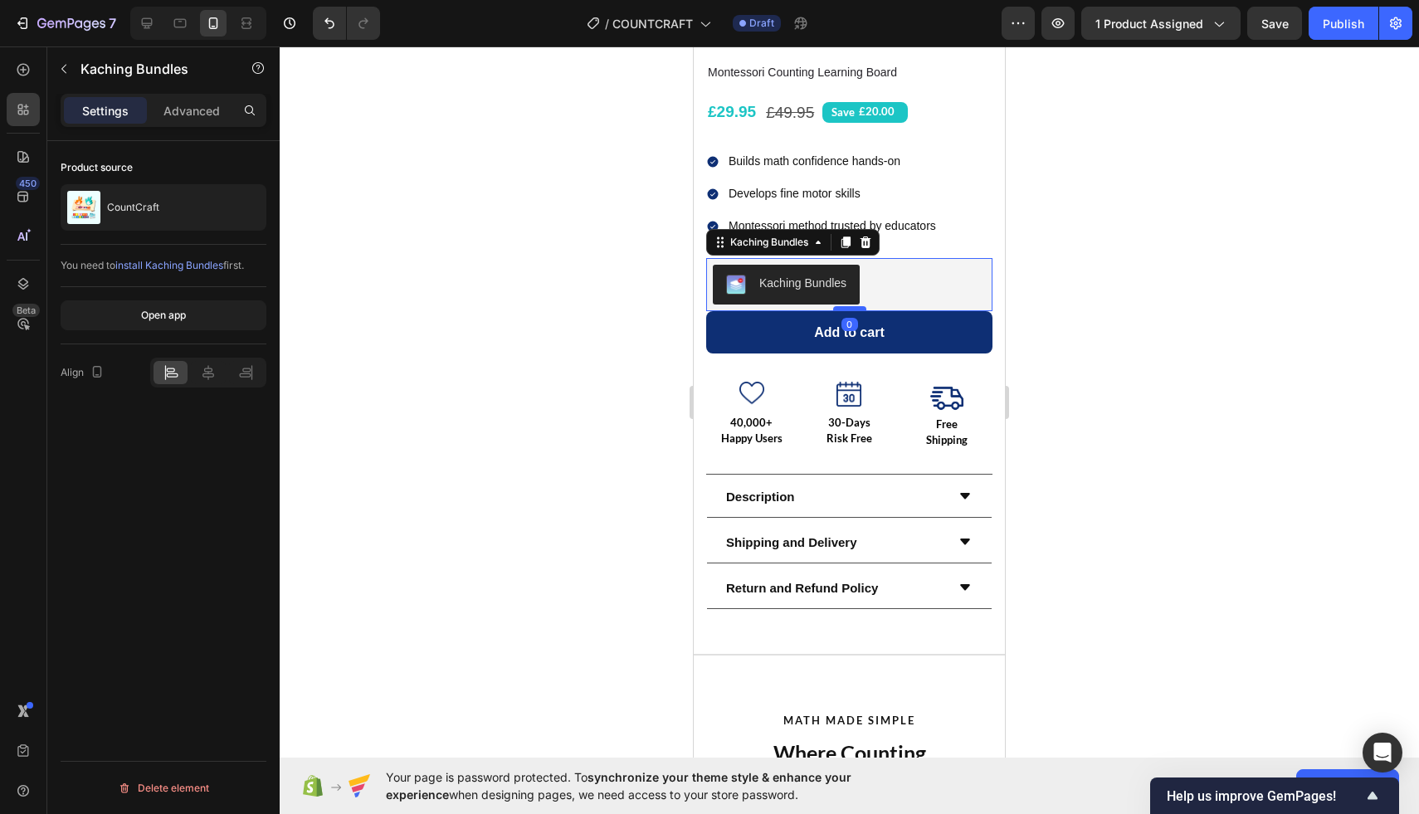
scroll to position [474, 0]
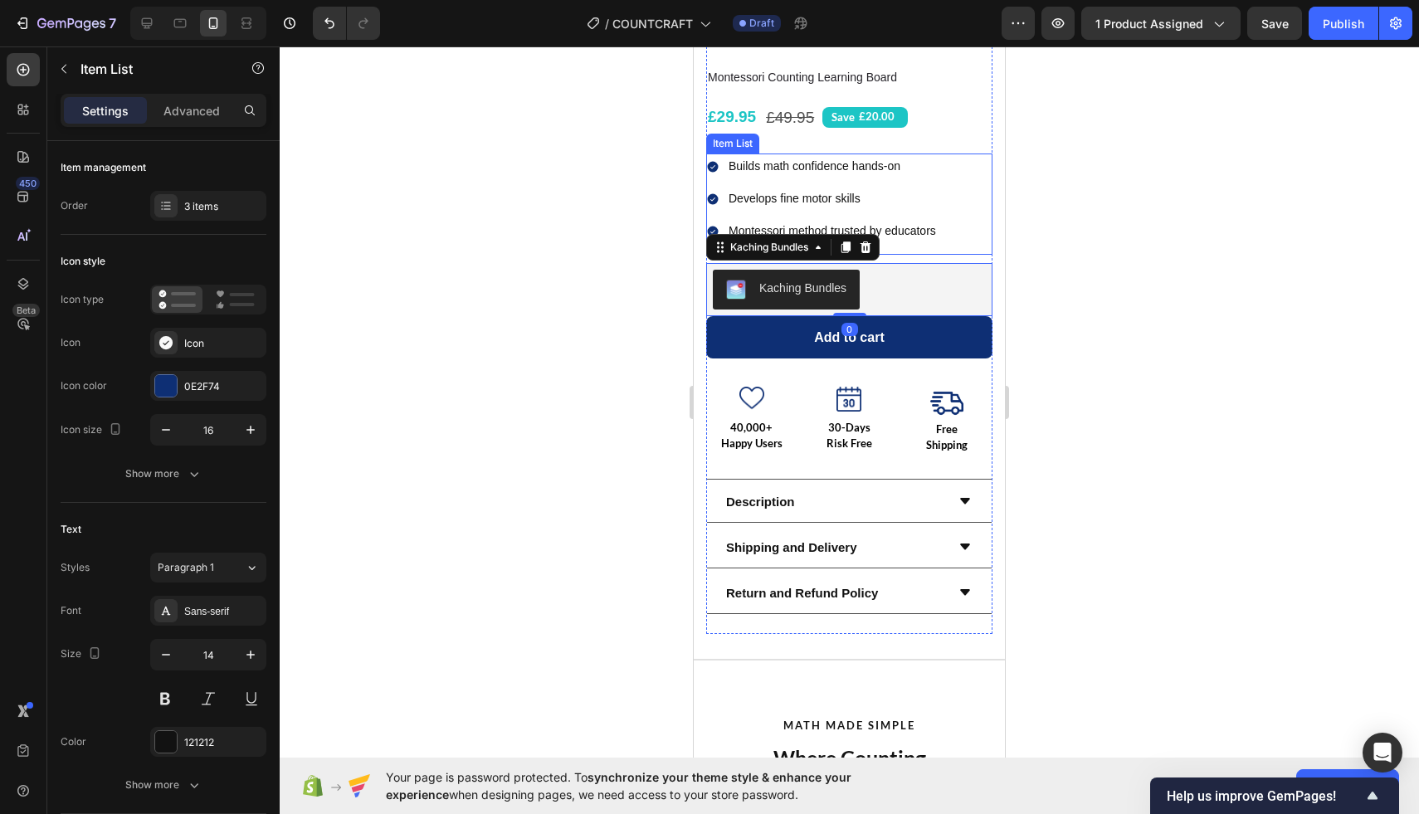
click at [949, 203] on div "Builds math confidence hands-on Develops fine motor skills Montessori method tr…" at bounding box center [849, 204] width 286 height 101
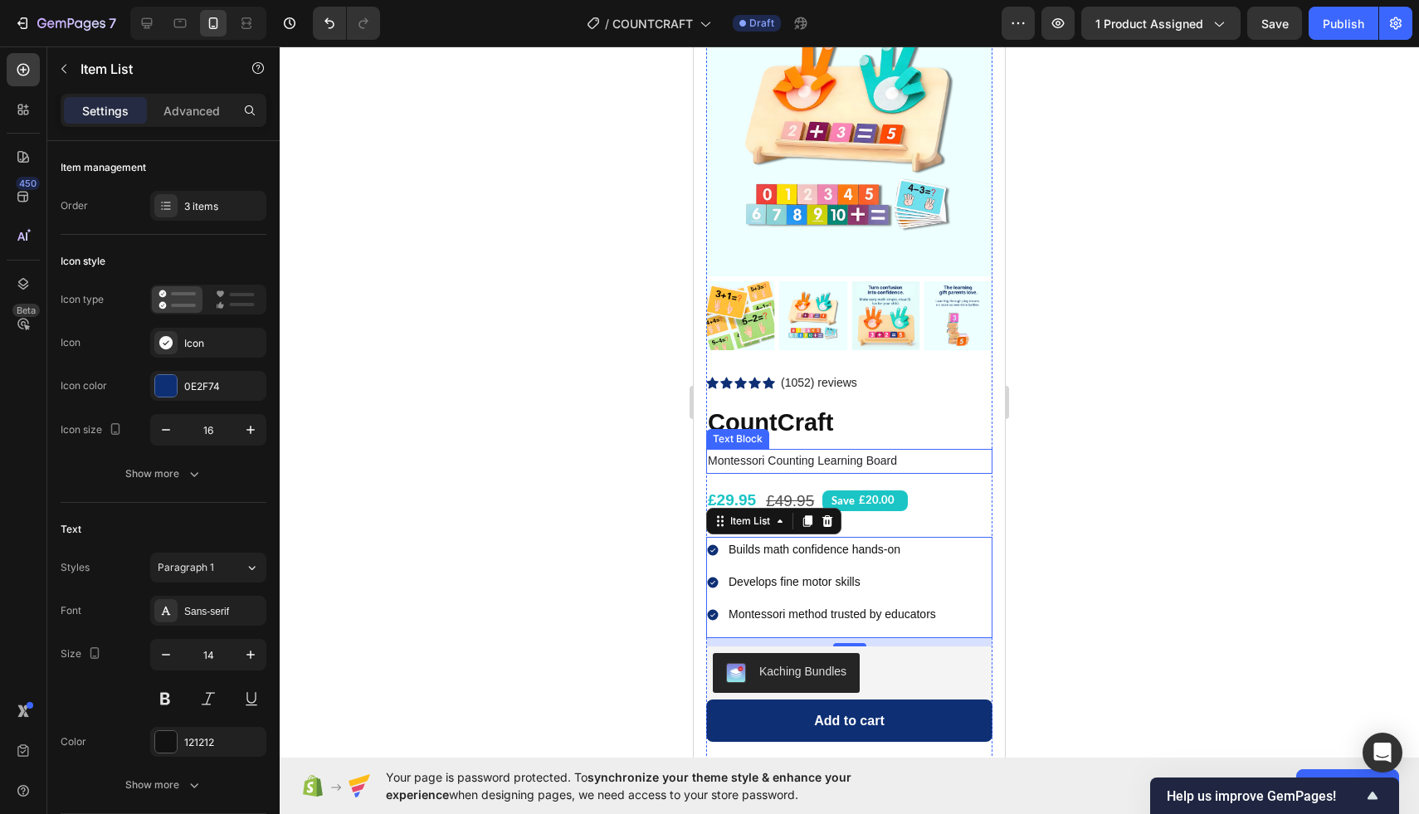
scroll to position [60, 0]
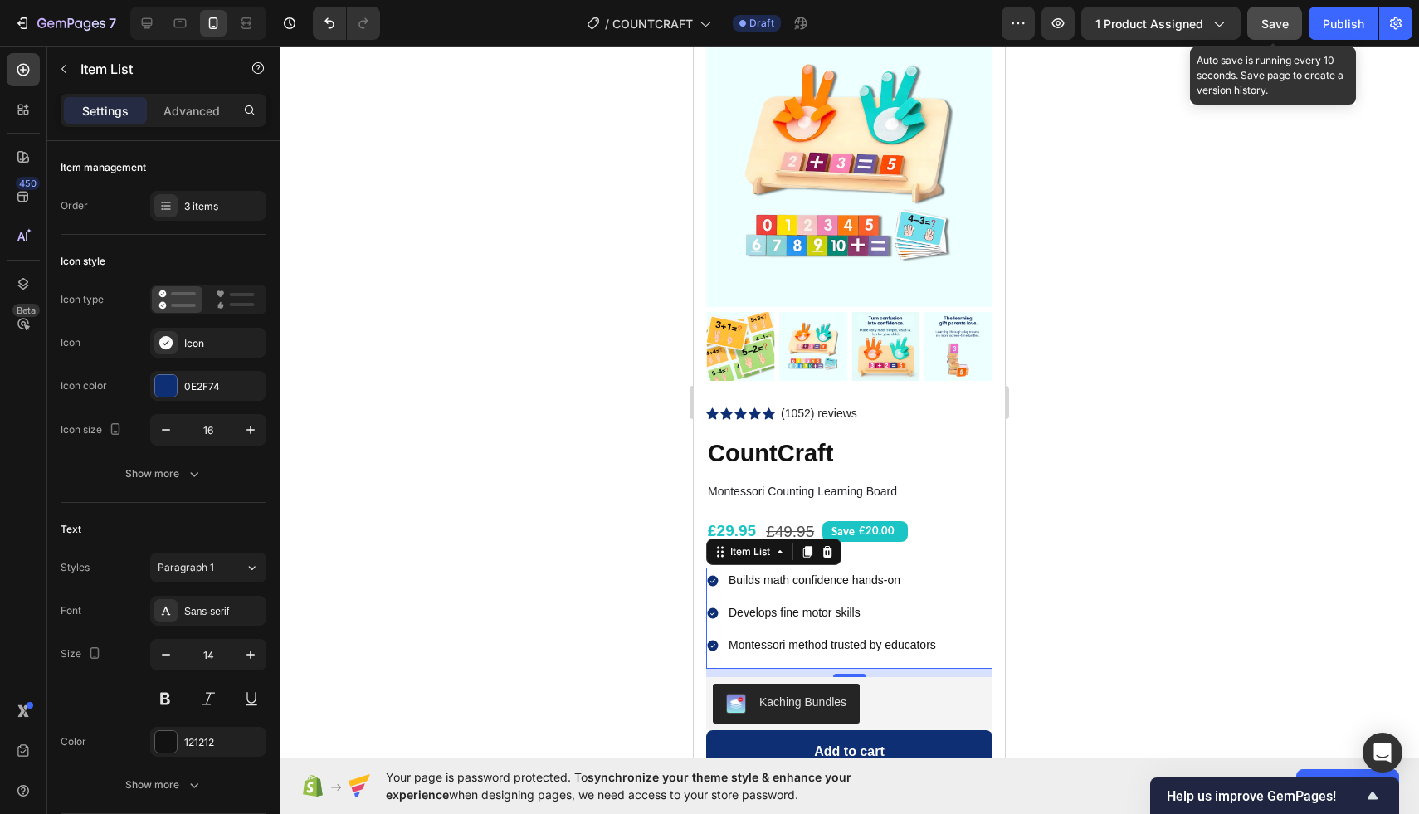
click at [1251, 24] on button "Save" at bounding box center [1274, 23] width 55 height 33
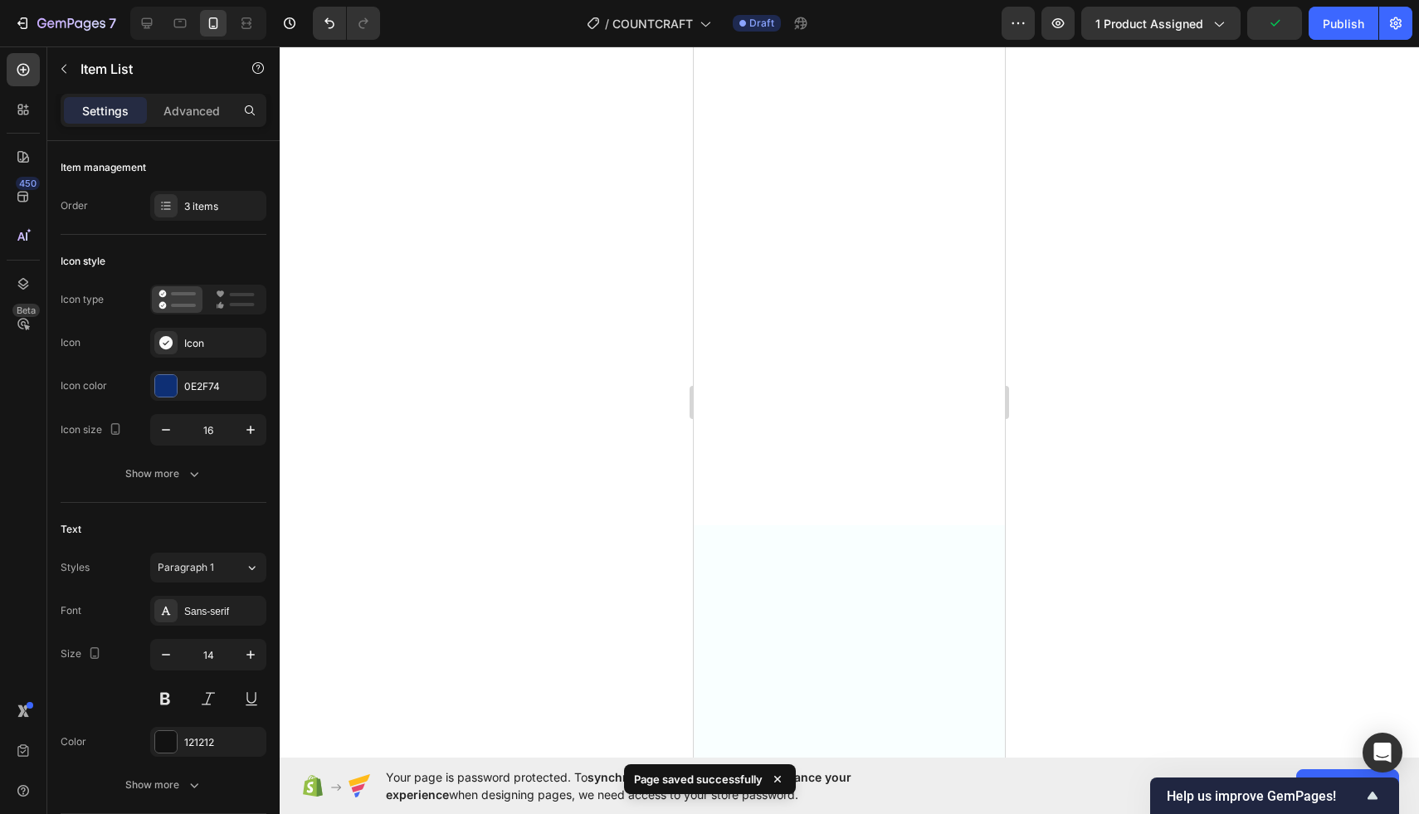
scroll to position [0, 0]
